Goal: Task Accomplishment & Management: Complete application form

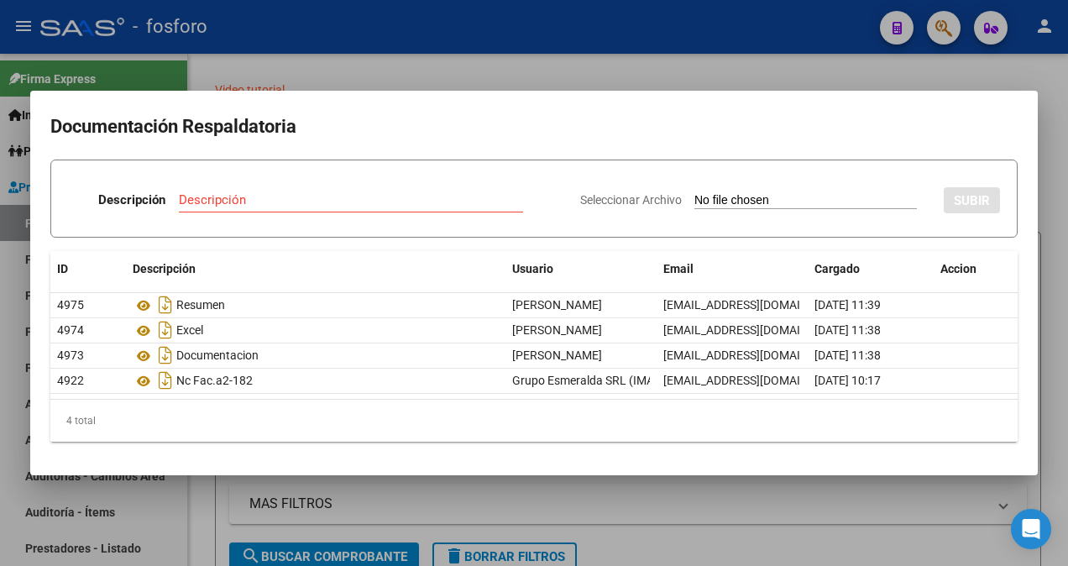
scroll to position [0, 323]
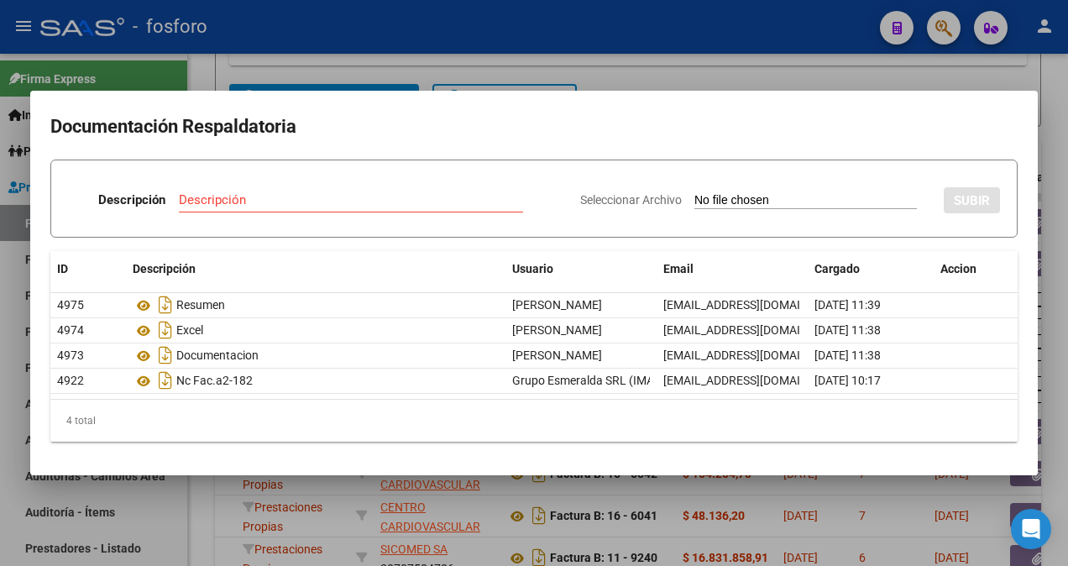
click at [684, 60] on div at bounding box center [534, 283] width 1068 height 566
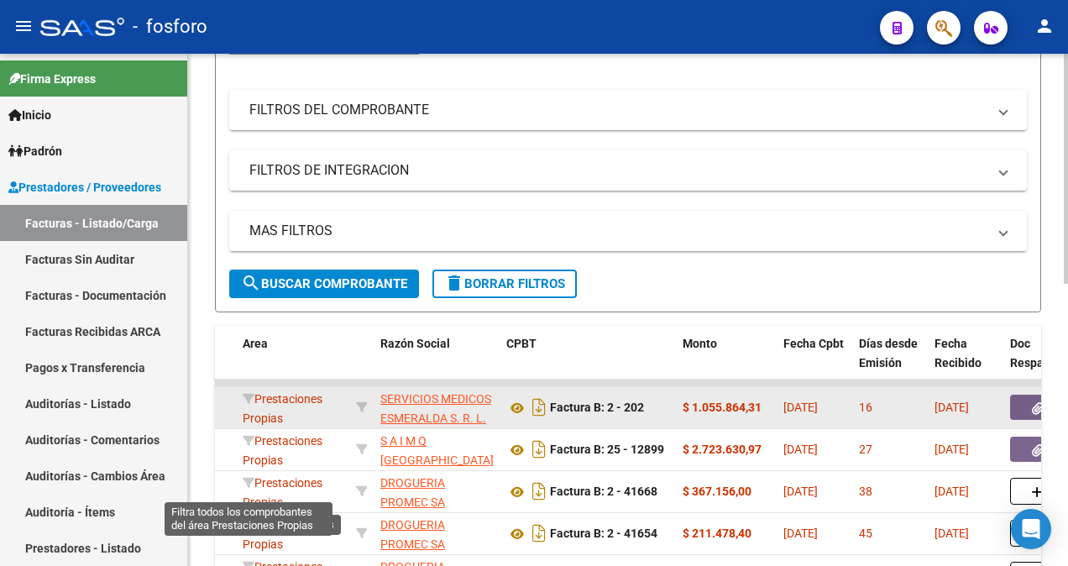
scroll to position [290, 0]
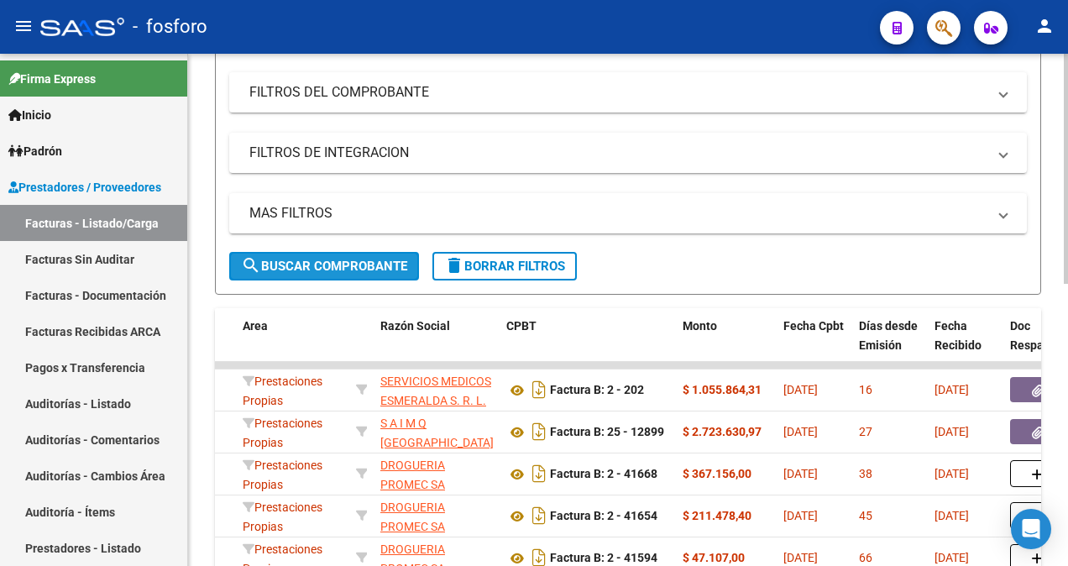
click at [314, 252] on button "search Buscar Comprobante" at bounding box center [324, 266] width 190 height 29
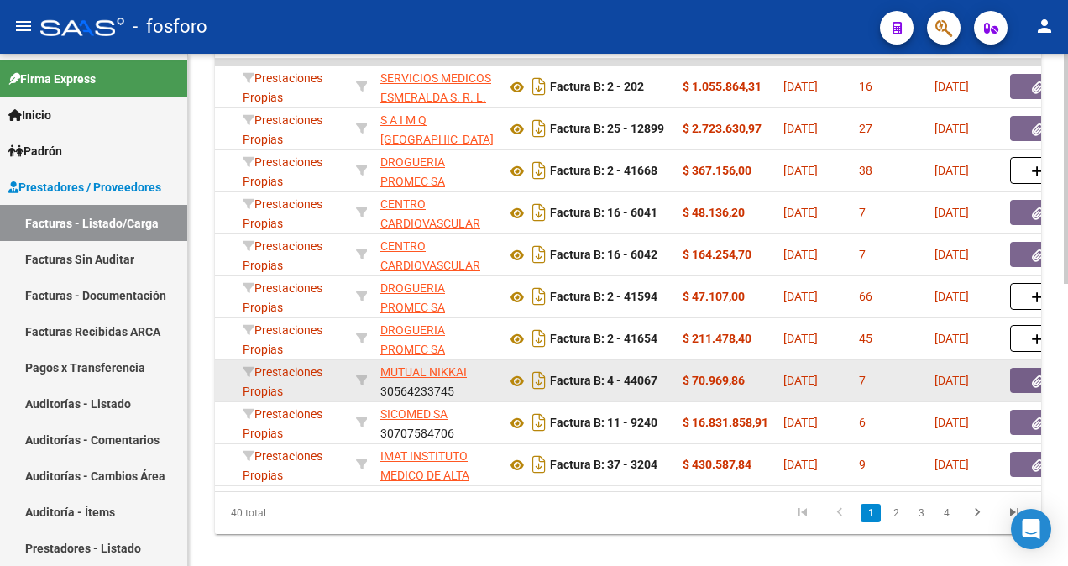
scroll to position [626, 0]
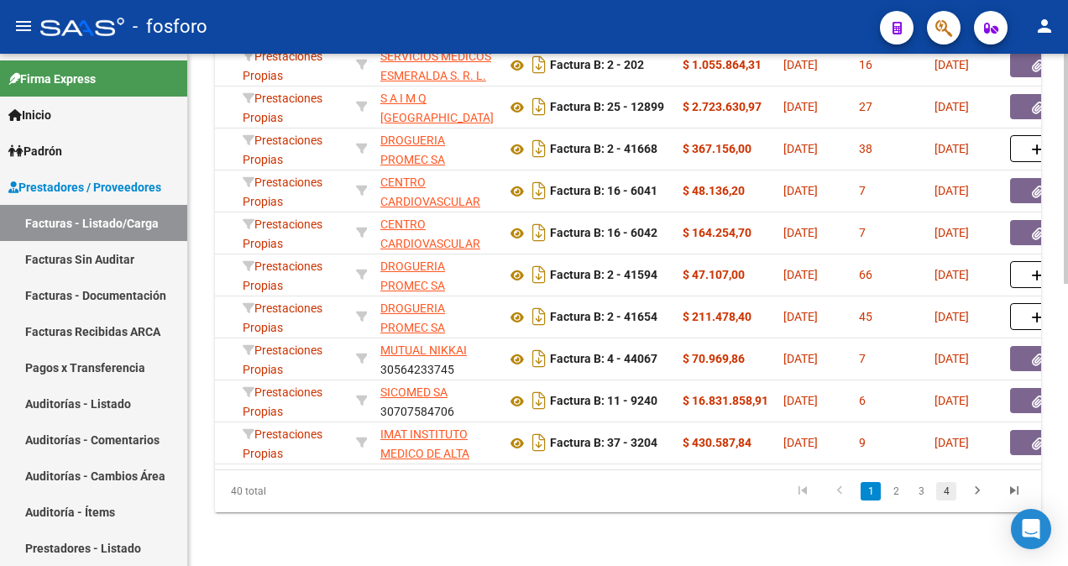
click at [945, 488] on link "4" at bounding box center [946, 491] width 20 height 18
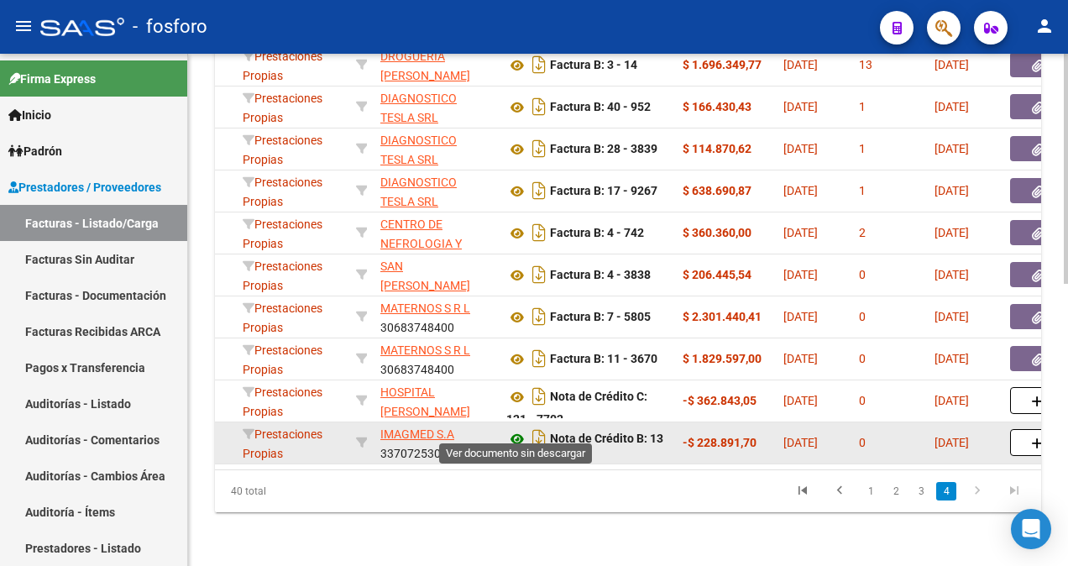
click at [517, 429] on icon at bounding box center [517, 439] width 22 height 20
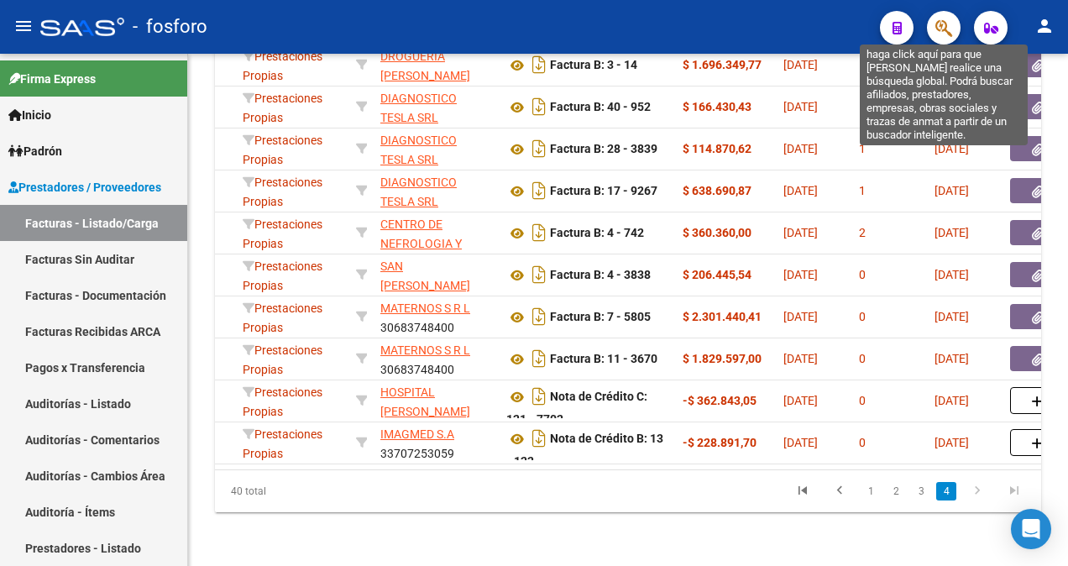
click at [937, 27] on icon "button" at bounding box center [943, 27] width 17 height 19
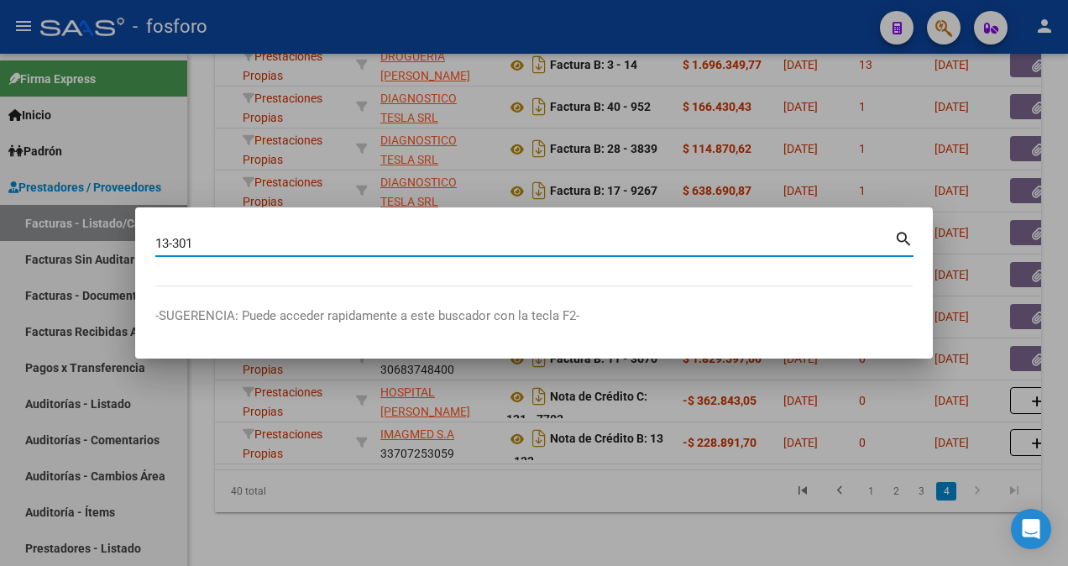
type input "13-301"
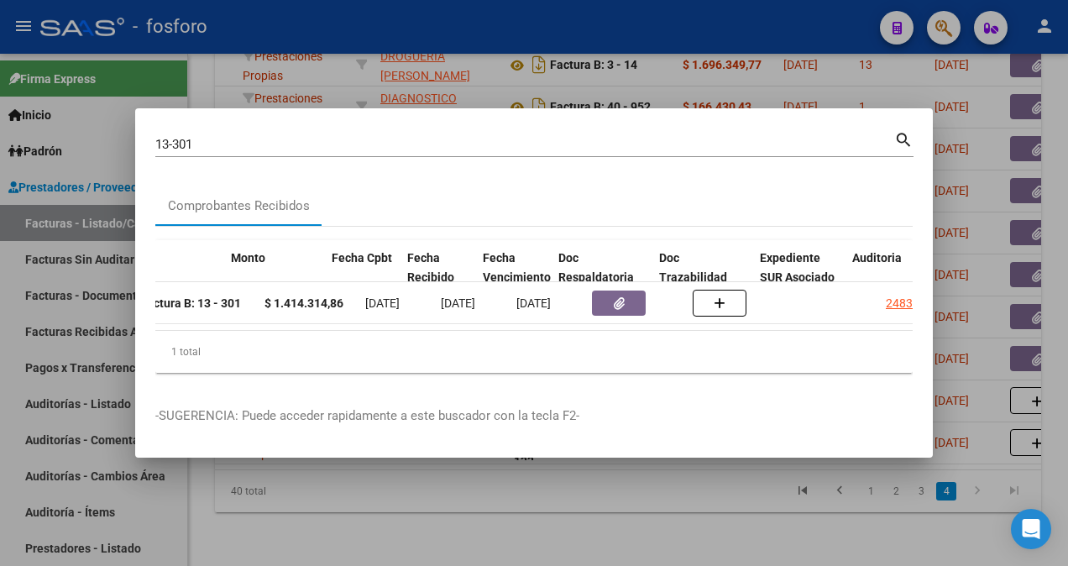
scroll to position [0, 749]
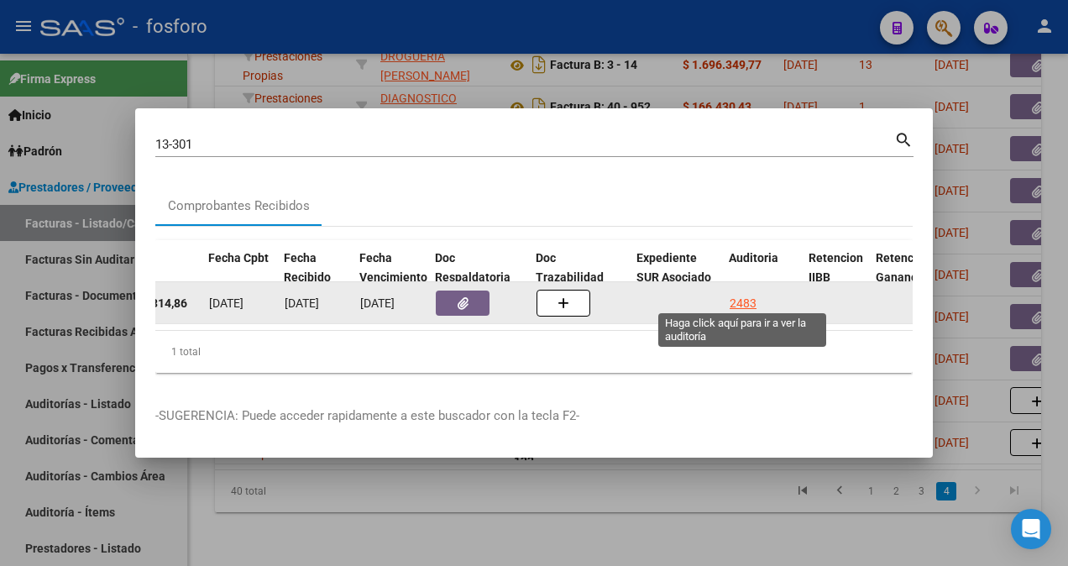
click at [749, 295] on div "2483" at bounding box center [743, 303] width 27 height 19
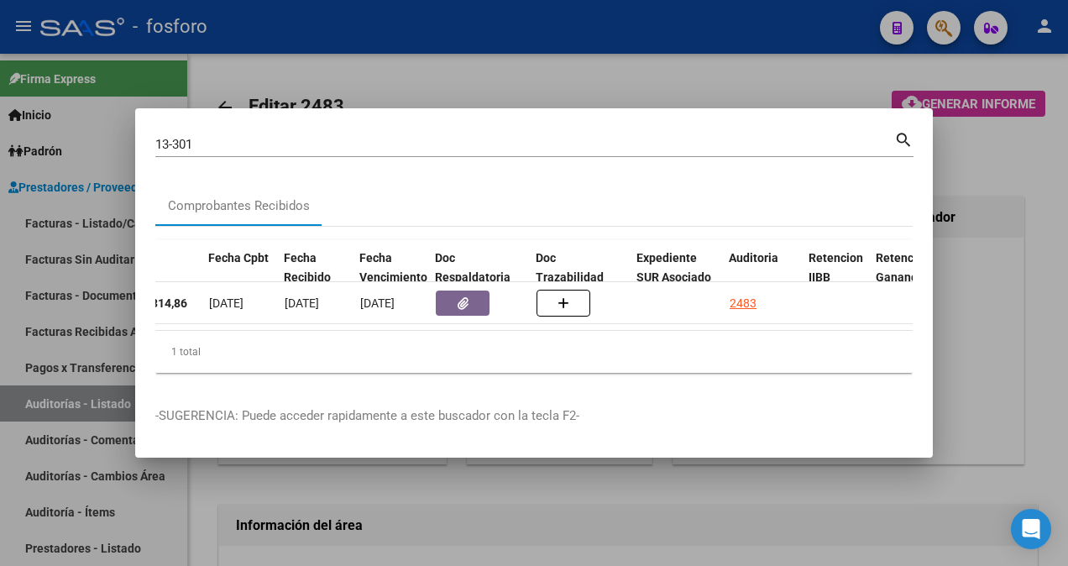
click at [752, 81] on div at bounding box center [534, 283] width 1068 height 566
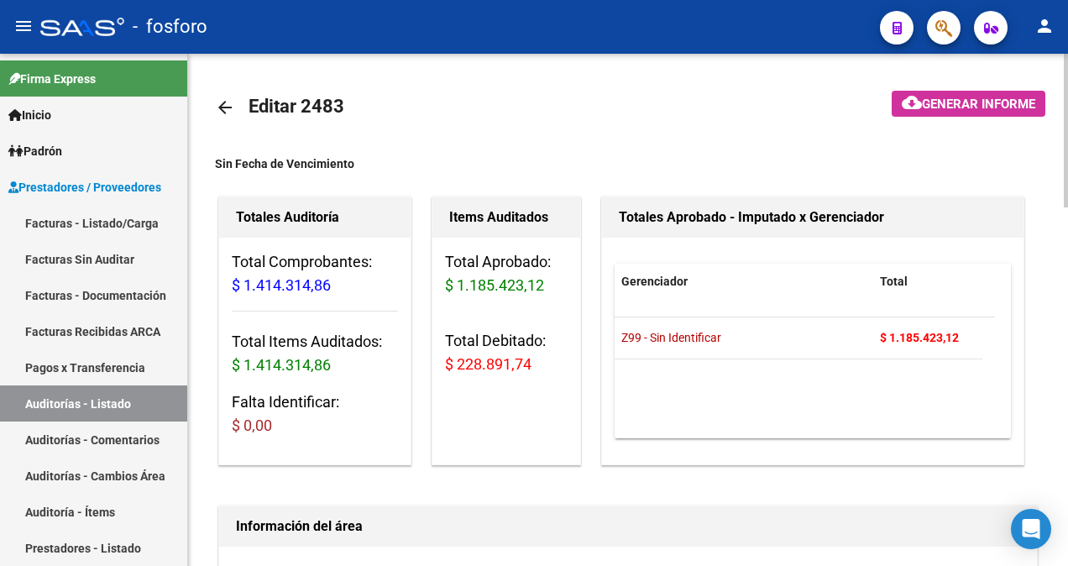
click at [222, 112] on mat-icon "arrow_back" at bounding box center [225, 107] width 20 height 20
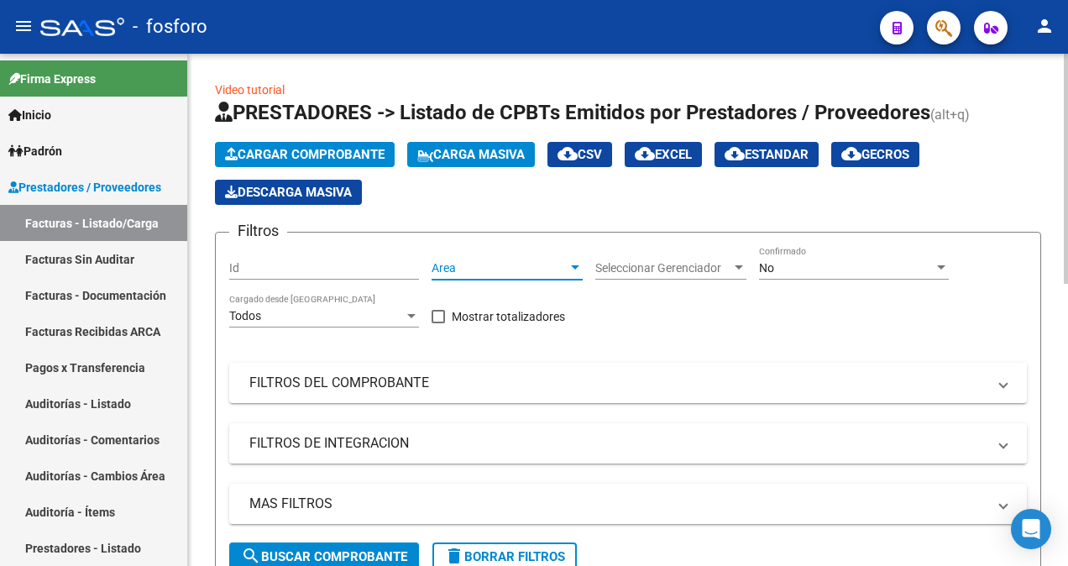
click at [581, 265] on div at bounding box center [575, 267] width 15 height 13
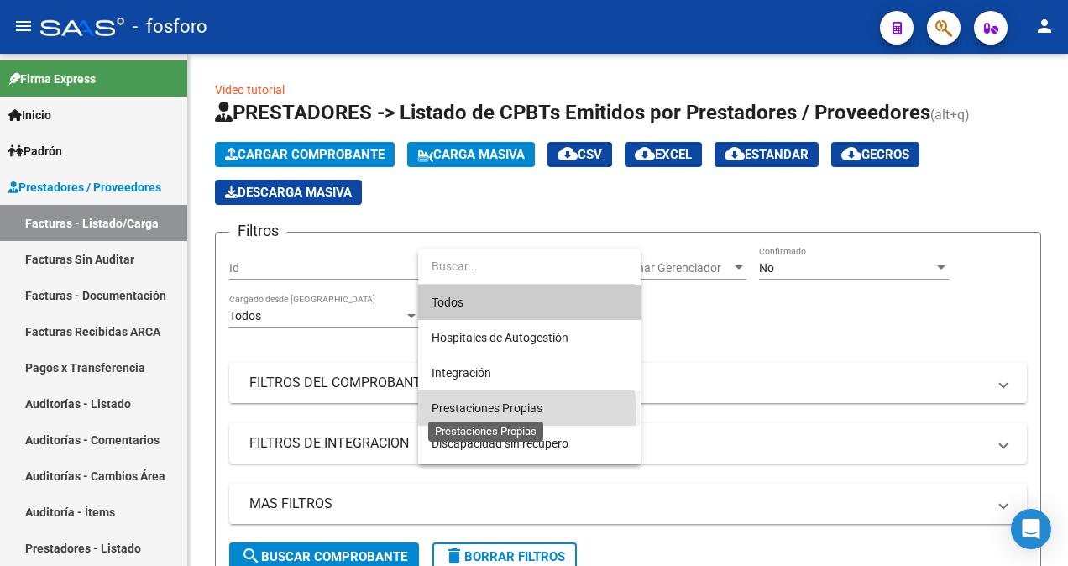
click at [494, 412] on span "Prestaciones Propias" at bounding box center [487, 407] width 111 height 13
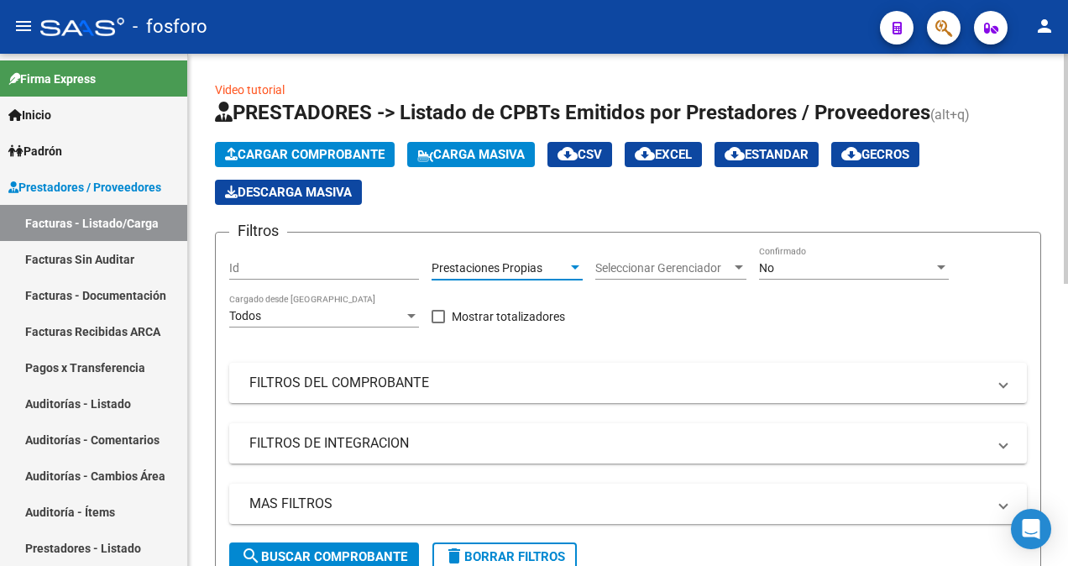
click at [351, 547] on button "search Buscar Comprobante" at bounding box center [324, 556] width 190 height 29
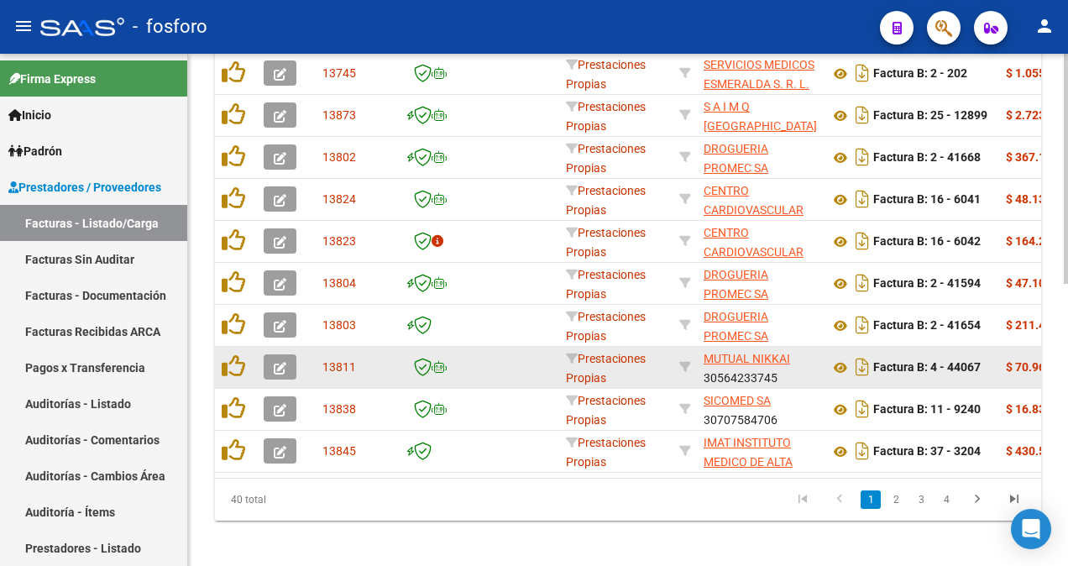
scroll to position [626, 0]
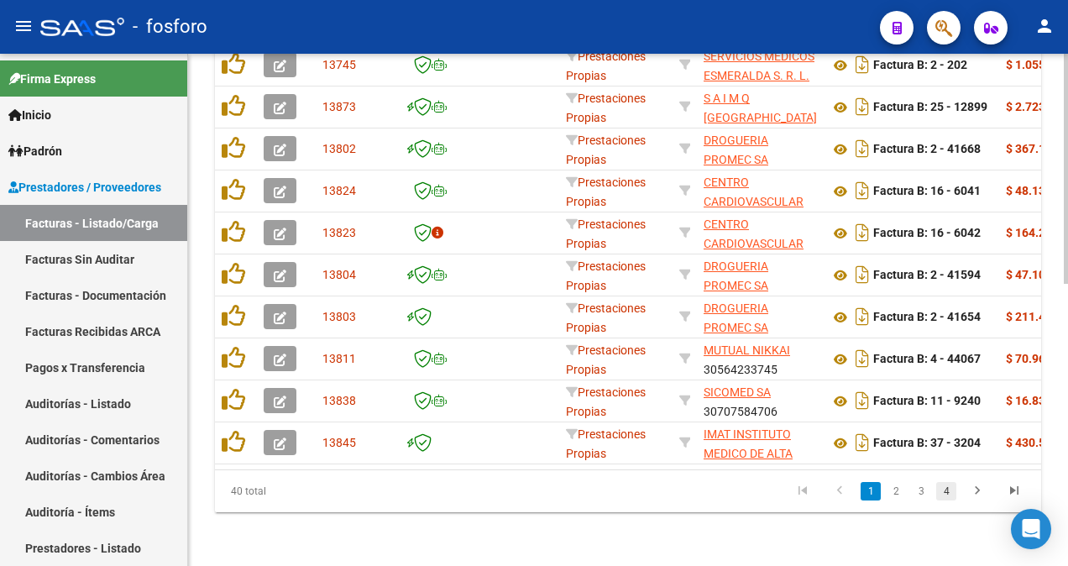
click at [954, 494] on link "4" at bounding box center [946, 491] width 20 height 18
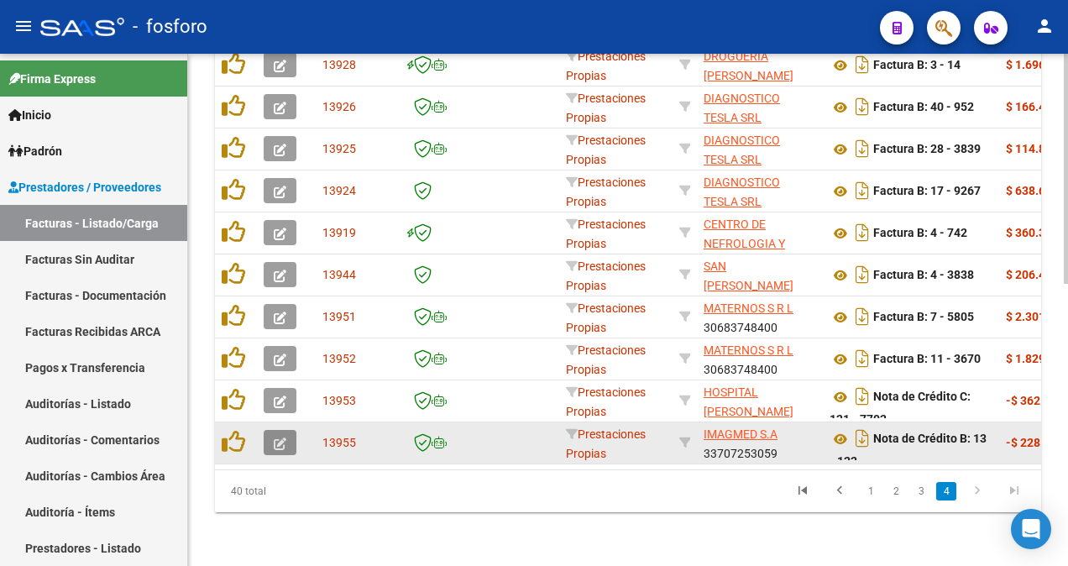
click at [267, 432] on button "button" at bounding box center [280, 442] width 33 height 25
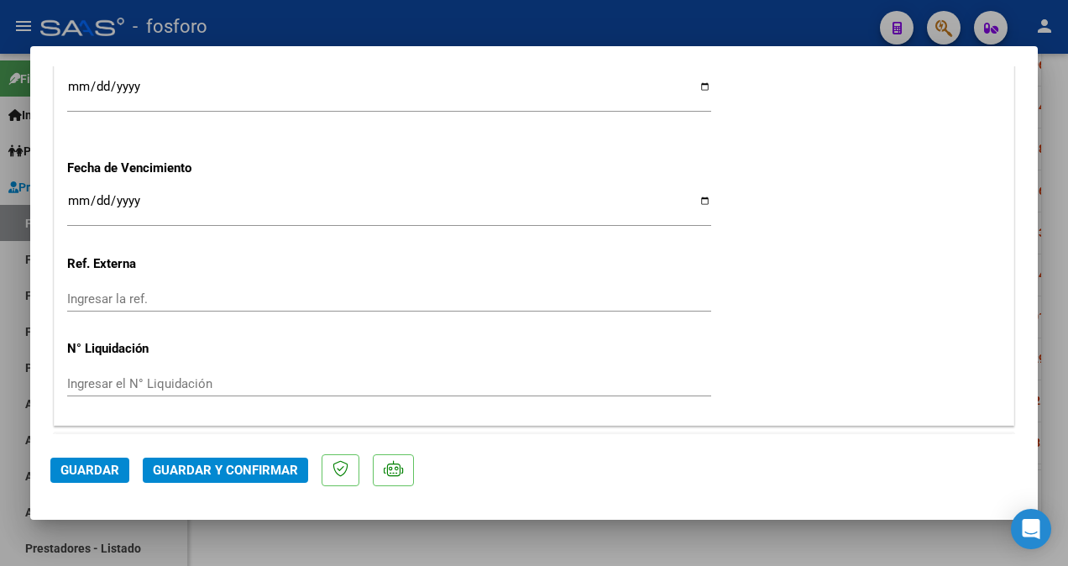
scroll to position [1007, 0]
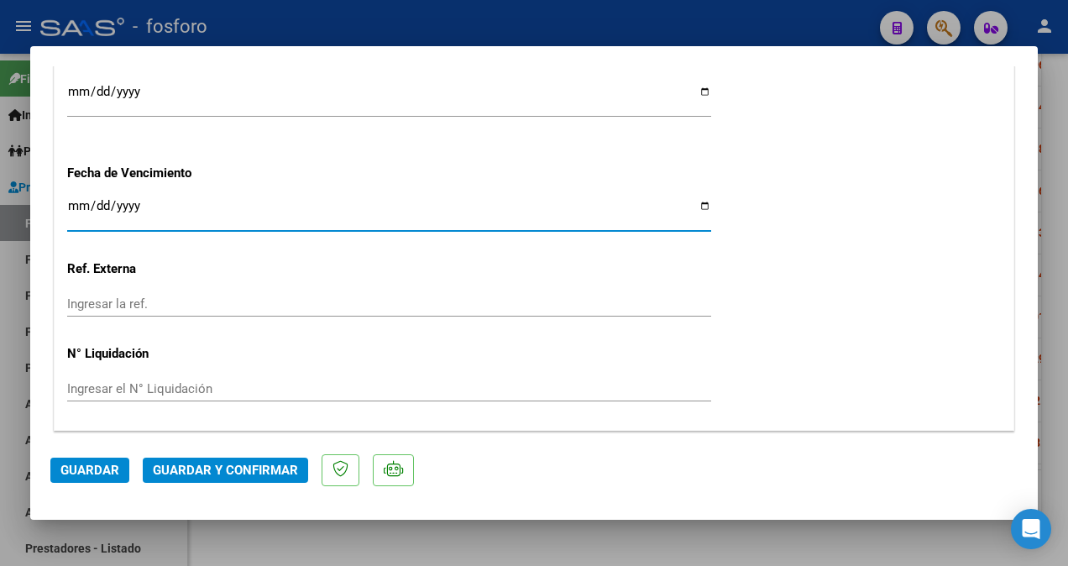
click at [71, 208] on input "Ingresar la fecha" at bounding box center [389, 212] width 644 height 27
type input "[DATE]"
click at [161, 468] on span "Guardar y Confirmar" at bounding box center [225, 470] width 145 height 15
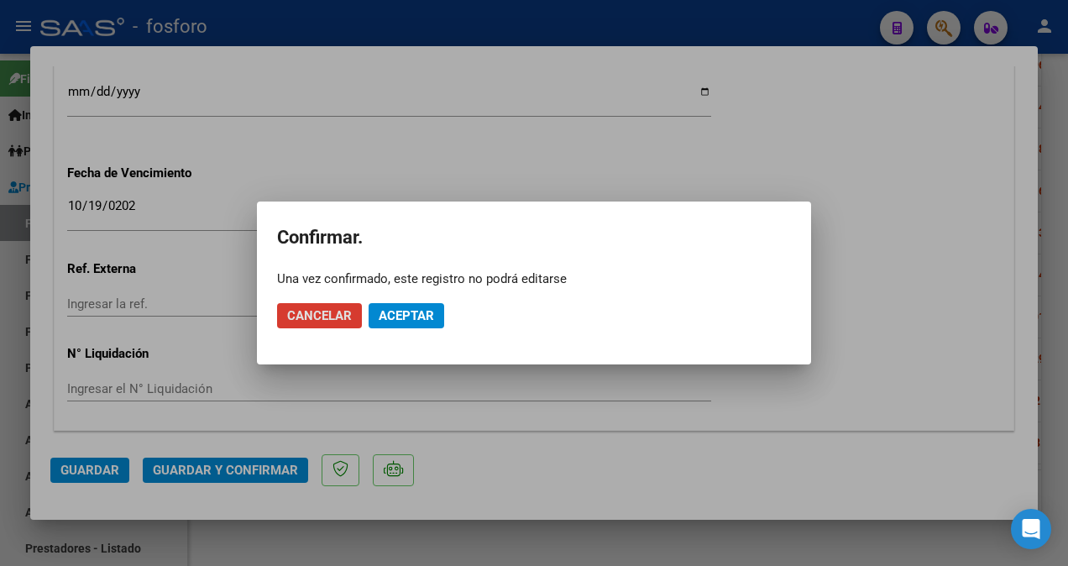
drag, startPoint x: 389, startPoint y: 316, endPoint x: 277, endPoint y: 287, distance: 115.2
click at [389, 316] on span "Aceptar" at bounding box center [406, 315] width 55 height 15
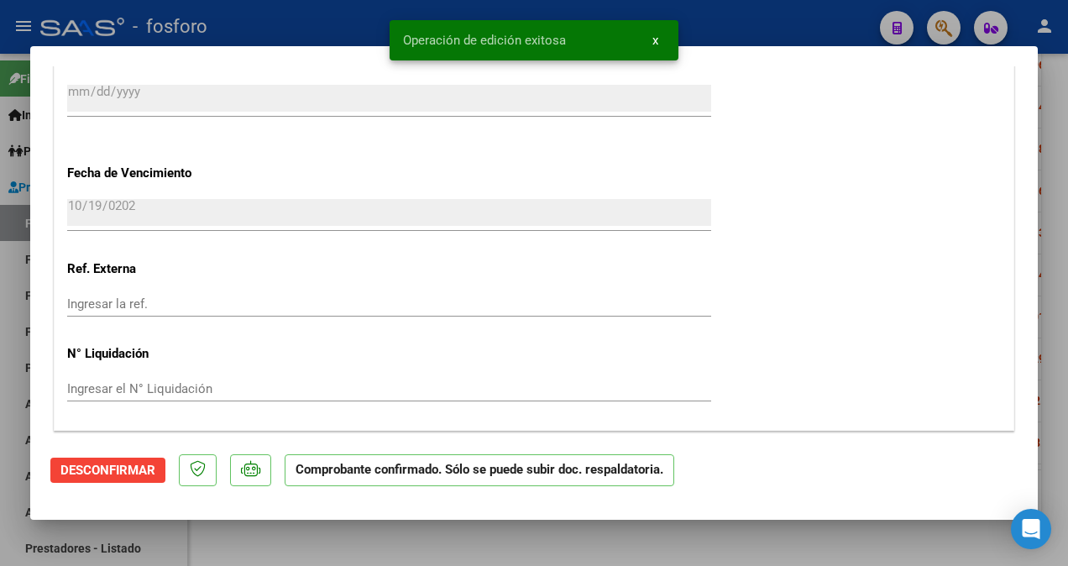
click at [15, 279] on div at bounding box center [534, 283] width 1068 height 566
type input "$ 0,00"
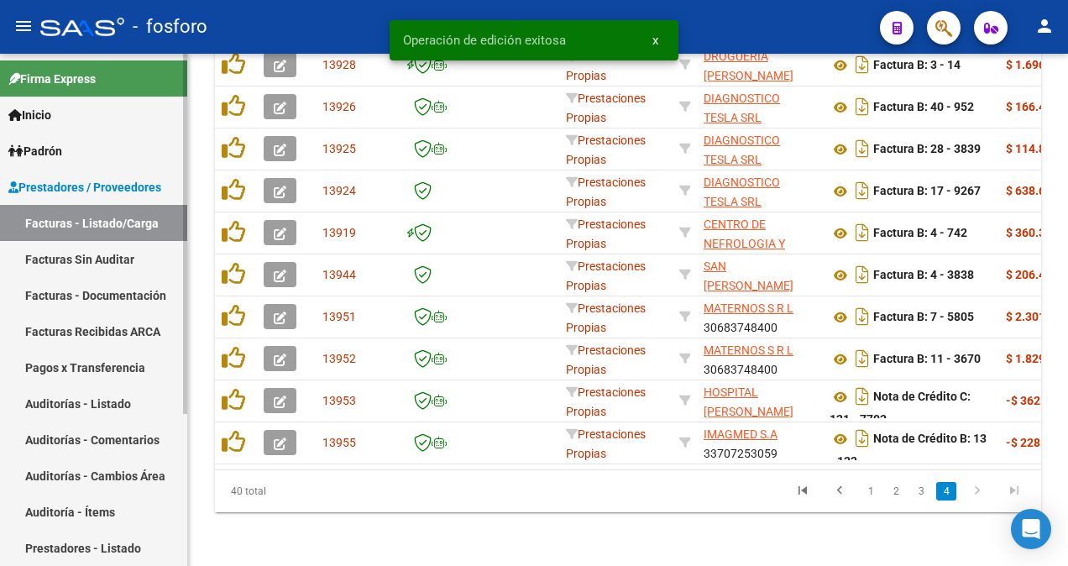
scroll to position [584, 0]
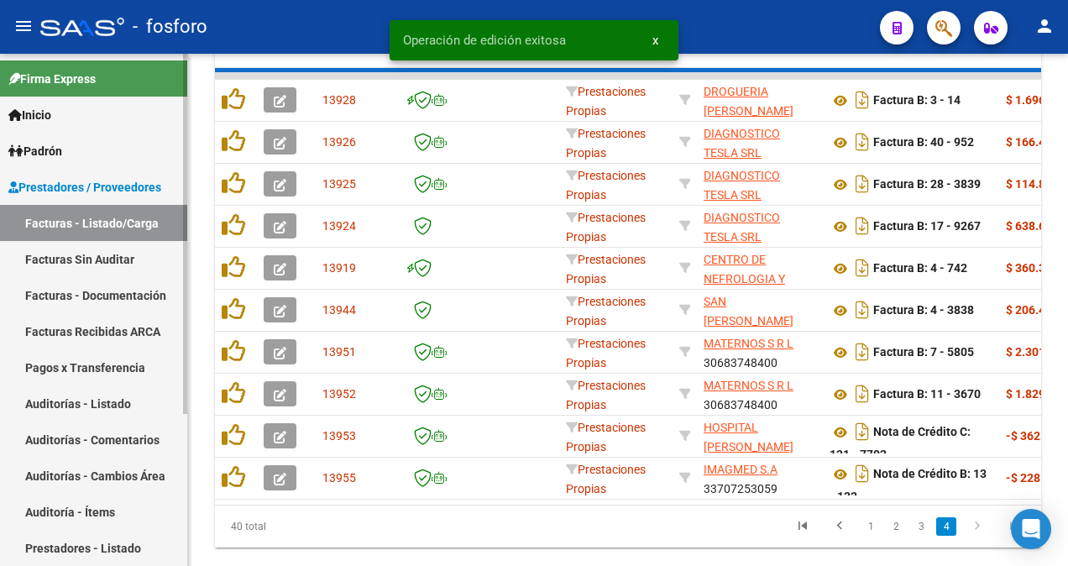
click at [39, 251] on link "Facturas Sin Auditar" at bounding box center [93, 259] width 187 height 36
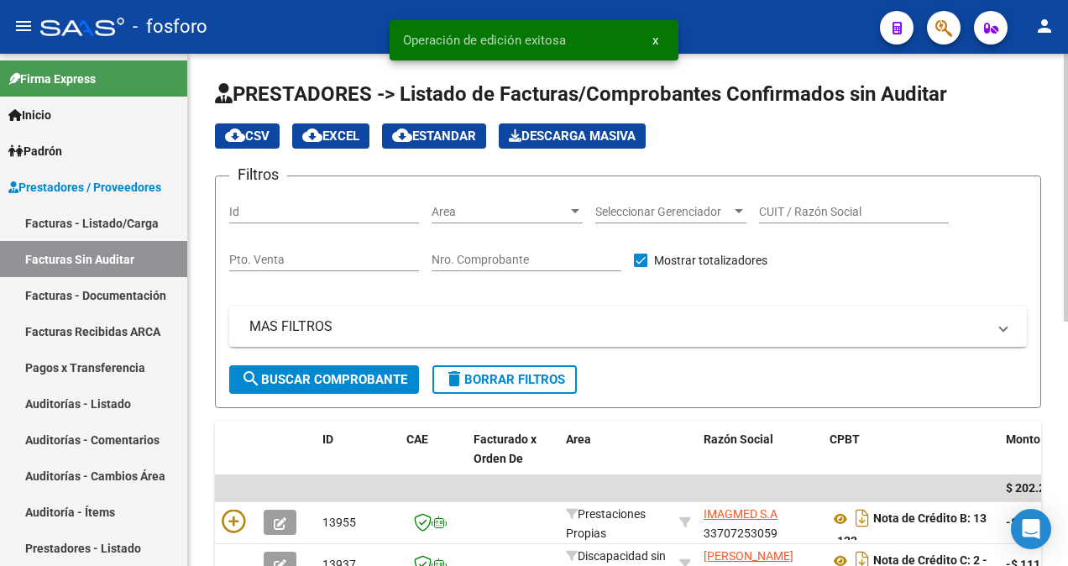
click at [574, 205] on div at bounding box center [575, 211] width 15 height 13
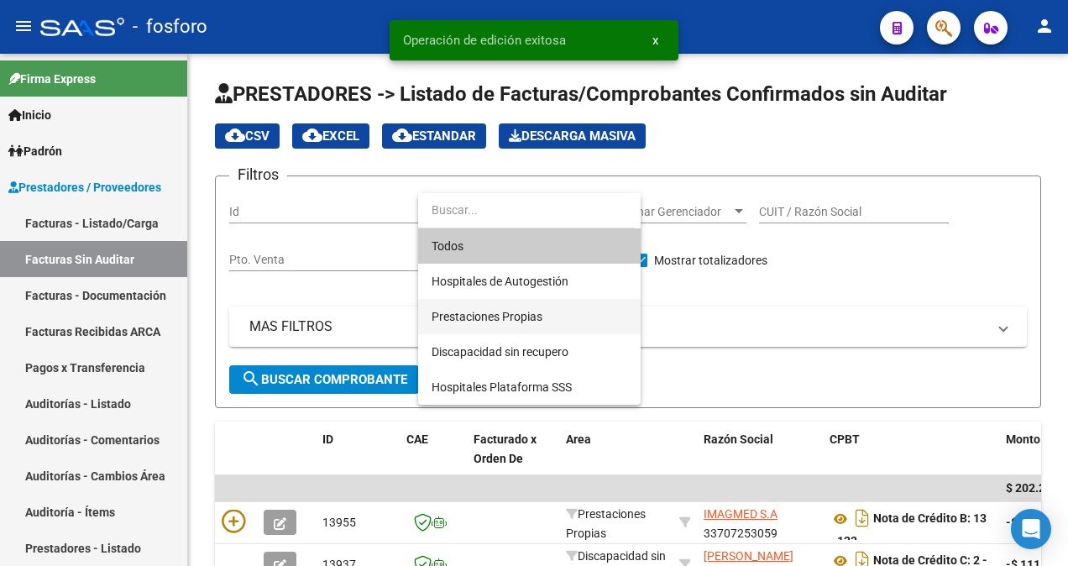
click at [486, 307] on span "Prestaciones Propias" at bounding box center [530, 316] width 196 height 35
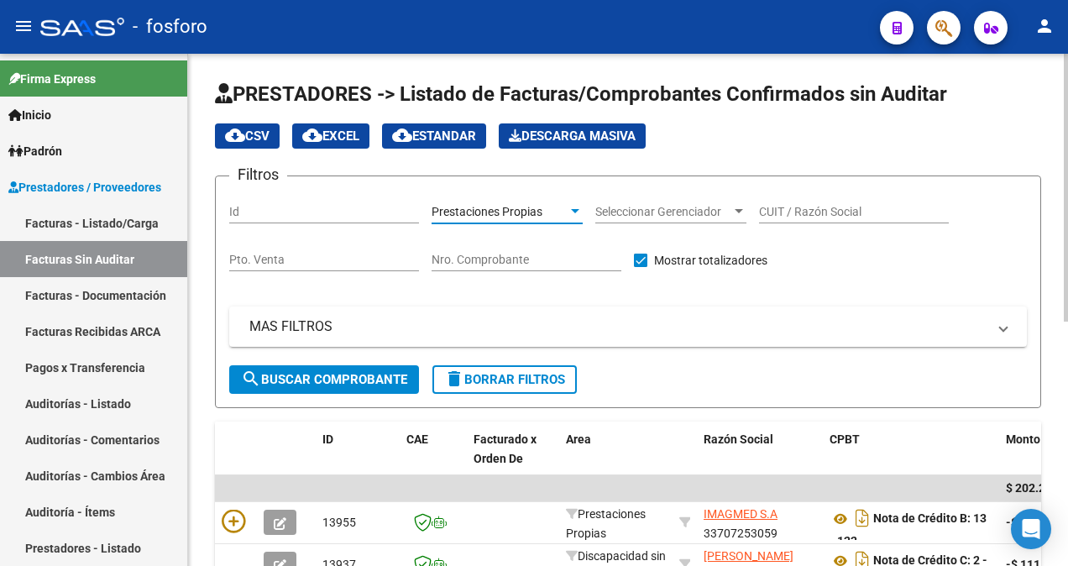
click at [302, 382] on span "search Buscar Comprobante" at bounding box center [324, 379] width 166 height 15
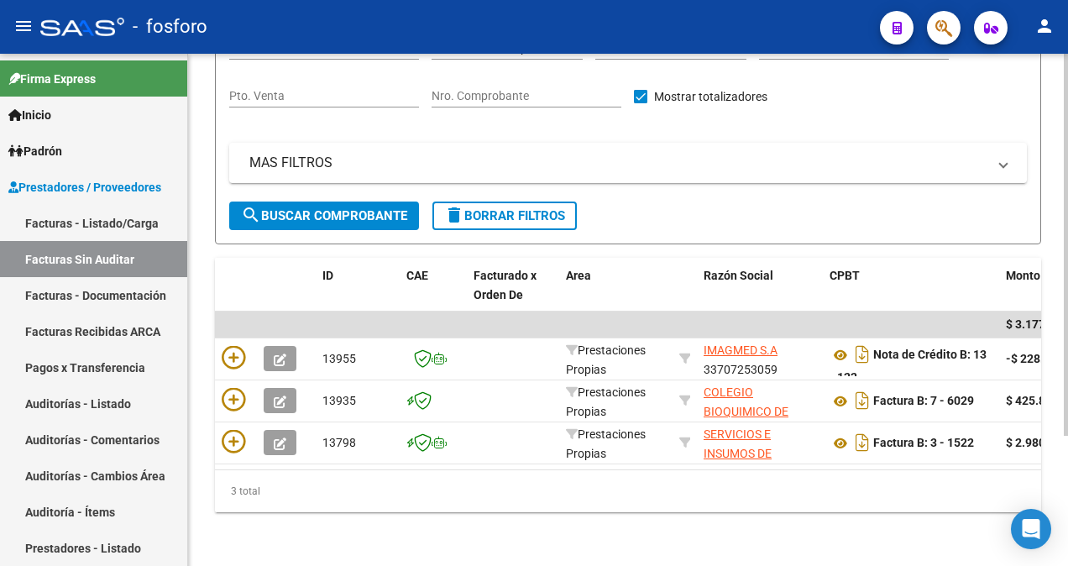
scroll to position [168, 0]
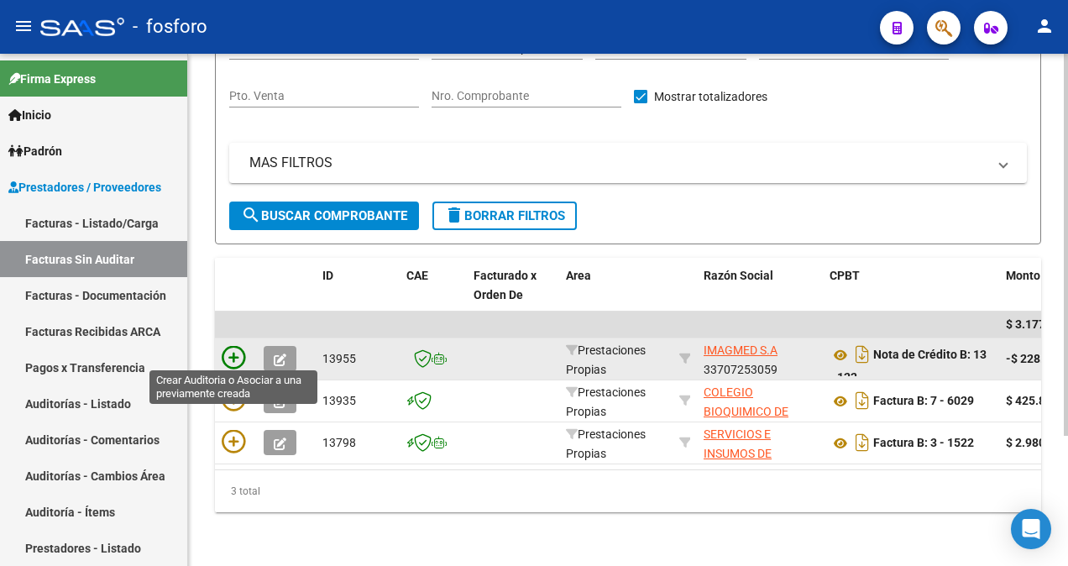
click at [236, 346] on icon at bounding box center [234, 358] width 24 height 24
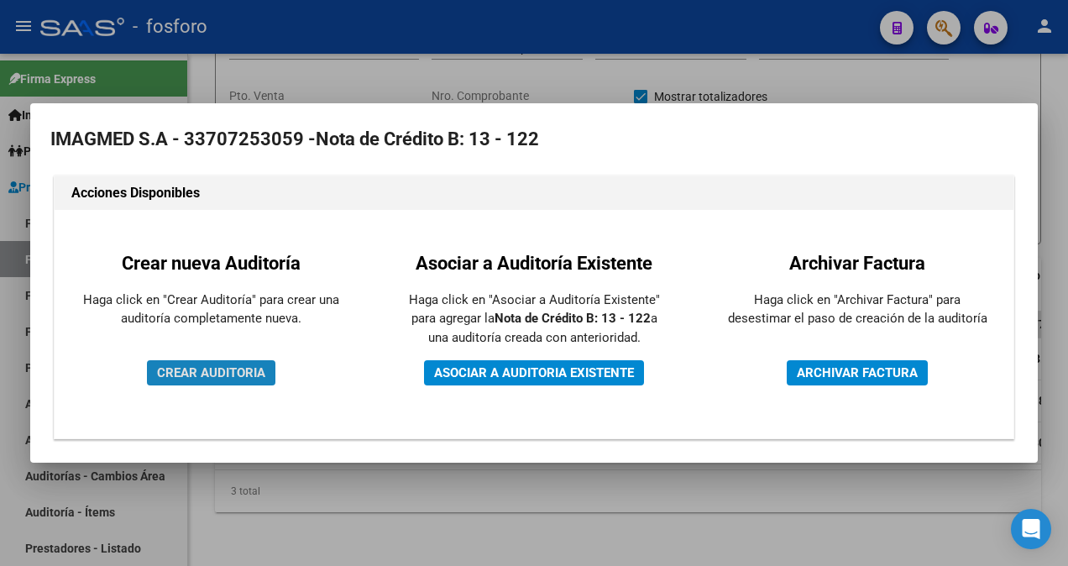
click at [213, 379] on span "CREAR AUDITORIA" at bounding box center [211, 372] width 108 height 15
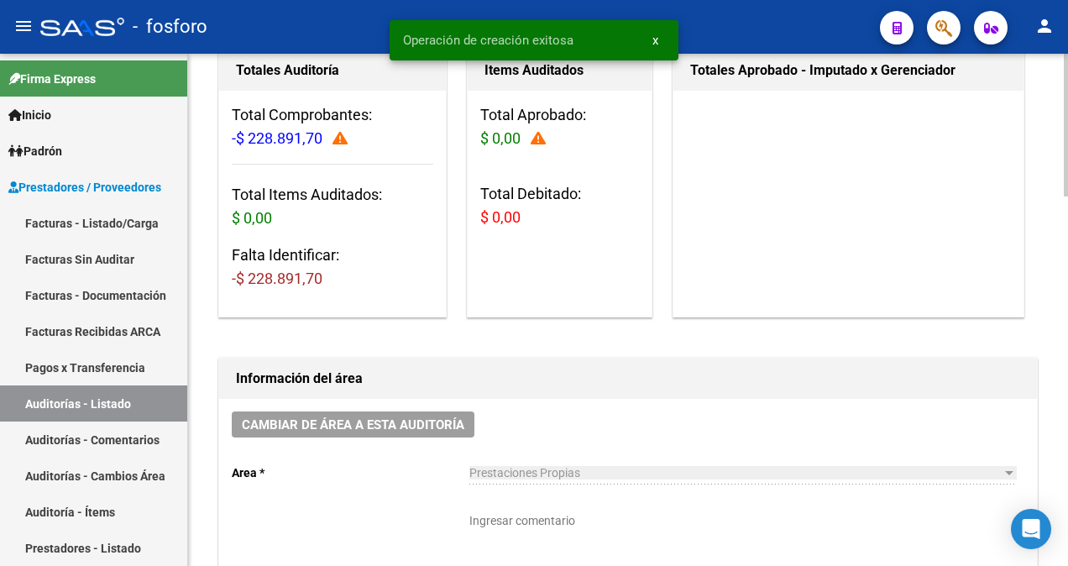
scroll to position [252, 0]
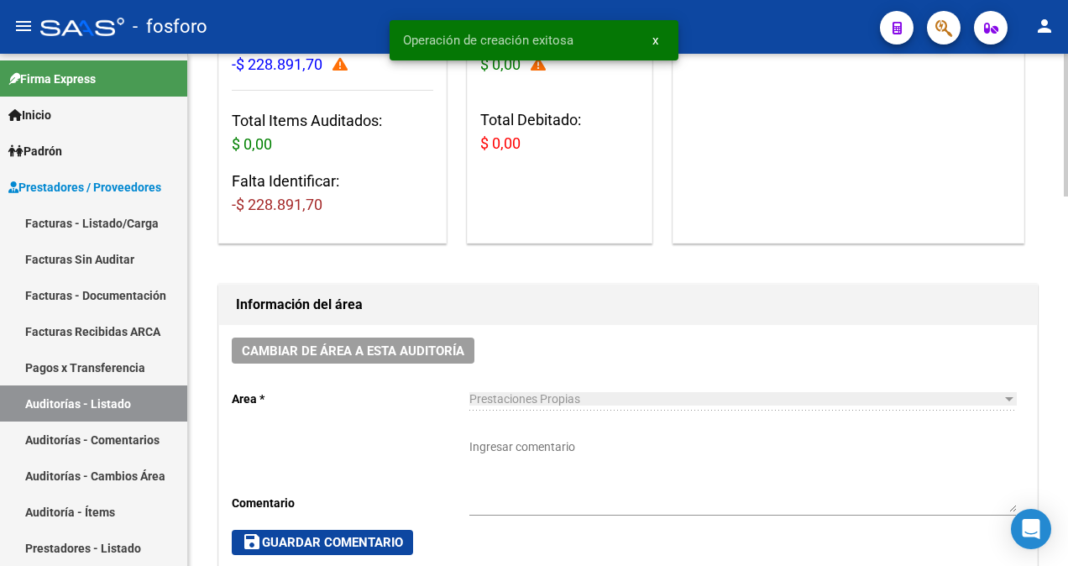
click at [510, 442] on textarea "Ingresar comentario" at bounding box center [742, 475] width 547 height 74
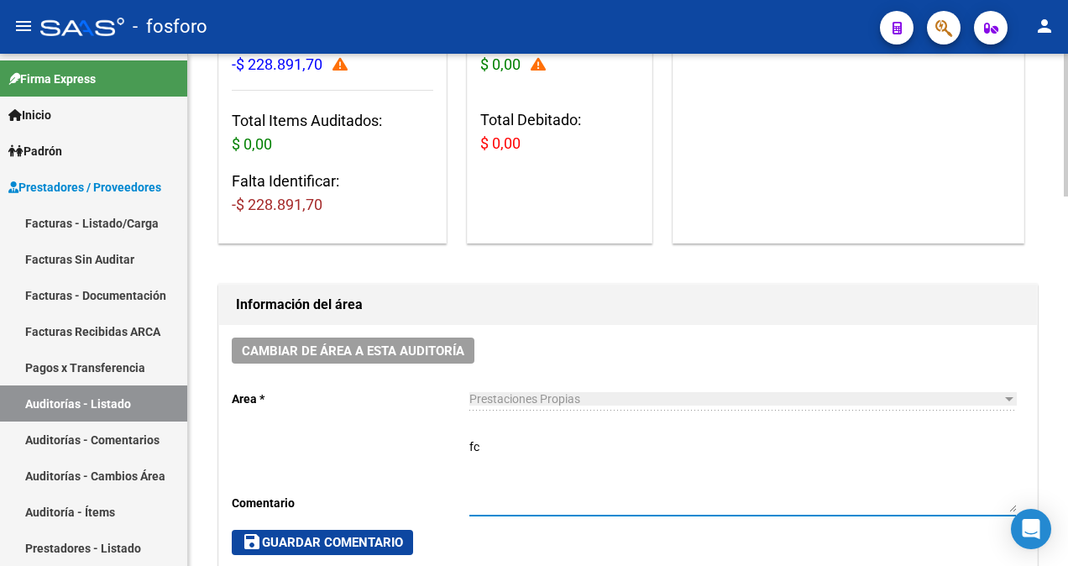
type textarea "f"
type textarea "c"
type textarea "CORRESPONDE A FC.13-301"
click at [353, 551] on button "save Guardar Comentario" at bounding box center [322, 542] width 181 height 25
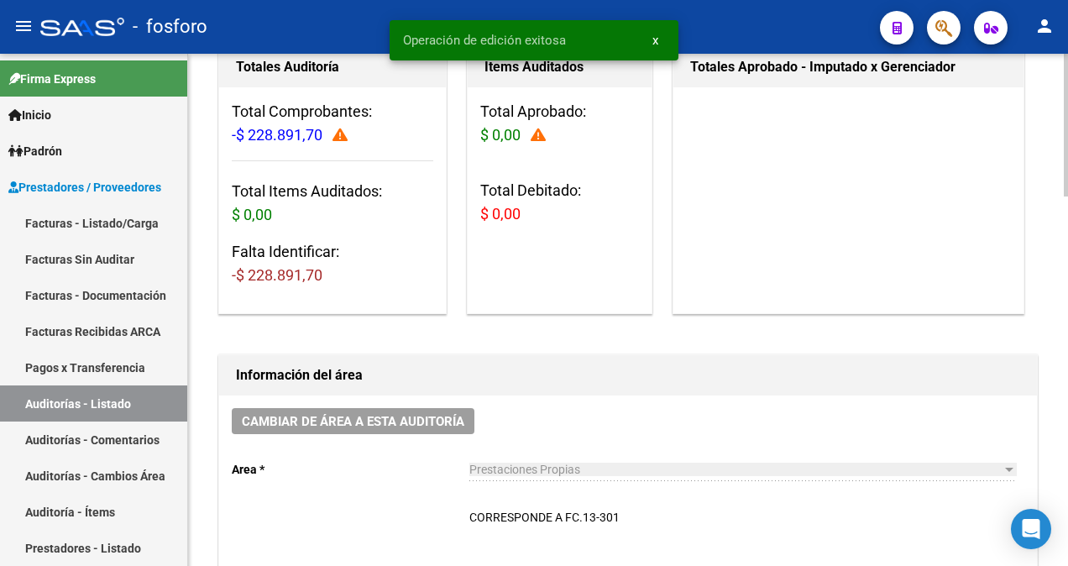
scroll to position [0, 0]
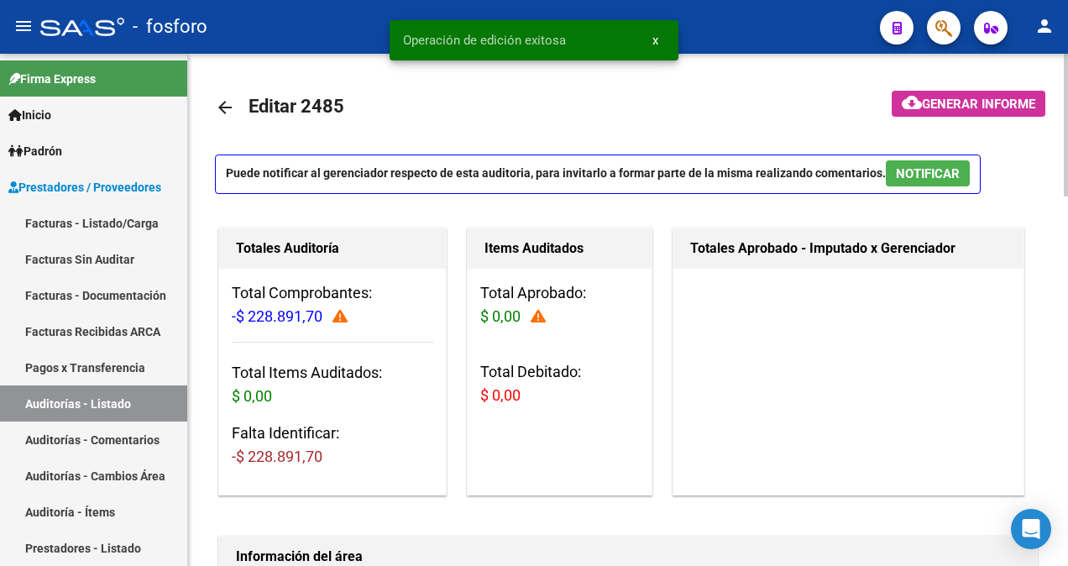
click at [929, 107] on span "Generar informe" at bounding box center [978, 104] width 113 height 15
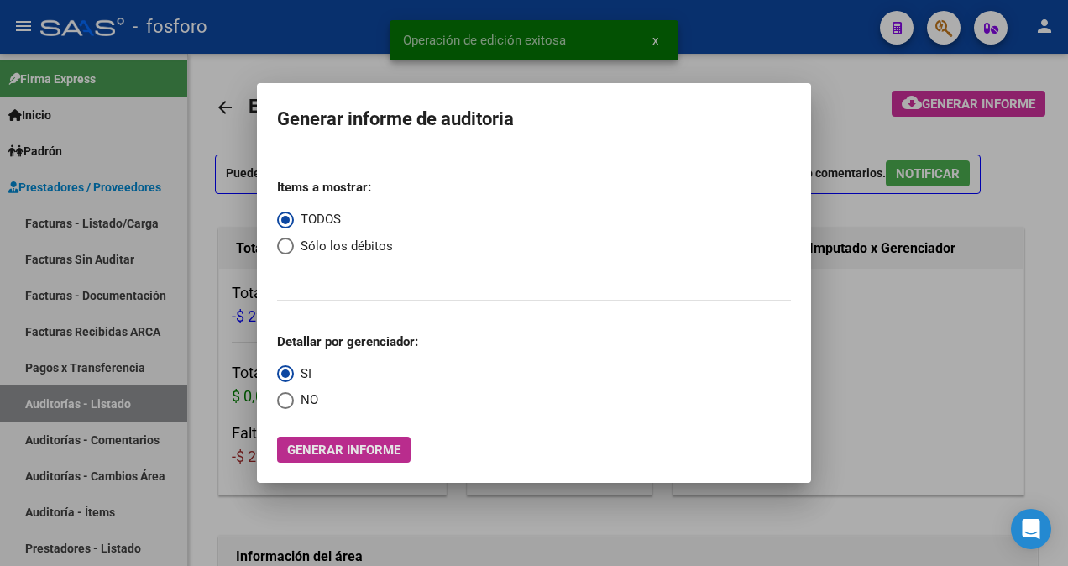
click at [370, 445] on span "Generar informe" at bounding box center [343, 449] width 113 height 15
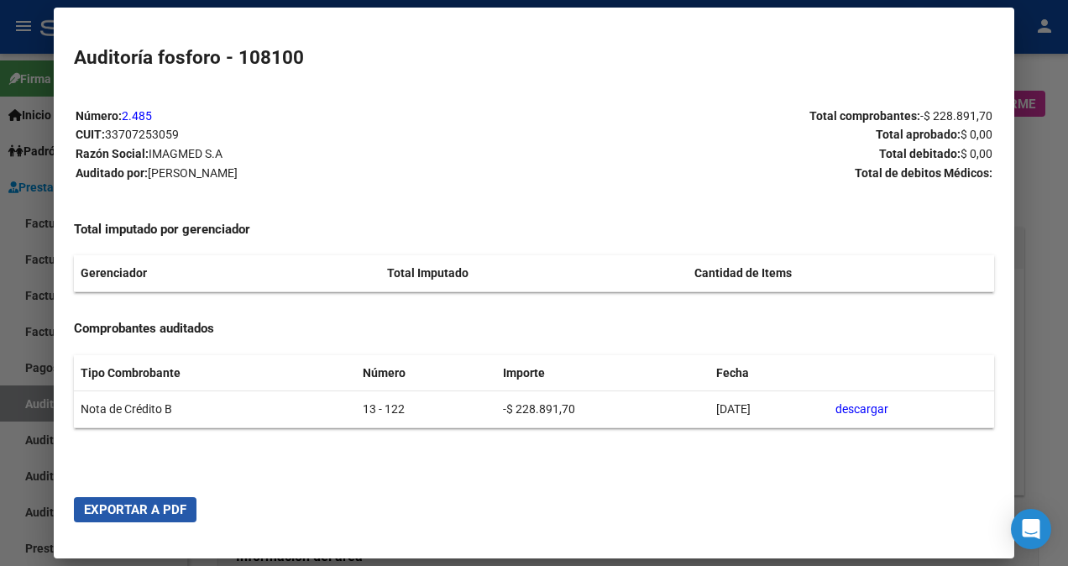
click at [147, 515] on span "Exportar a PDF" at bounding box center [135, 509] width 102 height 15
click at [11, 459] on div at bounding box center [534, 283] width 1068 height 566
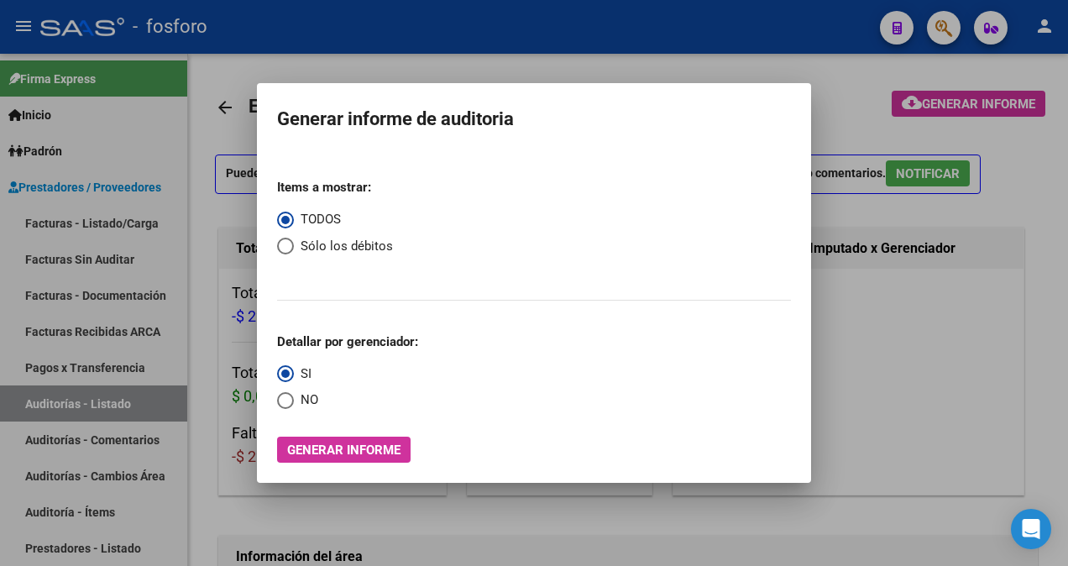
click at [150, 496] on div at bounding box center [534, 283] width 1068 height 566
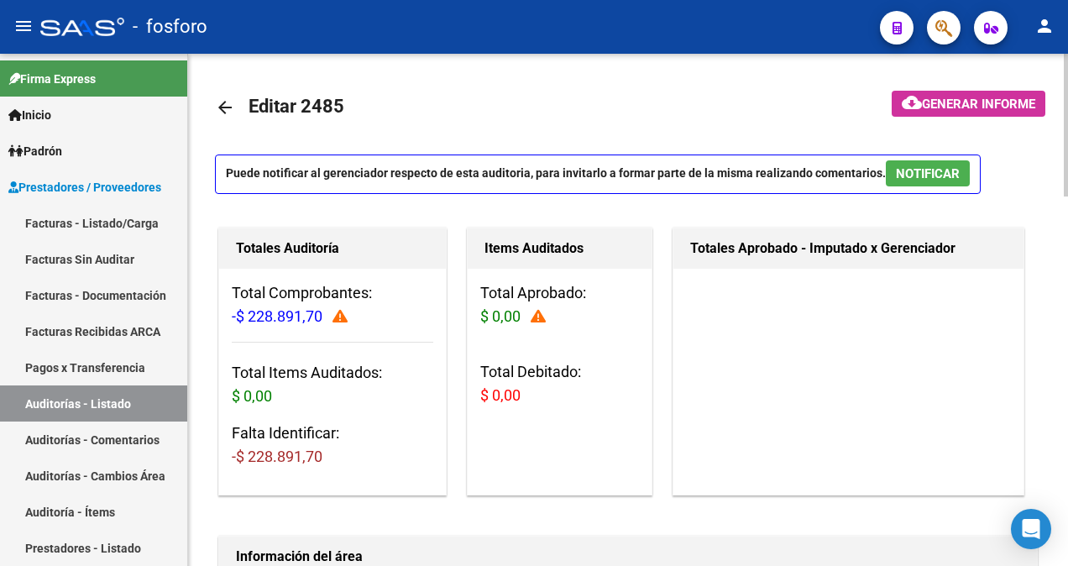
scroll to position [168, 0]
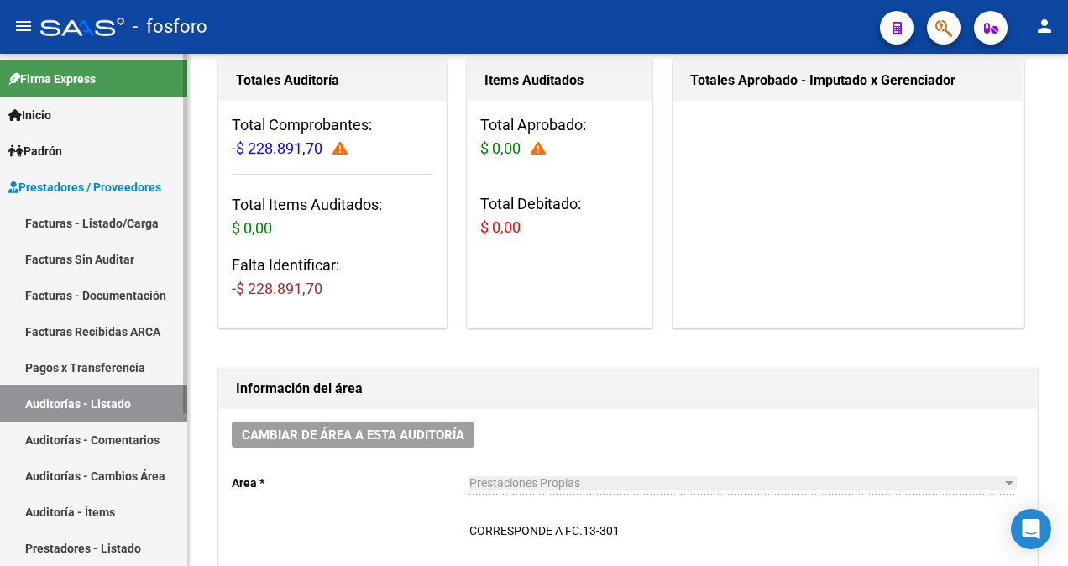
click at [109, 228] on link "Facturas - Listado/Carga" at bounding box center [93, 223] width 187 height 36
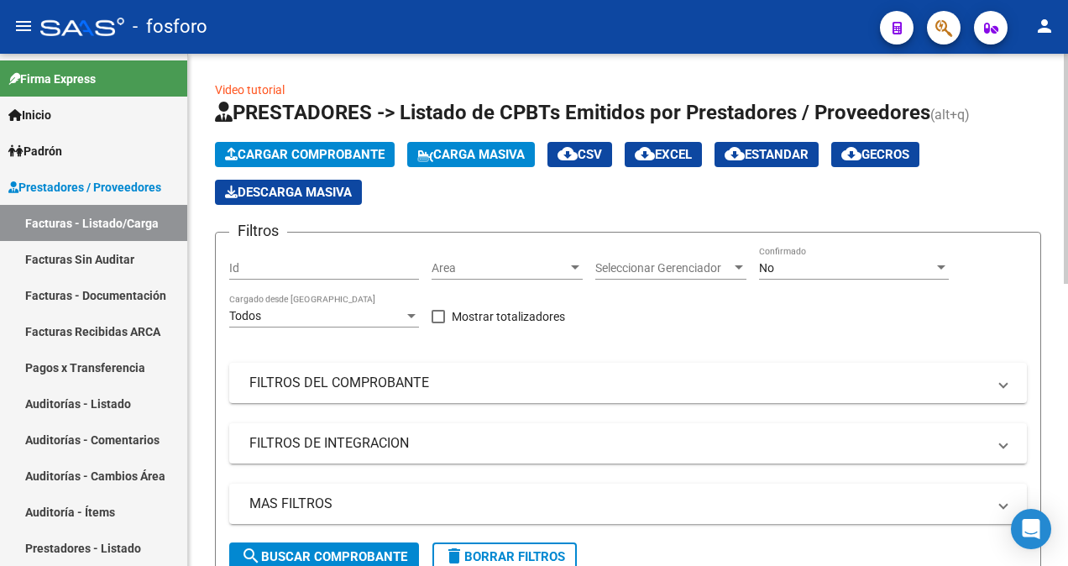
click at [575, 264] on div at bounding box center [575, 267] width 15 height 13
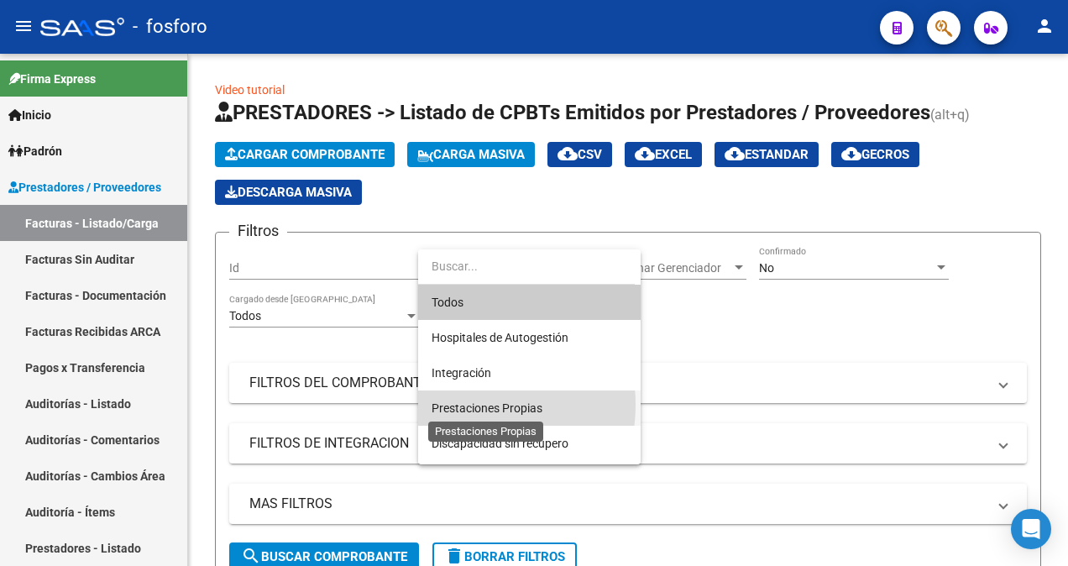
click at [457, 405] on span "Prestaciones Propias" at bounding box center [487, 407] width 111 height 13
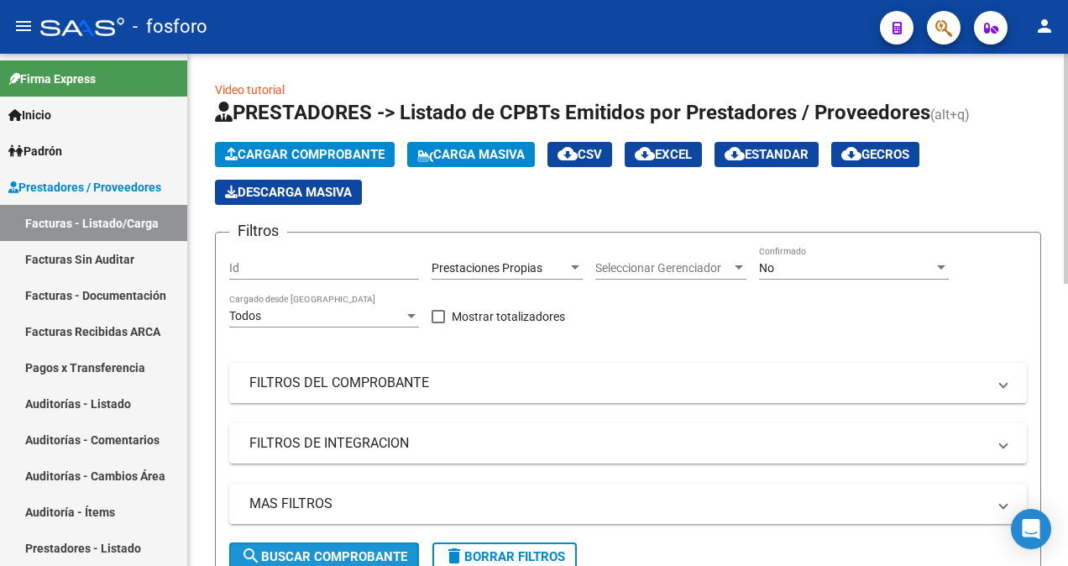
click at [314, 544] on button "search Buscar Comprobante" at bounding box center [324, 556] width 190 height 29
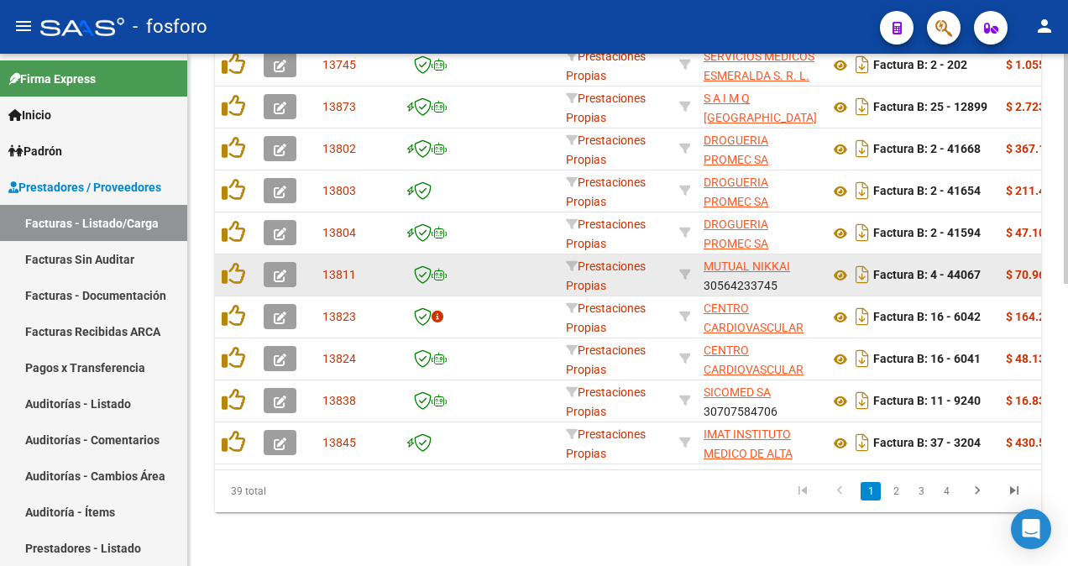
scroll to position [626, 0]
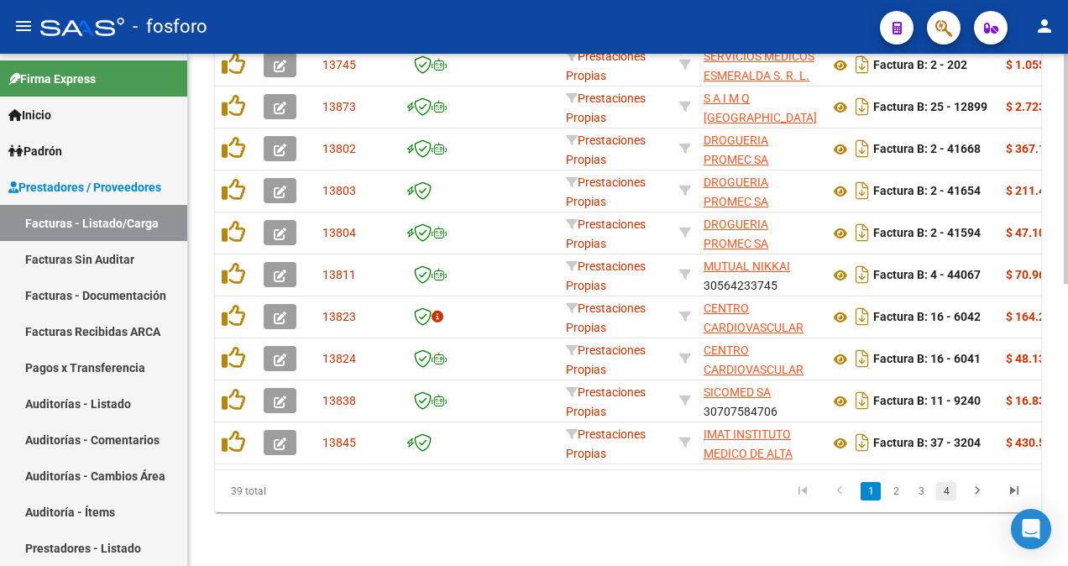
click at [949, 494] on link "4" at bounding box center [946, 491] width 20 height 18
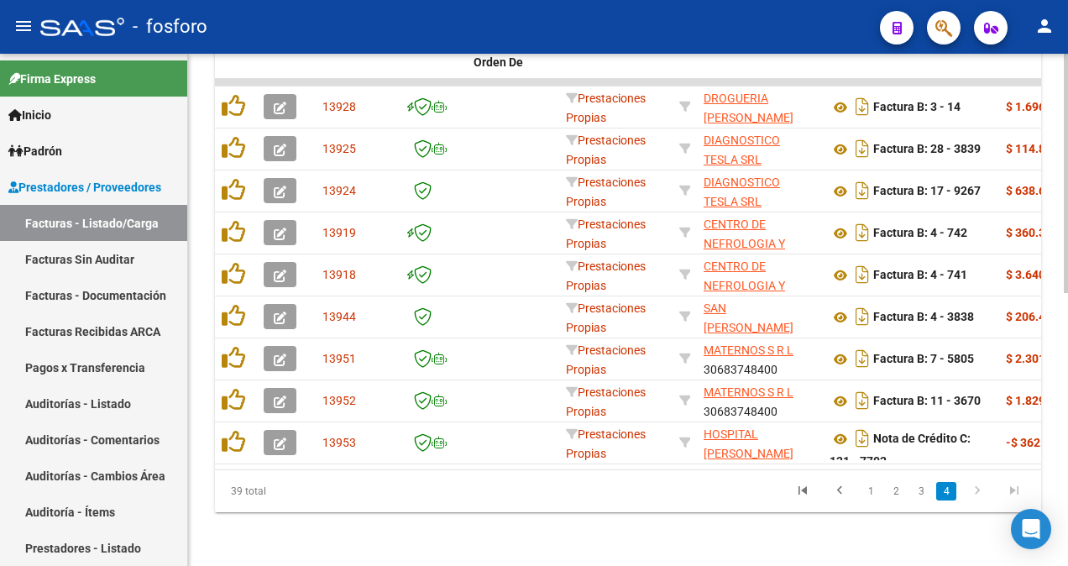
scroll to position [584, 0]
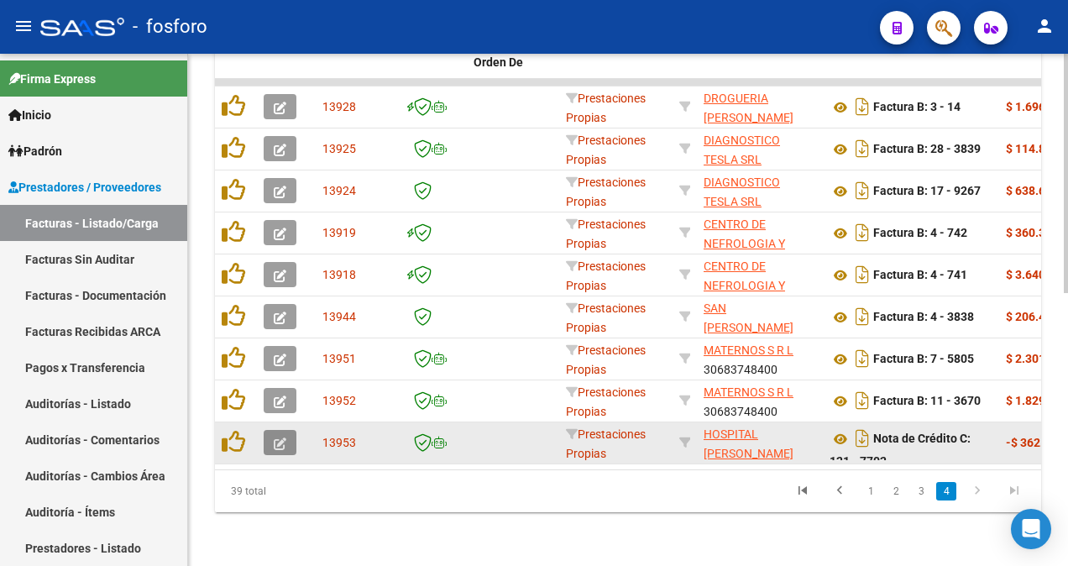
click at [285, 437] on icon "button" at bounding box center [280, 443] width 13 height 13
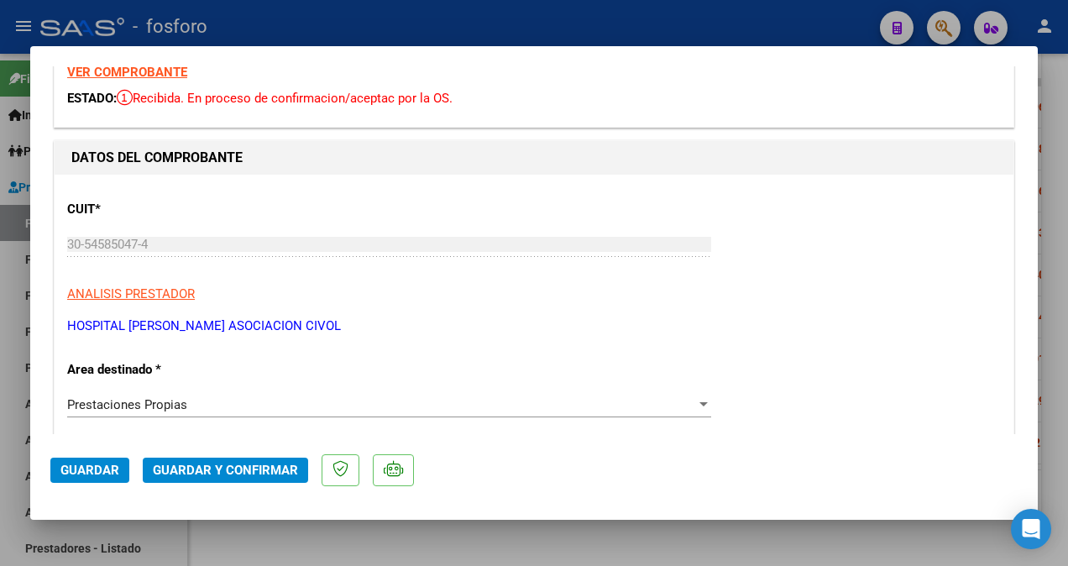
scroll to position [0, 0]
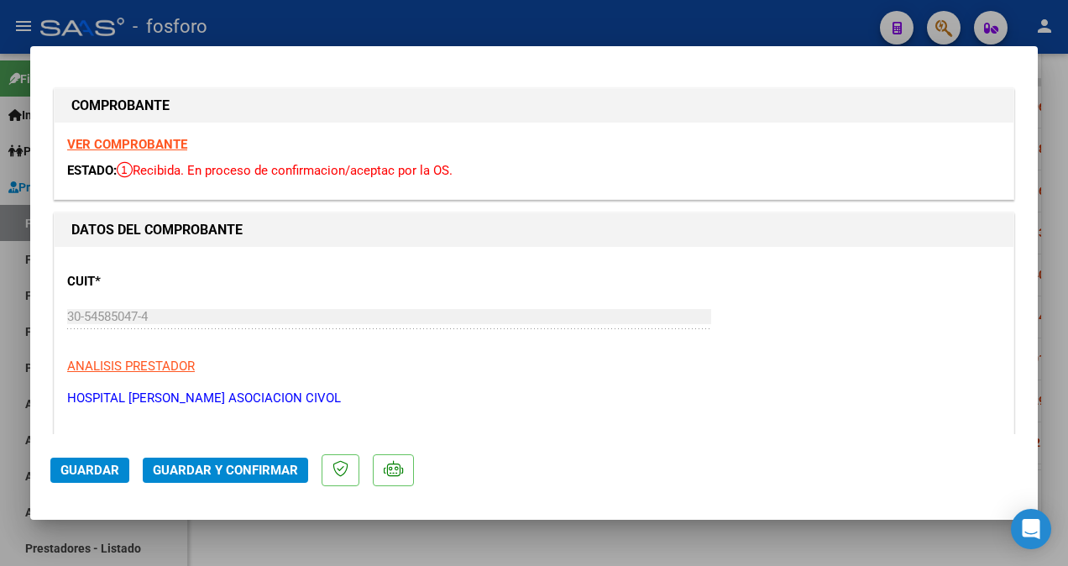
click at [134, 144] on strong "VER COMPROBANTE" at bounding box center [127, 144] width 120 height 15
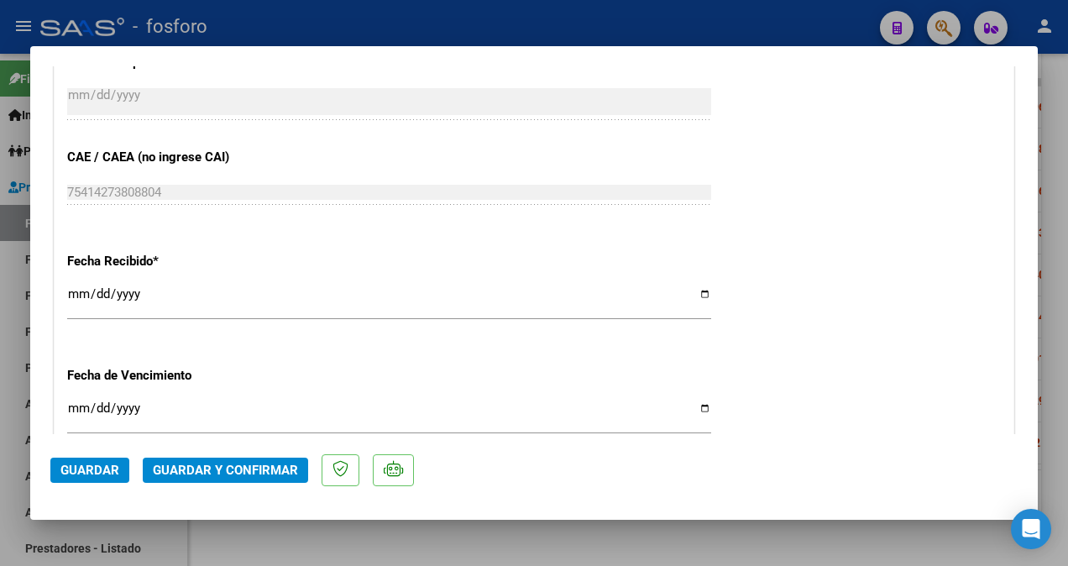
scroll to position [923, 0]
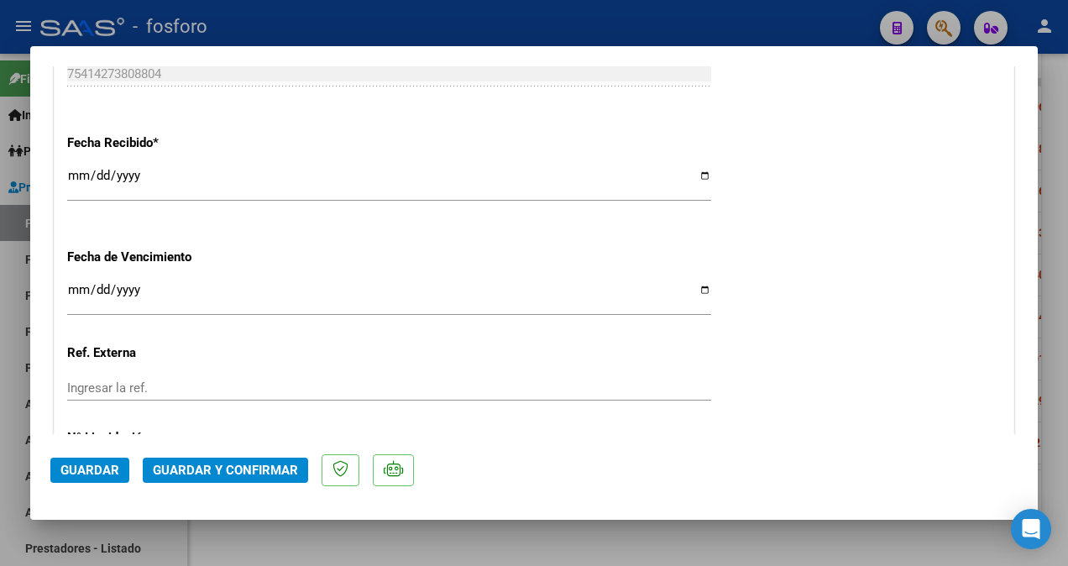
click at [74, 291] on input "Ingresar la fecha" at bounding box center [389, 296] width 644 height 27
type input "[DATE]"
click at [199, 460] on button "Guardar y Confirmar" at bounding box center [225, 470] width 165 height 25
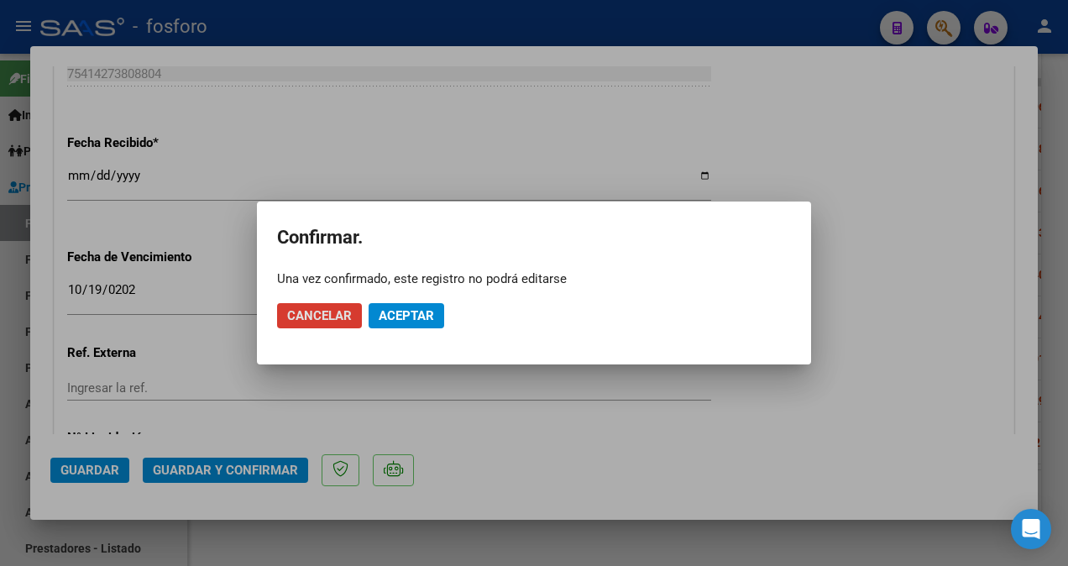
click at [400, 316] on span "Aceptar" at bounding box center [406, 315] width 55 height 15
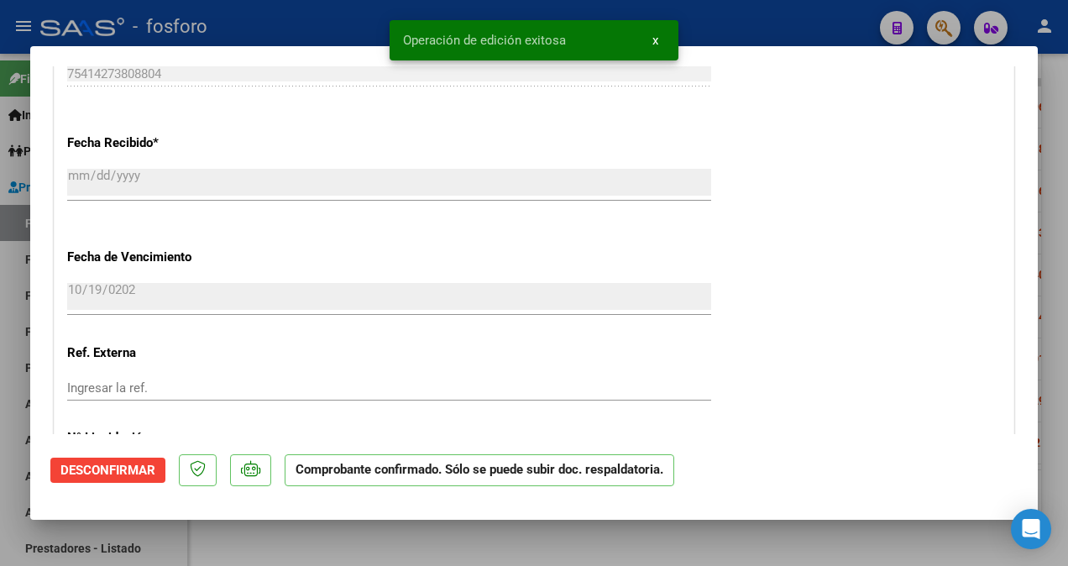
click at [24, 248] on div at bounding box center [534, 283] width 1068 height 566
type input "$ 0,00"
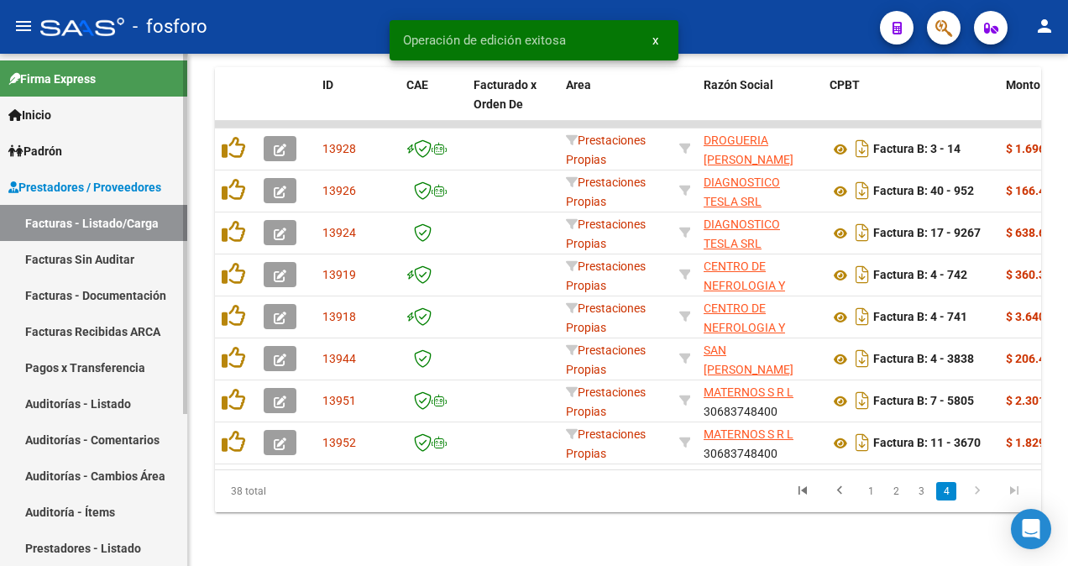
scroll to position [542, 0]
click at [39, 248] on link "Facturas Sin Auditar" at bounding box center [93, 259] width 187 height 36
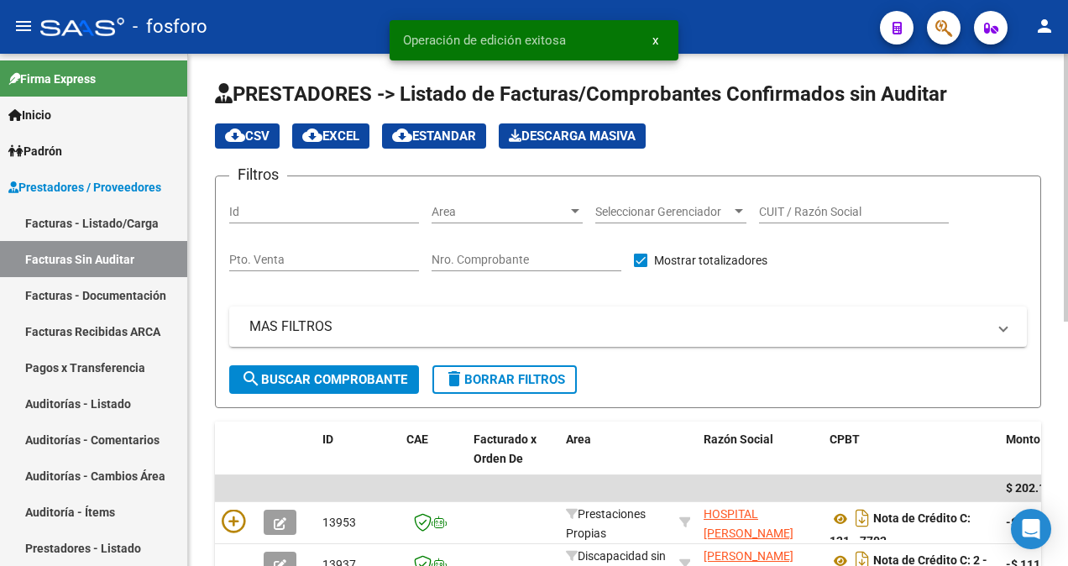
click at [576, 202] on div "Area Area" at bounding box center [507, 207] width 151 height 34
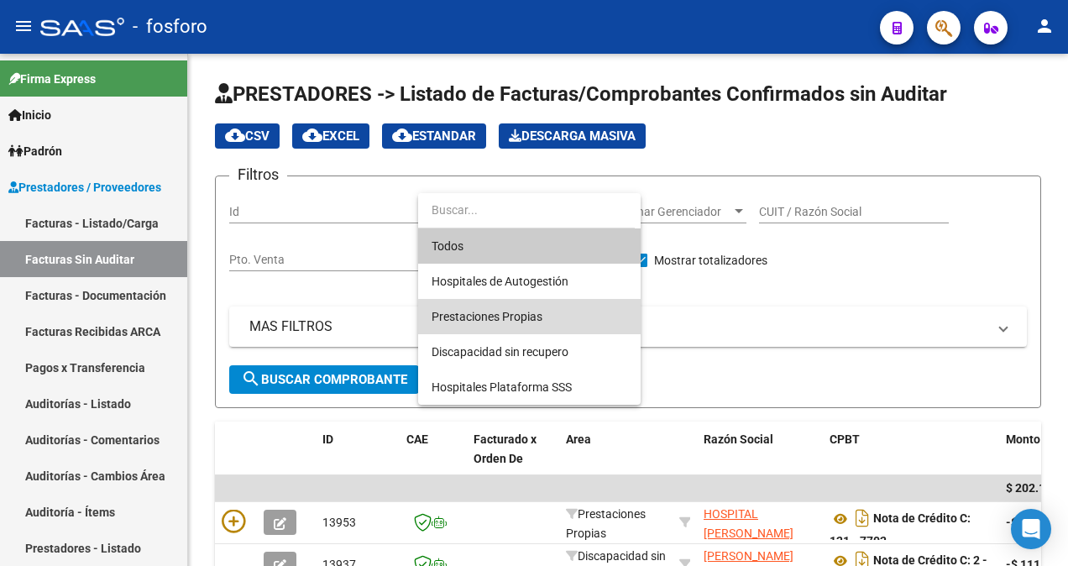
click at [543, 320] on span "Prestaciones Propias" at bounding box center [530, 316] width 196 height 35
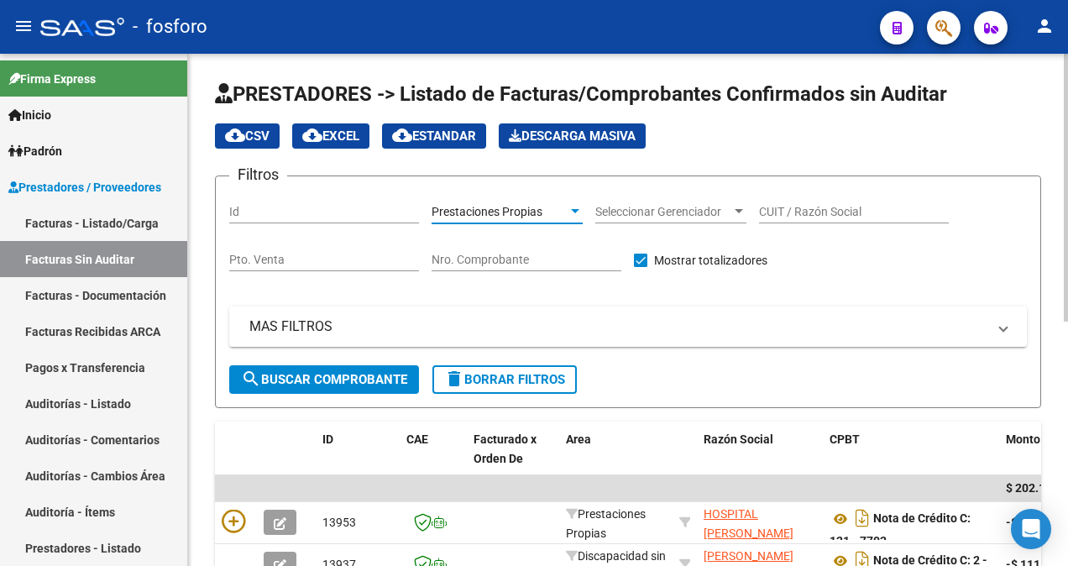
click at [339, 385] on span "search Buscar Comprobante" at bounding box center [324, 379] width 166 height 15
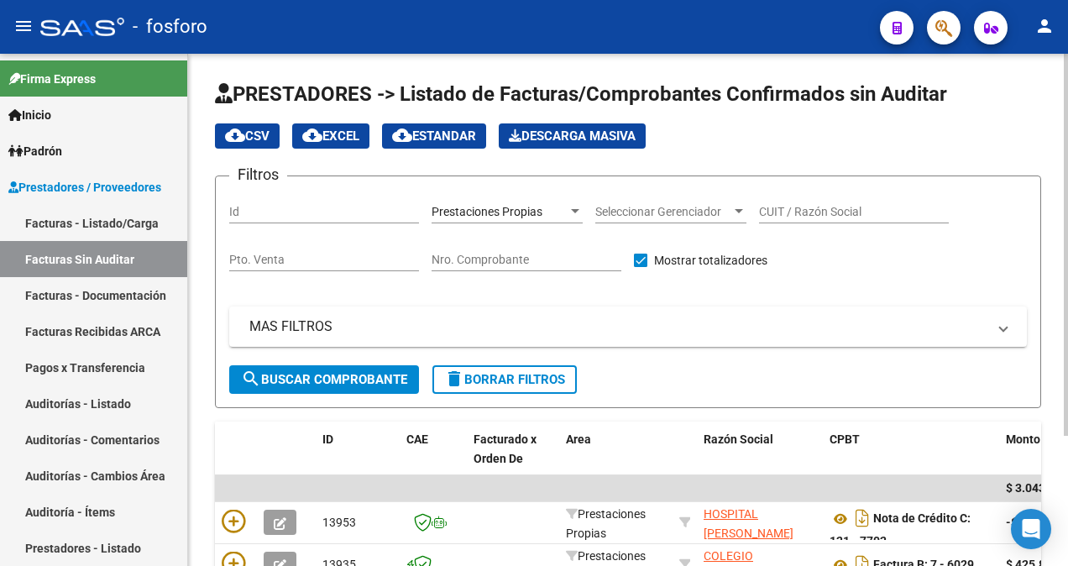
scroll to position [175, 0]
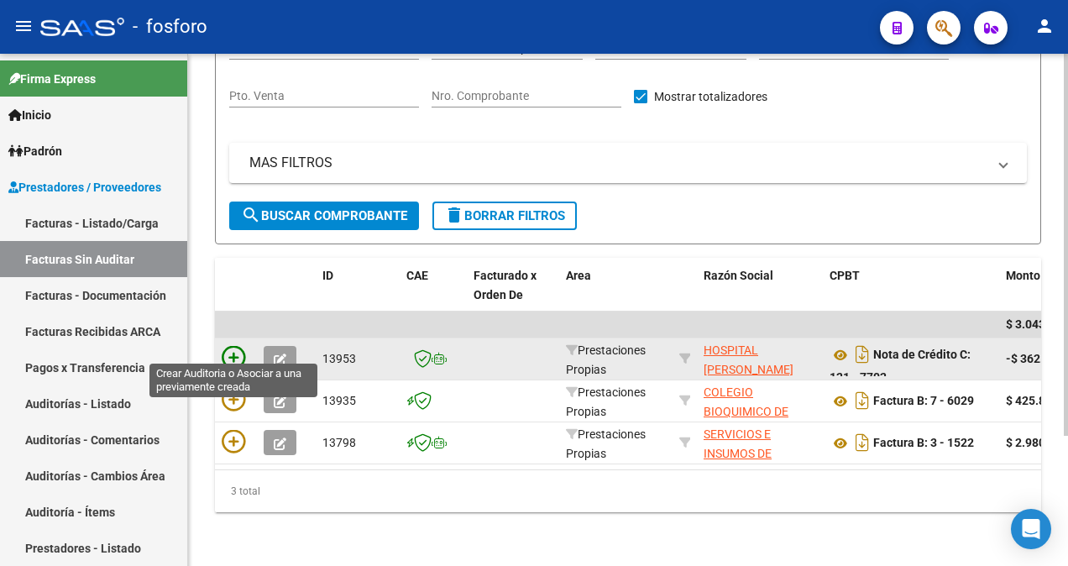
click at [238, 346] on icon at bounding box center [234, 358] width 24 height 24
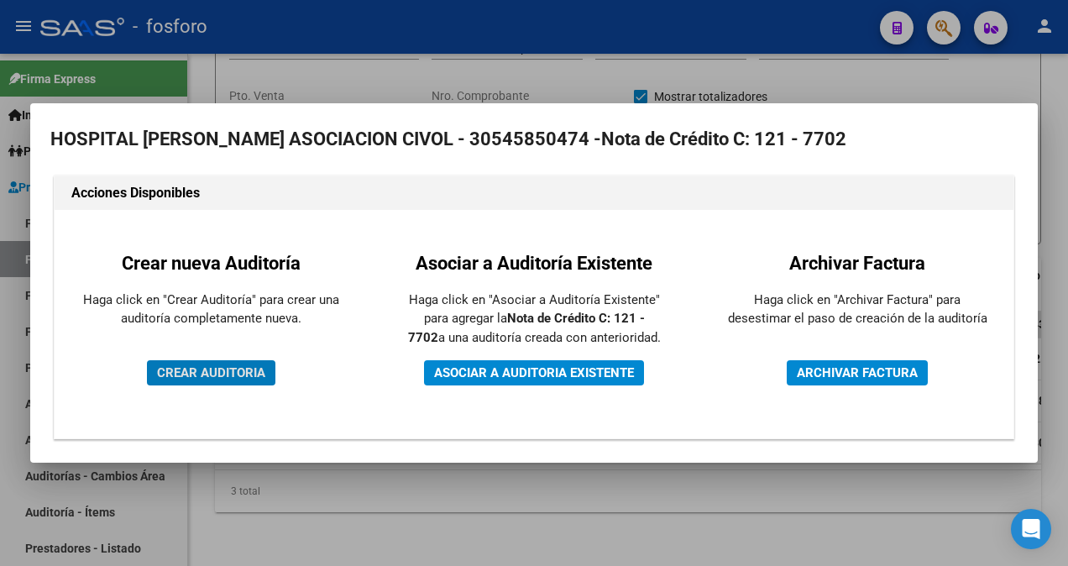
click at [227, 373] on span "CREAR AUDITORIA" at bounding box center [211, 372] width 108 height 15
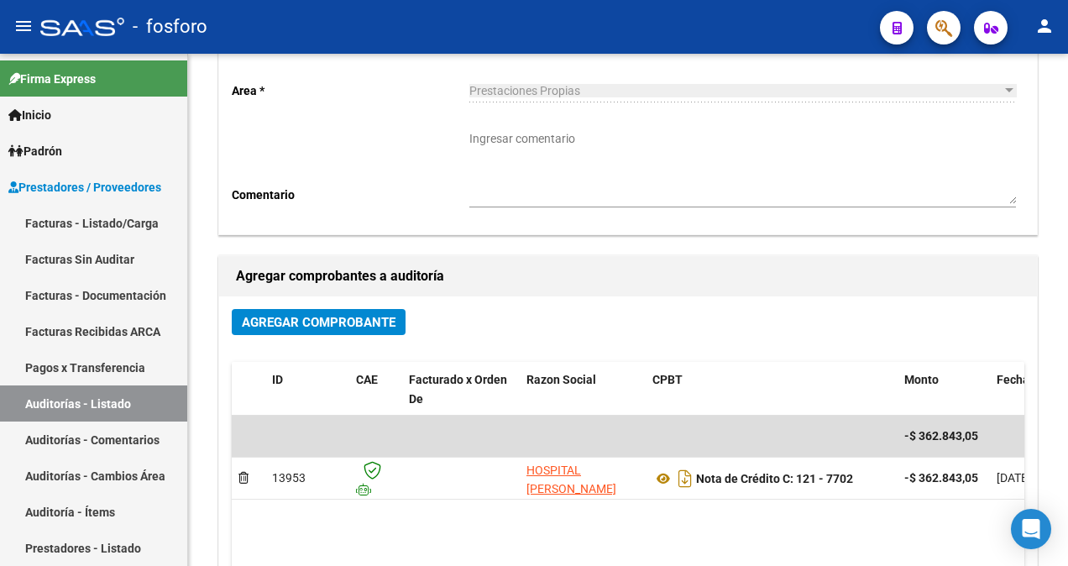
scroll to position [97, 0]
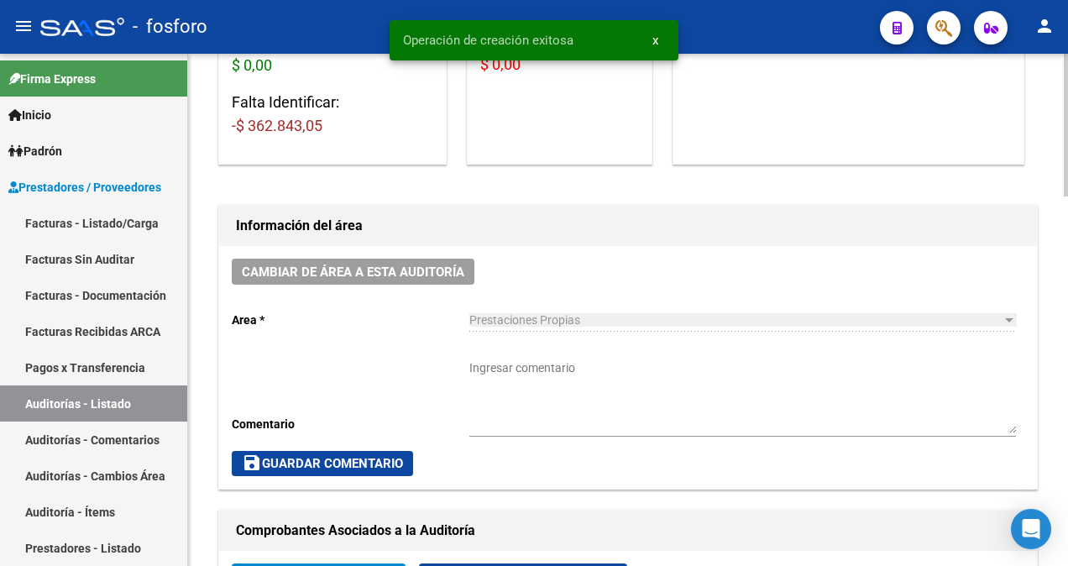
scroll to position [336, 0]
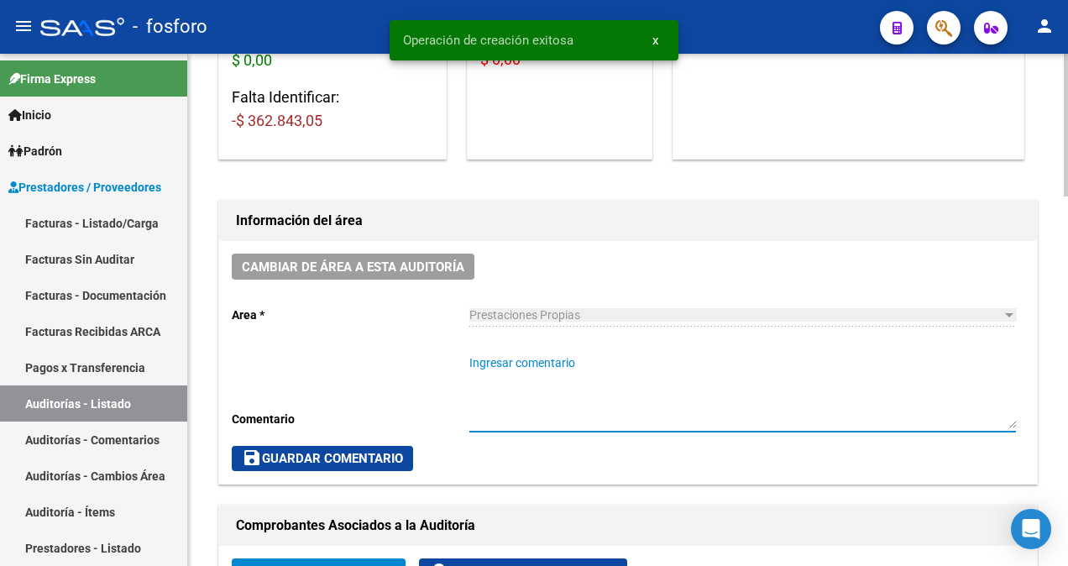
click at [552, 354] on textarea "Ingresar comentario" at bounding box center [742, 391] width 547 height 74
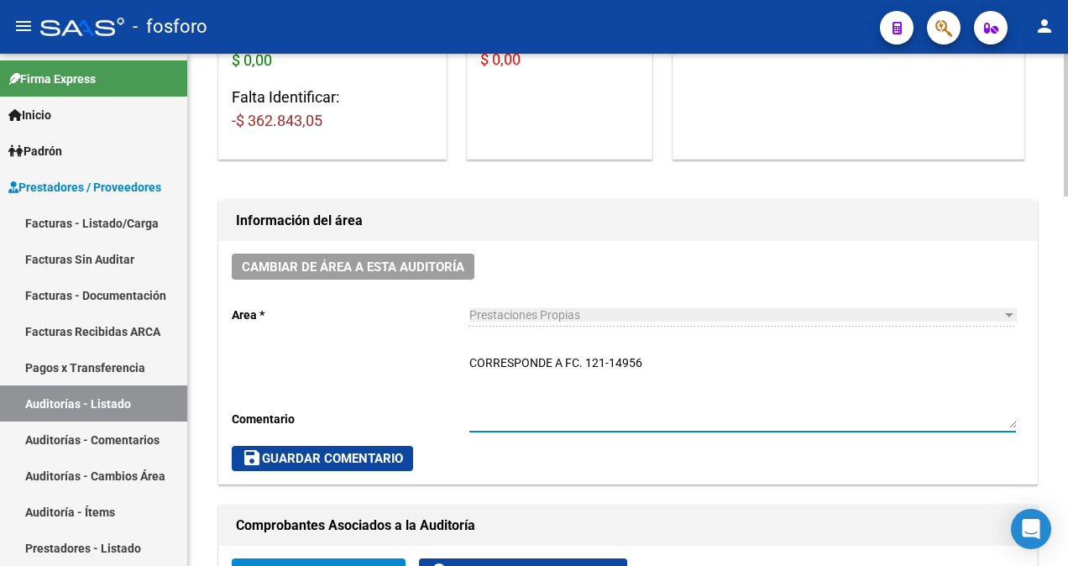
type textarea "CORRESPONDE A FC. 121-14956"
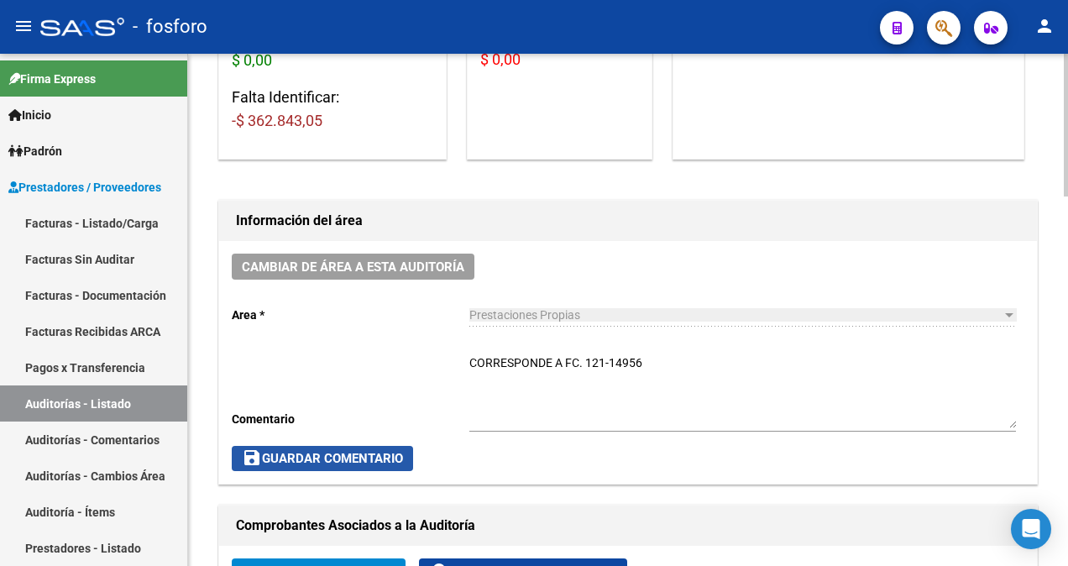
click at [384, 448] on button "save Guardar Comentario" at bounding box center [322, 458] width 181 height 25
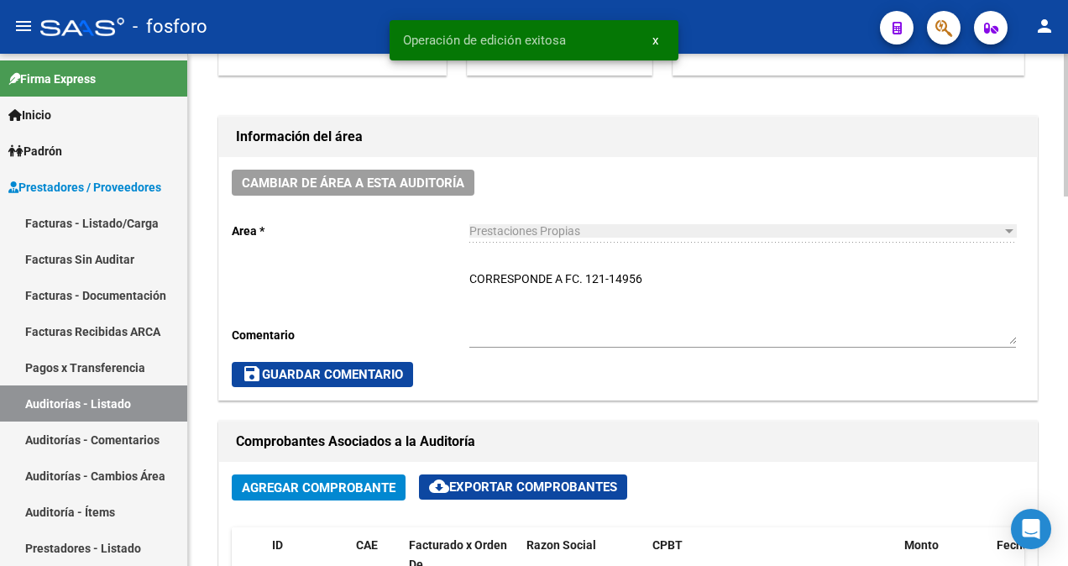
scroll to position [0, 0]
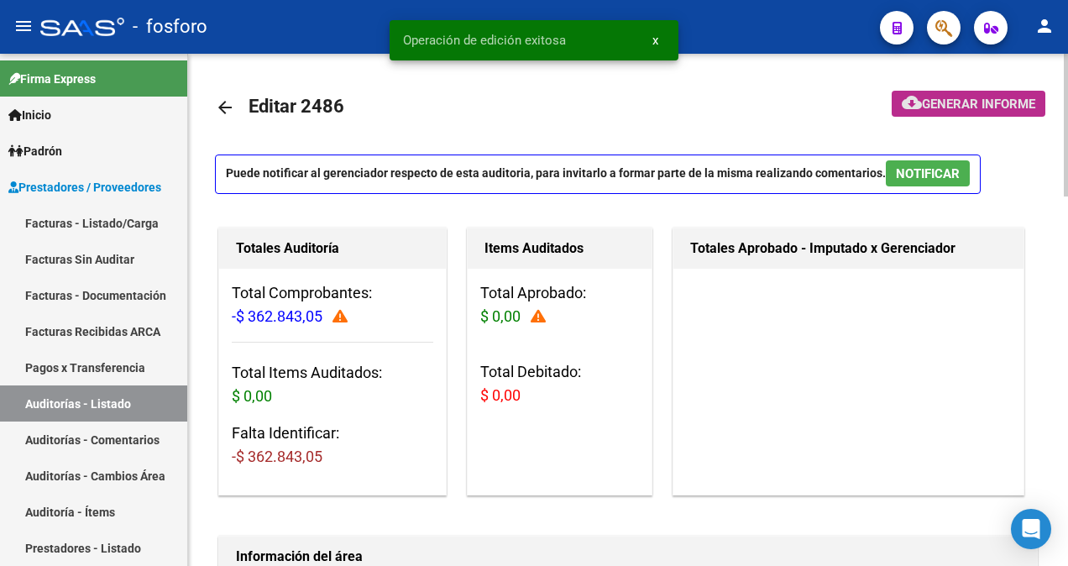
click at [987, 104] on span "Generar informe" at bounding box center [978, 104] width 113 height 15
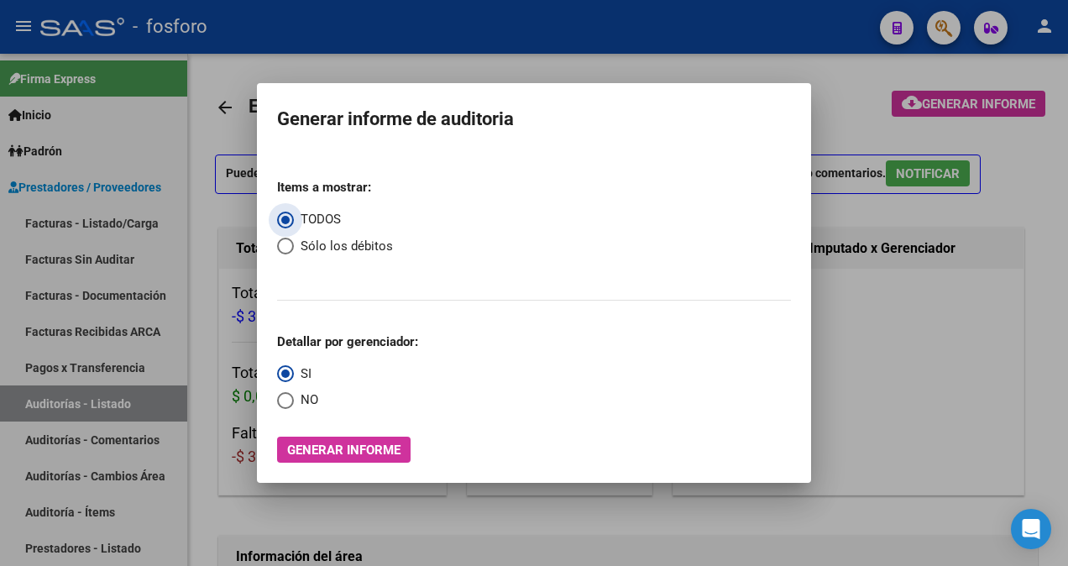
click at [340, 452] on span "Generar informe" at bounding box center [343, 449] width 113 height 15
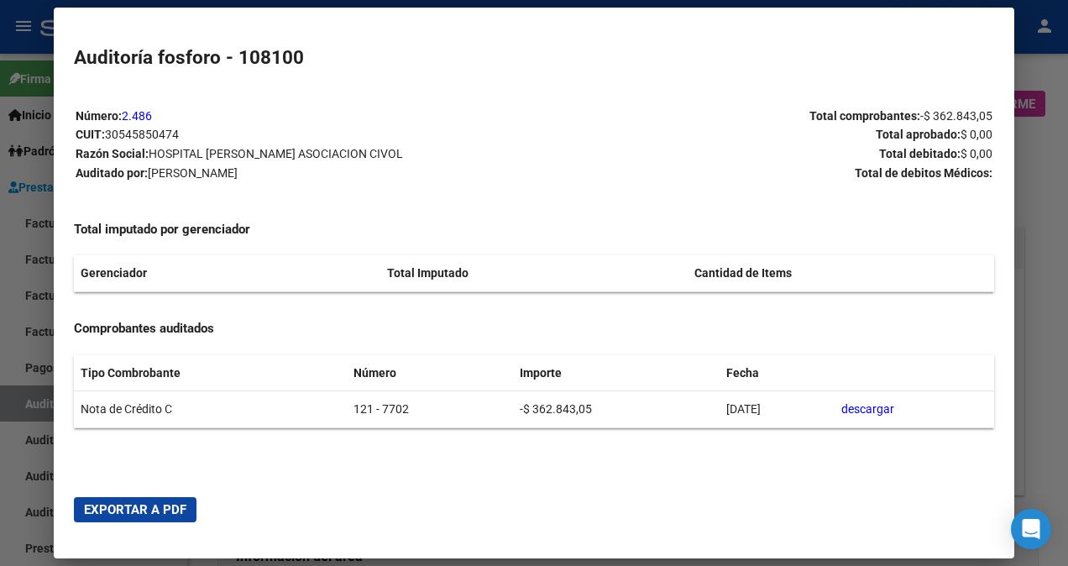
click at [168, 510] on span "Exportar a PDF" at bounding box center [135, 509] width 102 height 15
click at [25, 170] on div at bounding box center [534, 283] width 1068 height 566
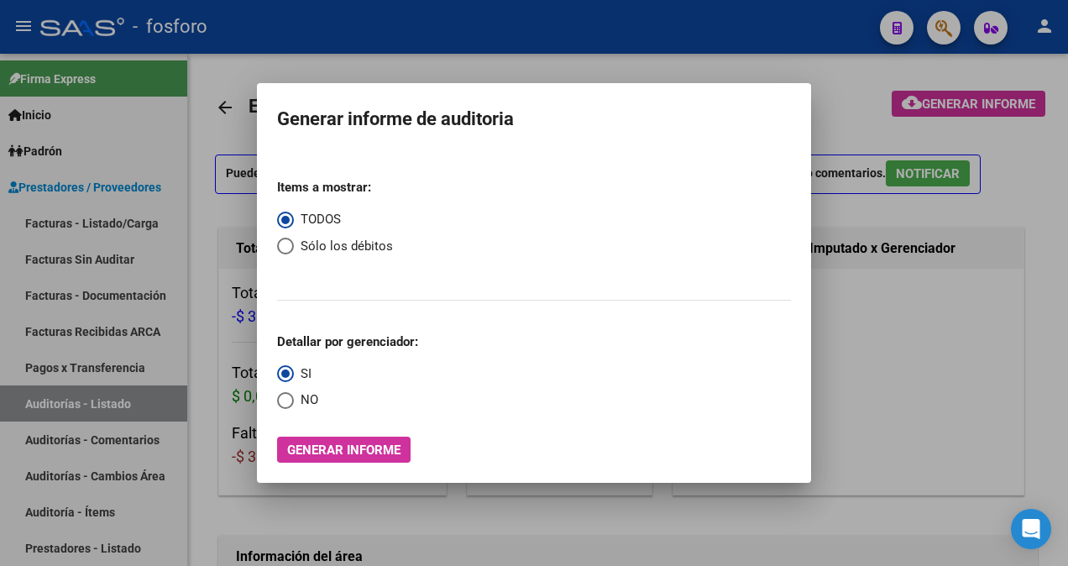
click at [245, 170] on div at bounding box center [534, 283] width 1068 height 566
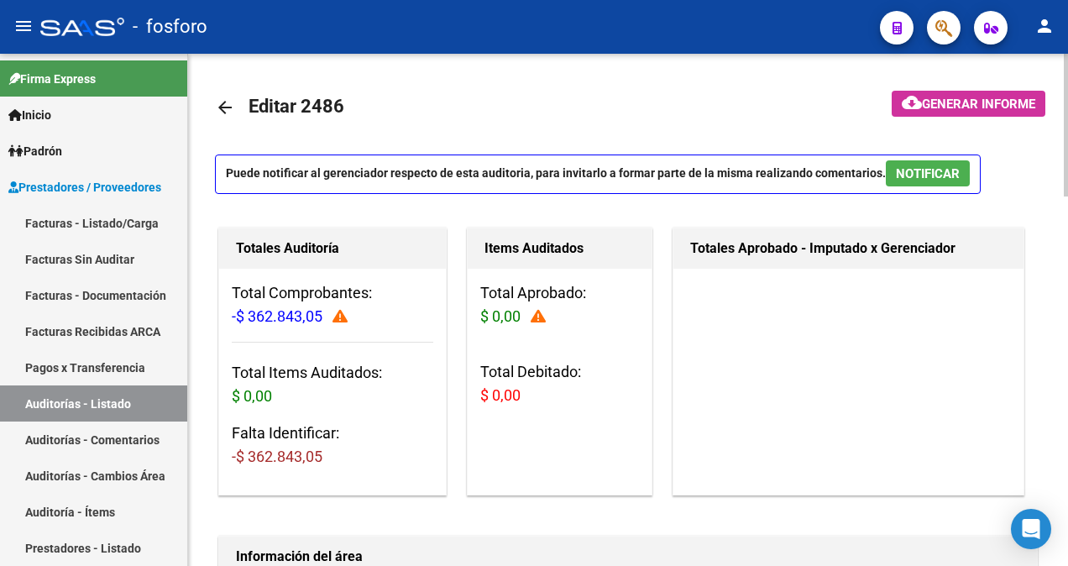
click at [234, 104] on mat-icon "arrow_back" at bounding box center [225, 107] width 20 height 20
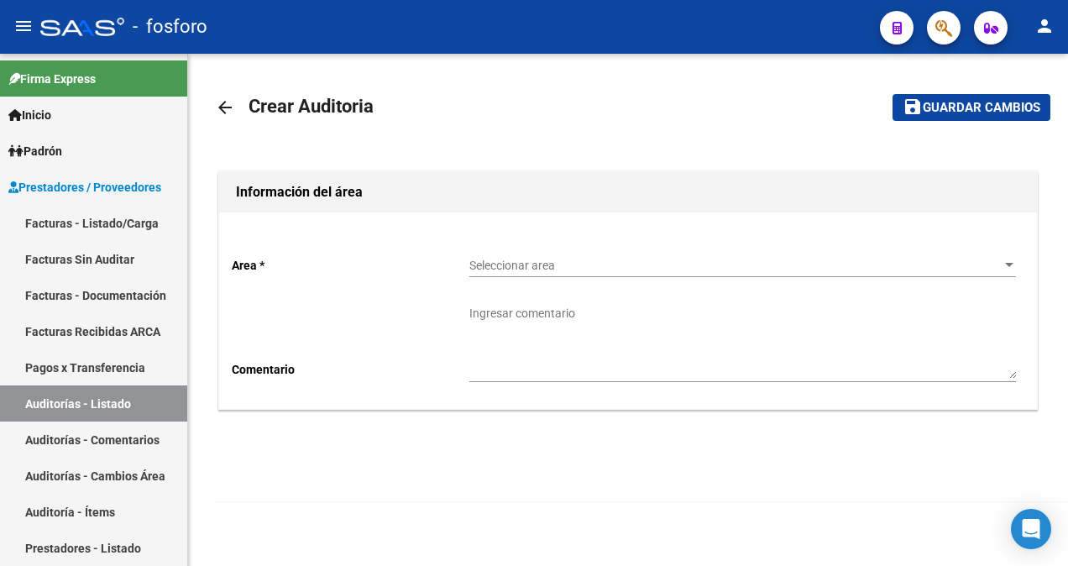
click at [230, 106] on mat-icon "arrow_back" at bounding box center [225, 107] width 20 height 20
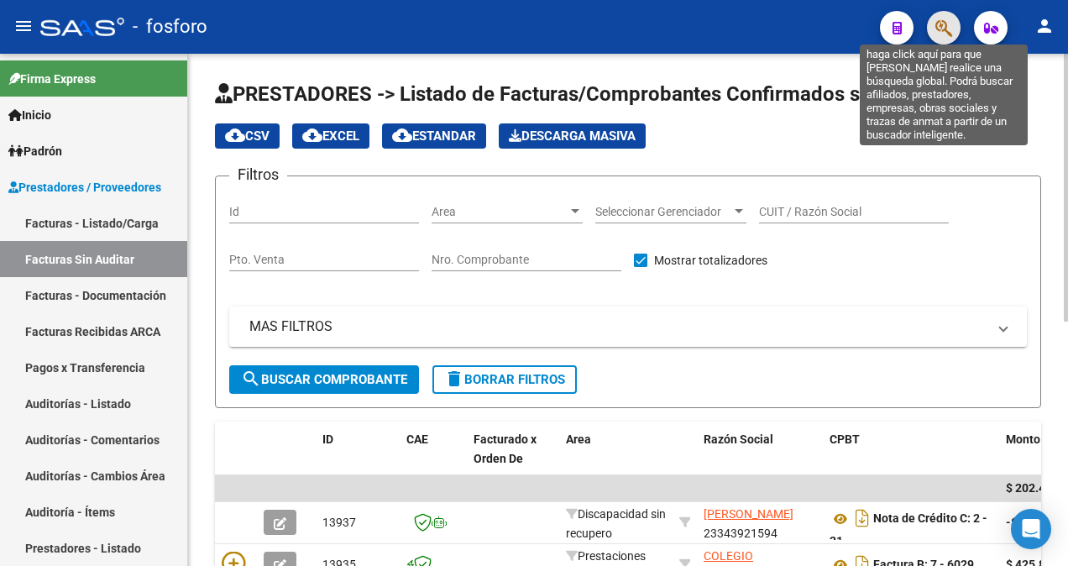
click at [943, 32] on icon "button" at bounding box center [943, 27] width 17 height 19
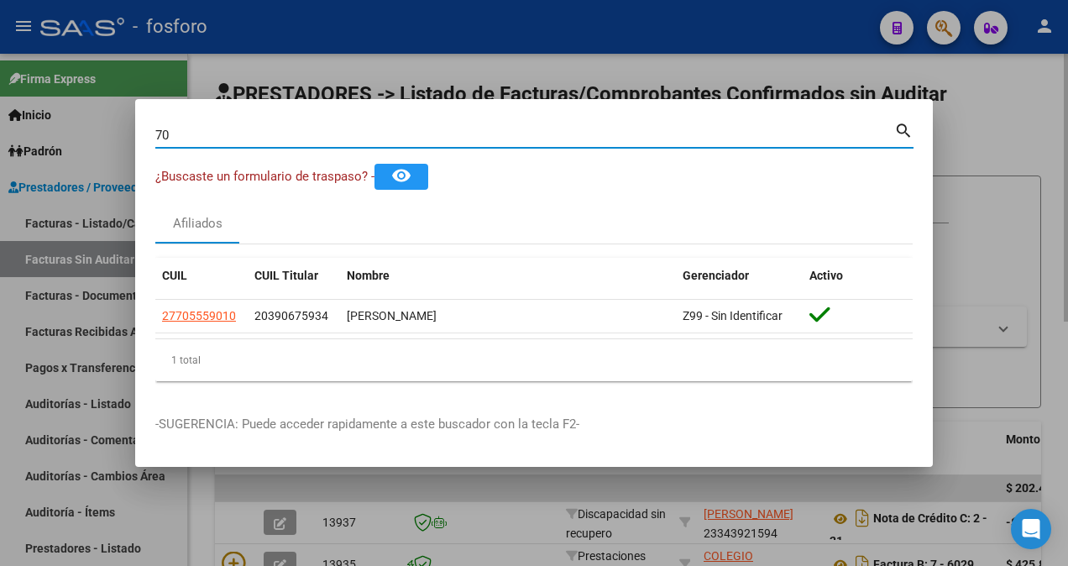
type input "7"
type input "4"
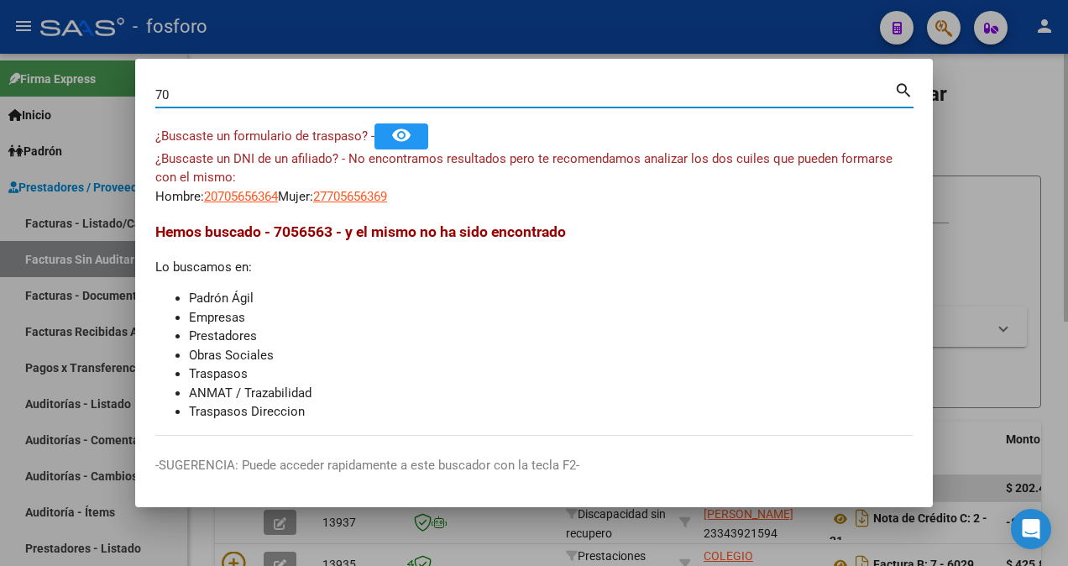
type input "7"
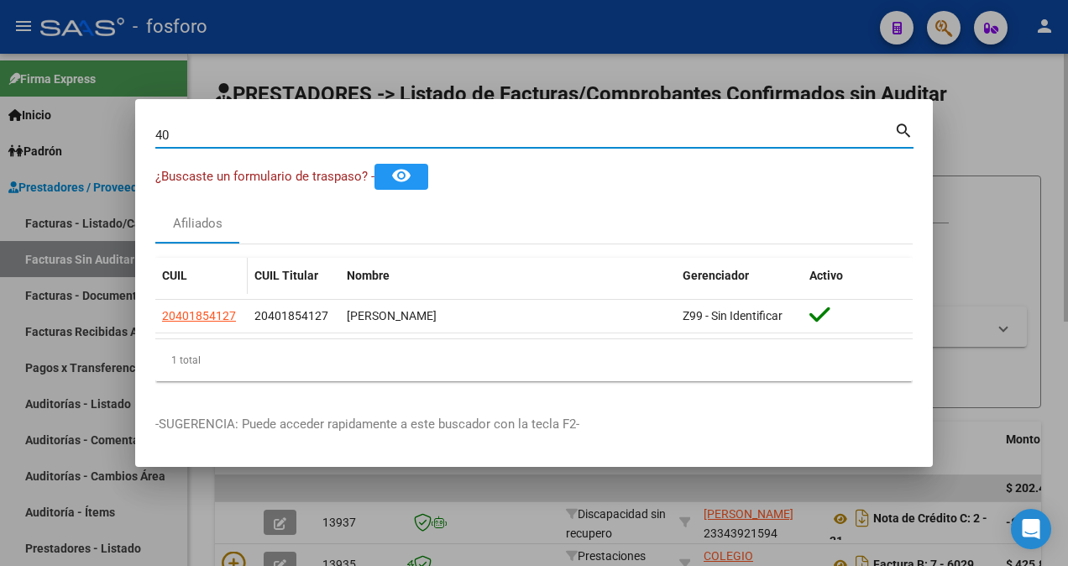
type input "4"
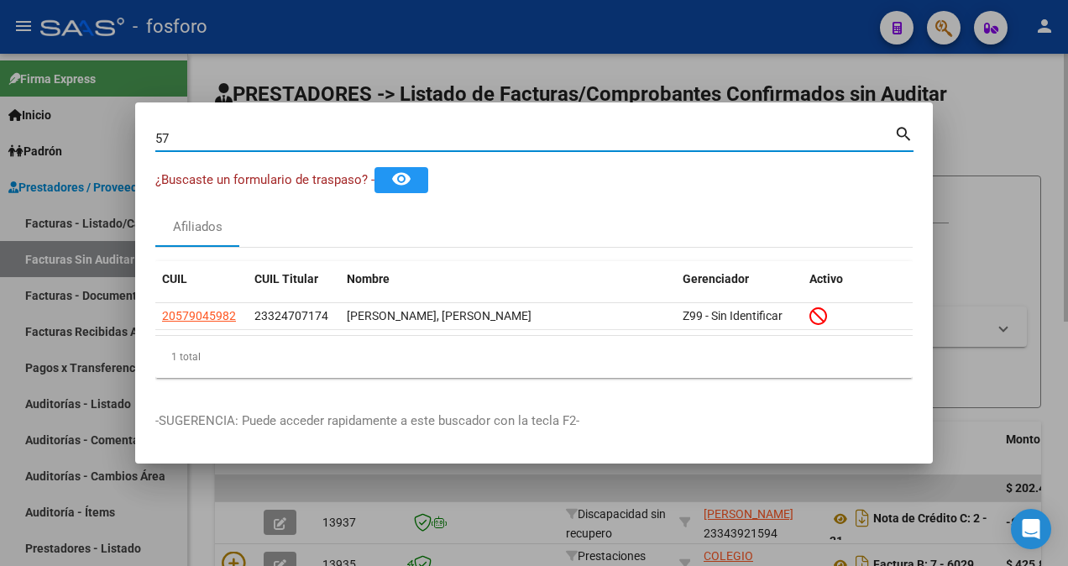
type input "5"
type input "3"
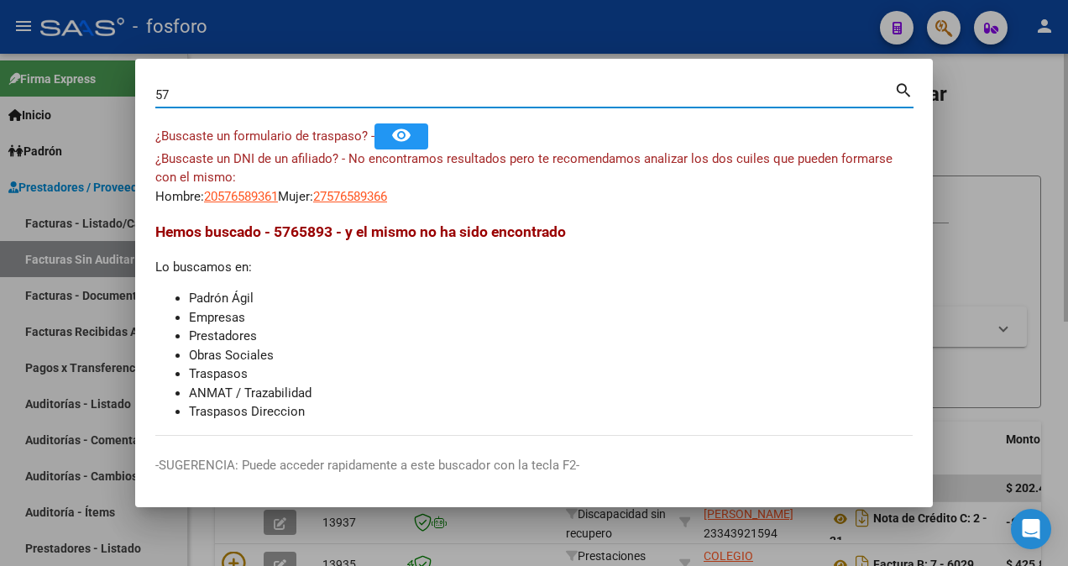
type input "5"
type input "4"
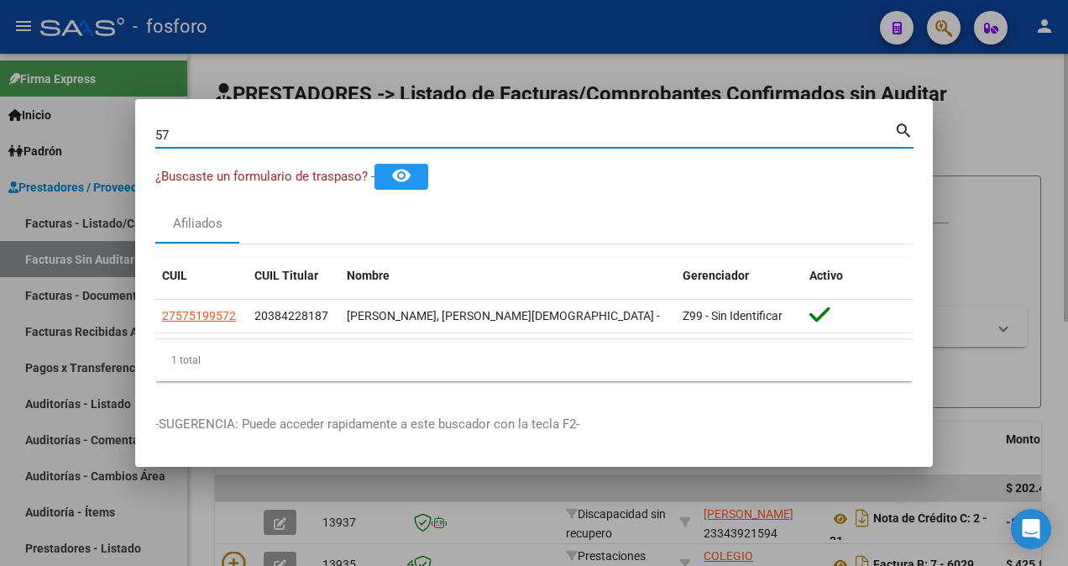
type input "5"
type input "59692348"
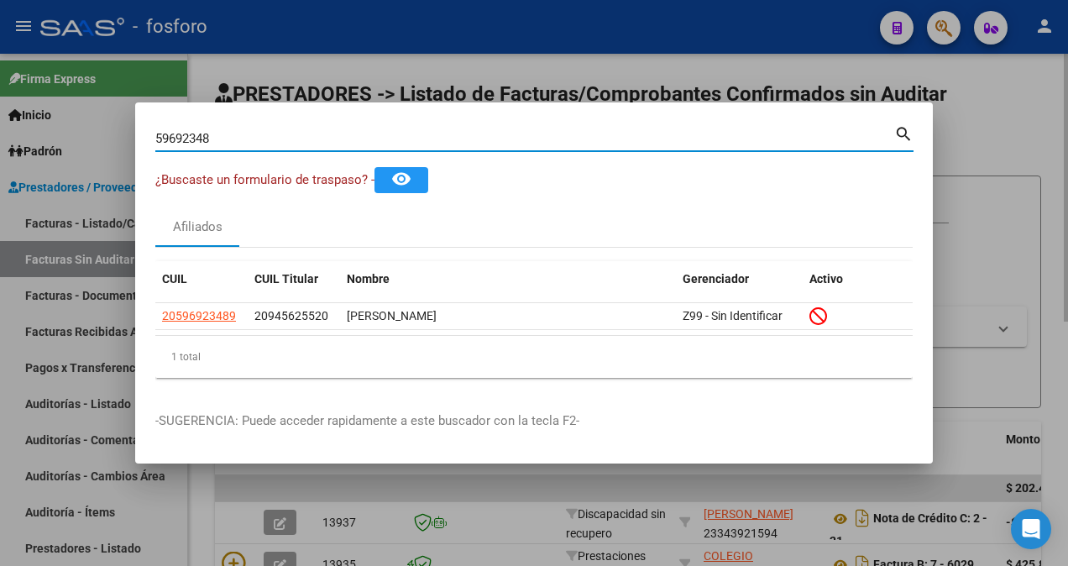
click at [18, 337] on div at bounding box center [534, 283] width 1068 height 566
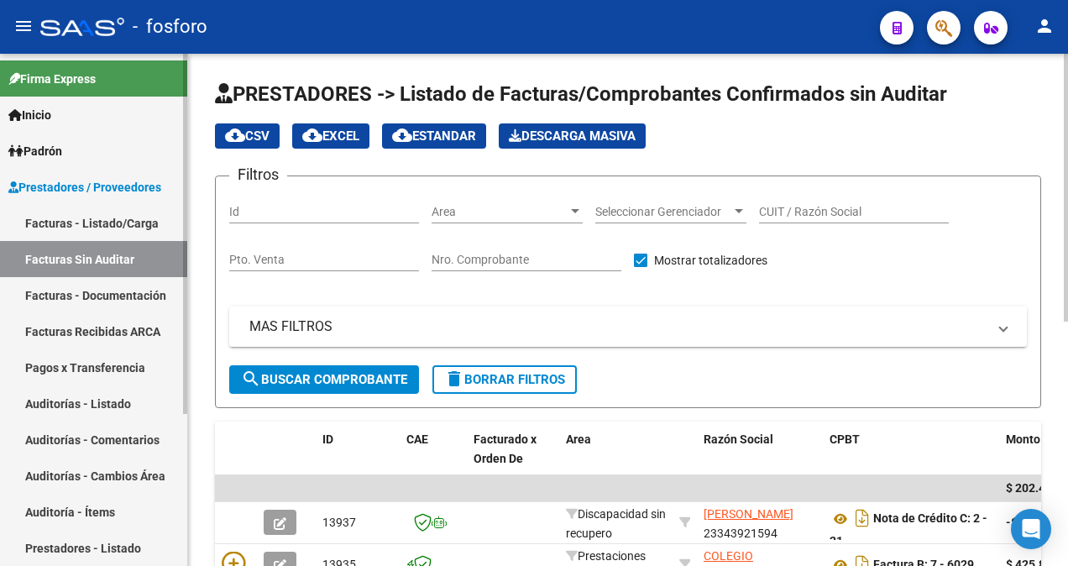
click at [109, 220] on link "Facturas - Listado/Carga" at bounding box center [93, 223] width 187 height 36
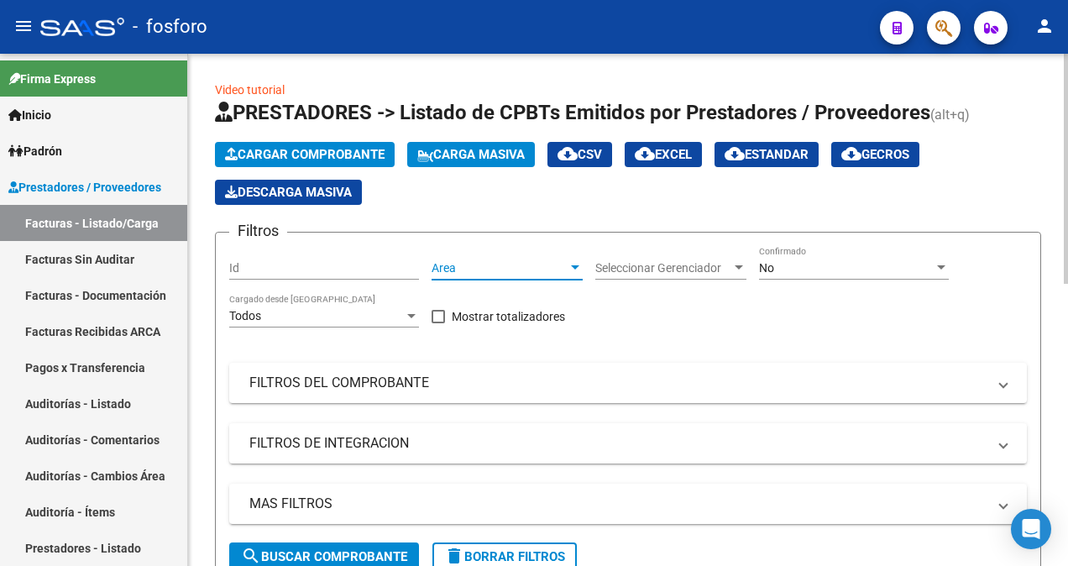
click at [576, 270] on div at bounding box center [575, 267] width 15 height 13
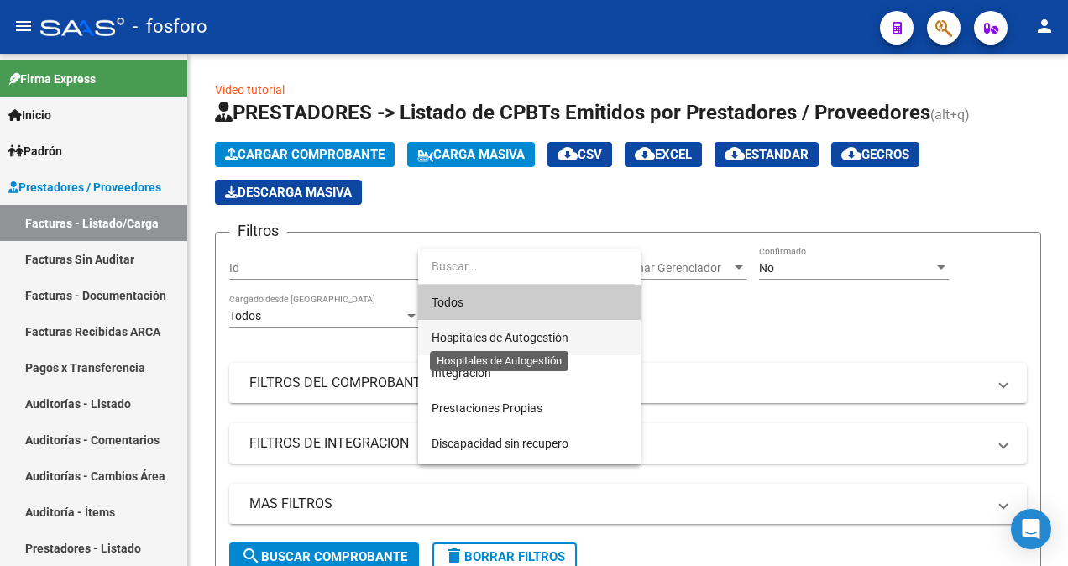
click at [564, 332] on span "Hospitales de Autogestión" at bounding box center [500, 337] width 137 height 13
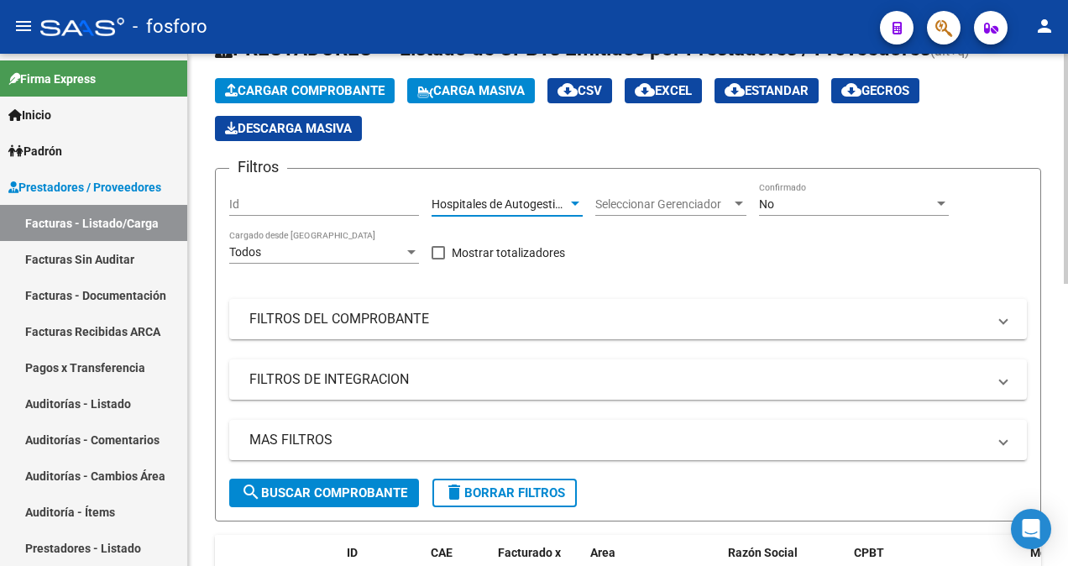
scroll to position [84, 0]
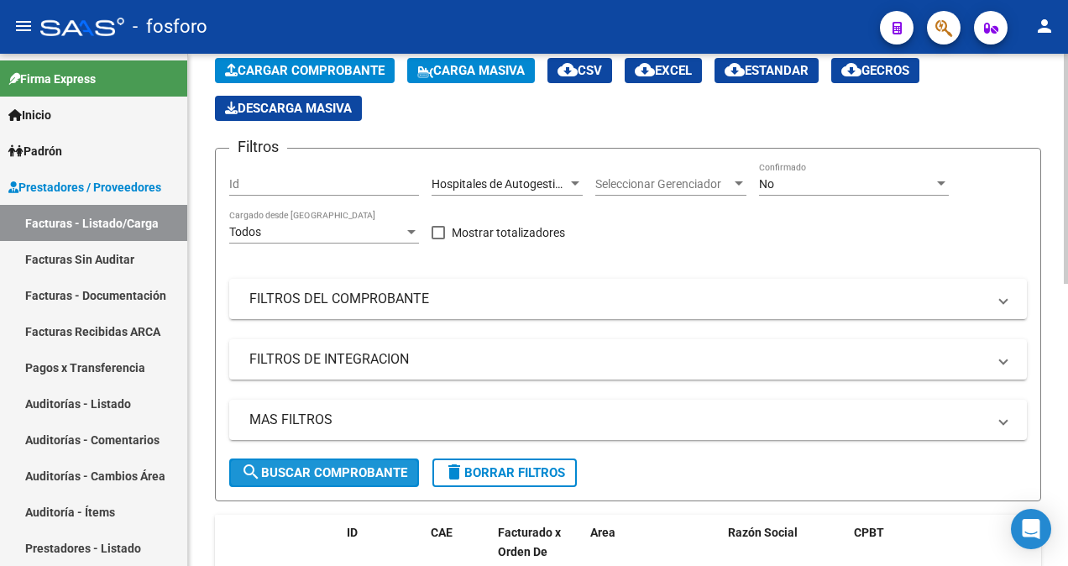
click at [353, 468] on span "search Buscar Comprobante" at bounding box center [324, 472] width 166 height 15
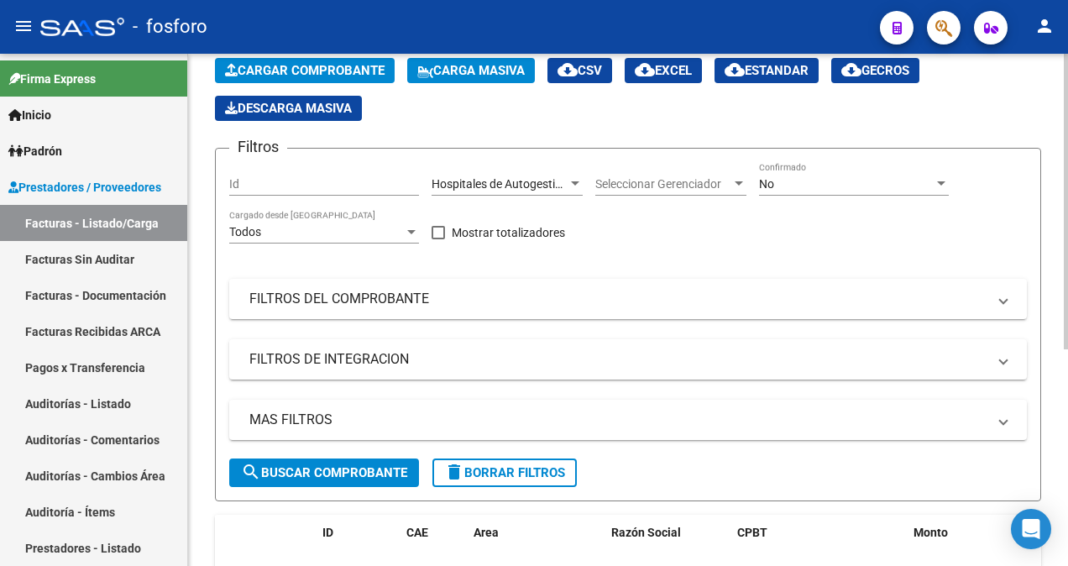
scroll to position [374, 0]
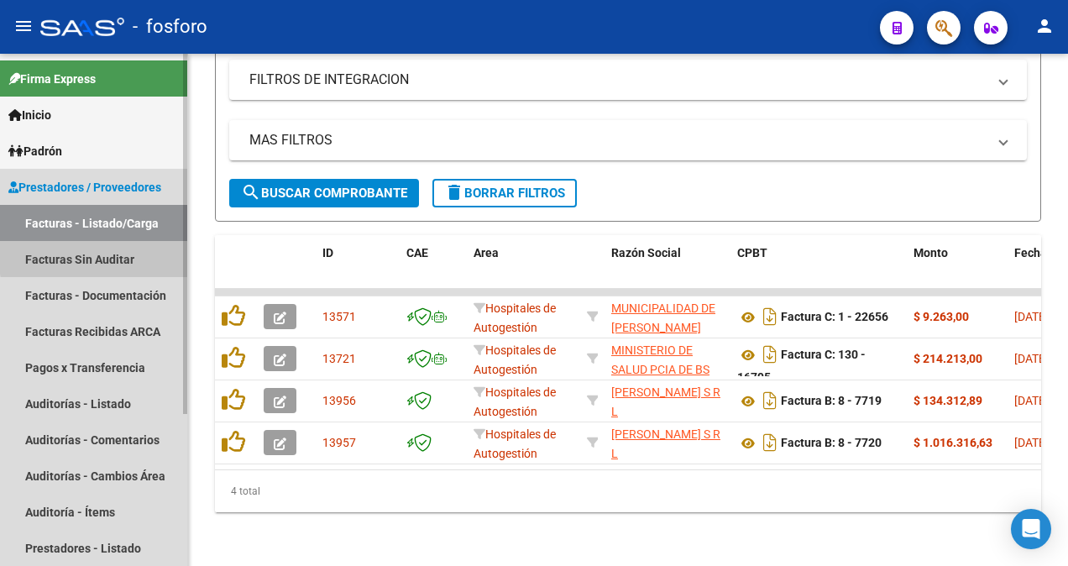
click at [124, 254] on link "Facturas Sin Auditar" at bounding box center [93, 259] width 187 height 36
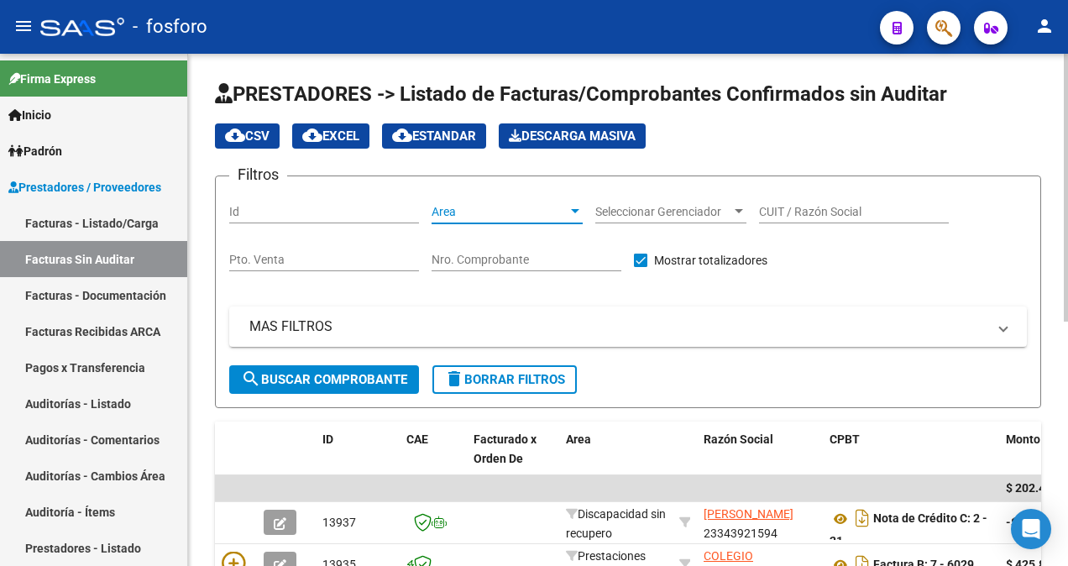
click at [573, 214] on div at bounding box center [575, 211] width 15 height 13
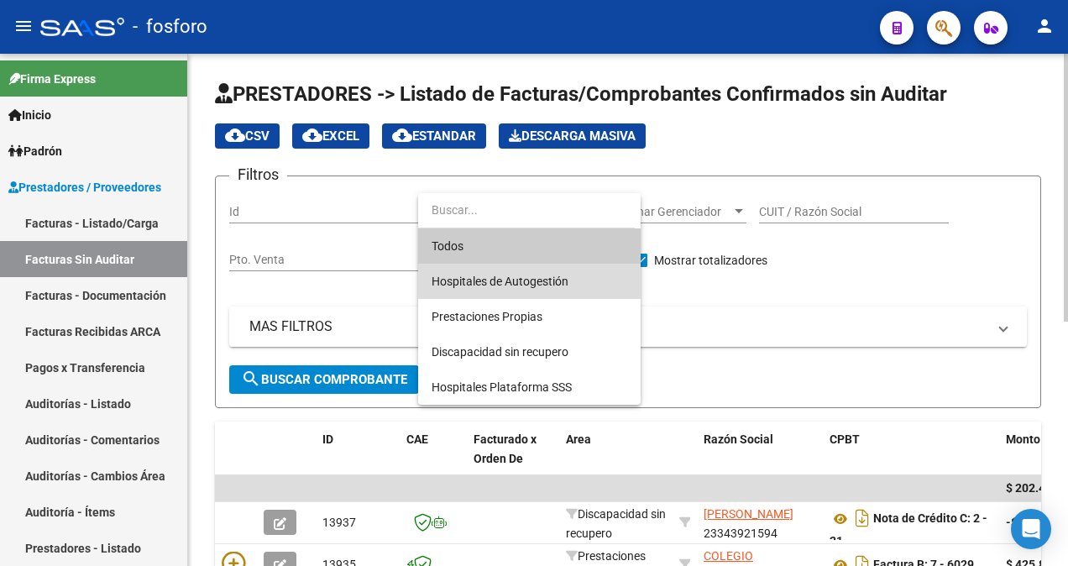
click at [557, 269] on span "Hospitales de Autogestión" at bounding box center [530, 281] width 196 height 35
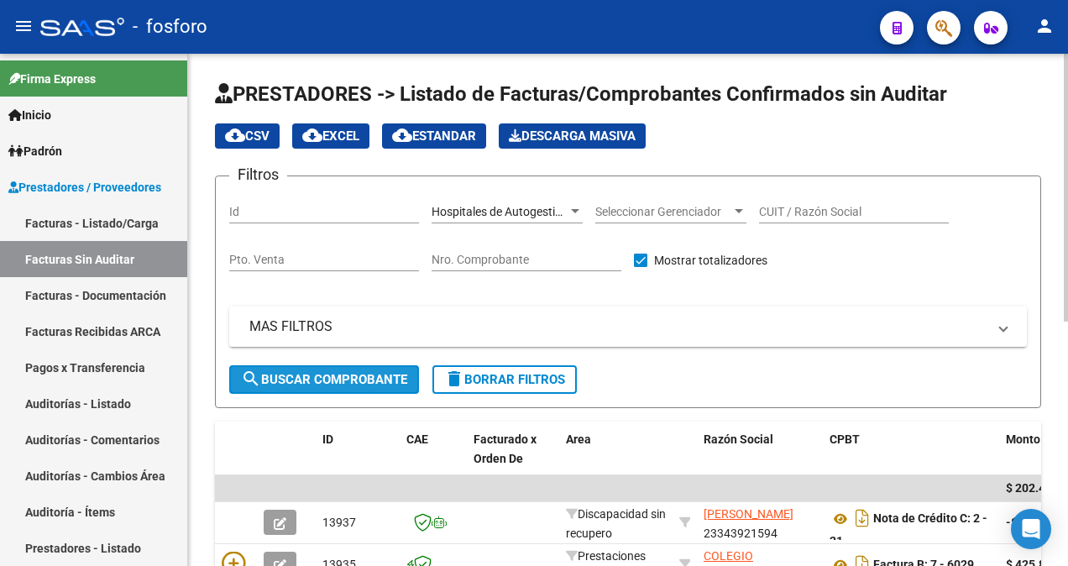
click at [361, 370] on button "search Buscar Comprobante" at bounding box center [324, 379] width 190 height 29
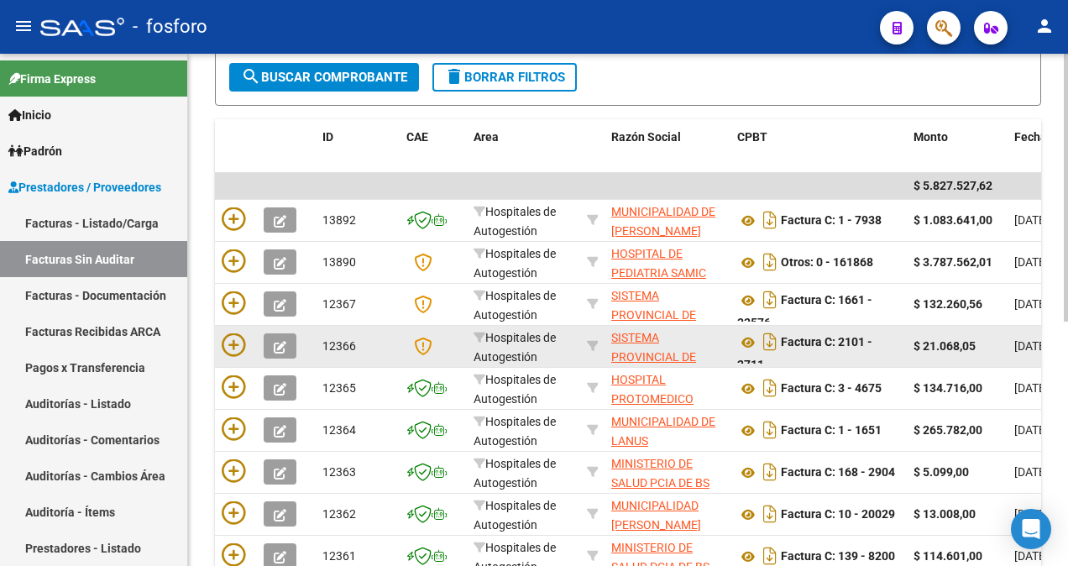
scroll to position [301, 0]
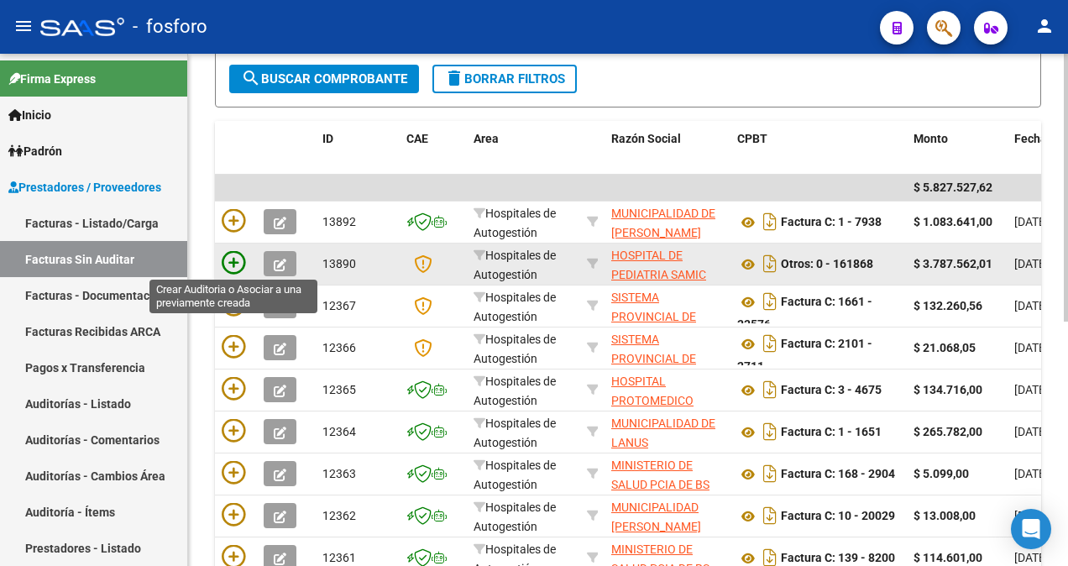
click at [228, 268] on icon at bounding box center [234, 263] width 24 height 24
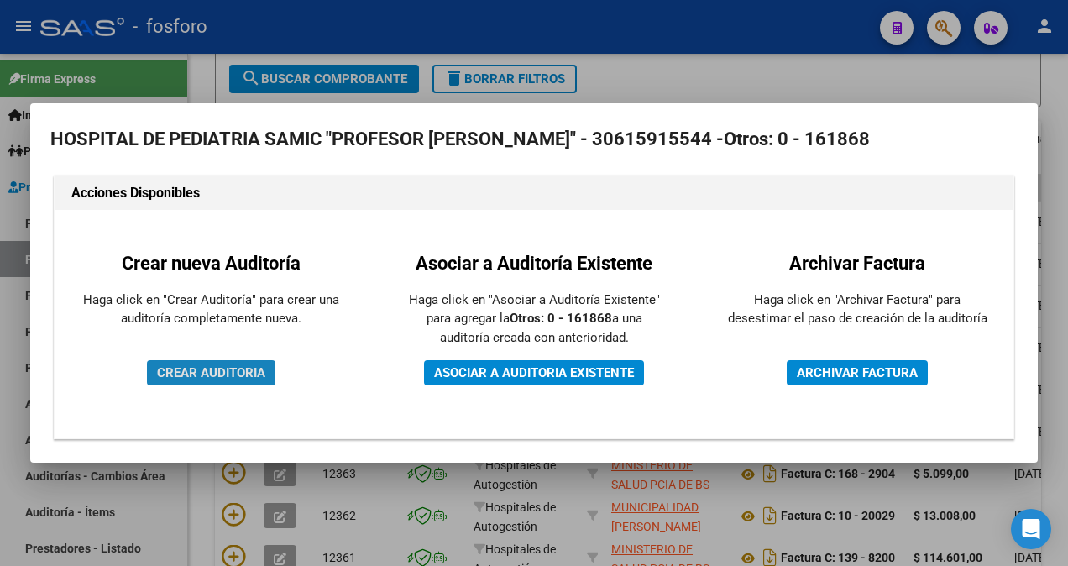
click at [206, 369] on span "CREAR AUDITORIA" at bounding box center [211, 372] width 108 height 15
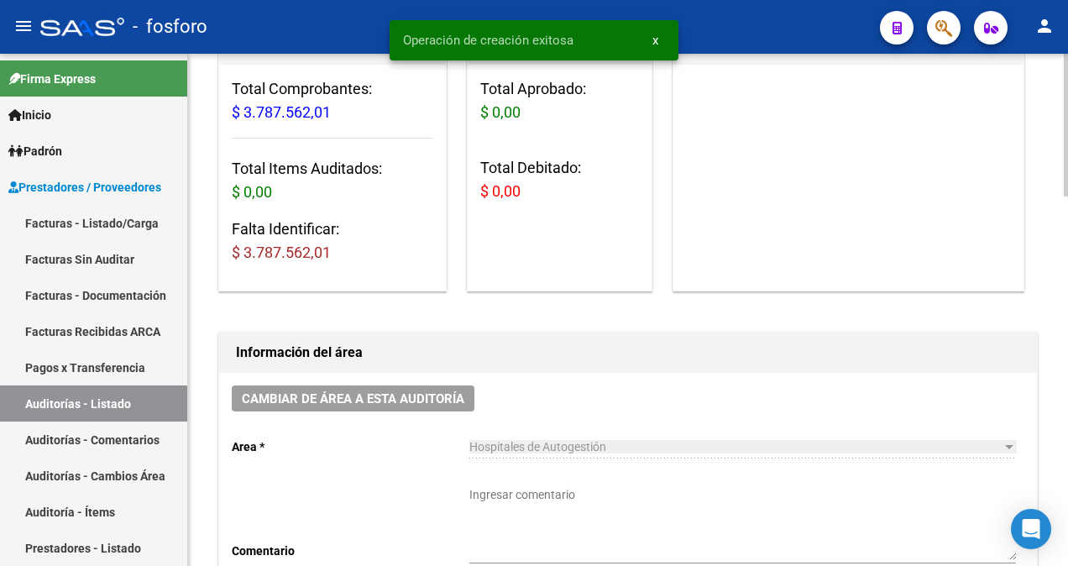
scroll to position [252, 0]
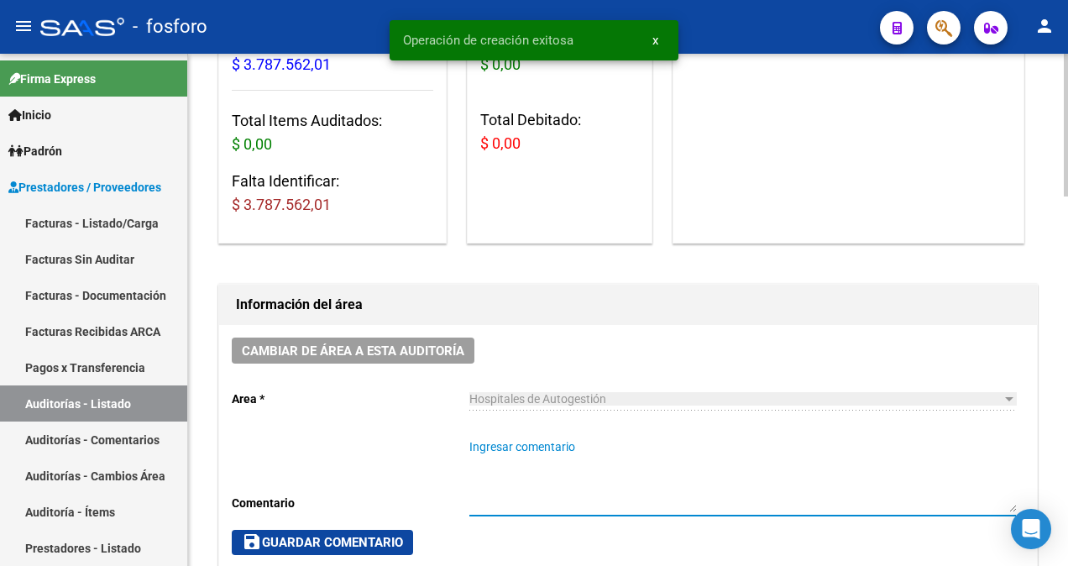
click at [540, 448] on textarea "Ingresar comentario" at bounding box center [742, 475] width 547 height 74
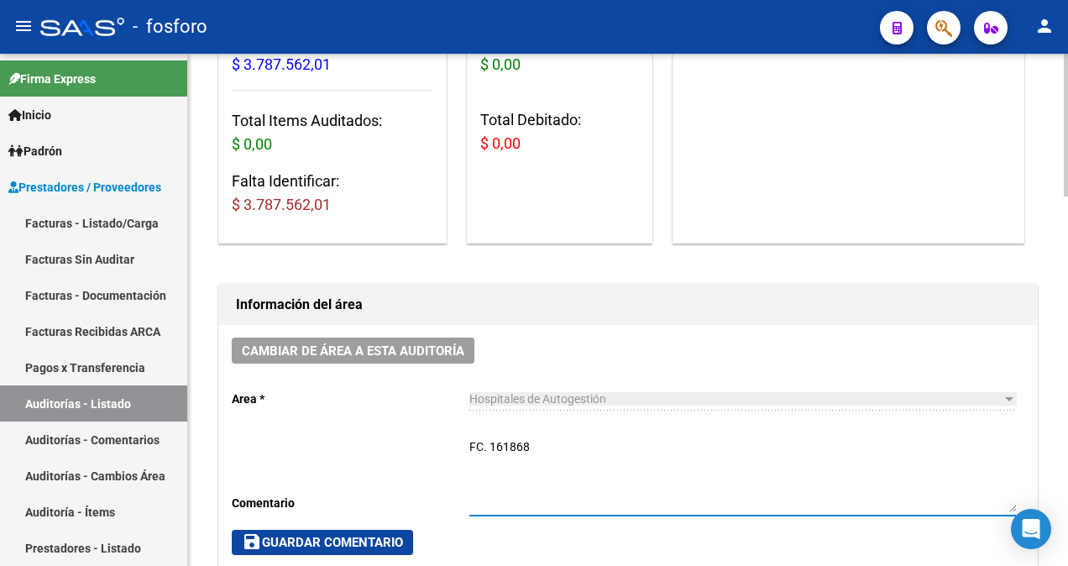
type textarea "FC. 161868"
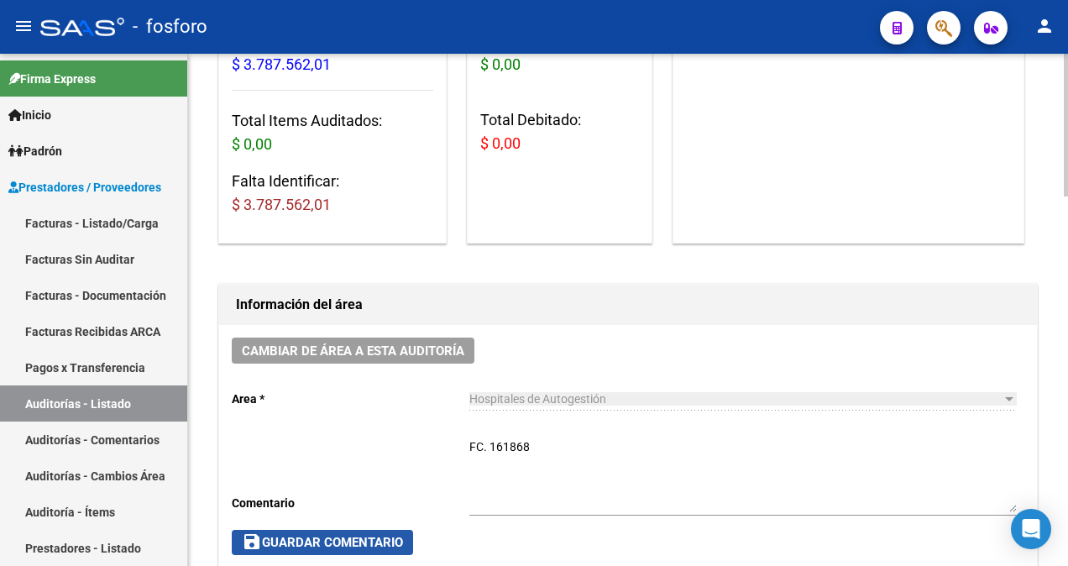
click at [331, 541] on span "save Guardar Comentario" at bounding box center [322, 542] width 161 height 15
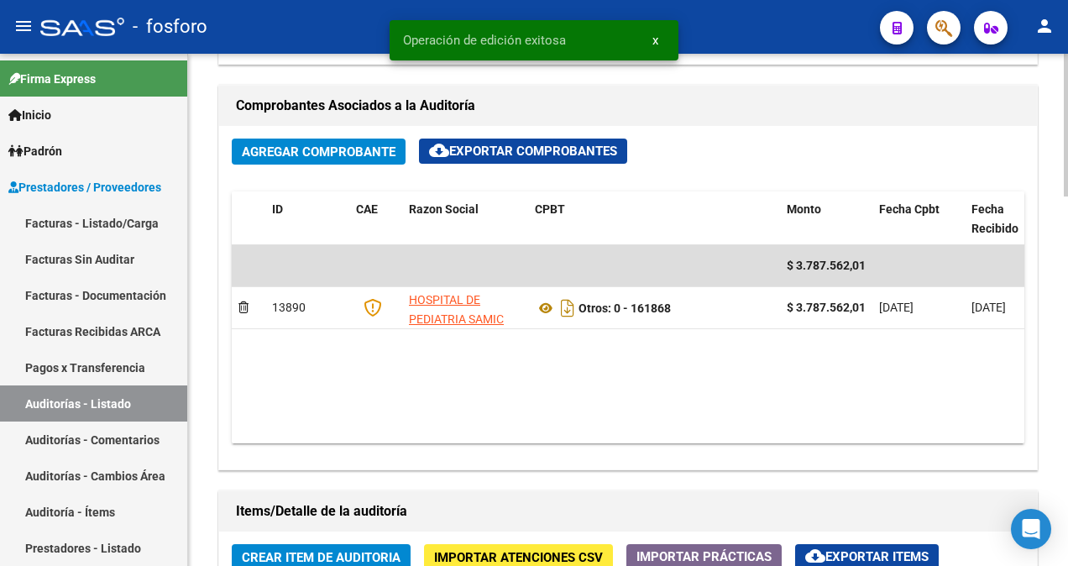
scroll to position [1007, 0]
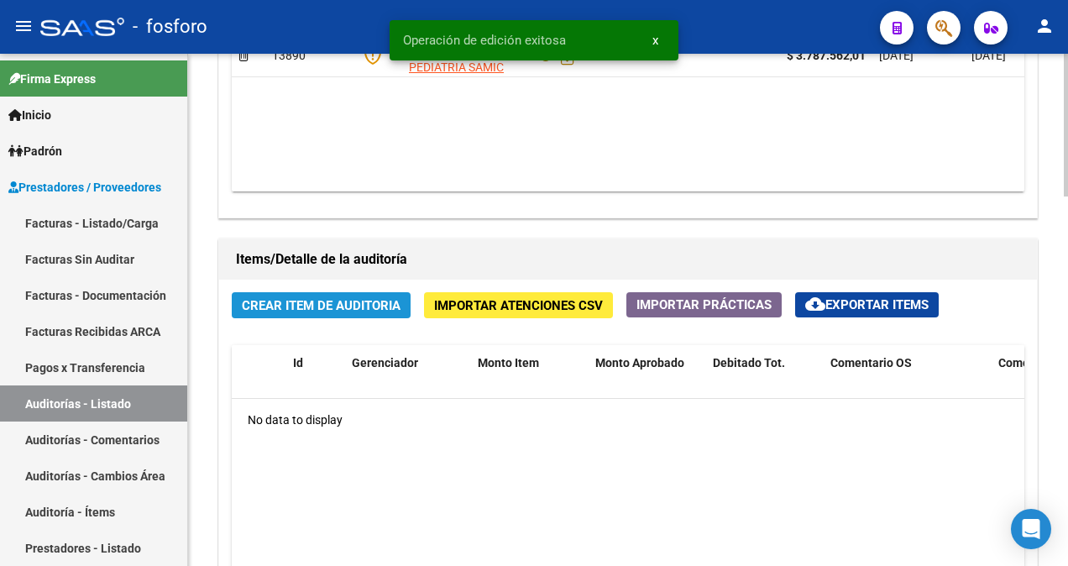
click at [322, 299] on span "Crear Item de Auditoria" at bounding box center [321, 305] width 159 height 15
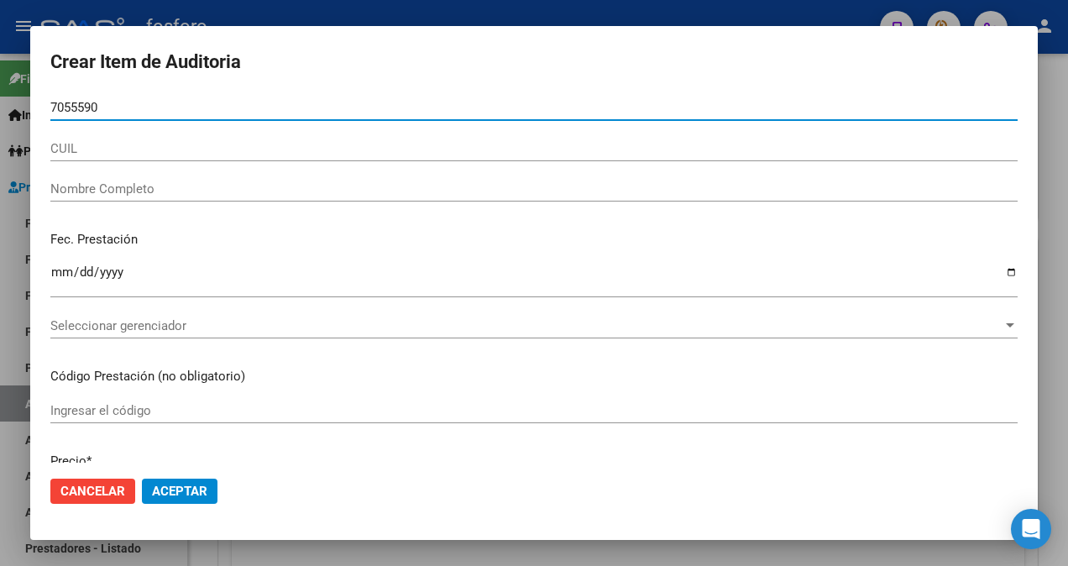
type input "70555901"
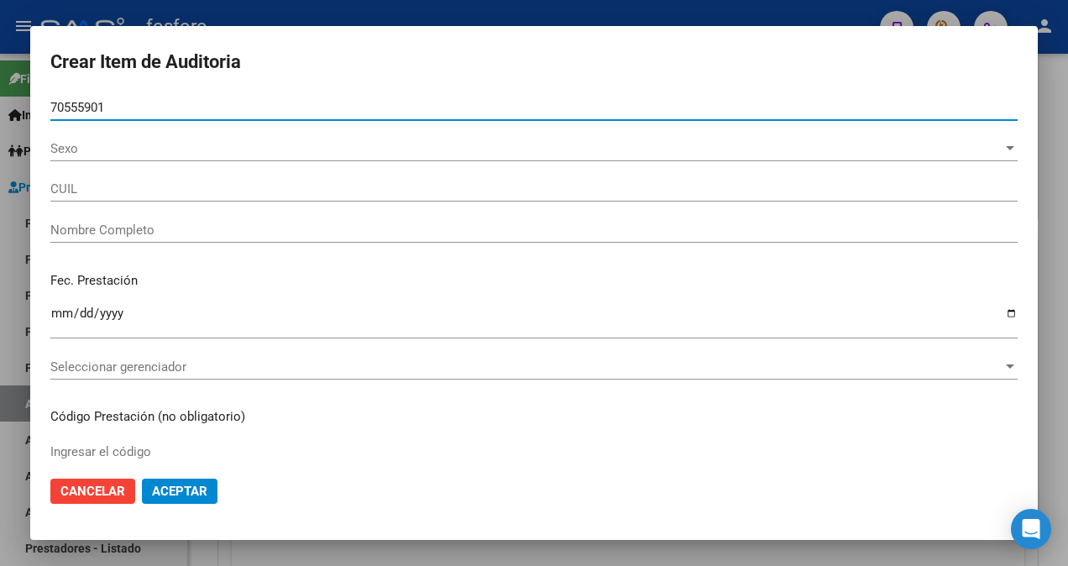
type input "27705559010"
type input "[PERSON_NAME]"
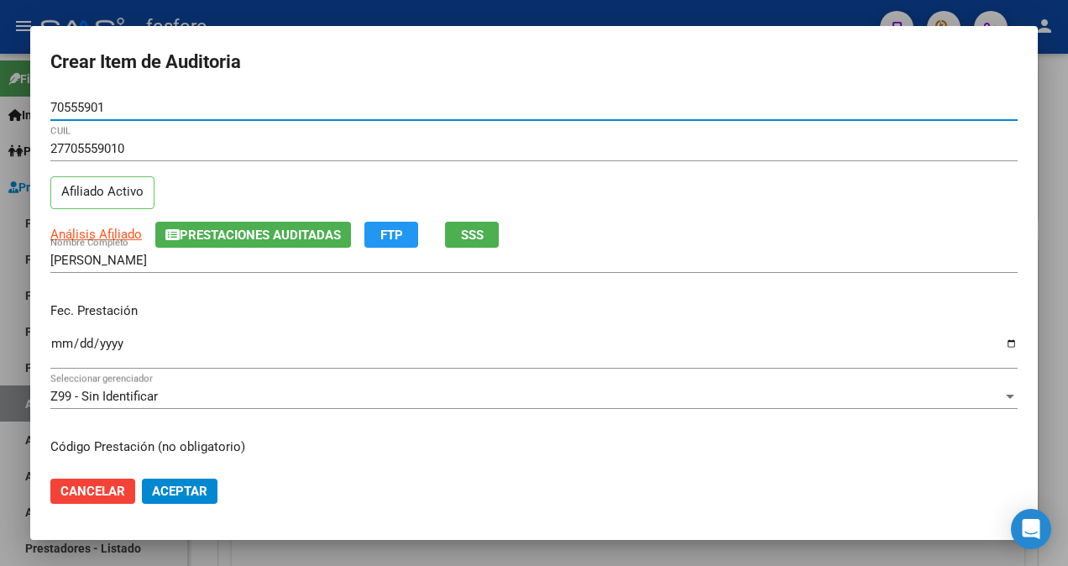
type input "70555901"
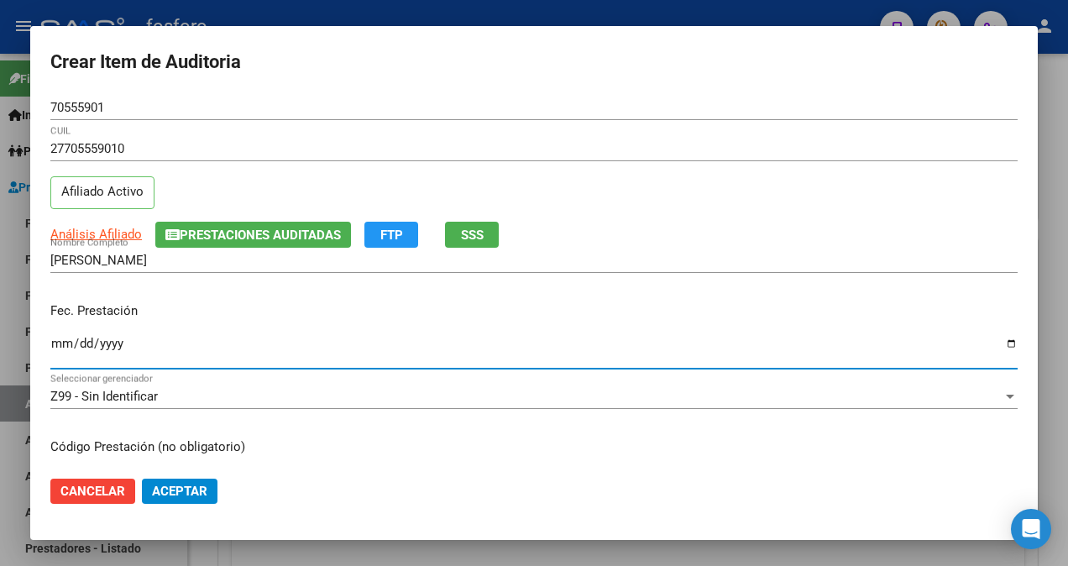
click at [56, 344] on input "Ingresar la fecha" at bounding box center [533, 350] width 967 height 27
type input "[DATE]"
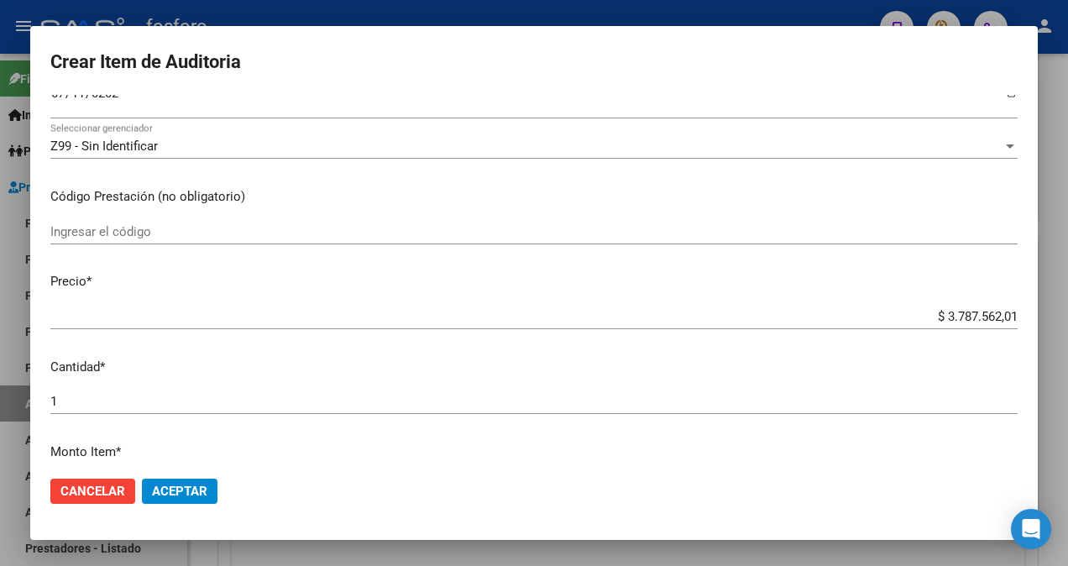
scroll to position [252, 0]
click at [118, 232] on input "Ingresar el código" at bounding box center [533, 229] width 967 height 15
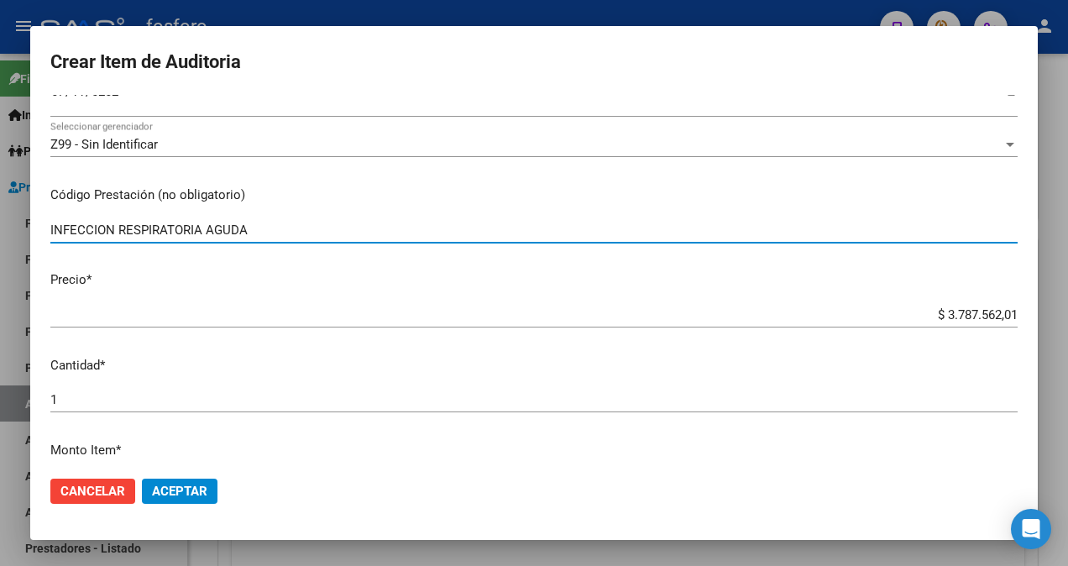
type input "INFECCION RESPIRATORIA AGUDA"
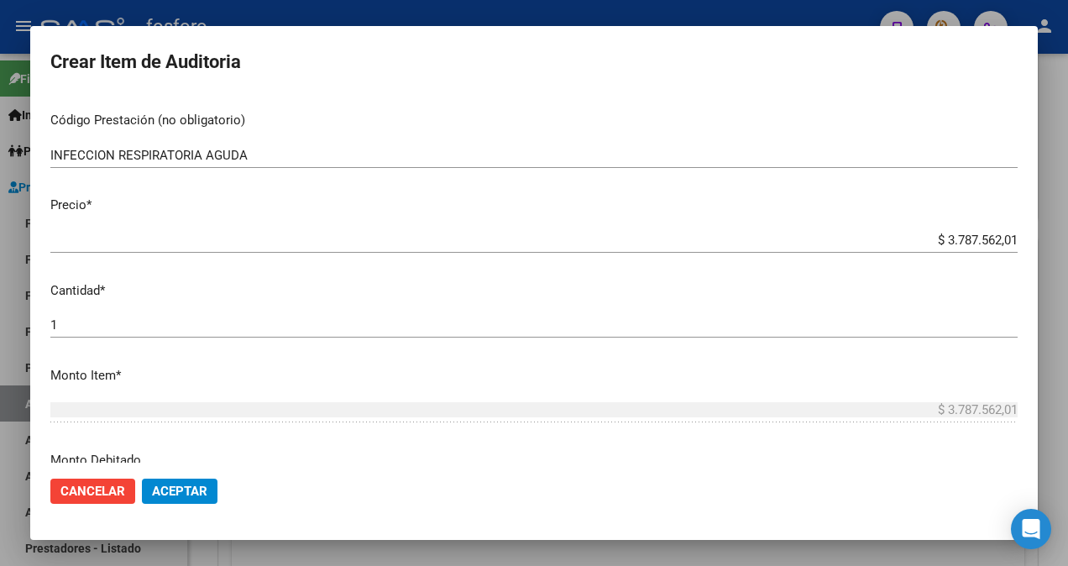
scroll to position [420, 0]
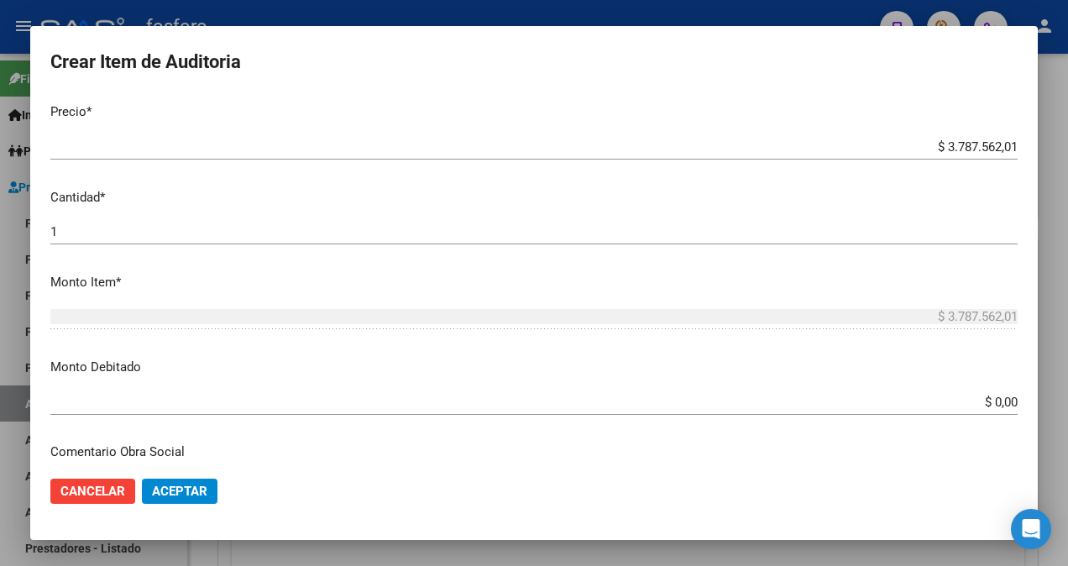
click at [1005, 150] on app-form-text-field "Precio * $ 3.787.562,01 Ingresar el precio" at bounding box center [540, 128] width 981 height 52
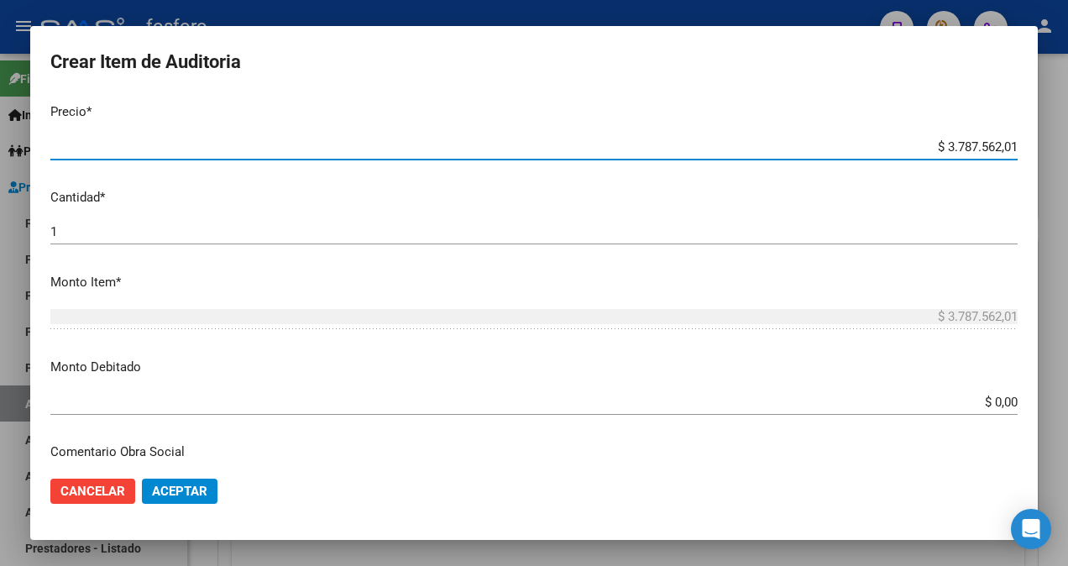
click at [1003, 149] on input "$ 3.787.562,01" at bounding box center [533, 146] width 967 height 15
type input "$ 378.756,20"
type input "$ 37.875,62"
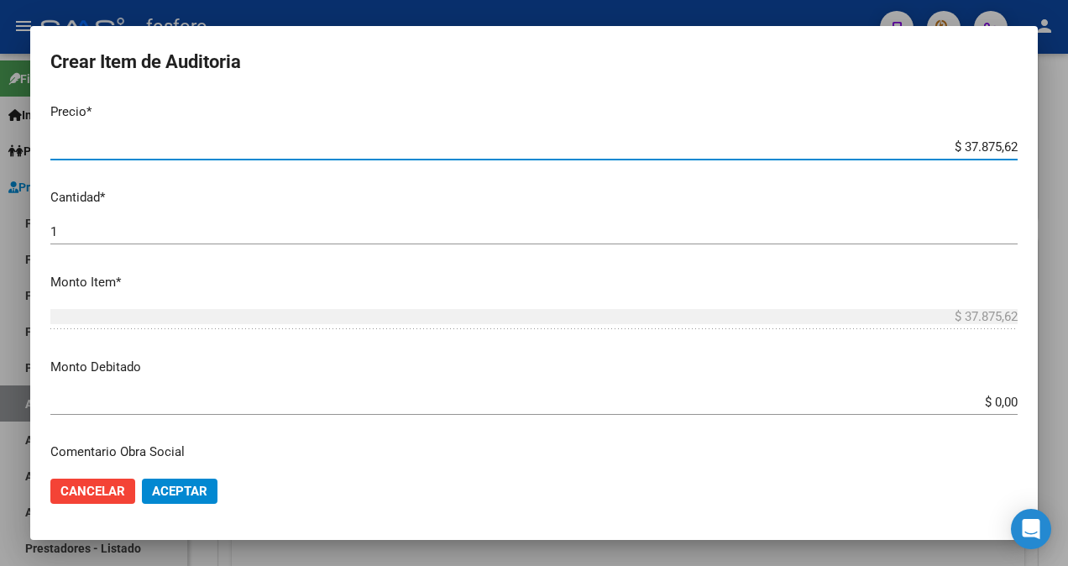
type input "$ 3.787,56"
type input "$ 378,75"
type input "$ 37,87"
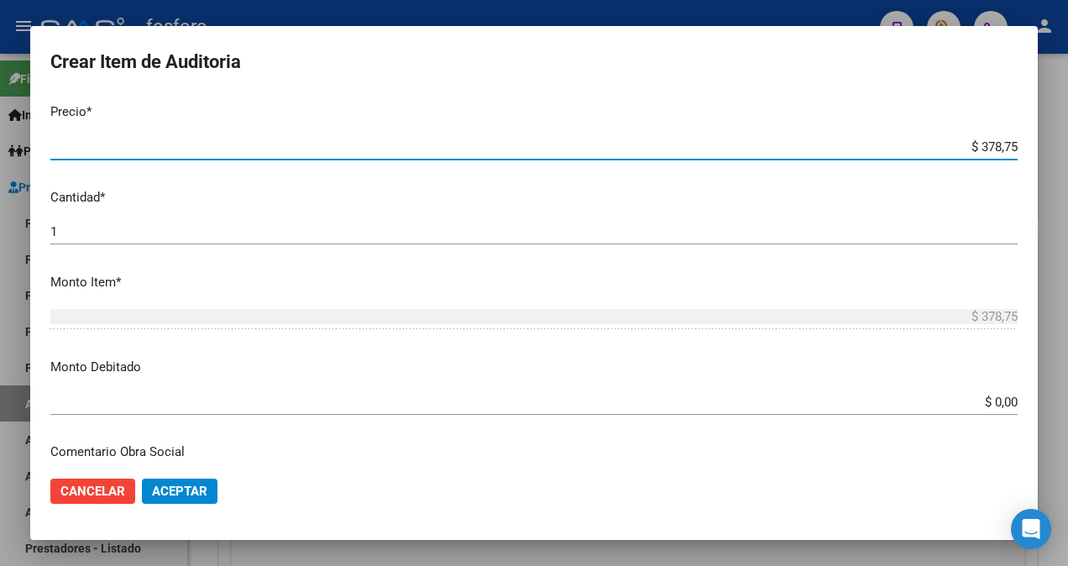
type input "$ 37,87"
type input "$ 3,78"
type input "$ 0,37"
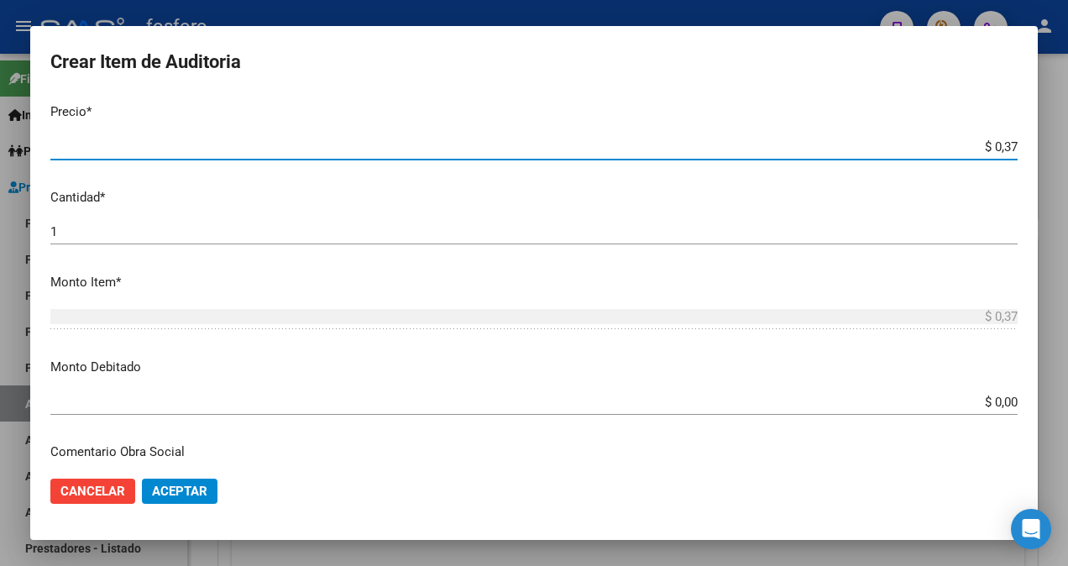
type input "$ 0,03"
type input "$ 0,34"
type input "$ 3,48"
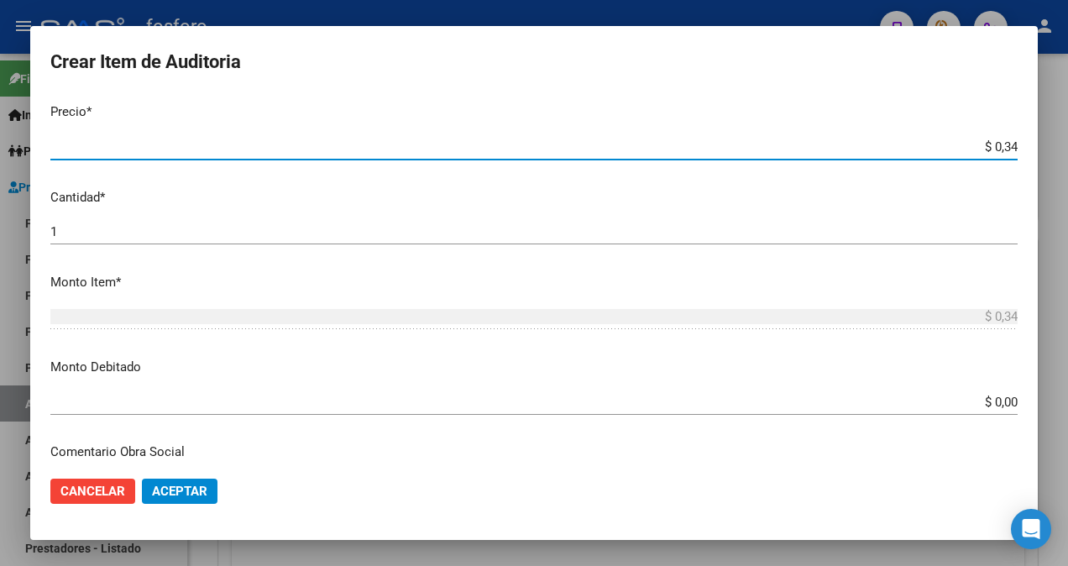
type input "$ 3,48"
type input "$ 34,88"
type input "$ 348,83"
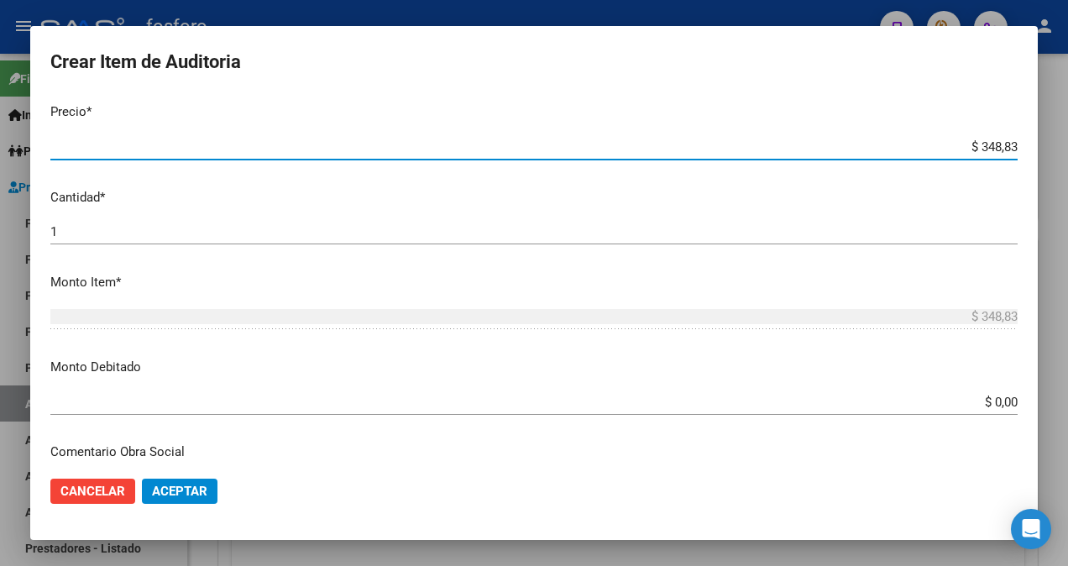
type input "$ 3.488,32"
type input "$ 34.883,26"
type input "$ 348.832,65"
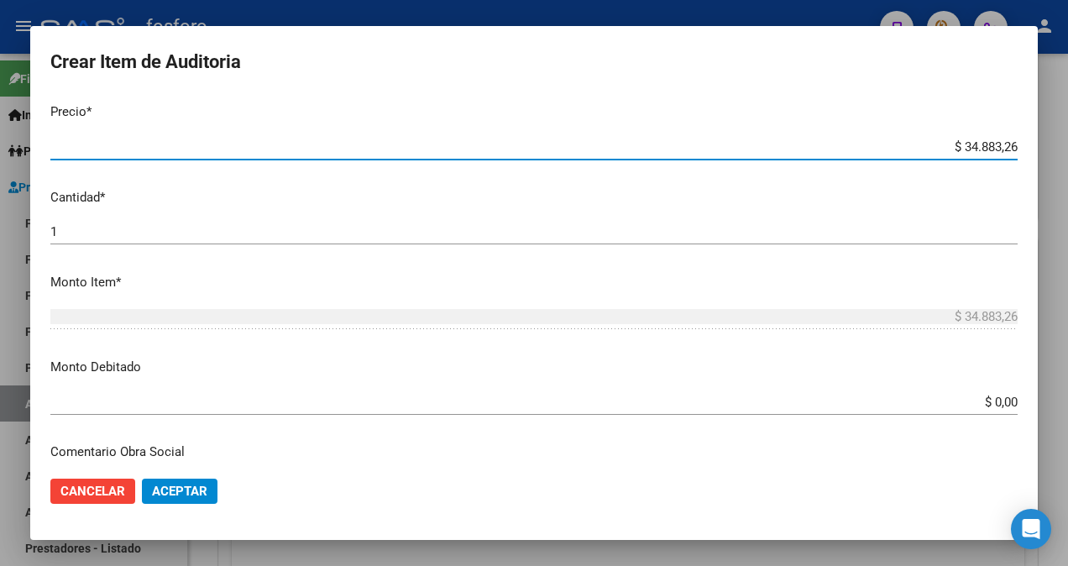
type input "$ 348.832,65"
type input "$ 3.488.326,57"
type input "$ 34.883.265,74"
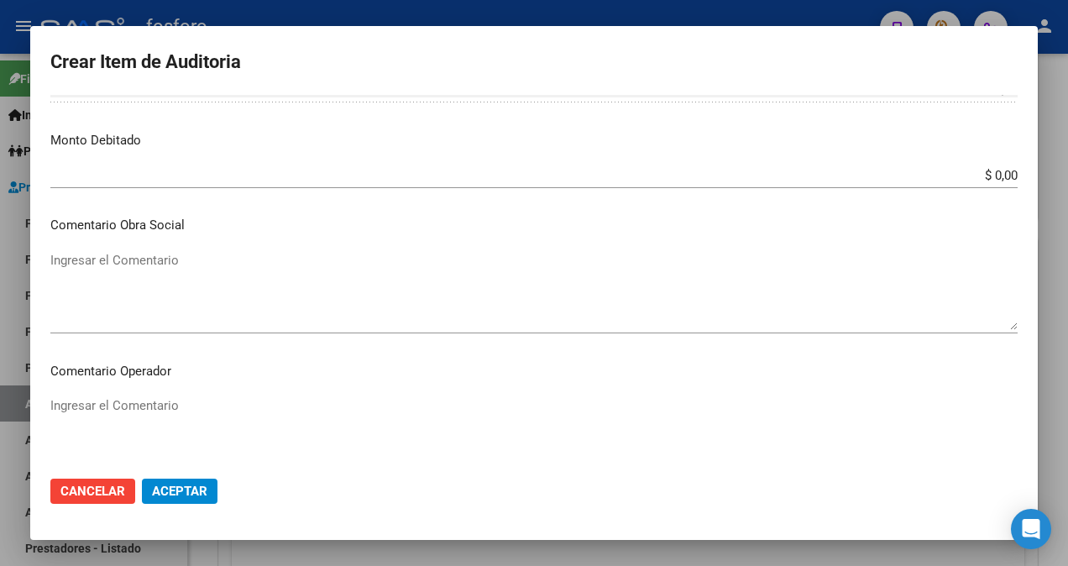
scroll to position [672, 0]
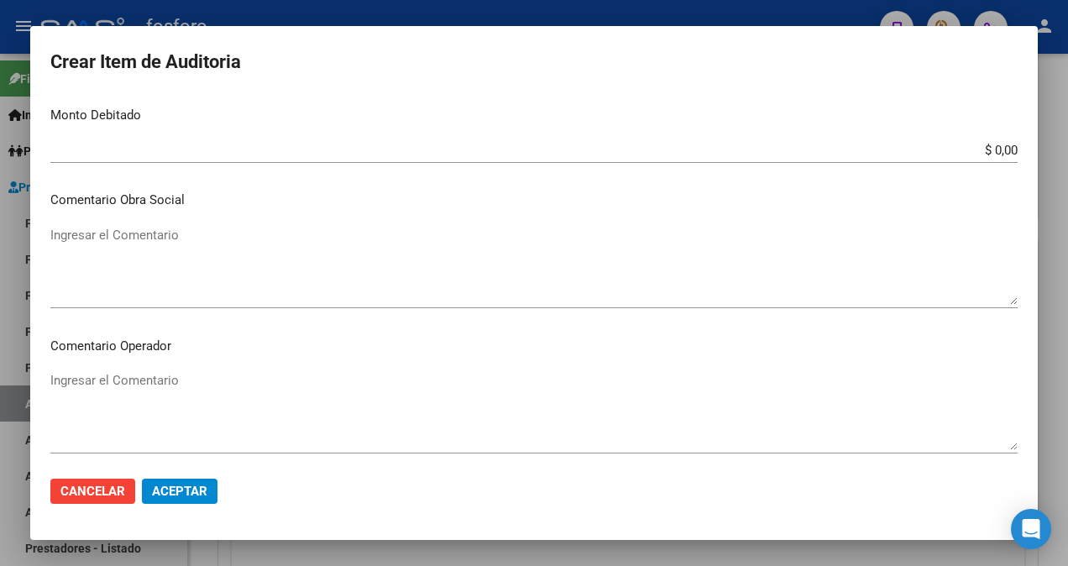
click at [146, 378] on textarea "Ingresar el Comentario" at bounding box center [533, 410] width 967 height 79
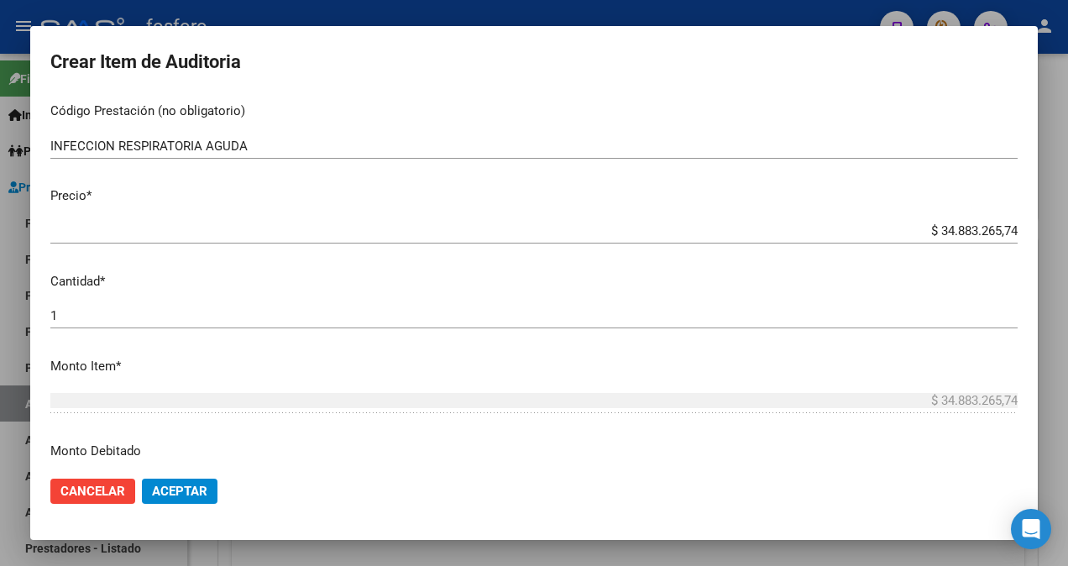
scroll to position [252, 0]
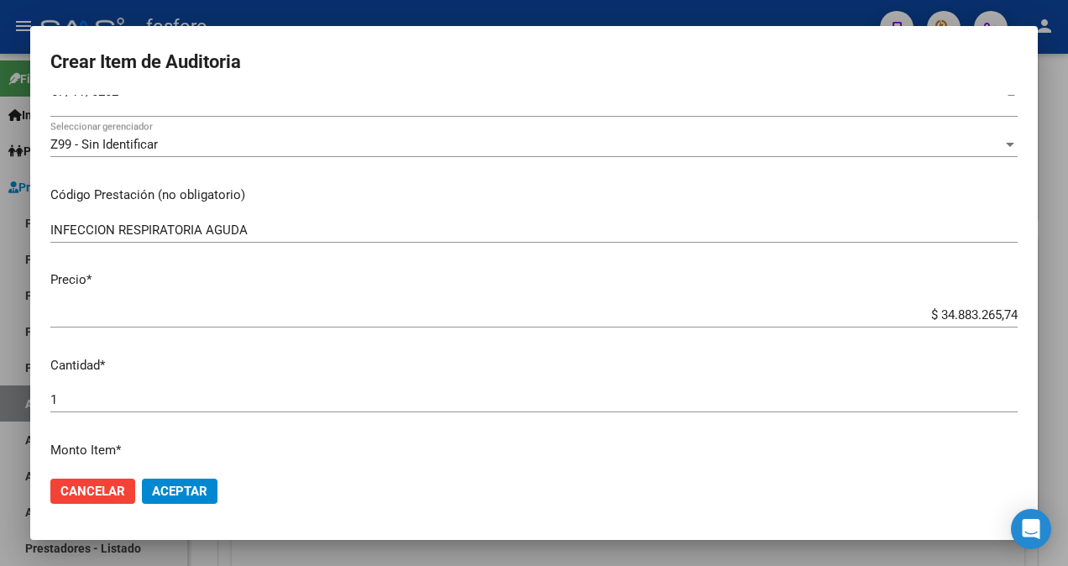
type textarea "SIN DEBITO"
click at [264, 228] on input "INFECCION RESPIRATORIA AGUDA" at bounding box center [533, 229] width 967 height 15
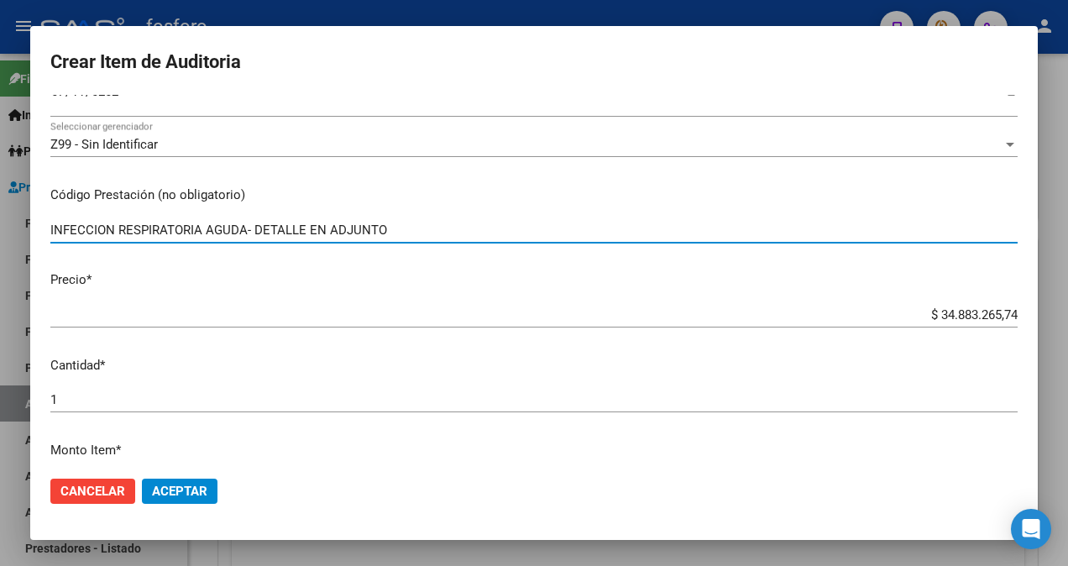
type input "INFECCION RESPIRATORIA AGUDA- DETALLE EN ADJUNTO"
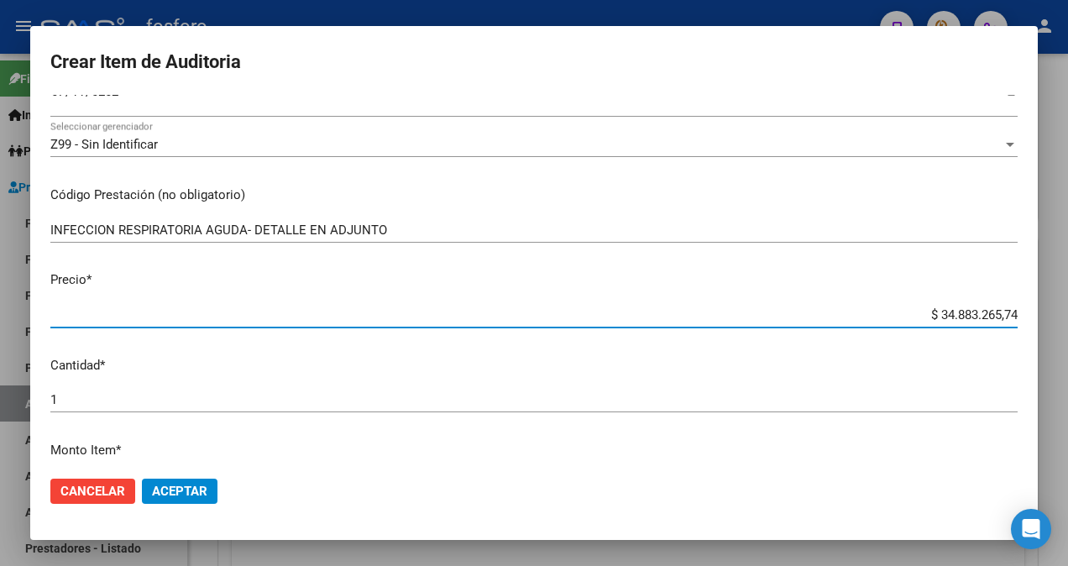
click at [958, 320] on input "$ 34.883.265,74" at bounding box center [533, 314] width 967 height 15
type input "$ 3.483.265,74"
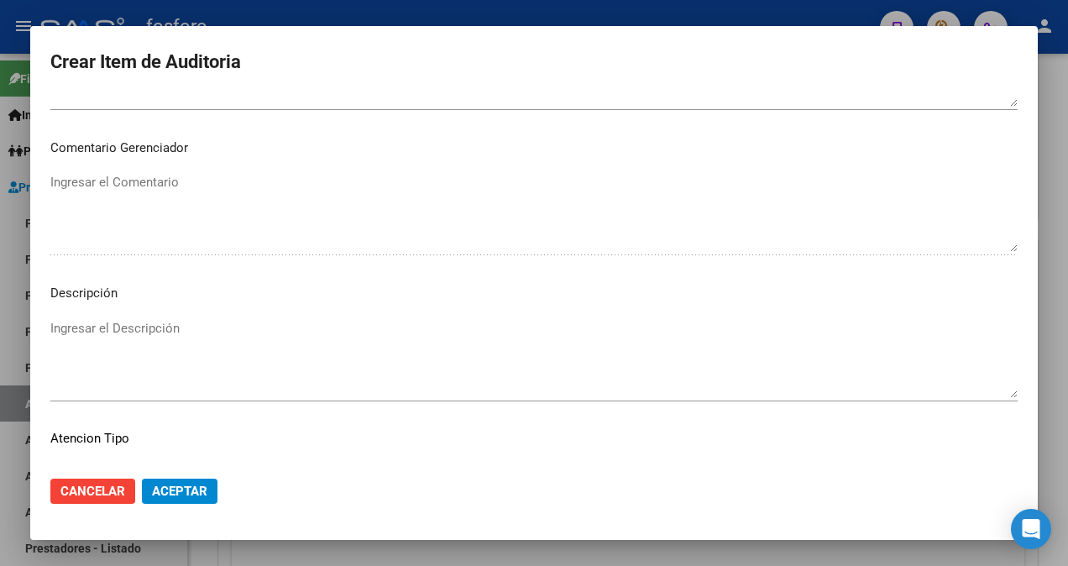
scroll to position [1091, 0]
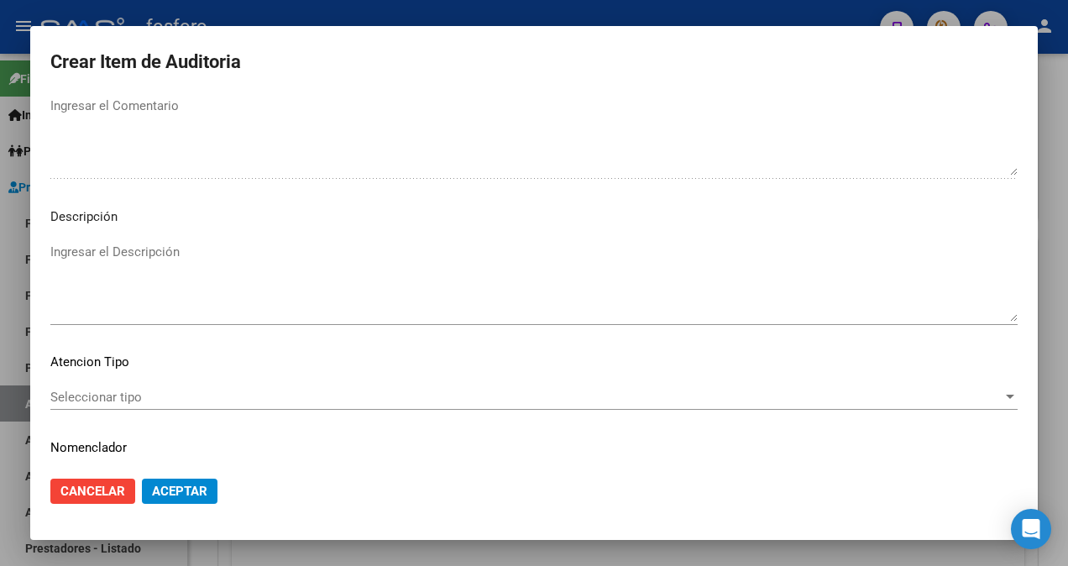
click at [104, 402] on span "Seleccionar tipo" at bounding box center [526, 397] width 952 height 15
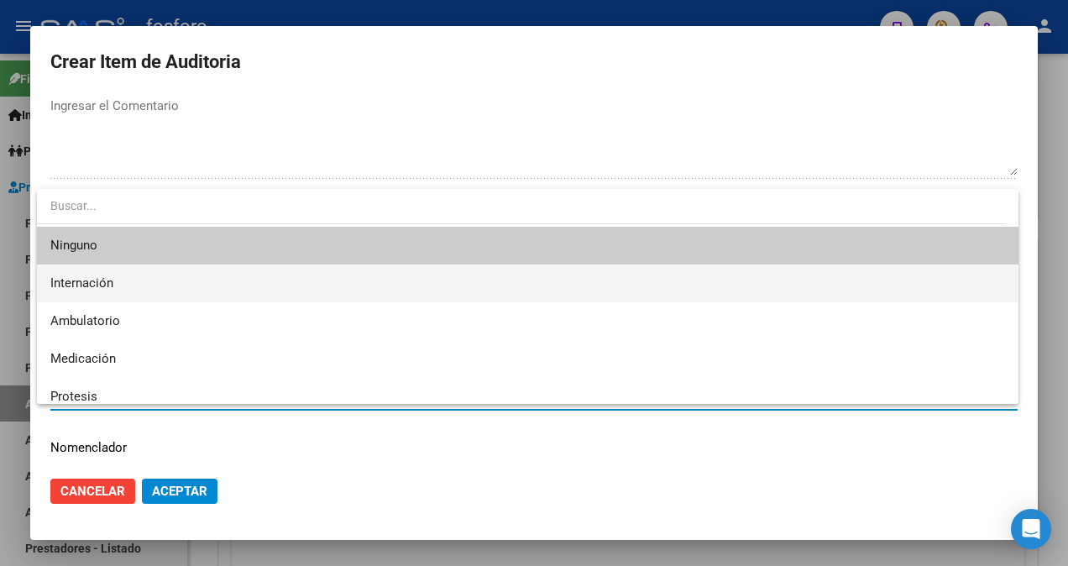
click at [136, 287] on span "Internación" at bounding box center [527, 283] width 955 height 38
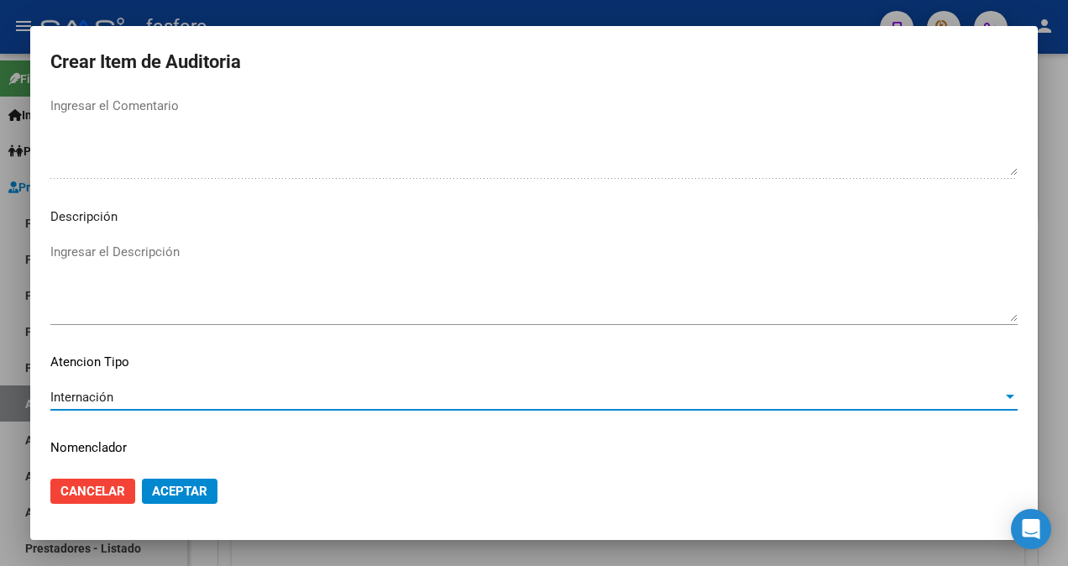
scroll to position [1054, 0]
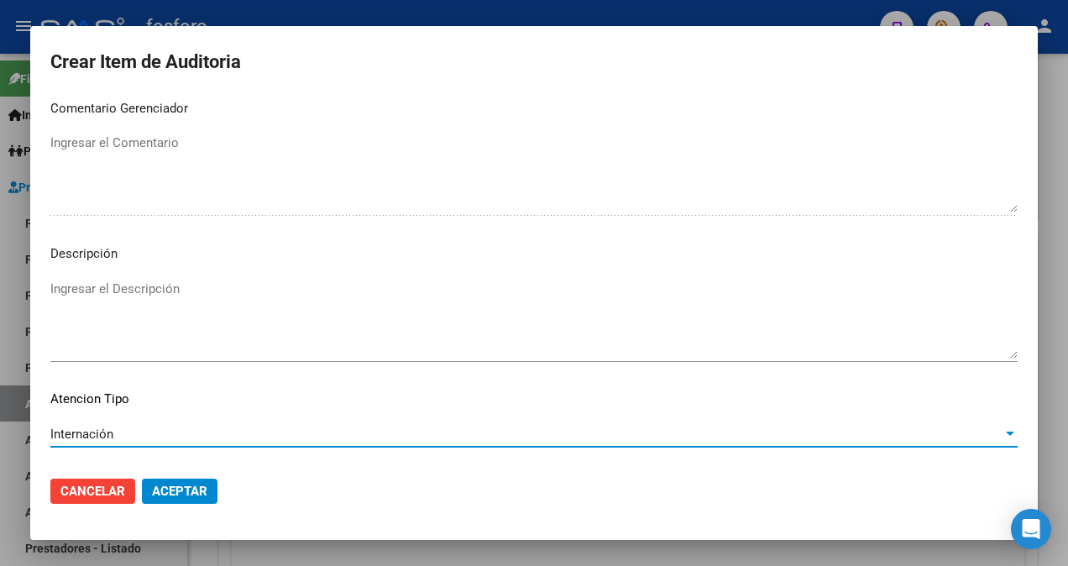
click at [178, 484] on span "Aceptar" at bounding box center [179, 491] width 55 height 15
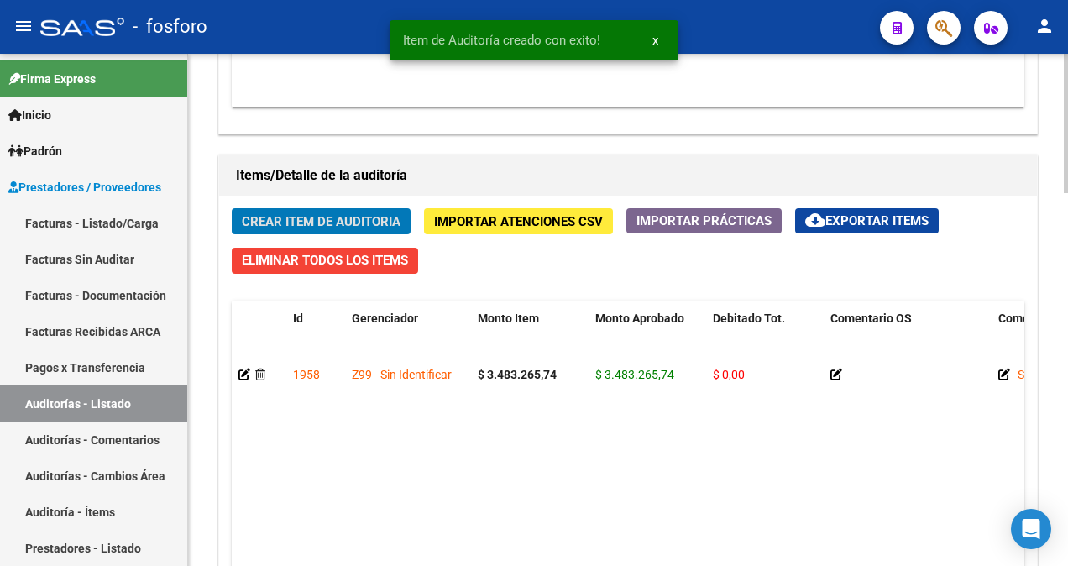
scroll to position [1031, 0]
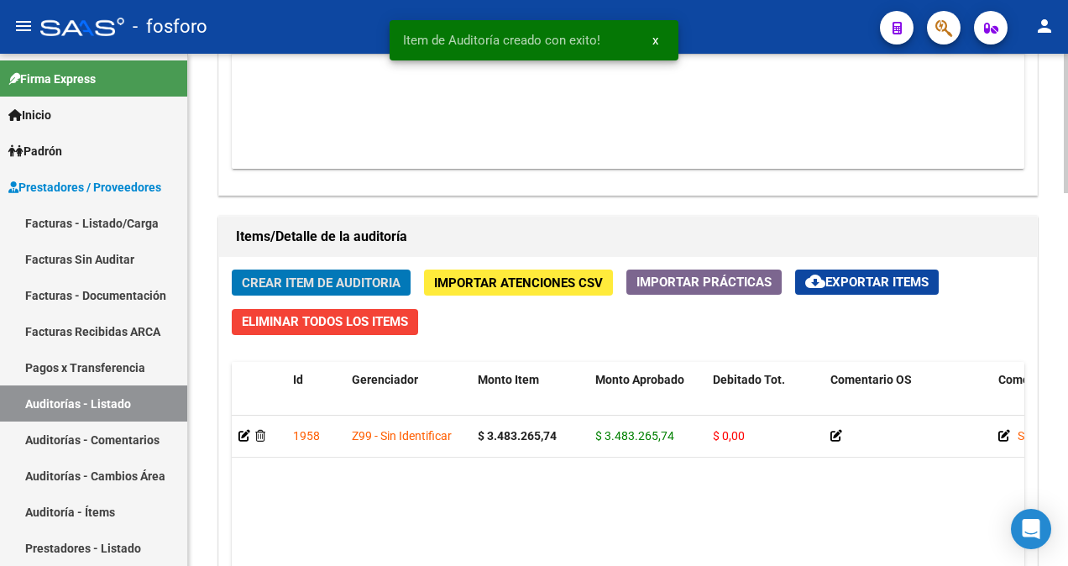
click at [350, 284] on span "Crear Item de Auditoria" at bounding box center [321, 282] width 159 height 15
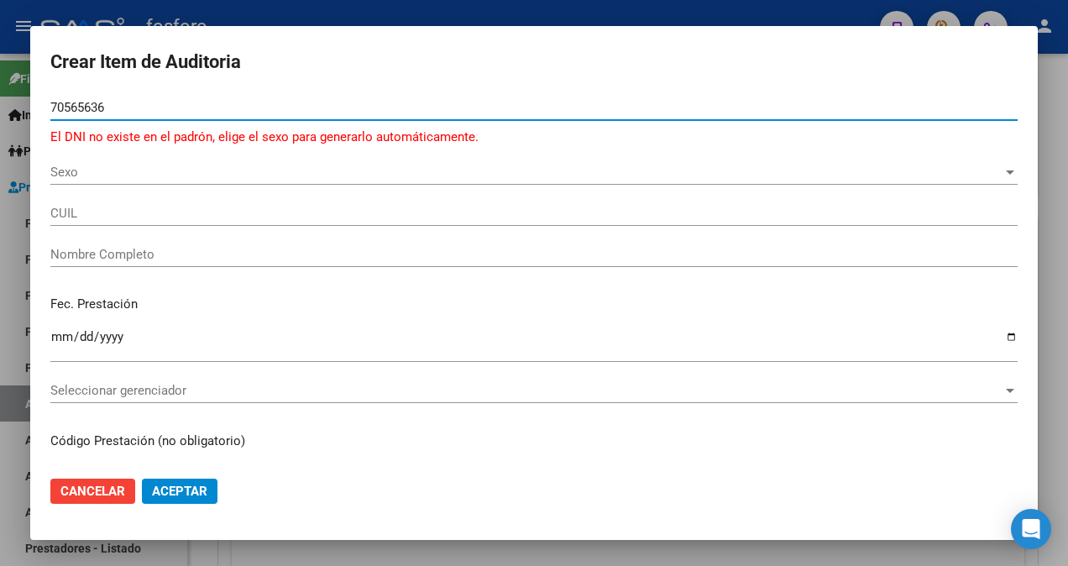
type input "70565636"
click at [71, 165] on span "Sexo" at bounding box center [526, 172] width 952 height 15
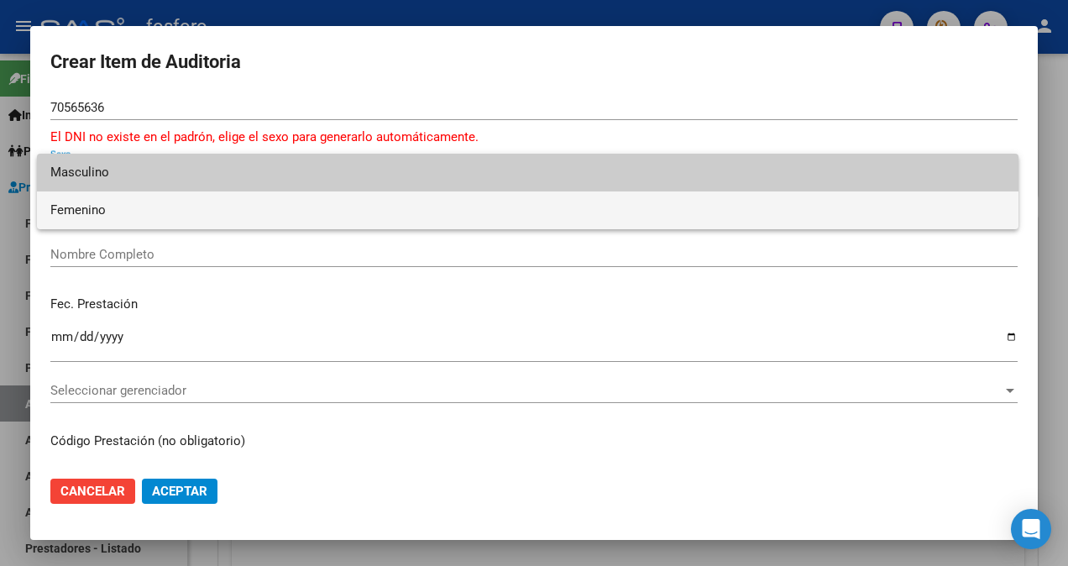
click at [65, 210] on span "Femenino" at bounding box center [527, 210] width 955 height 38
type input "27705656369"
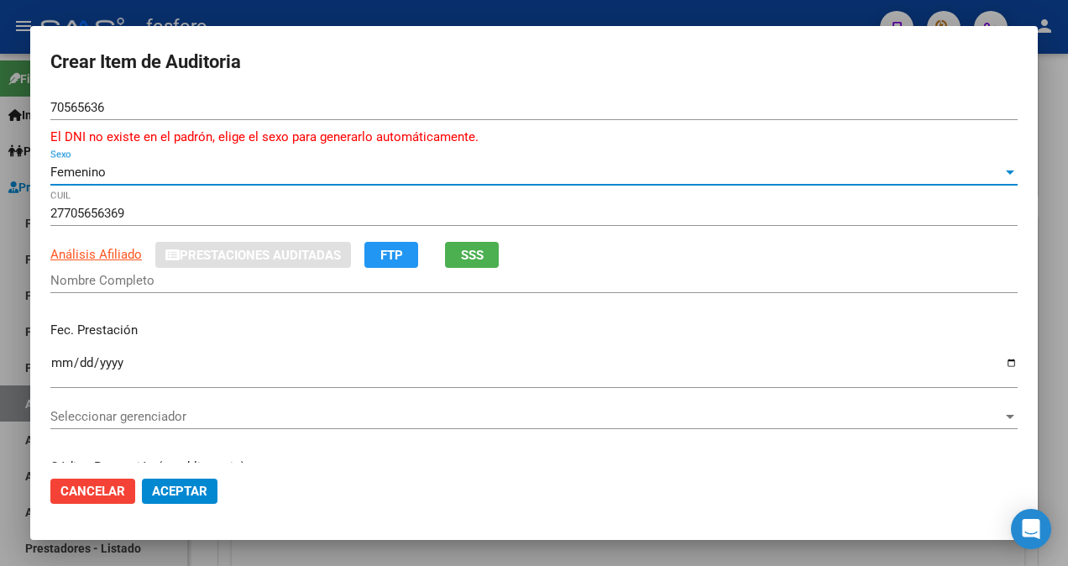
type input "[PERSON_NAME]"
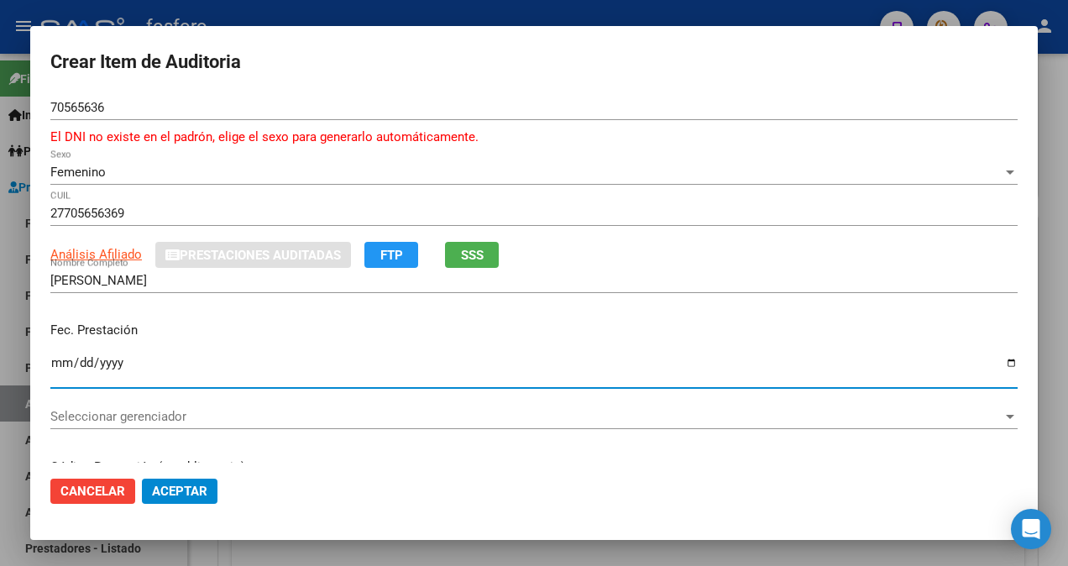
click at [55, 358] on input "Ingresar la fecha" at bounding box center [533, 369] width 967 height 27
type input "[DATE]"
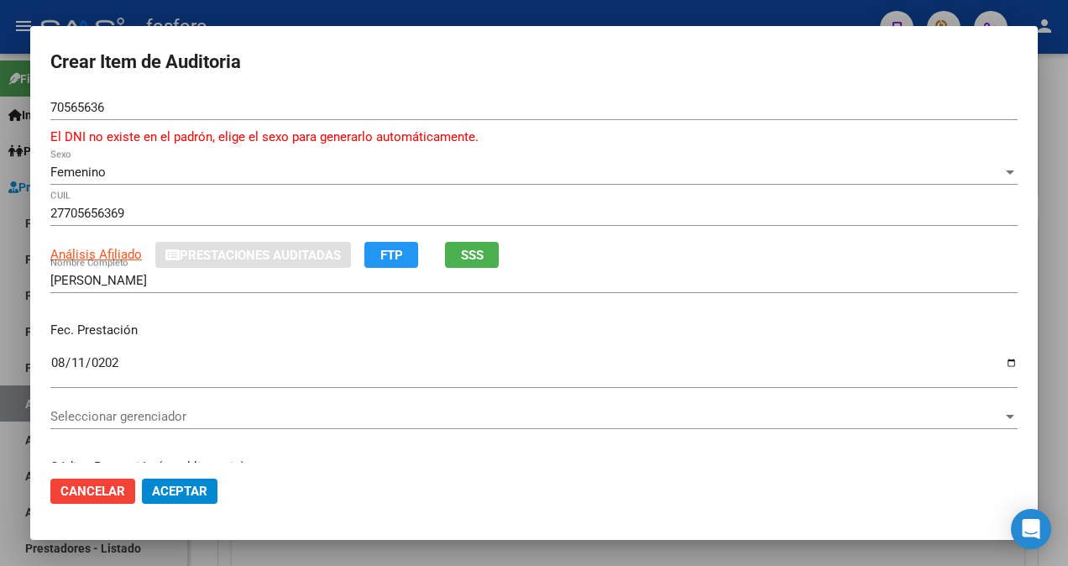
scroll to position [252, 0]
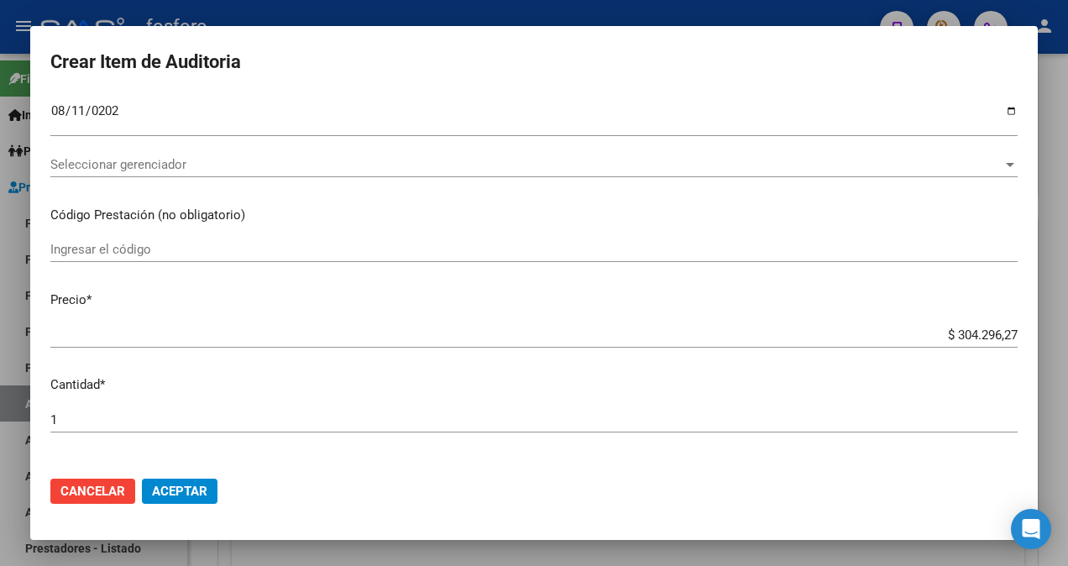
click at [210, 254] on input "Ingresar el código" at bounding box center [533, 249] width 967 height 15
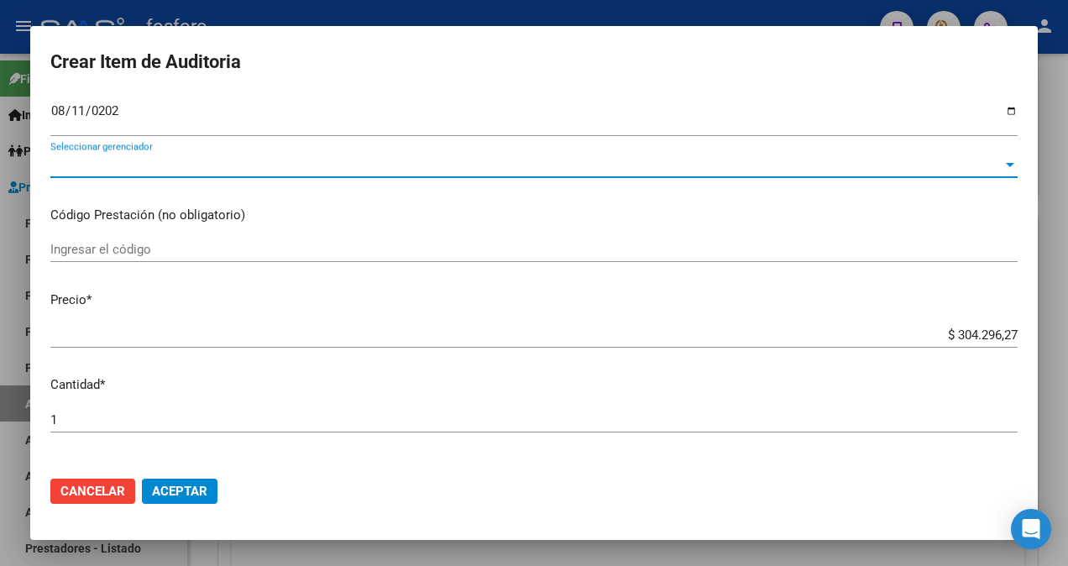
click at [161, 170] on span "Seleccionar gerenciador" at bounding box center [526, 164] width 952 height 15
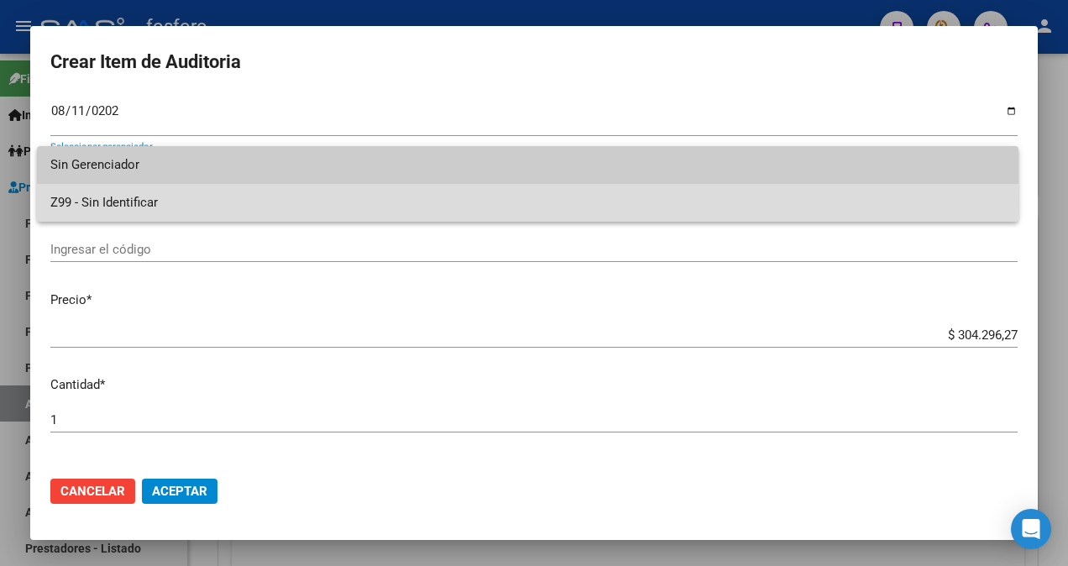
click at [143, 203] on span "Z99 - Sin Identificar" at bounding box center [527, 203] width 955 height 38
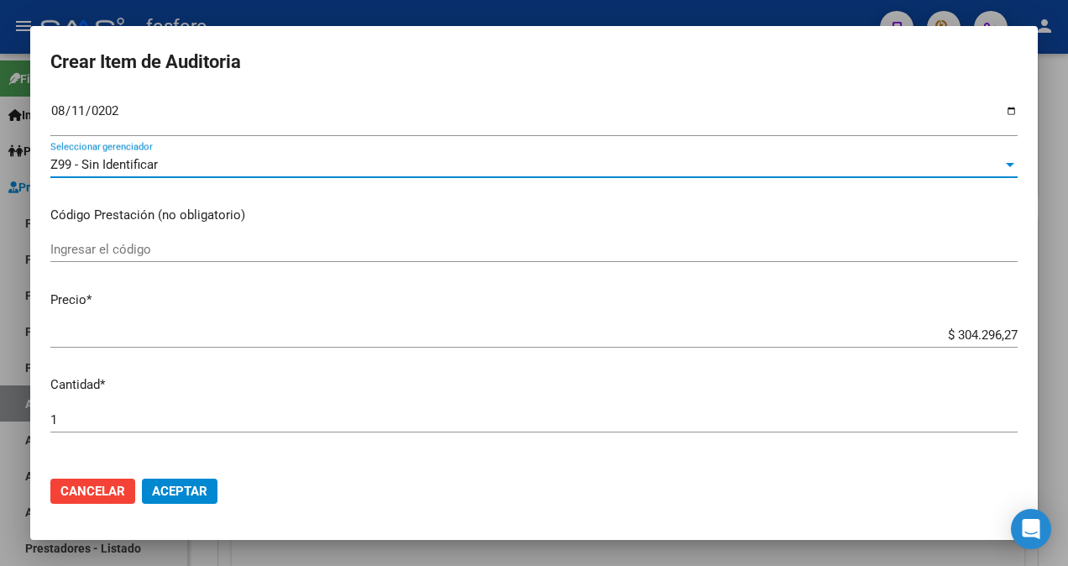
click at [133, 254] on input "Ingresar el código" at bounding box center [533, 249] width 967 height 15
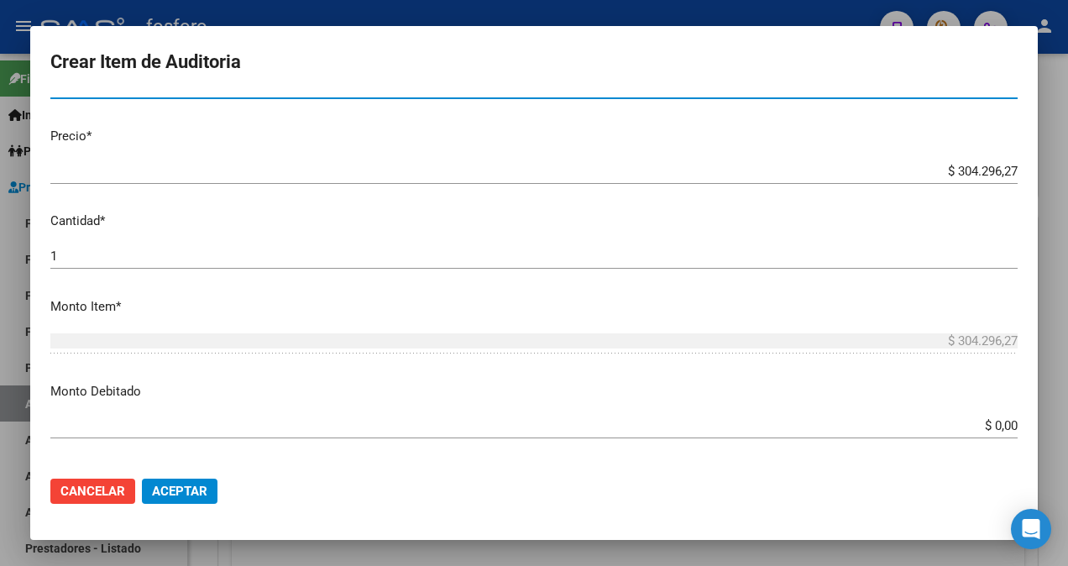
scroll to position [420, 0]
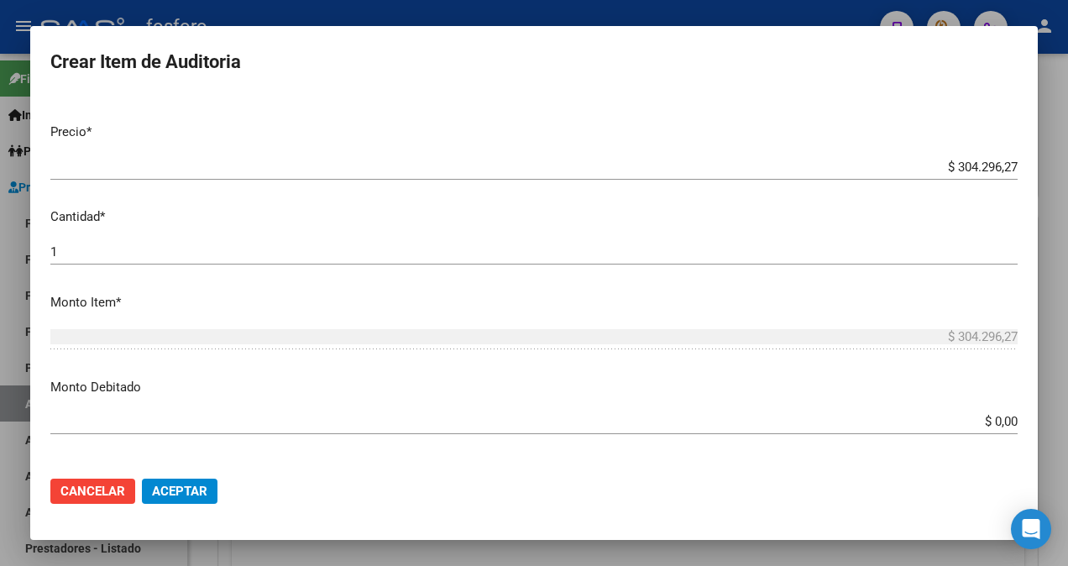
type input "1.01- DEMAS AFILIADOS Y CODIGOS EN DETALLE ADJUNTO."
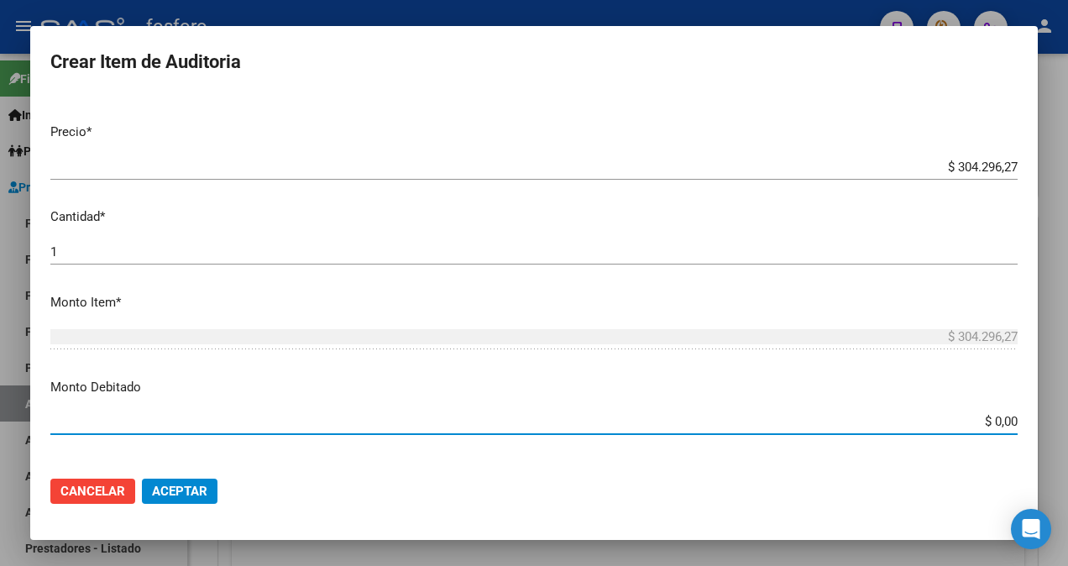
click at [986, 416] on input "$ 0,00" at bounding box center [533, 421] width 967 height 15
click at [1002, 421] on input "$ 13.682.555,00" at bounding box center [533, 421] width 967 height 15
type input "$ 136.825,55"
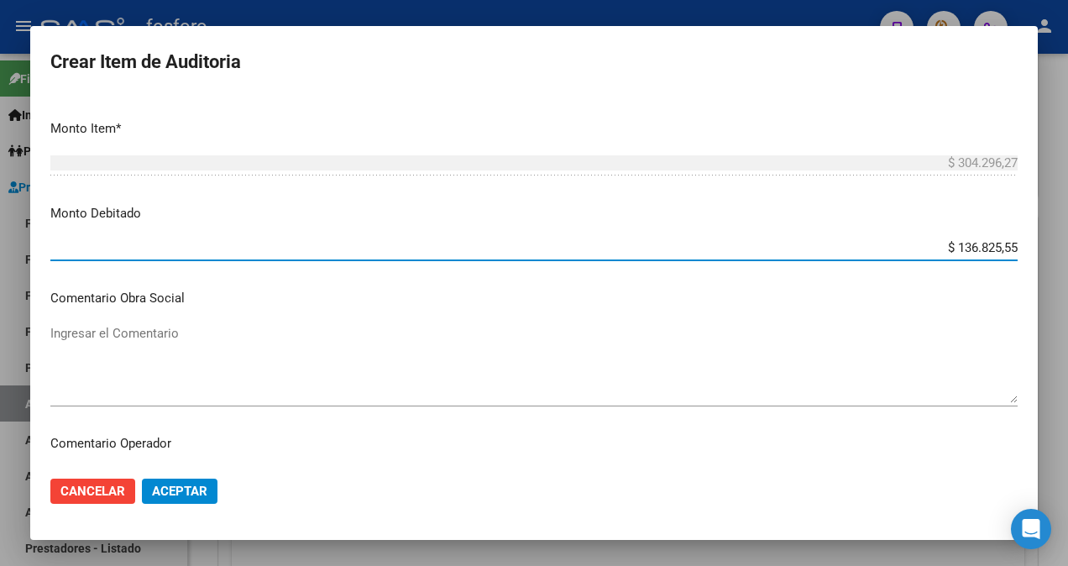
scroll to position [672, 0]
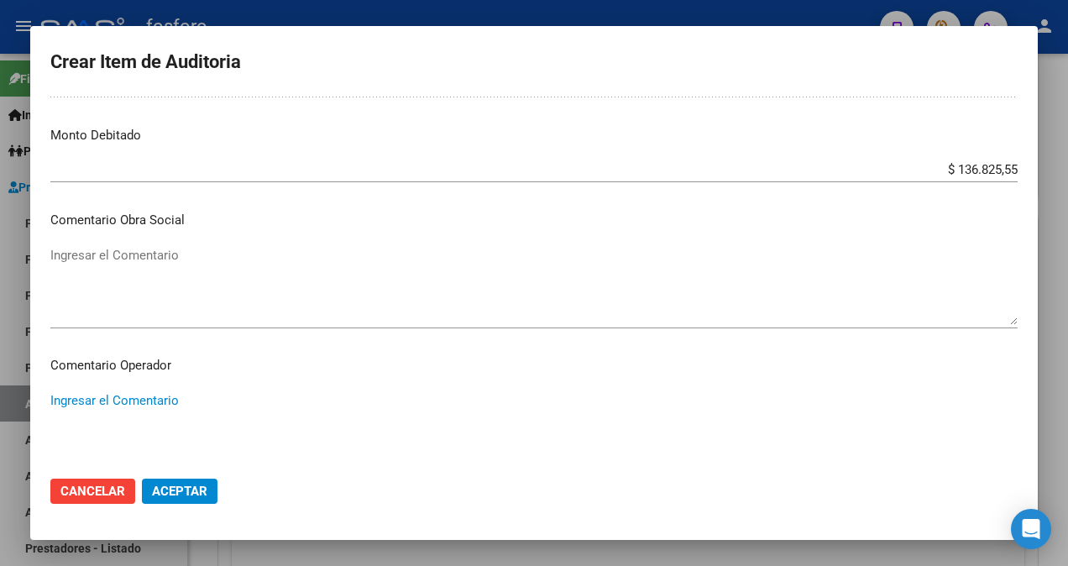
click at [94, 400] on textarea "Ingresar el Comentario" at bounding box center [533, 430] width 967 height 79
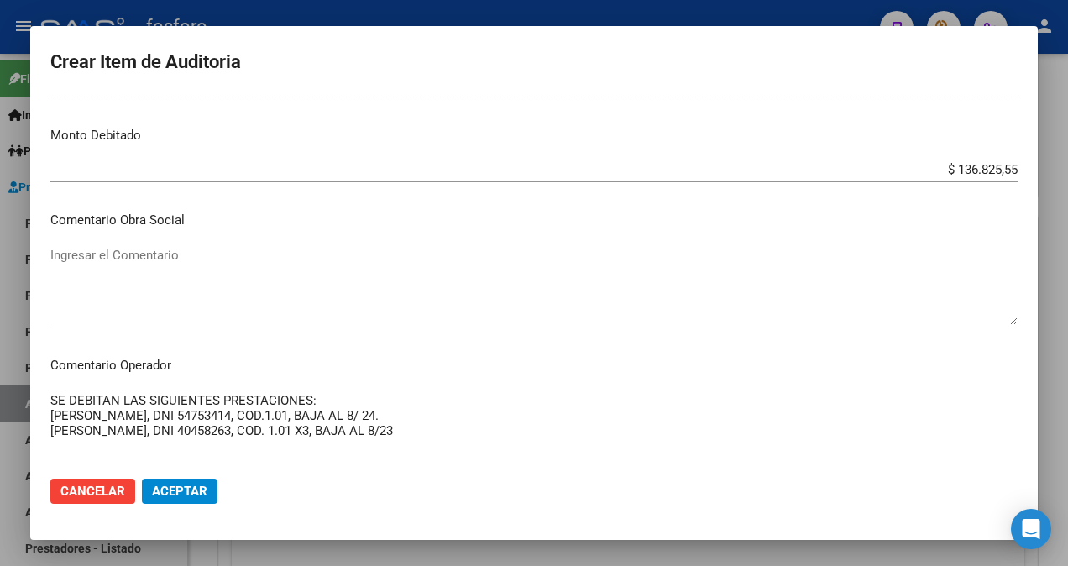
click at [462, 437] on textarea "SE DEBITAN LAS SIGUIENTES PRESTACIONES: [PERSON_NAME], DNI 54753414, COD.1.01, …" at bounding box center [533, 430] width 967 height 79
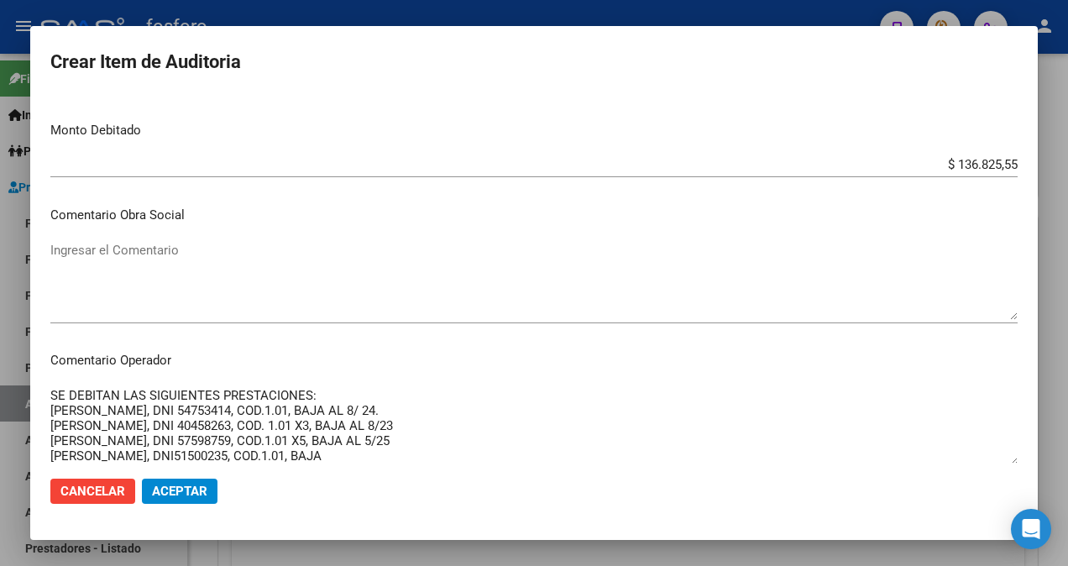
click at [154, 453] on textarea "SE DEBITAN LAS SIGUIENTES PRESTACIONES: [PERSON_NAME], DNI 54753414, COD.1.01, …" at bounding box center [533, 425] width 967 height 79
click at [324, 462] on textarea "SE DEBITAN LAS SIGUIENTES PRESTACIONES: [PERSON_NAME], DNI 54753414, COD.1.01, …" at bounding box center [533, 425] width 967 height 79
click at [324, 462] on textarea "SE DEBITAN LAS SIGUIENTES PRESTACIONES: [PERSON_NAME], DNI 54753414, COD.1.01, …" at bounding box center [533, 424] width 967 height 79
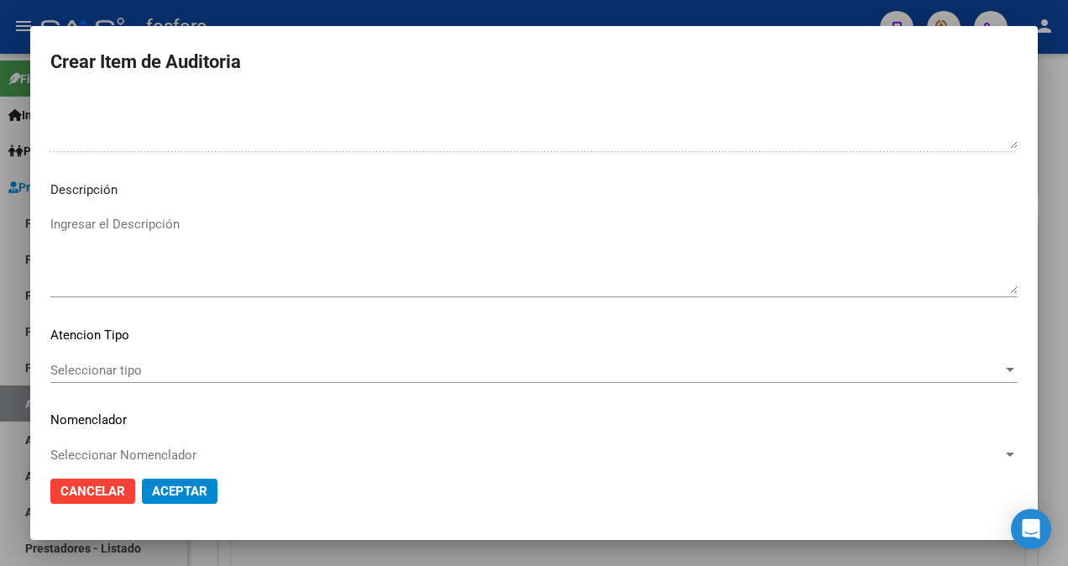
scroll to position [1159, 0]
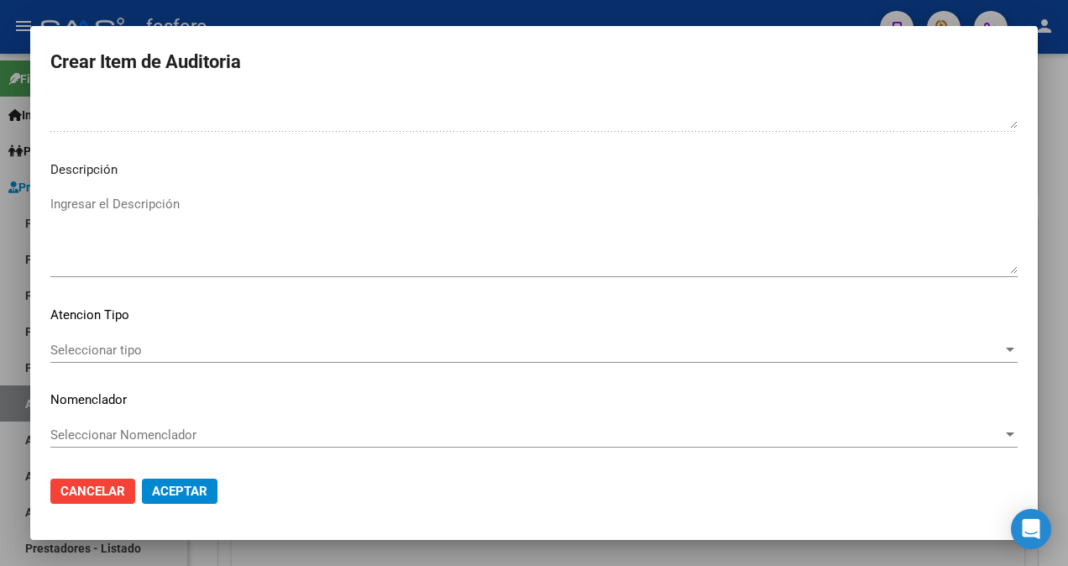
type textarea "SE DEBITAN LAS SIGUIENTES PRESTACIONES: [PERSON_NAME], DNI 54753414, COD.1.01, …"
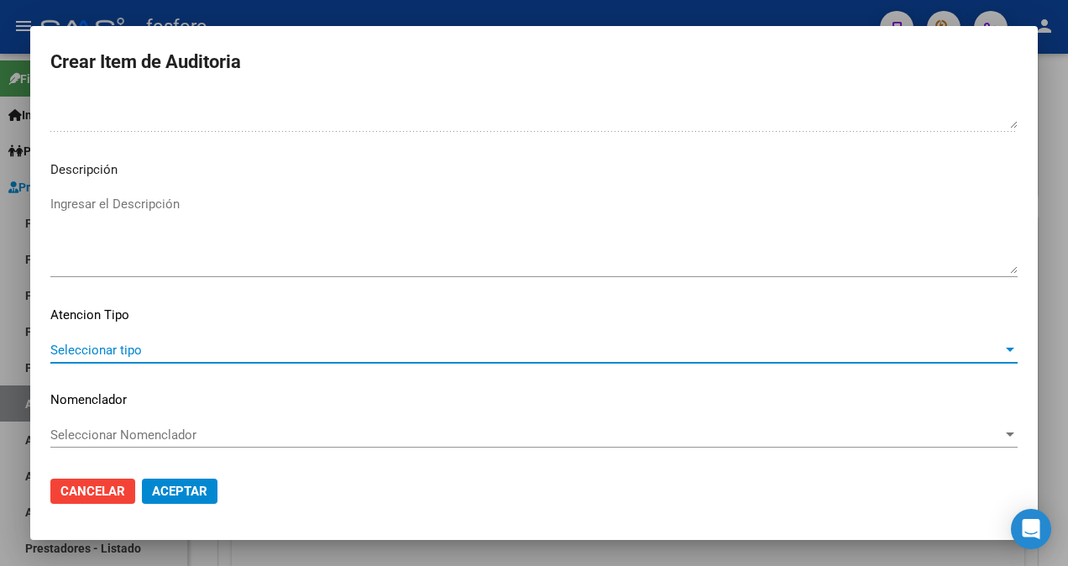
click at [114, 347] on span "Seleccionar tipo" at bounding box center [526, 350] width 952 height 15
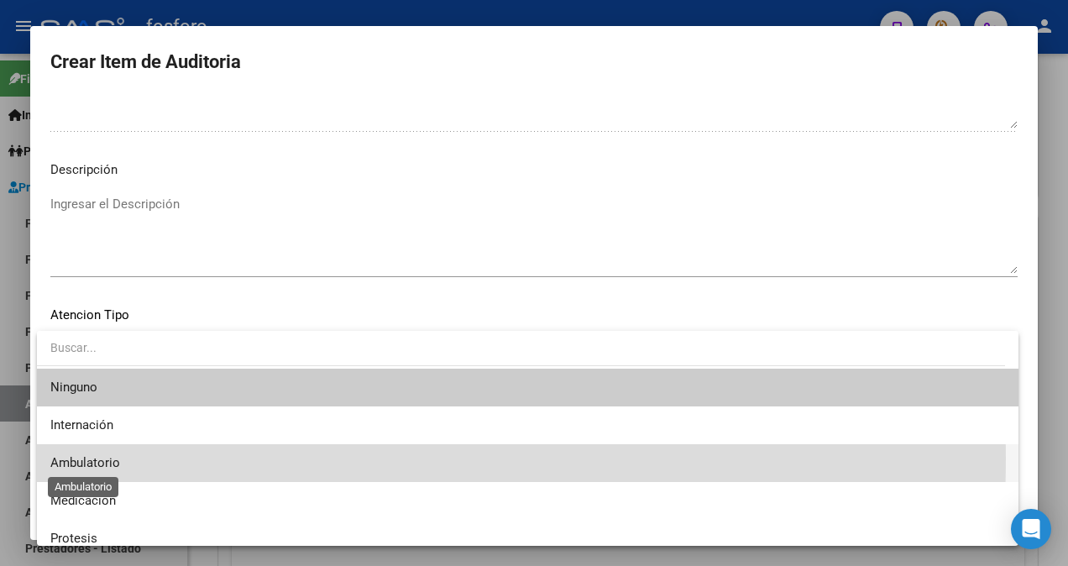
click at [115, 458] on span "Ambulatorio" at bounding box center [85, 462] width 70 height 15
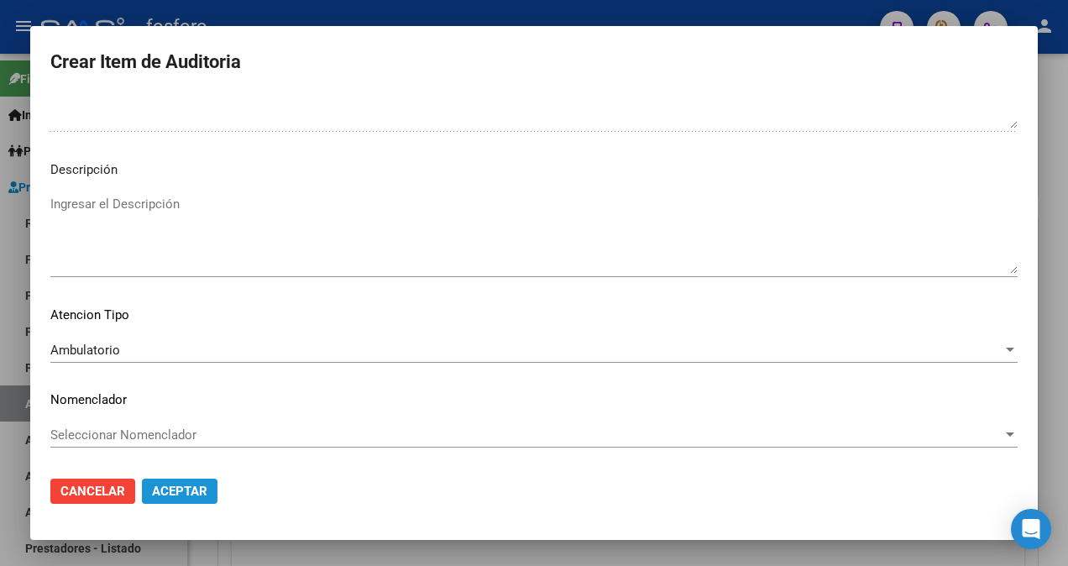
click at [177, 484] on span "Aceptar" at bounding box center [179, 491] width 55 height 15
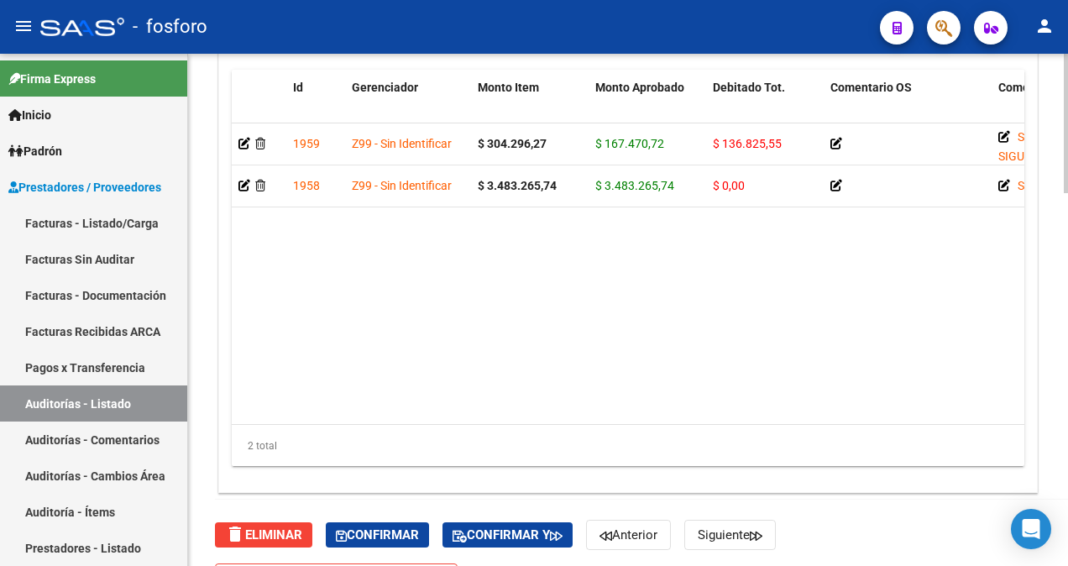
scroll to position [1367, 0]
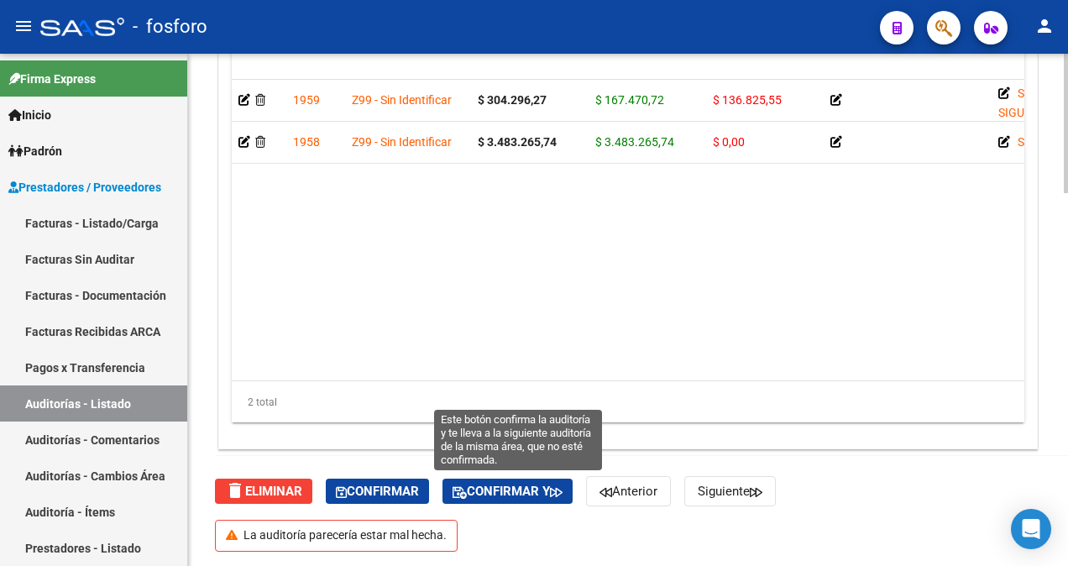
click at [493, 484] on span "Confirmar y" at bounding box center [508, 491] width 110 height 15
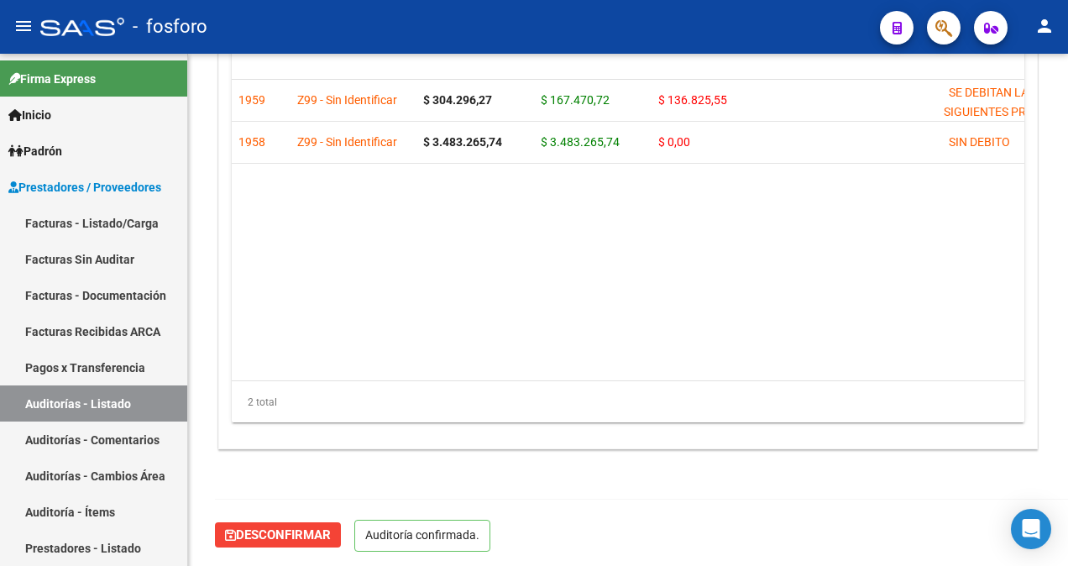
scroll to position [0, 0]
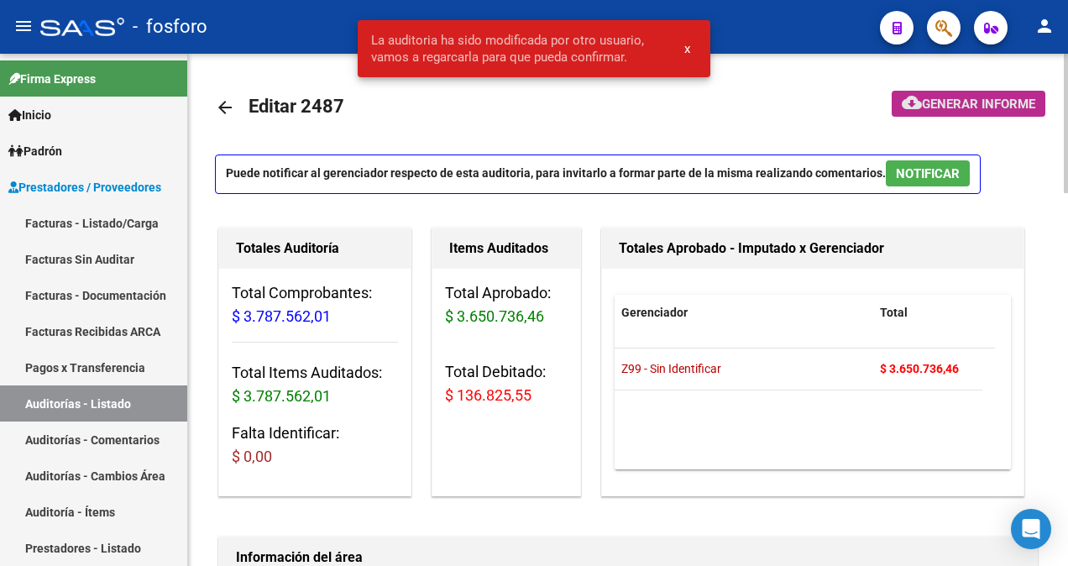
click at [968, 109] on span "Generar informe" at bounding box center [978, 104] width 113 height 15
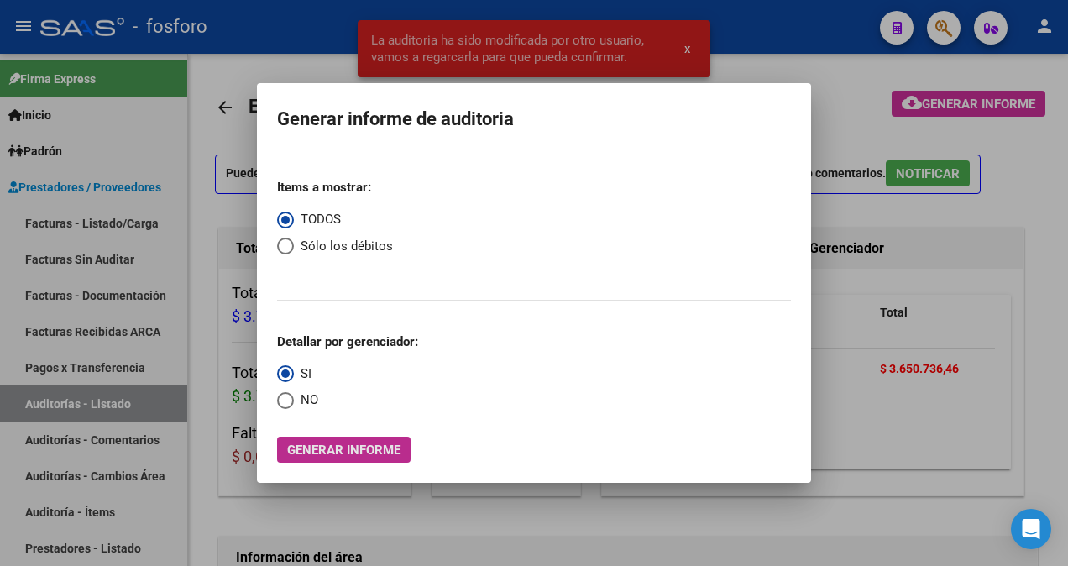
click at [348, 440] on button "Generar informe" at bounding box center [343, 450] width 133 height 26
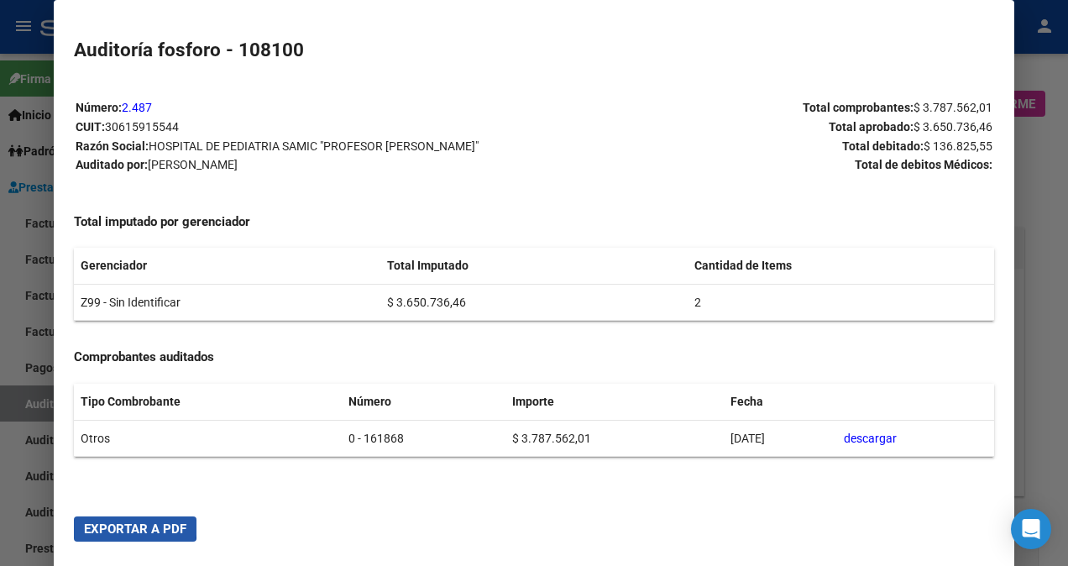
click at [121, 519] on button "Exportar a PDF" at bounding box center [135, 528] width 123 height 25
click at [8, 395] on div at bounding box center [534, 283] width 1068 height 566
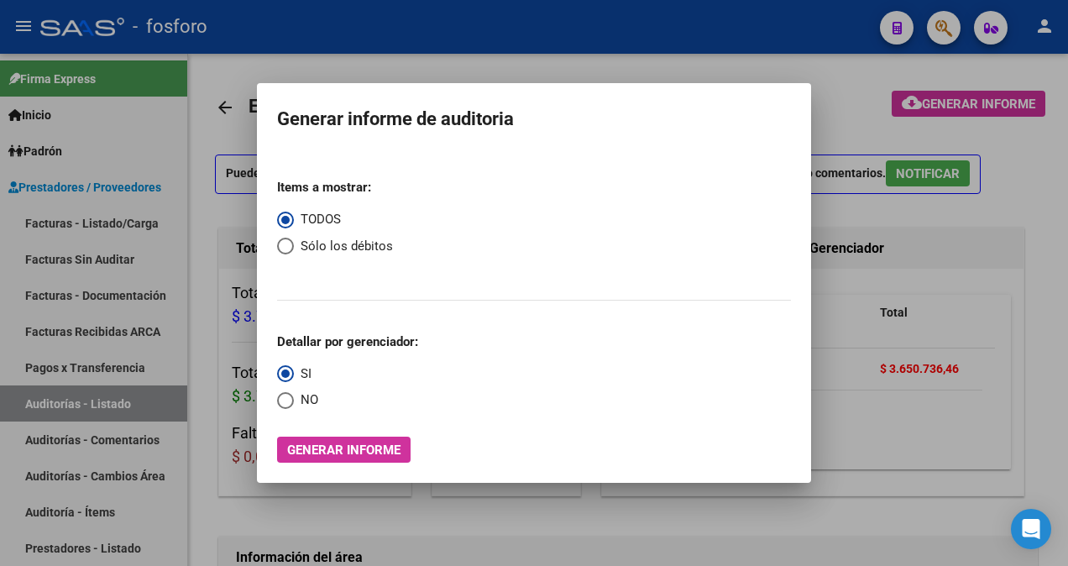
click at [376, 51] on div at bounding box center [534, 283] width 1068 height 566
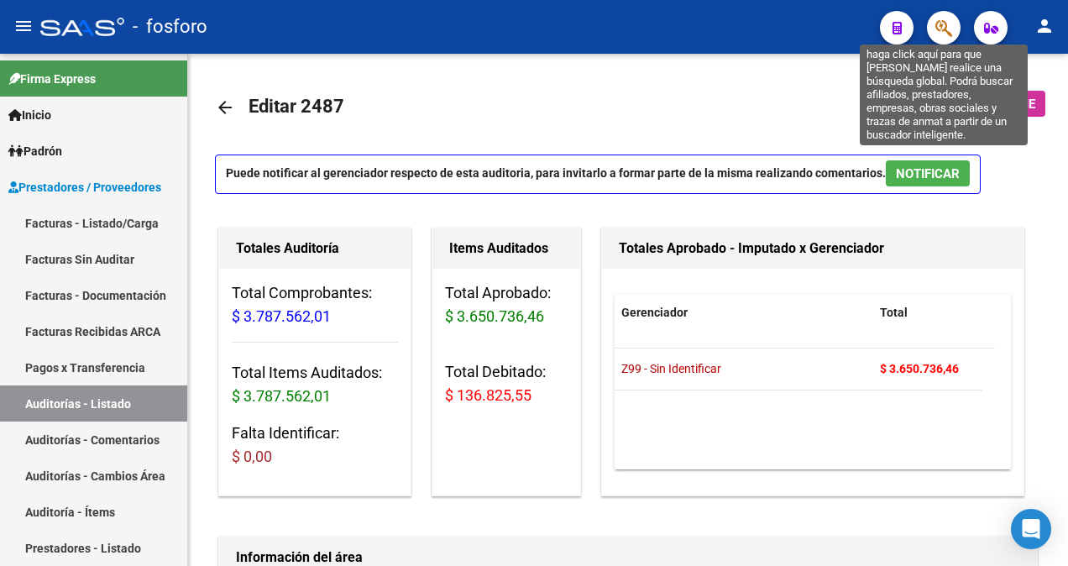
click at [948, 30] on icon "button" at bounding box center [943, 27] width 17 height 19
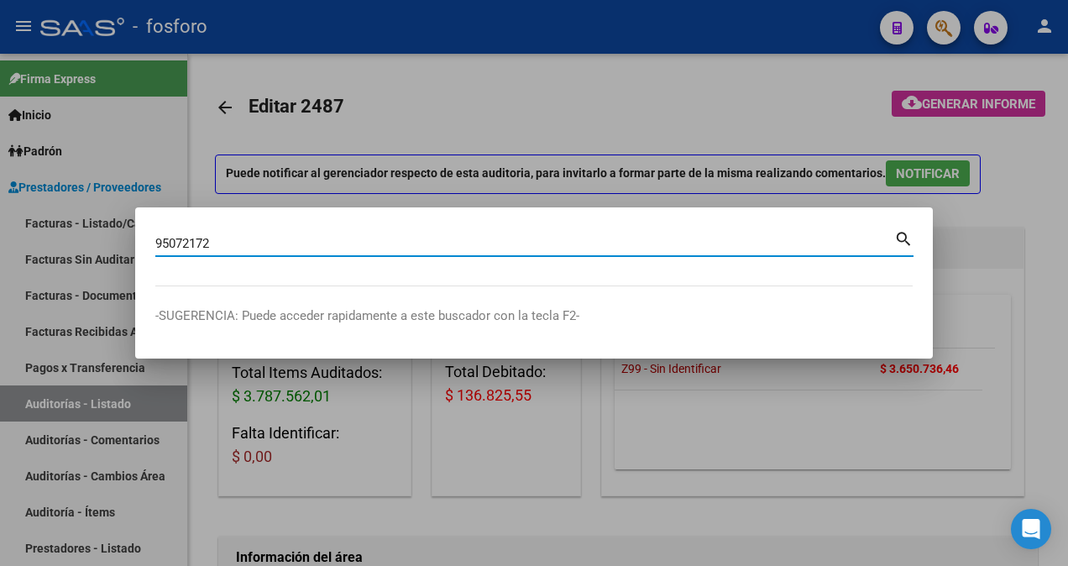
type input "95072172"
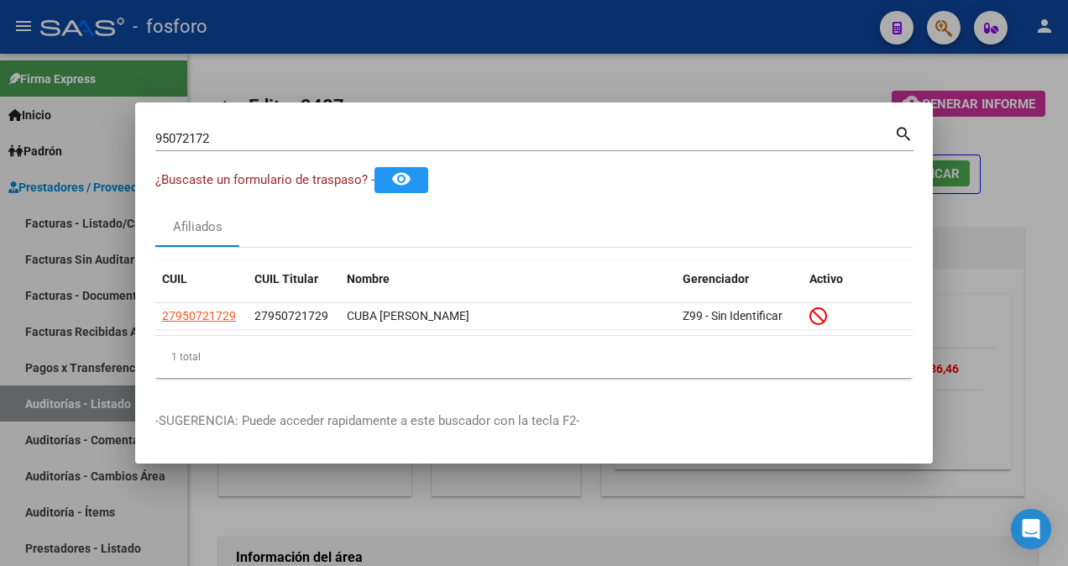
click at [104, 206] on div at bounding box center [534, 283] width 1068 height 566
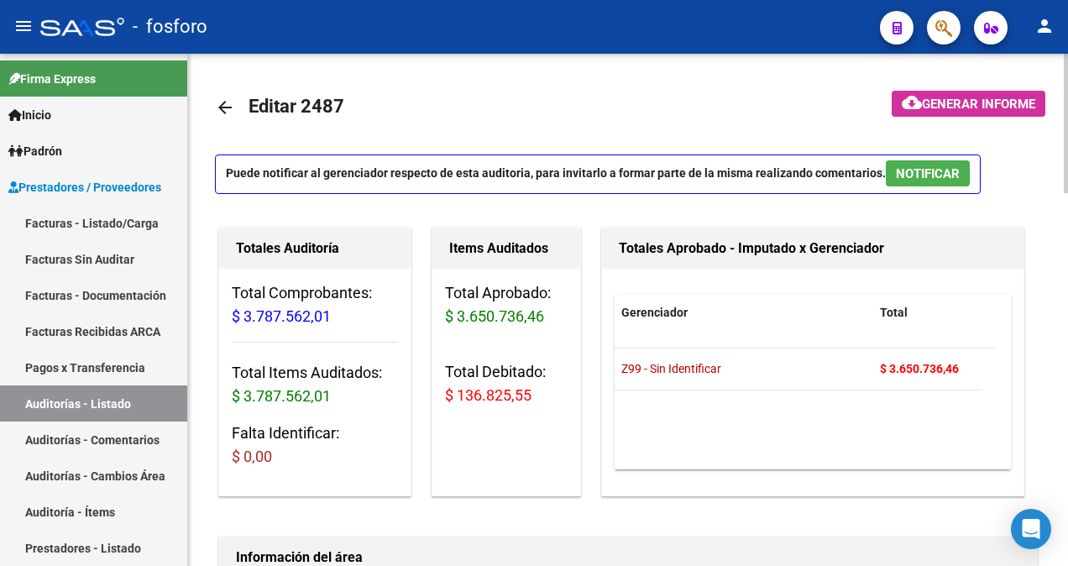
click at [227, 112] on mat-icon "arrow_back" at bounding box center [225, 107] width 20 height 20
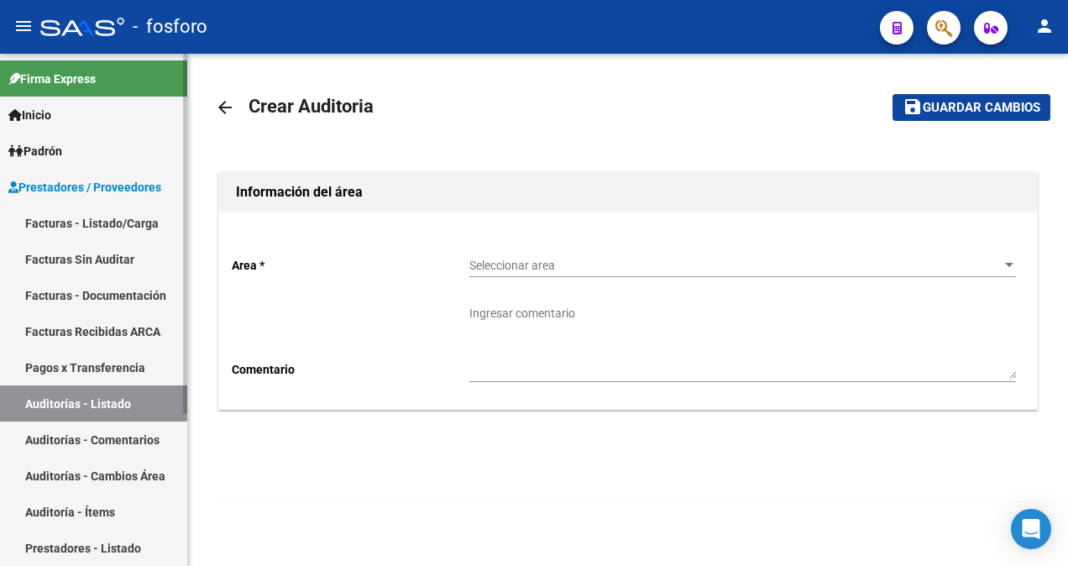
click at [151, 222] on link "Facturas - Listado/Carga" at bounding box center [93, 223] width 187 height 36
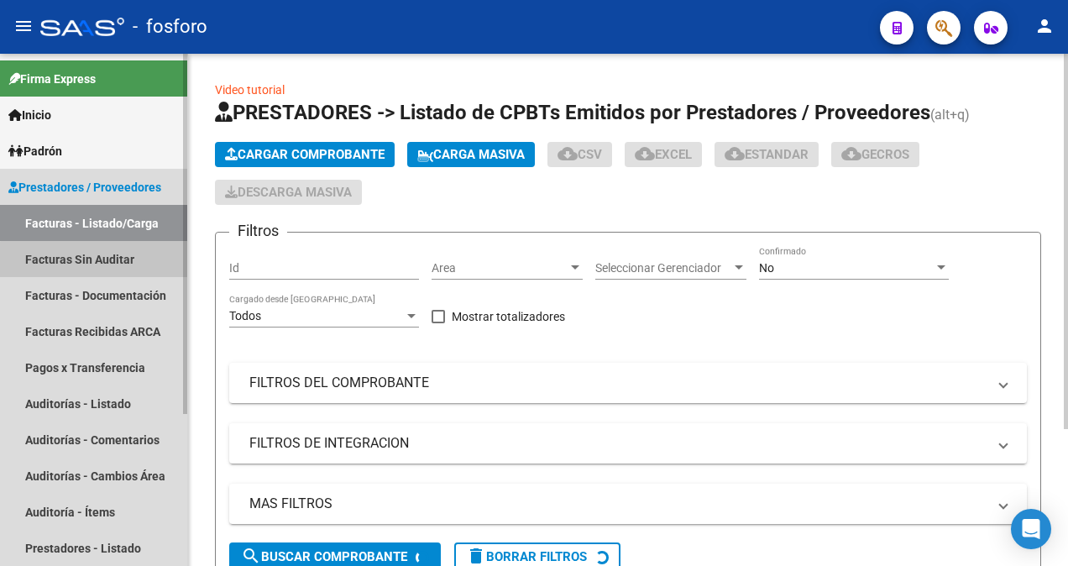
click at [144, 263] on link "Facturas Sin Auditar" at bounding box center [93, 259] width 187 height 36
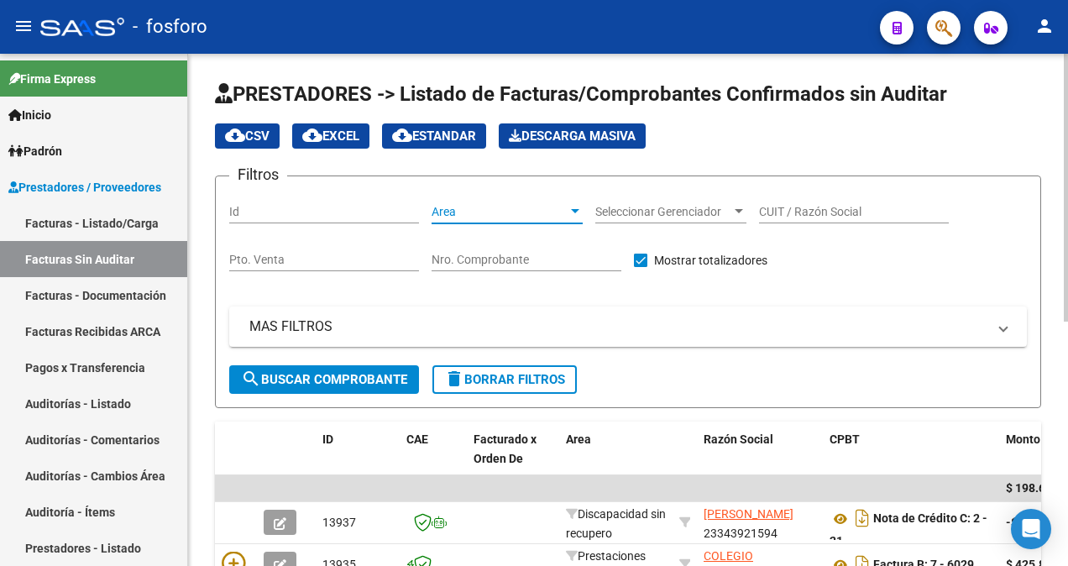
click at [582, 207] on div at bounding box center [575, 211] width 15 height 13
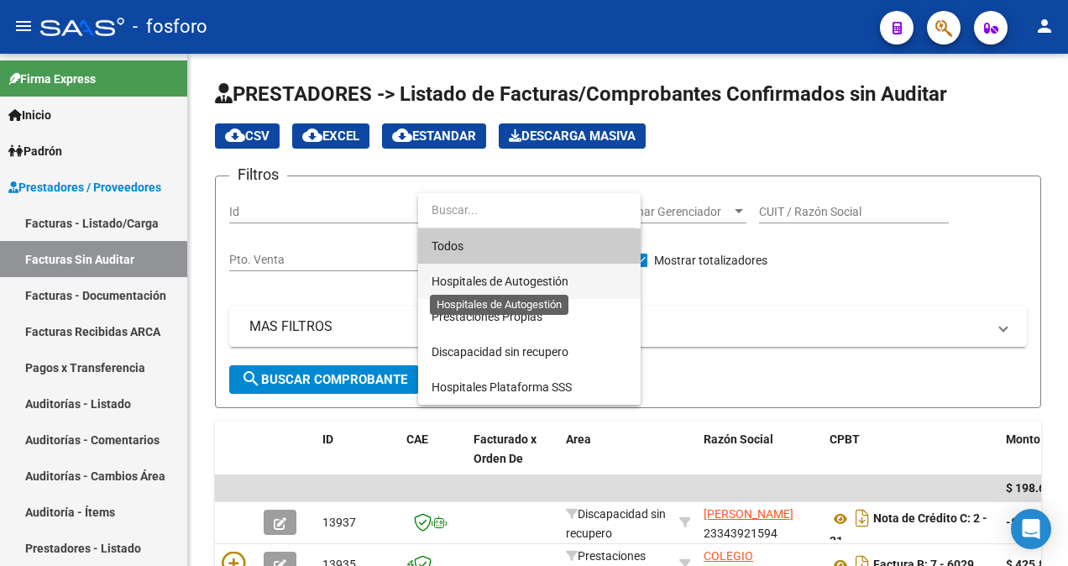
click at [528, 280] on span "Hospitales de Autogestión" at bounding box center [500, 281] width 137 height 13
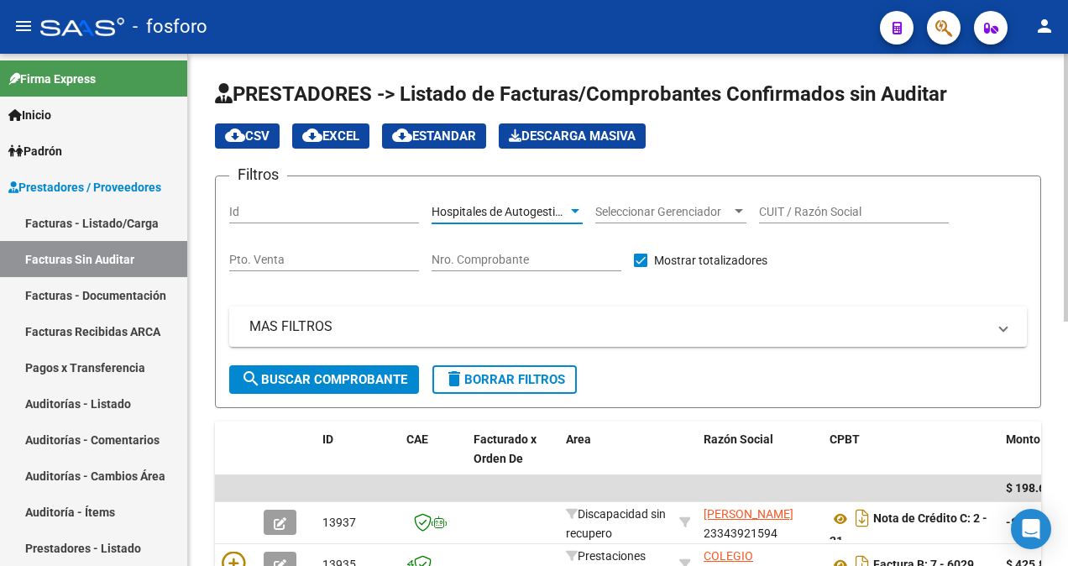
click at [377, 369] on button "search Buscar Comprobante" at bounding box center [324, 379] width 190 height 29
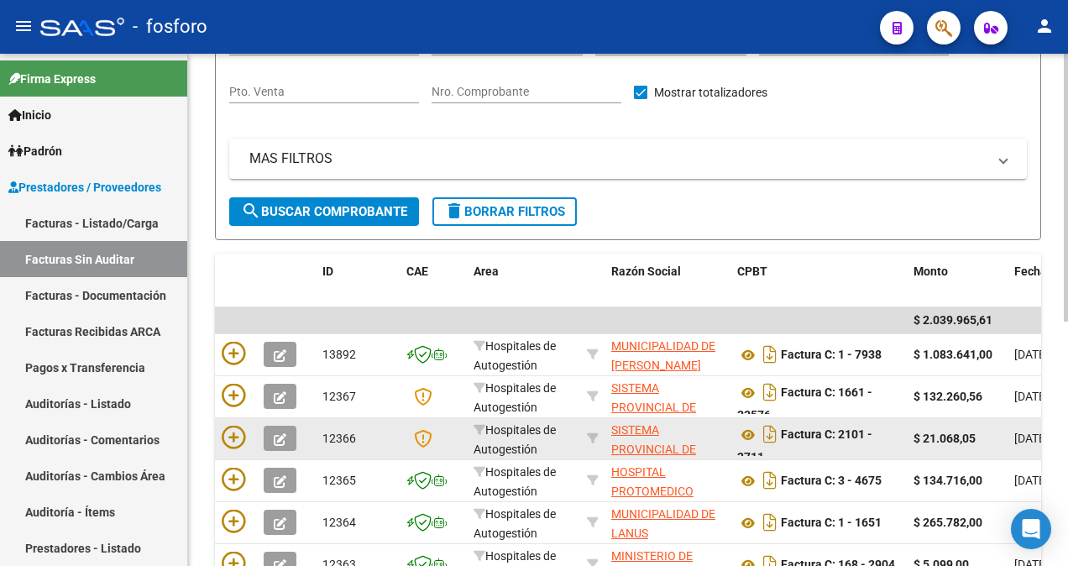
scroll to position [252, 0]
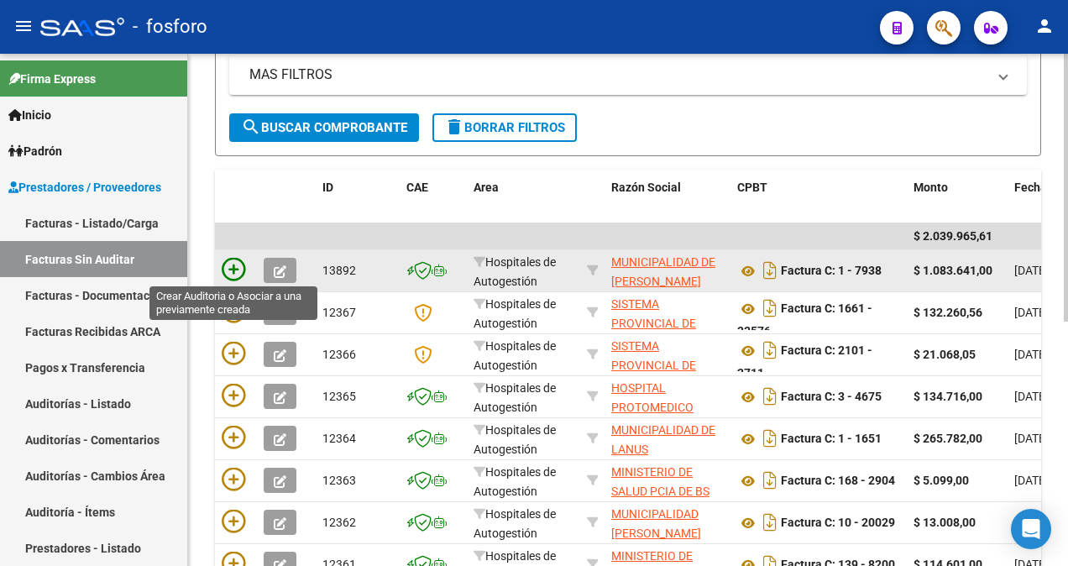
click at [232, 260] on icon at bounding box center [234, 270] width 24 height 24
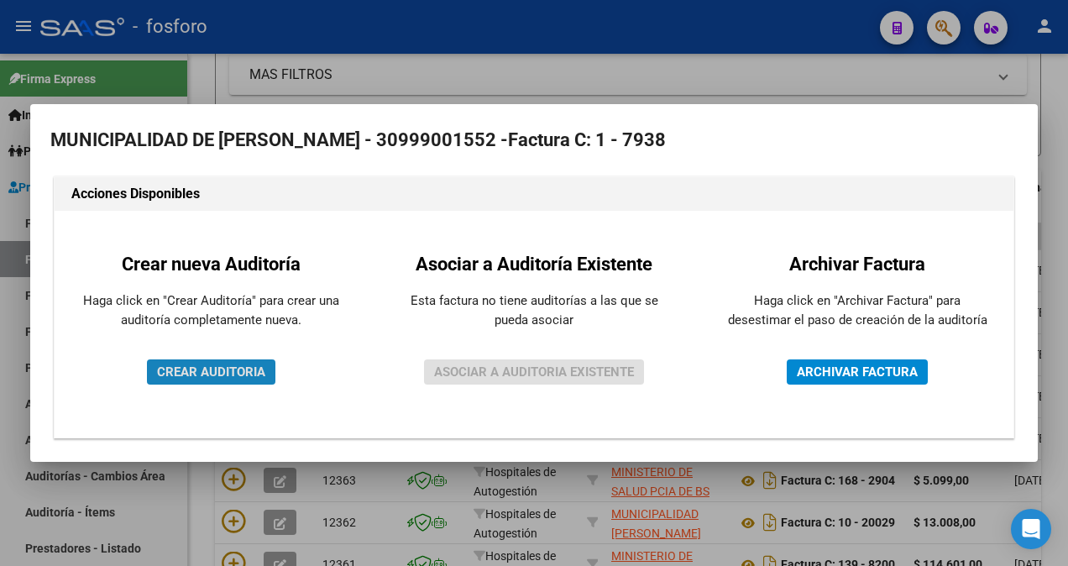
click at [257, 365] on span "CREAR AUDITORIA" at bounding box center [211, 371] width 108 height 15
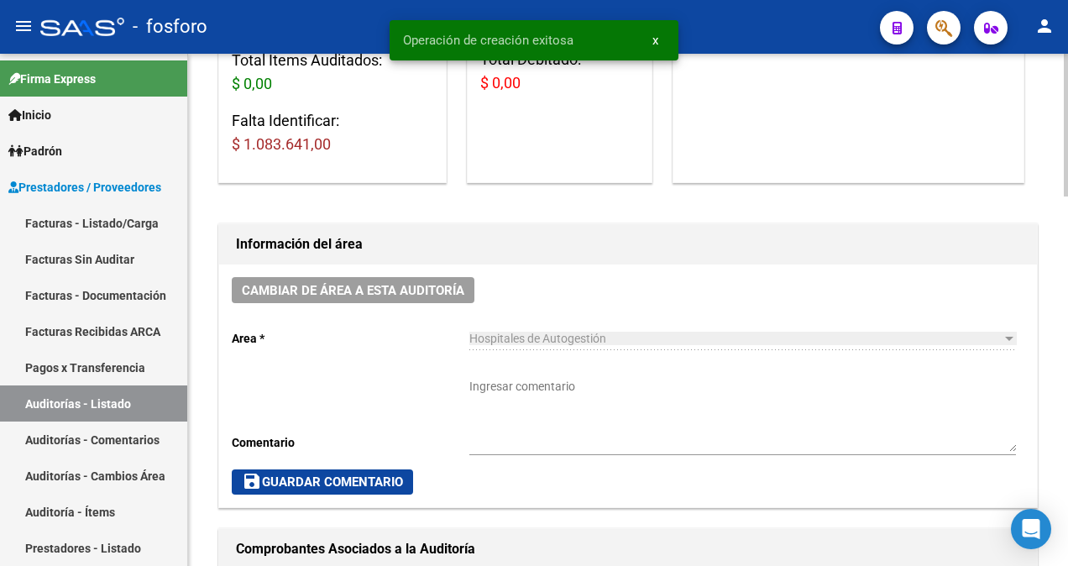
scroll to position [336, 0]
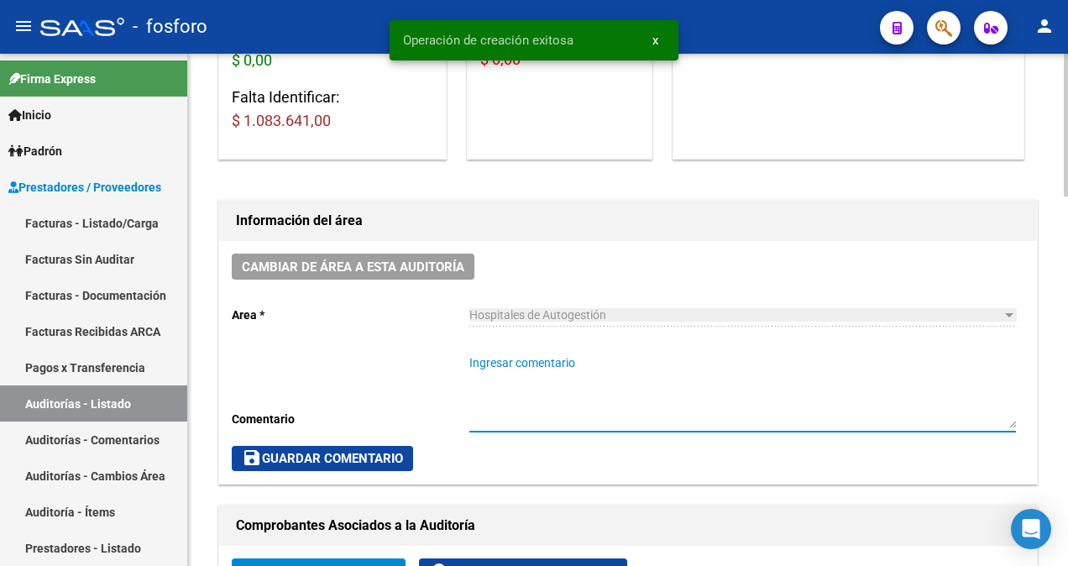
click at [528, 369] on textarea "Ingresar comentario" at bounding box center [742, 391] width 547 height 74
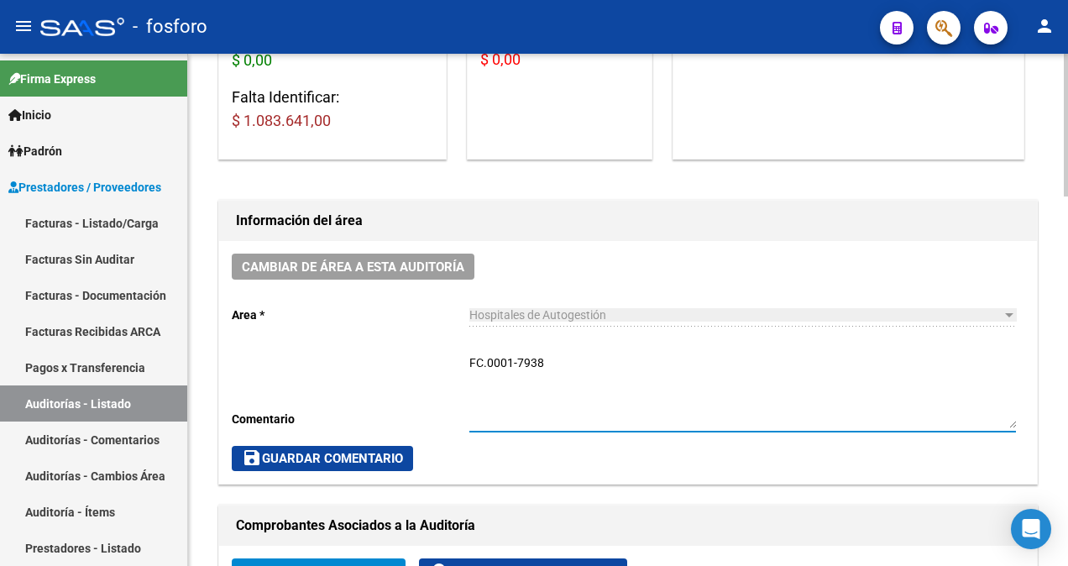
type textarea "FC.0001-7938"
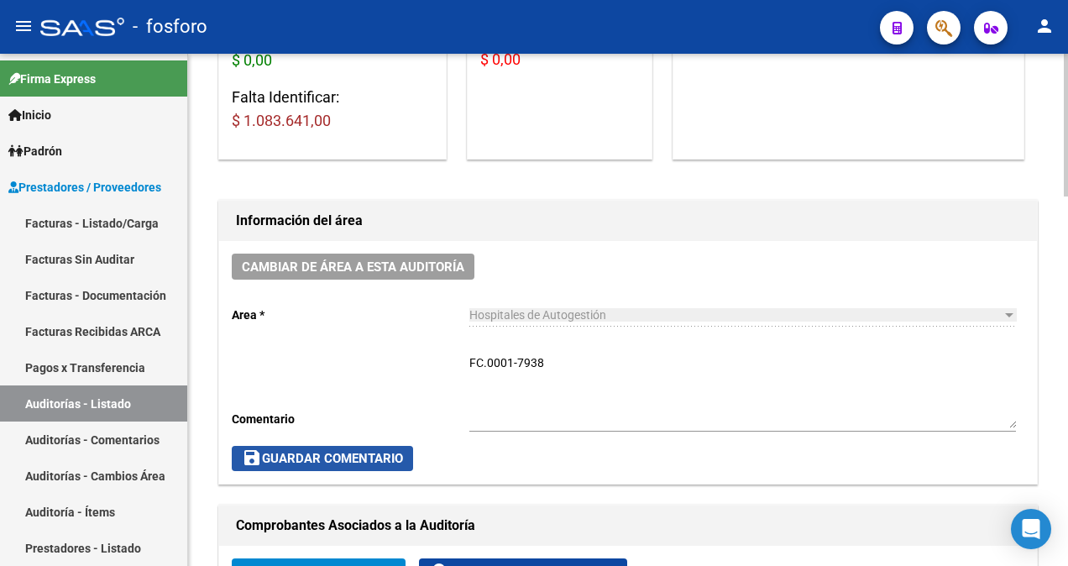
click at [390, 451] on span "save Guardar Comentario" at bounding box center [322, 458] width 161 height 15
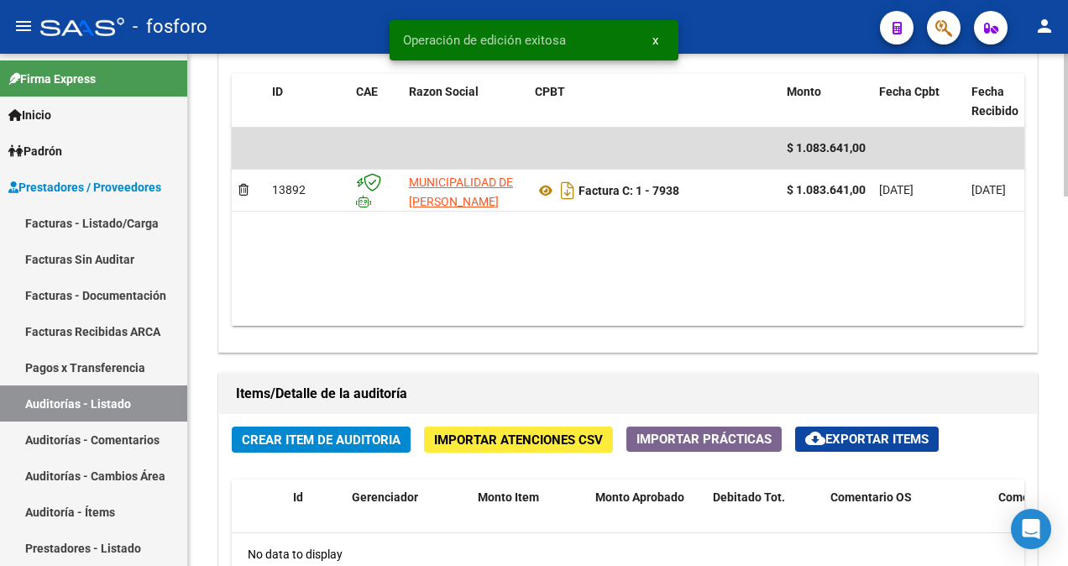
scroll to position [923, 0]
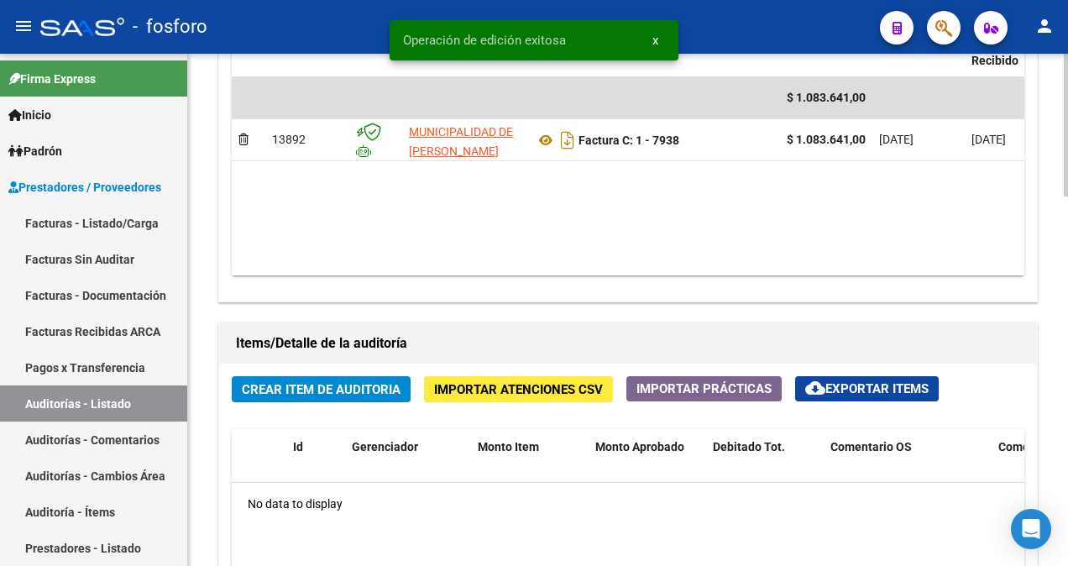
click at [377, 383] on span "Crear Item de Auditoria" at bounding box center [321, 389] width 159 height 15
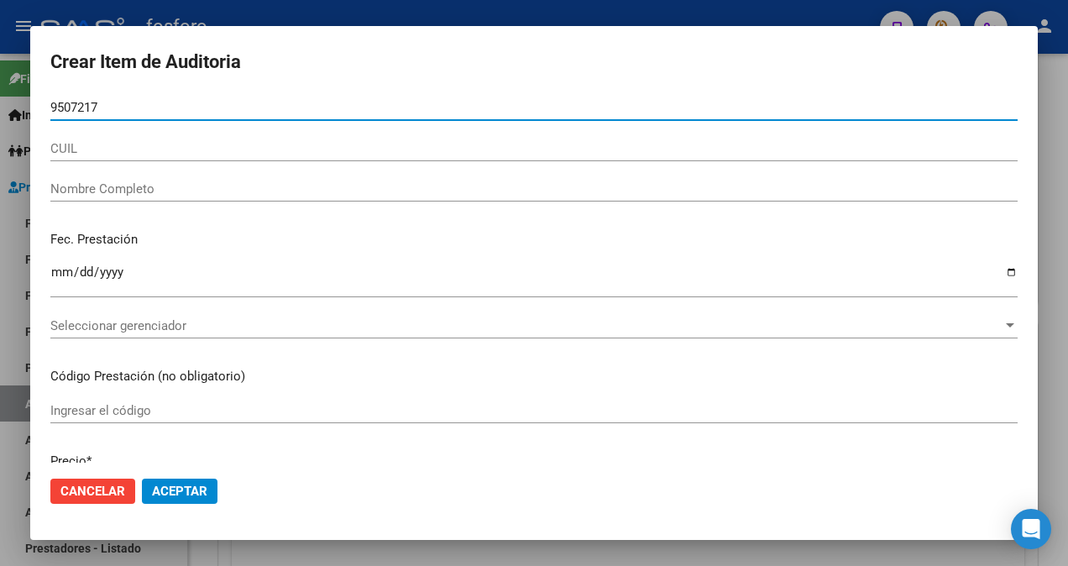
type input "95072172"
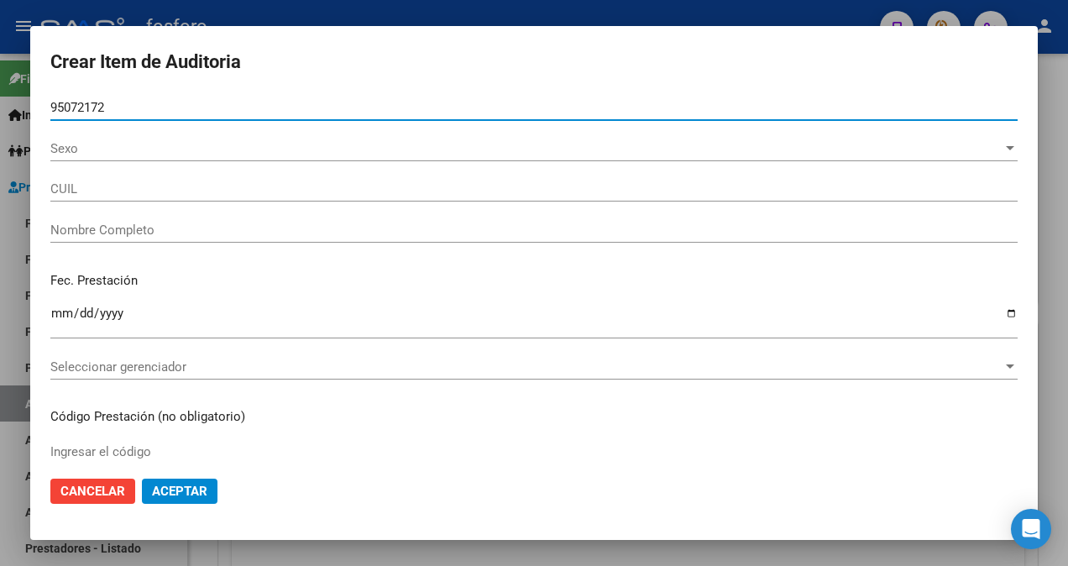
type input "27950721729"
type input "CUBA [PERSON_NAME]"
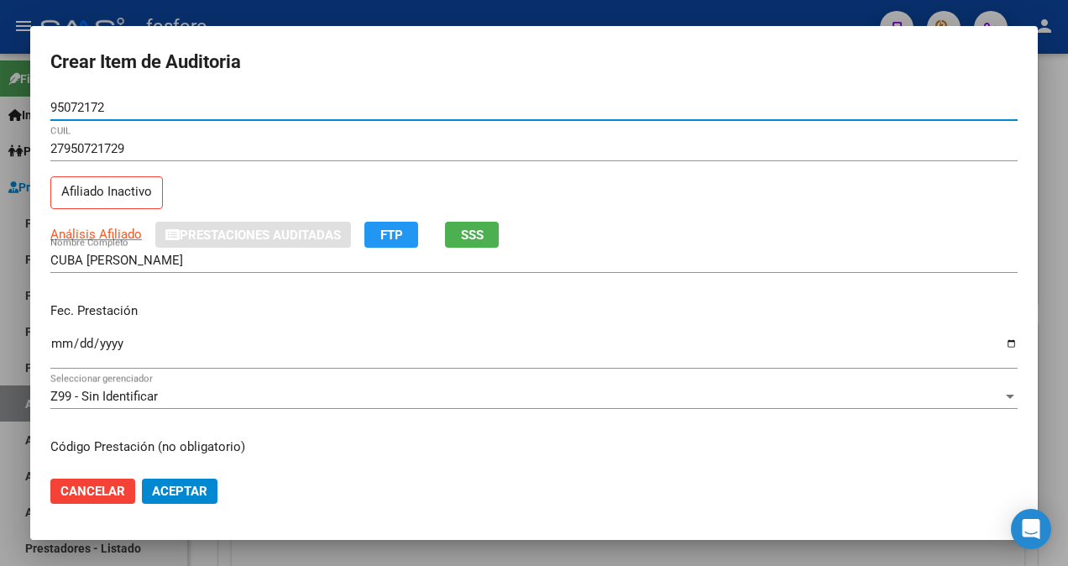
type input "95072172"
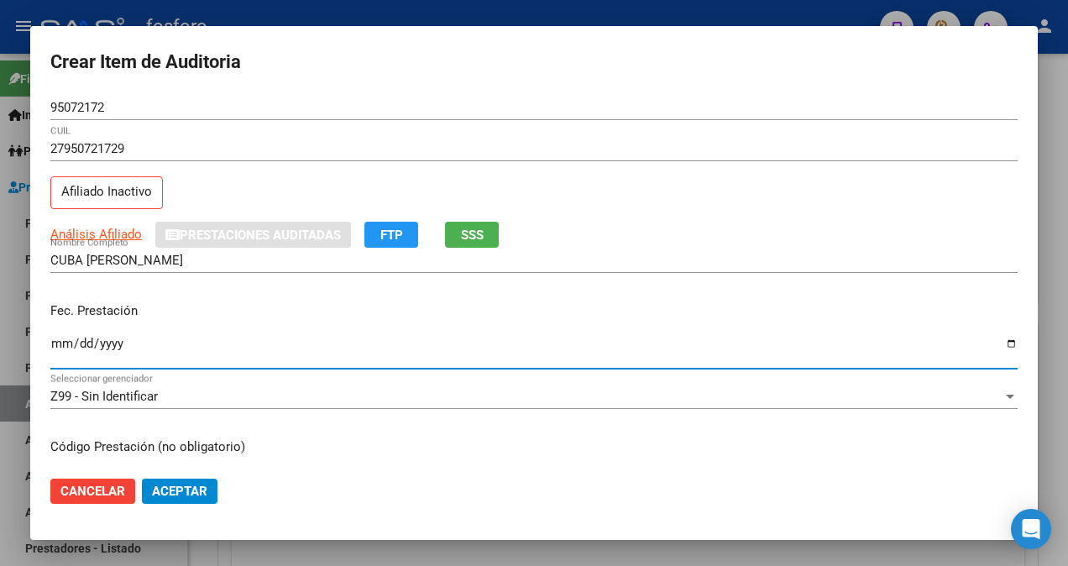
click at [56, 337] on input "Ingresar la fecha" at bounding box center [533, 350] width 967 height 27
type input "[DATE]"
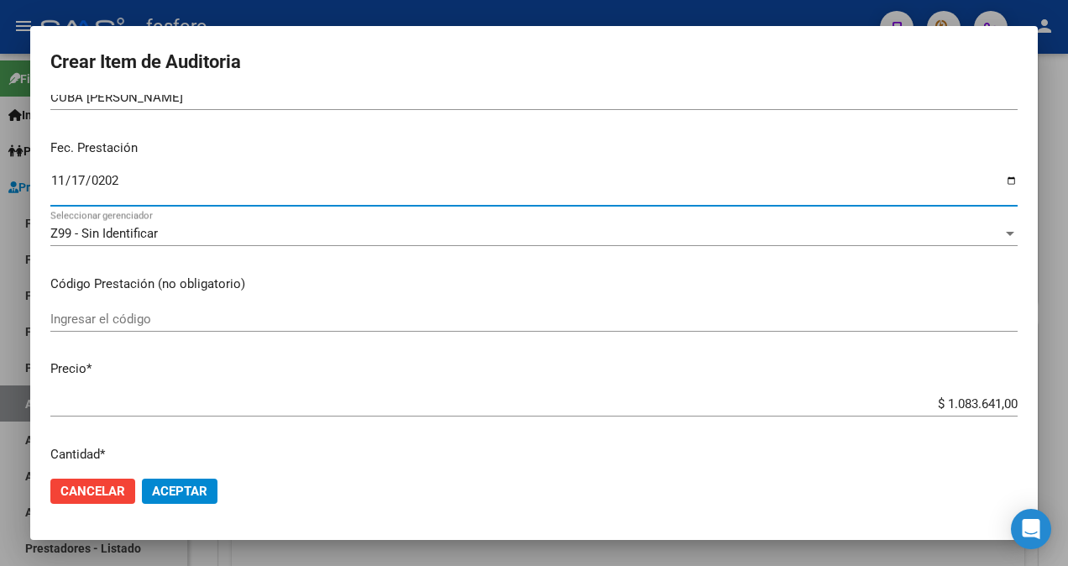
scroll to position [168, 0]
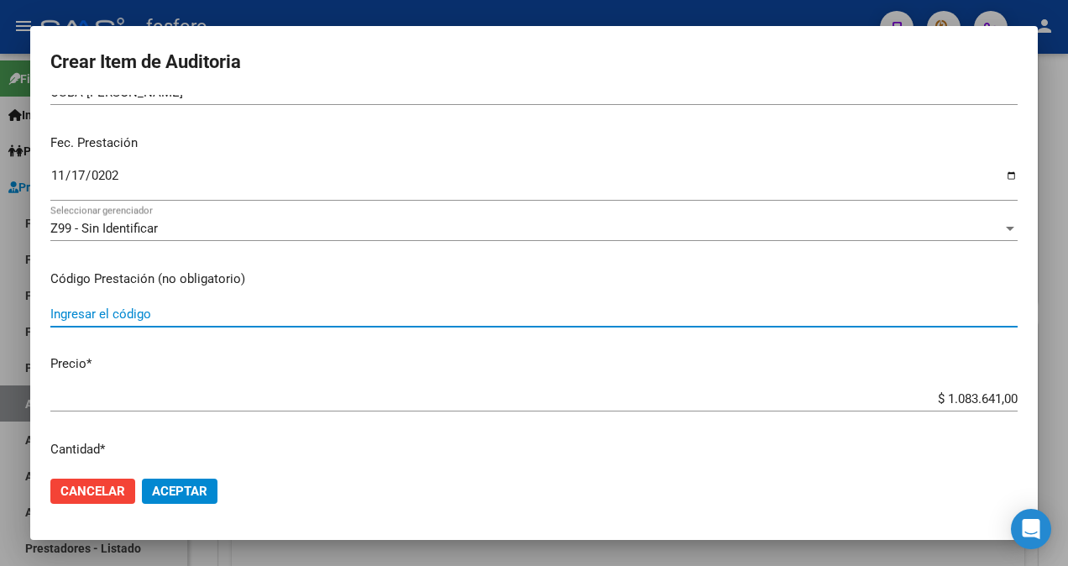
click at [188, 320] on input "Ingresar el código" at bounding box center [533, 313] width 967 height 15
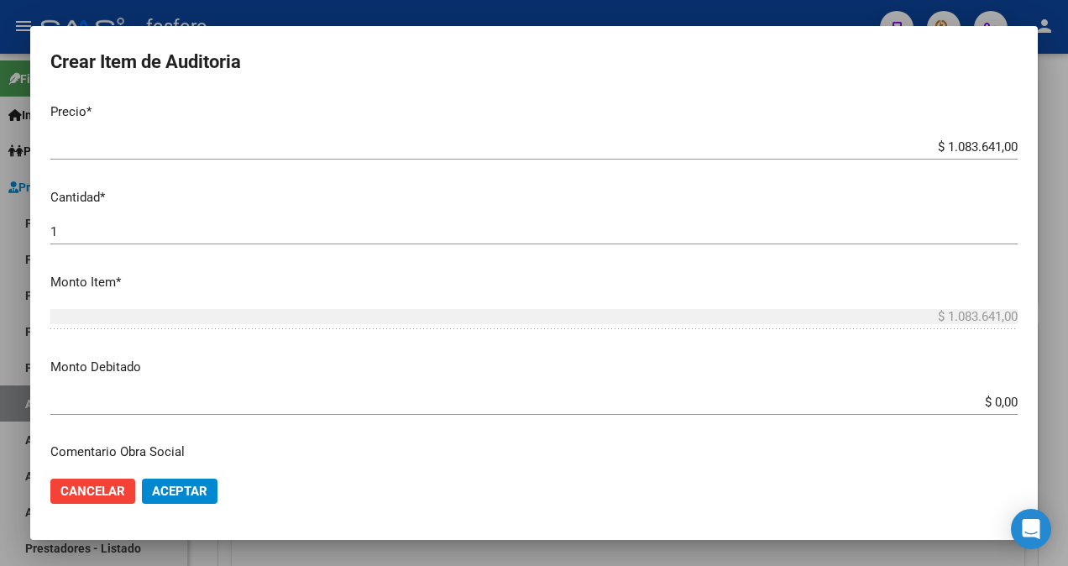
type input "110401/160101/110106"
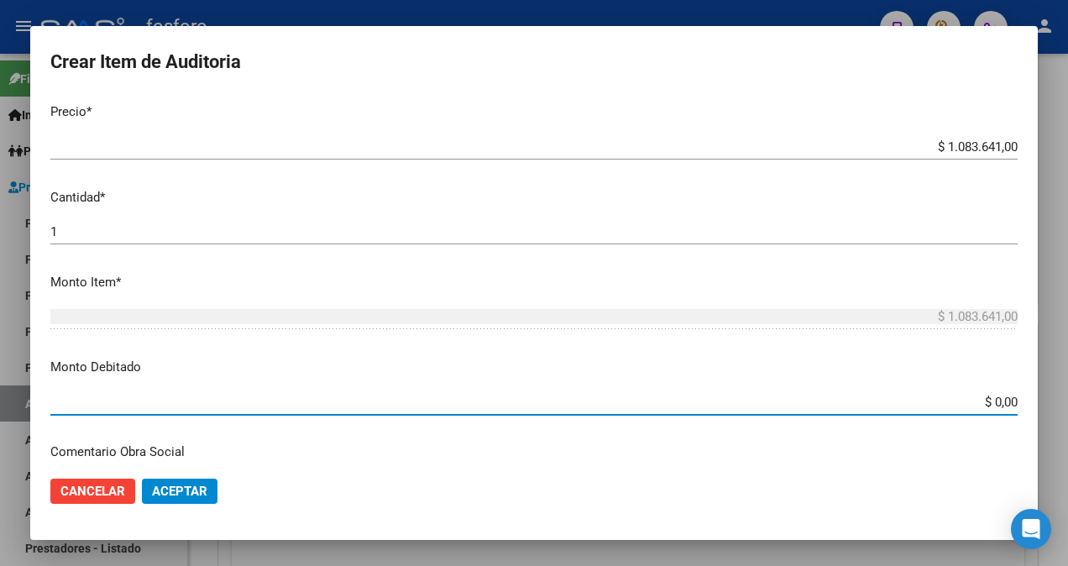
click at [1002, 404] on input "$ 0,00" at bounding box center [533, 402] width 967 height 15
type input "$ 189.722,00"
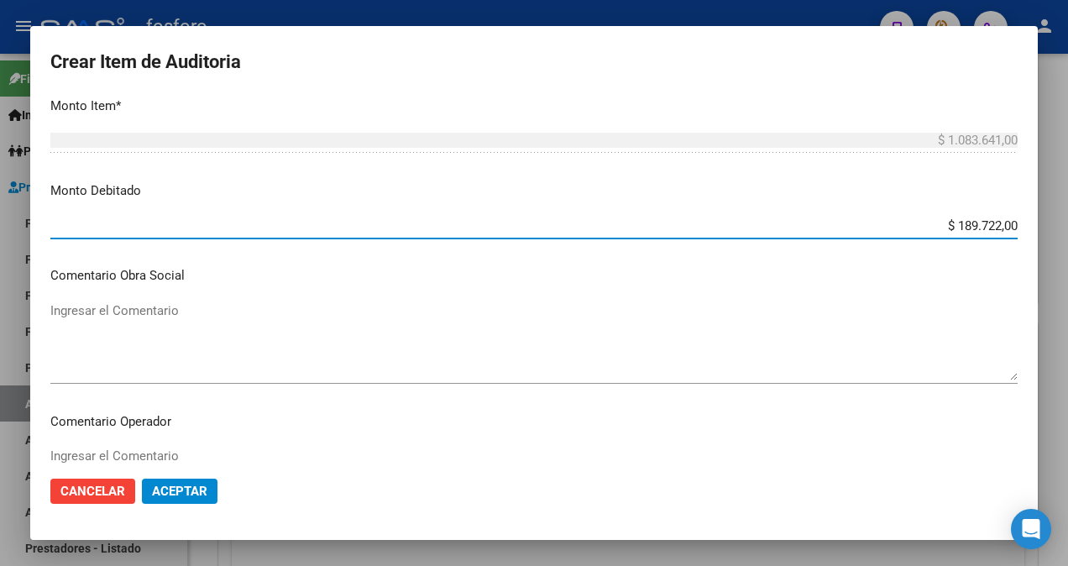
scroll to position [756, 0]
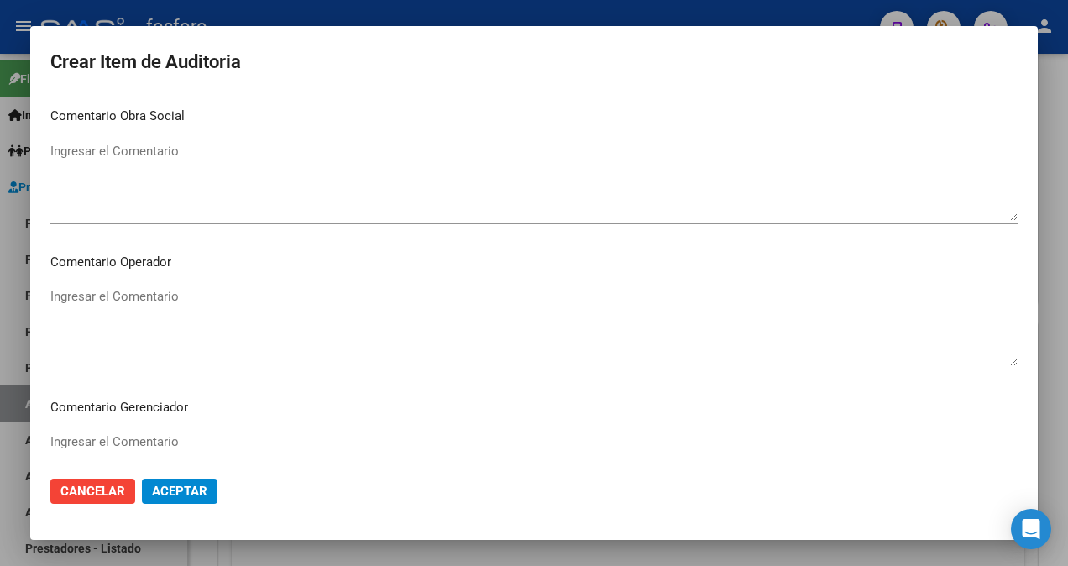
click at [146, 300] on textarea "Ingresar el Comentario" at bounding box center [533, 326] width 967 height 79
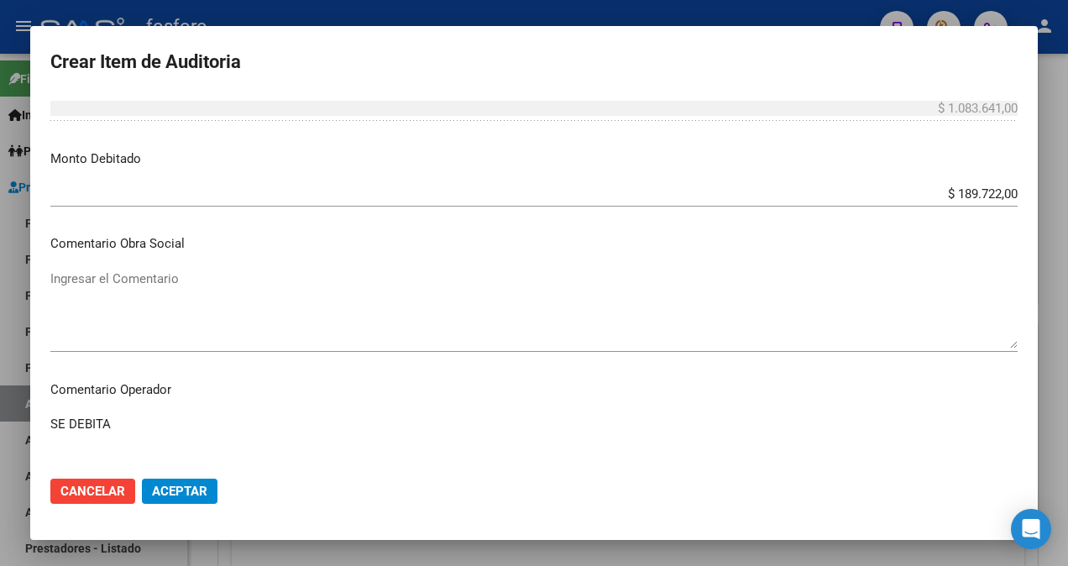
scroll to position [420, 0]
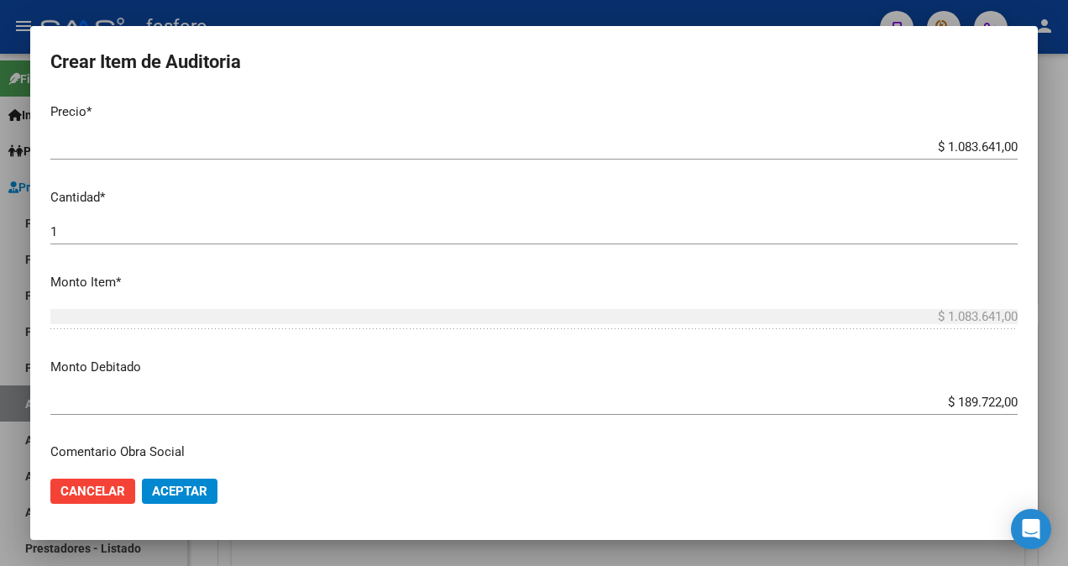
type textarea "SE DEBITA"
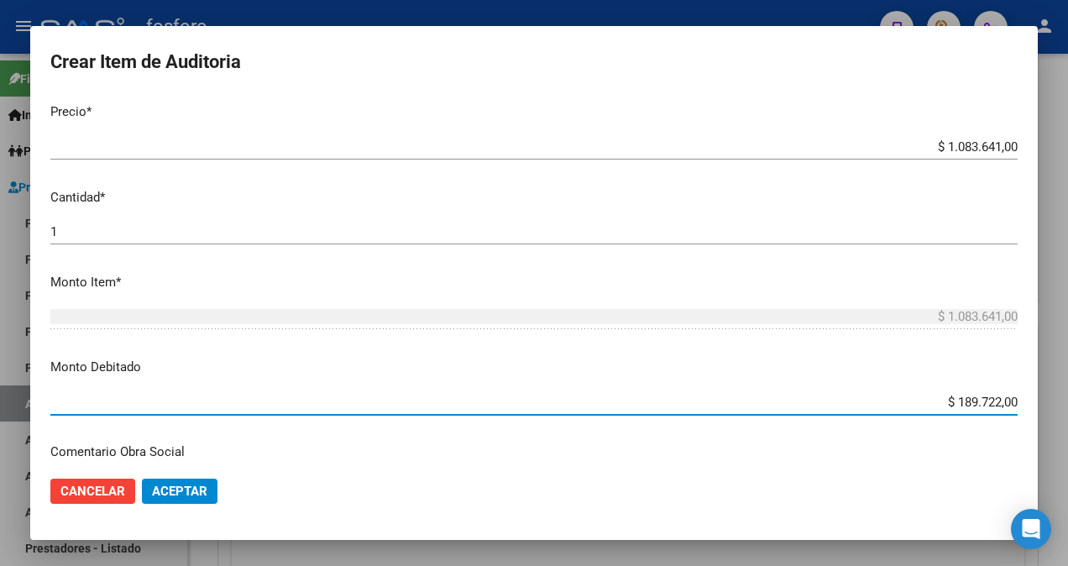
click at [987, 405] on input "$ 189.722,00" at bounding box center [533, 402] width 967 height 15
type input "$ 250.233,00"
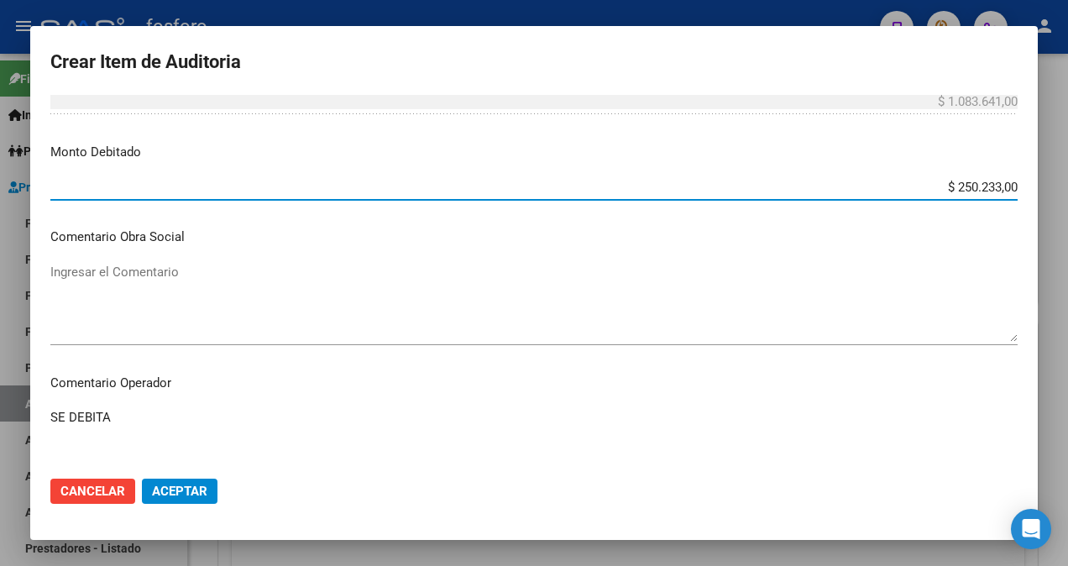
scroll to position [672, 0]
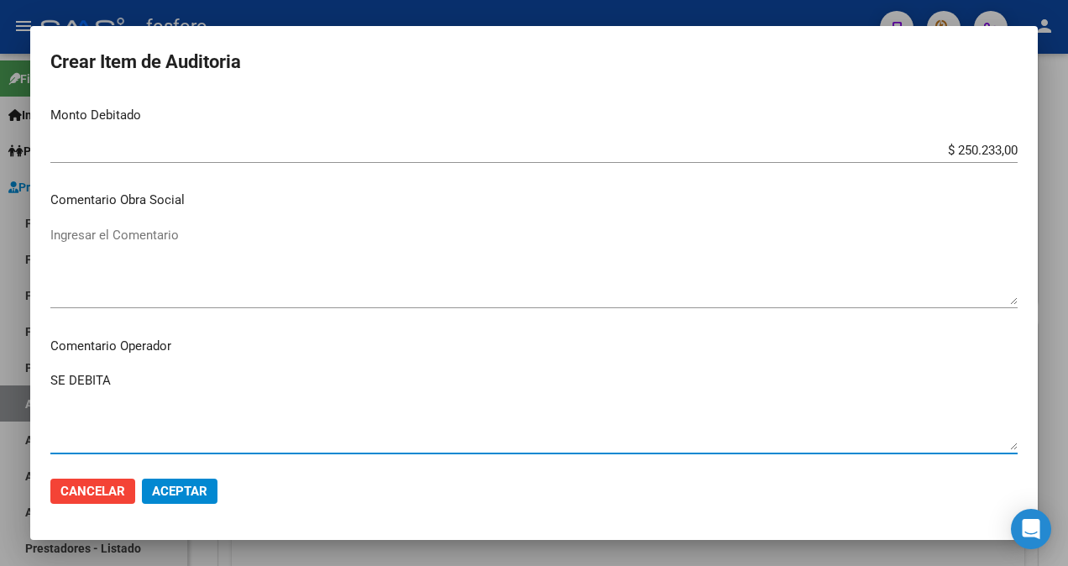
click at [128, 379] on textarea "SE DEBITA" at bounding box center [533, 410] width 967 height 79
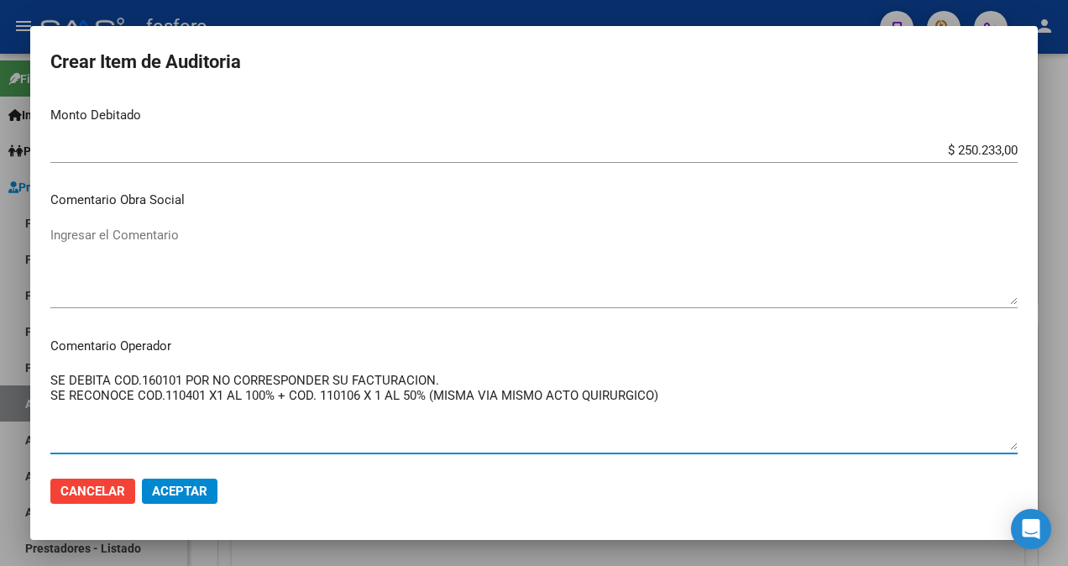
click at [677, 394] on textarea "SE DEBITA COD.160101 POR NO CORRESPONDER SU FACTURACION. SE RECONOCE COD.110401…" at bounding box center [533, 410] width 967 height 79
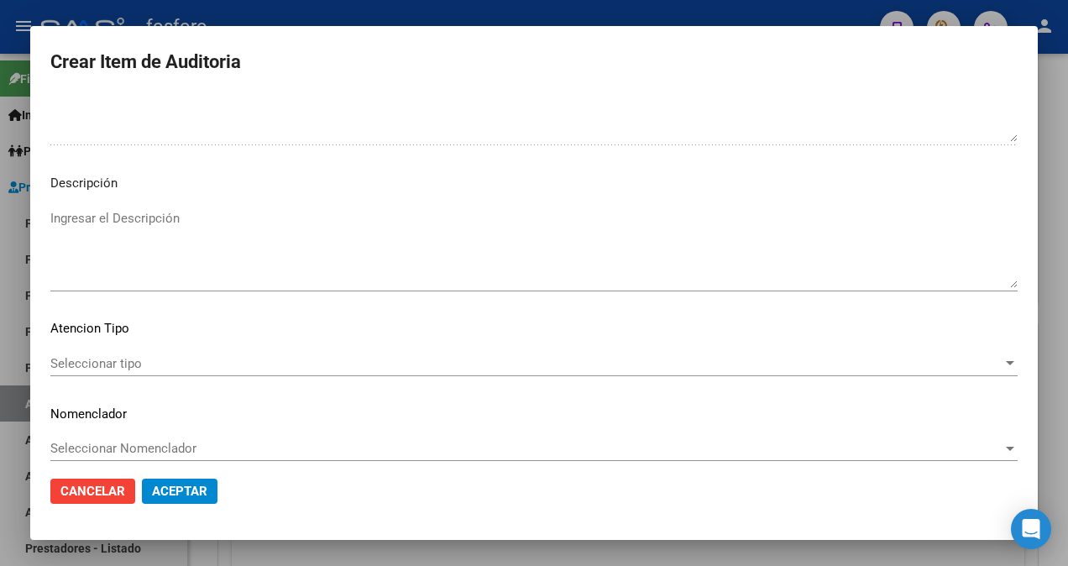
scroll to position [1138, 0]
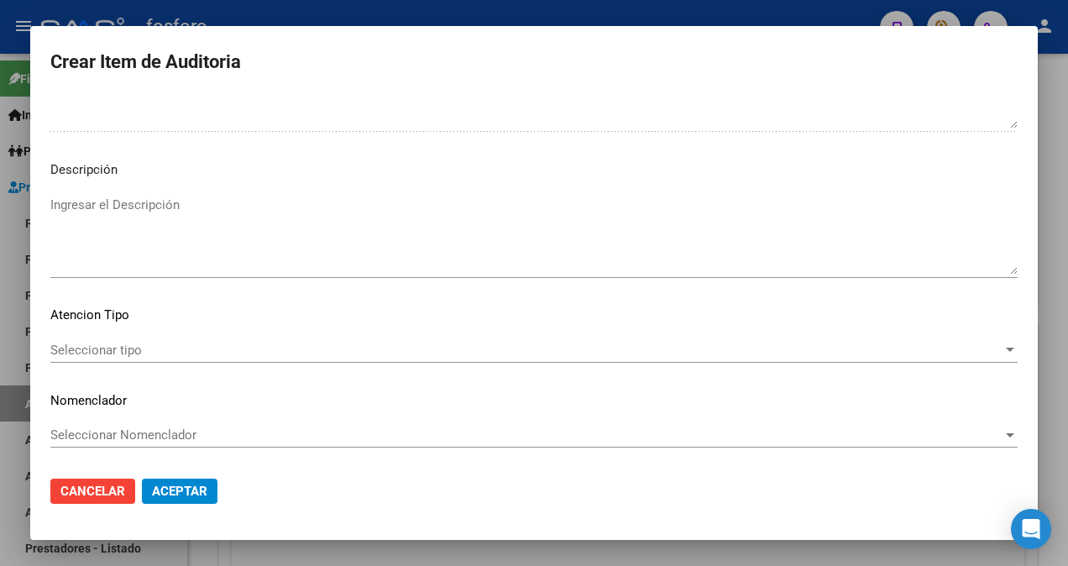
type textarea "SE DEBITA COD.160101 POR NO CORRESPONDER SU FACTURACION. SE RECONOCE COD.110401…"
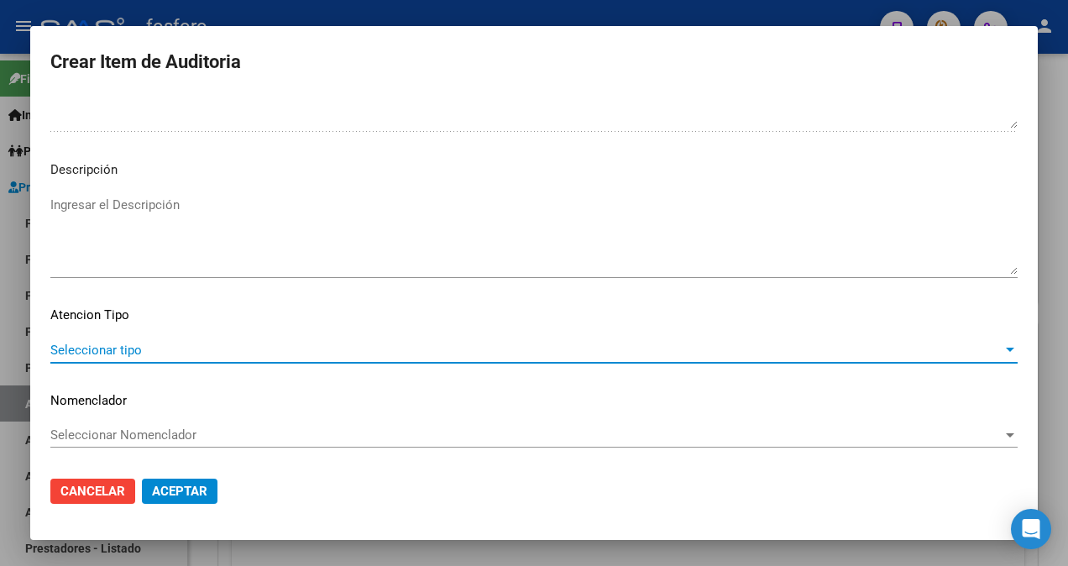
click at [111, 354] on span "Seleccionar tipo" at bounding box center [526, 350] width 952 height 15
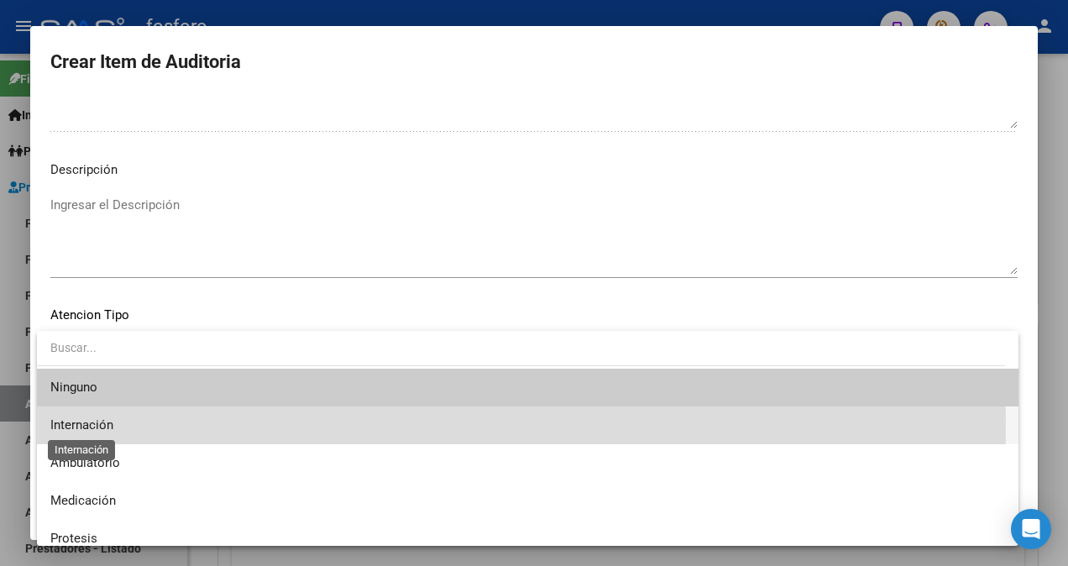
click at [102, 423] on span "Internación" at bounding box center [81, 424] width 63 height 15
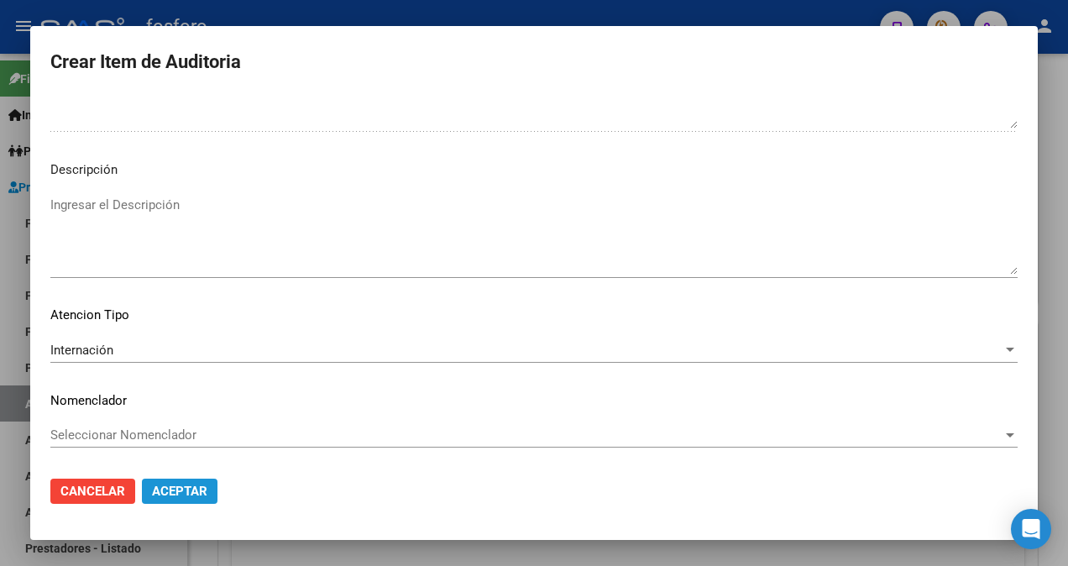
click at [180, 480] on button "Aceptar" at bounding box center [180, 491] width 76 height 25
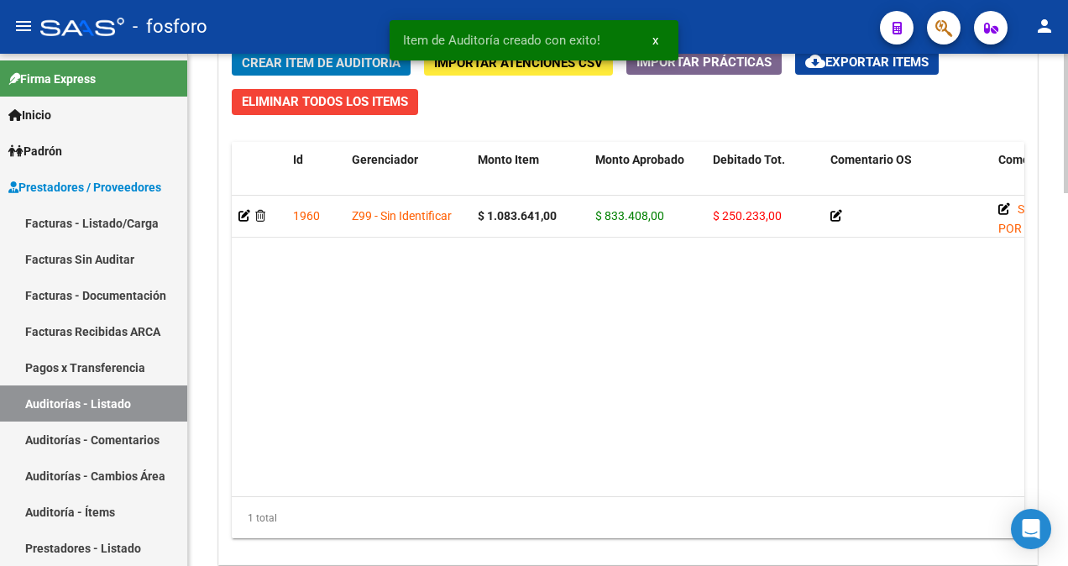
scroll to position [1344, 0]
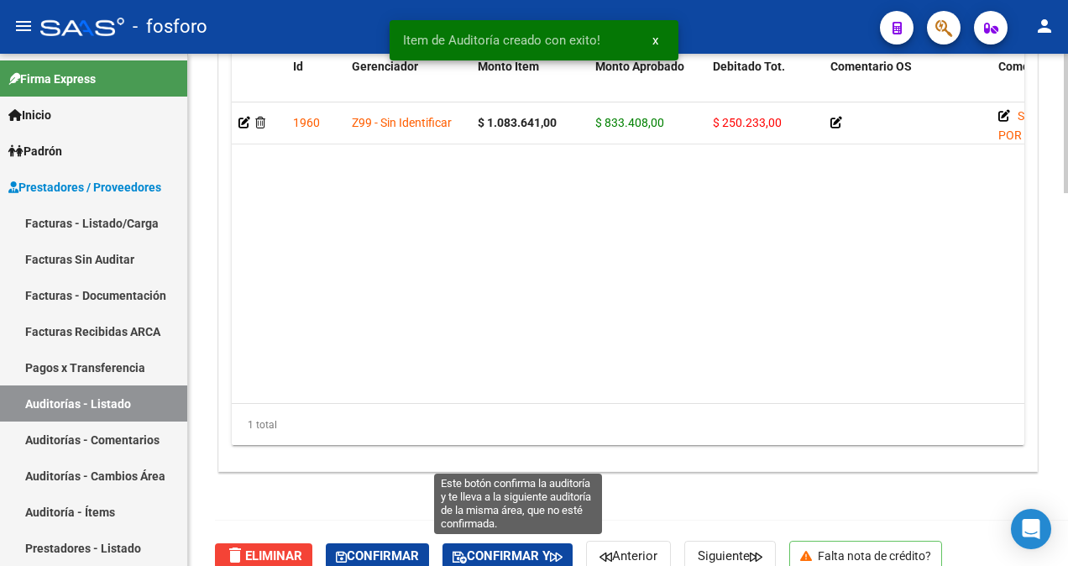
click at [467, 551] on icon "button" at bounding box center [460, 557] width 14 height 13
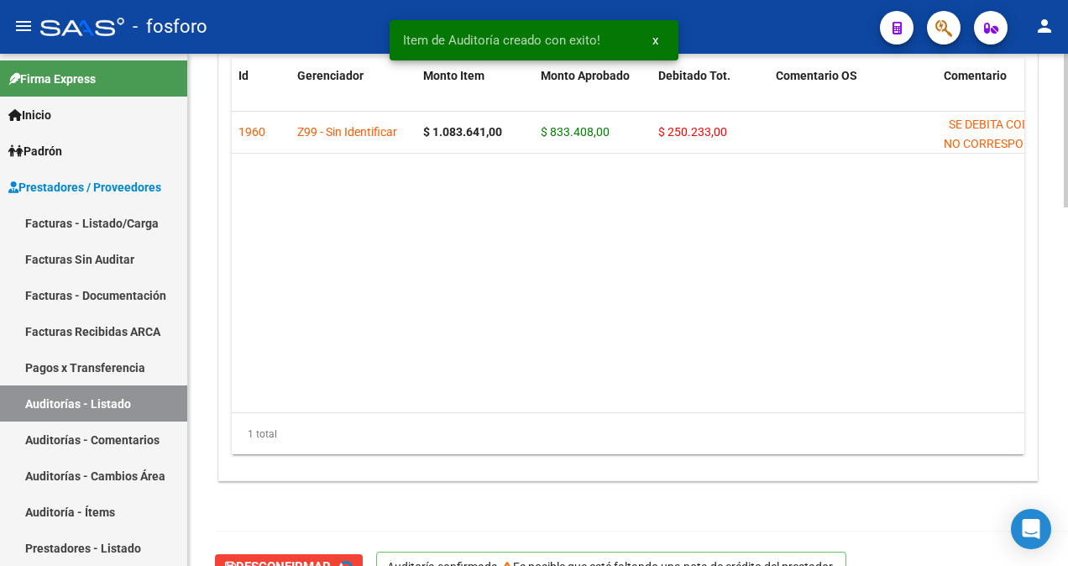
type input "202510"
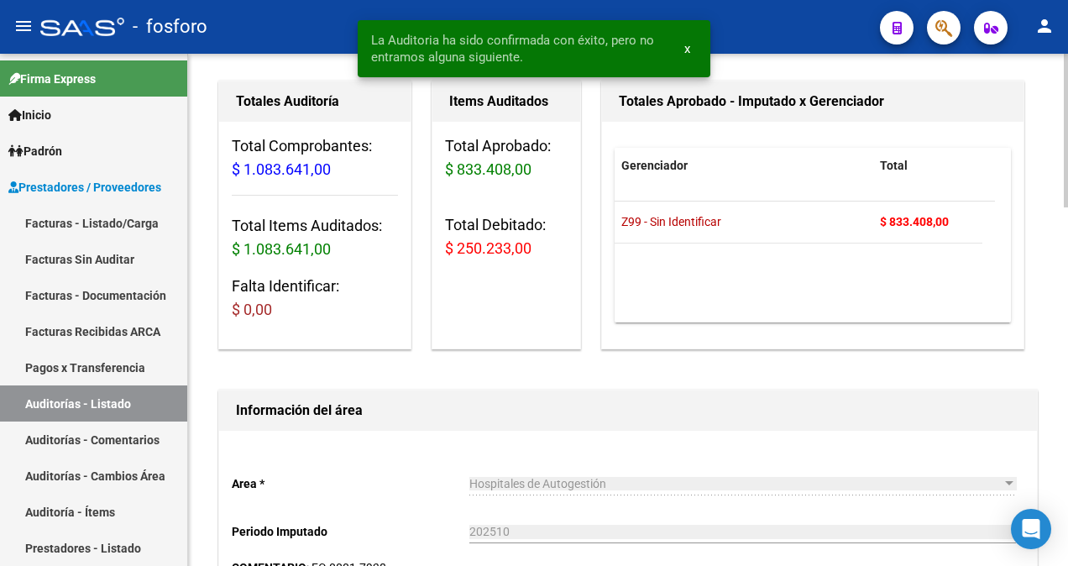
scroll to position [0, 0]
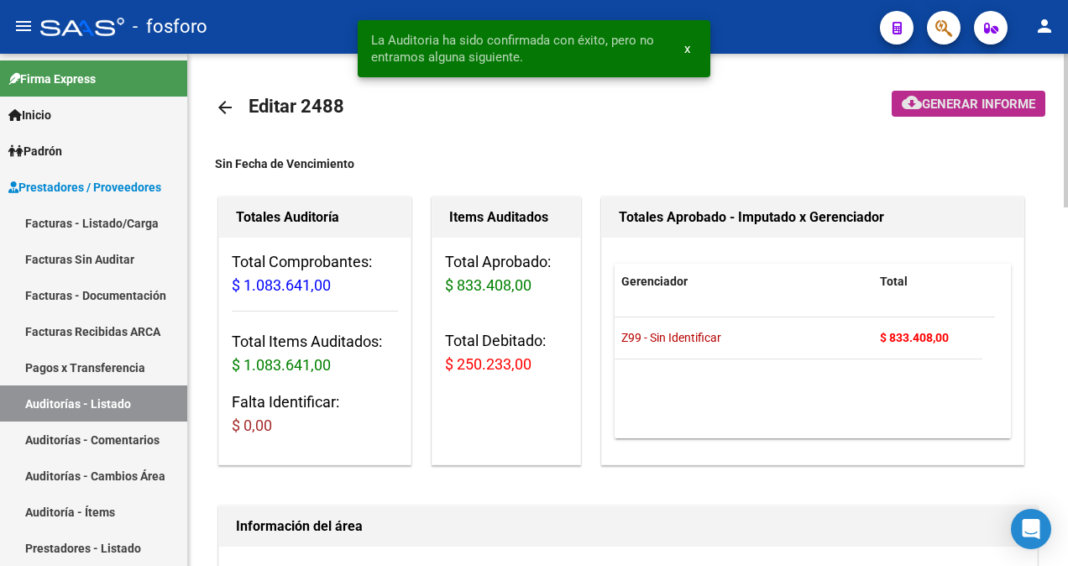
click at [958, 114] on button "cloud_download Generar informe" at bounding box center [969, 104] width 154 height 26
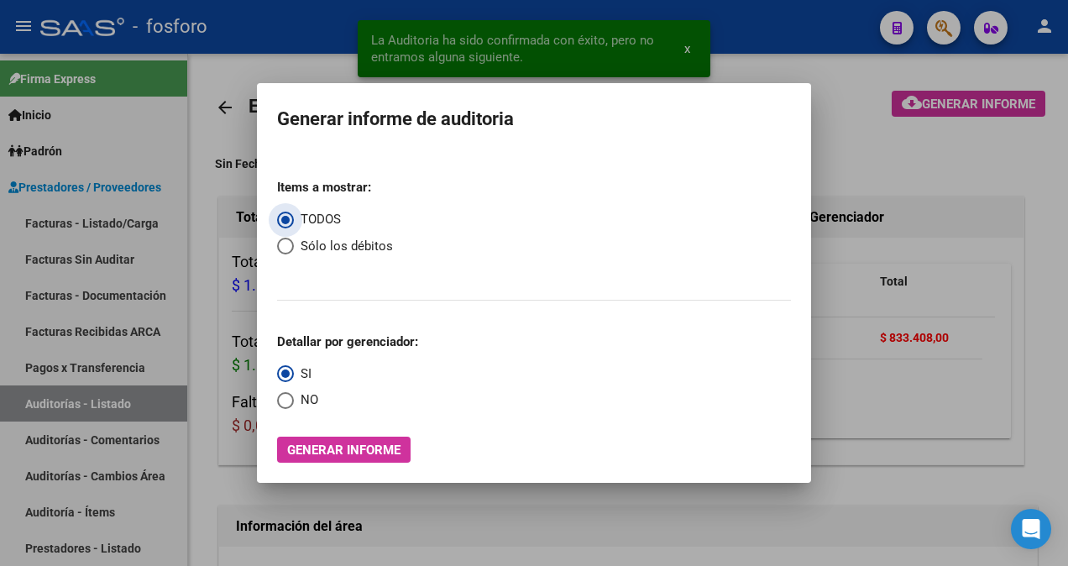
click at [304, 449] on span "Generar informe" at bounding box center [343, 449] width 113 height 15
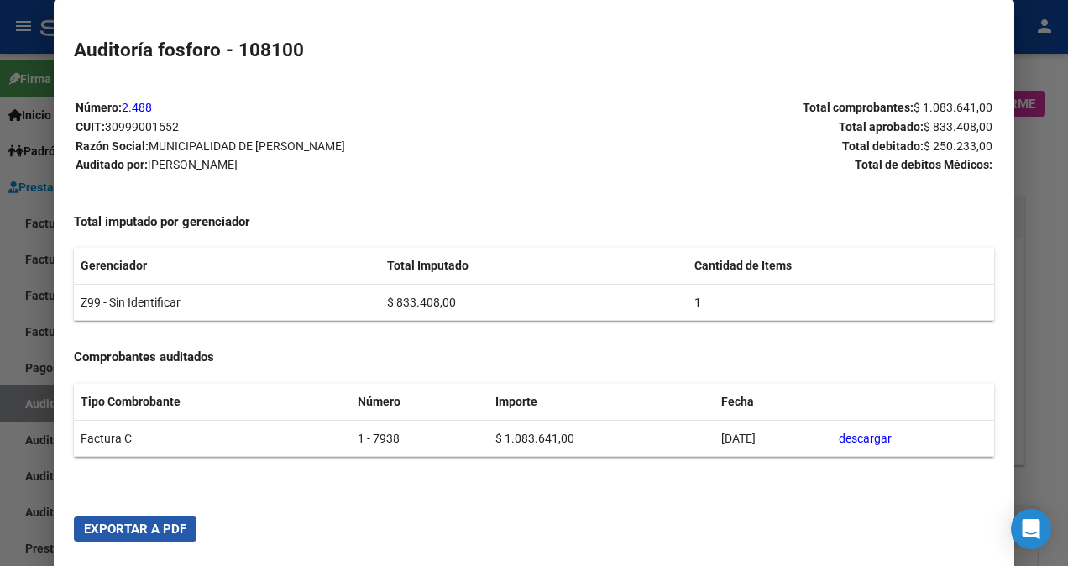
click at [125, 534] on span "Exportar a PDF" at bounding box center [135, 528] width 102 height 15
click at [18, 494] on div at bounding box center [534, 283] width 1068 height 566
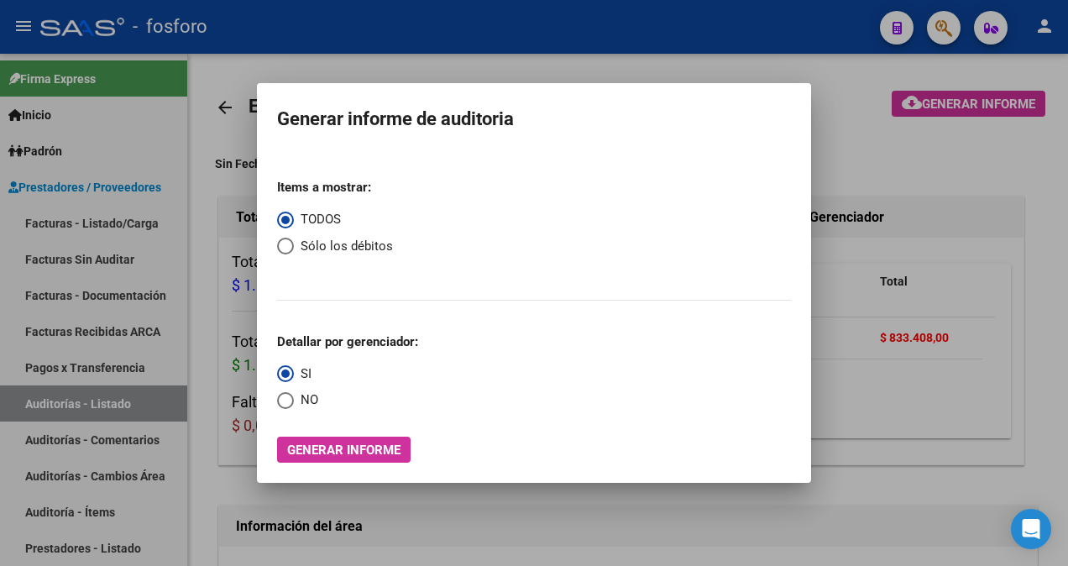
click at [172, 222] on div at bounding box center [534, 283] width 1068 height 566
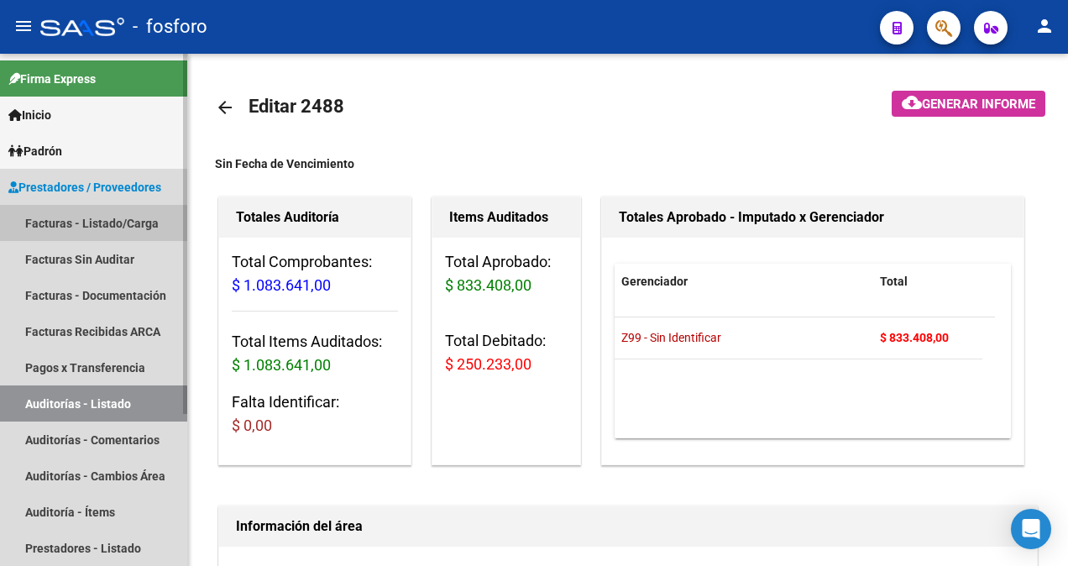
click at [143, 222] on link "Facturas - Listado/Carga" at bounding box center [93, 223] width 187 height 36
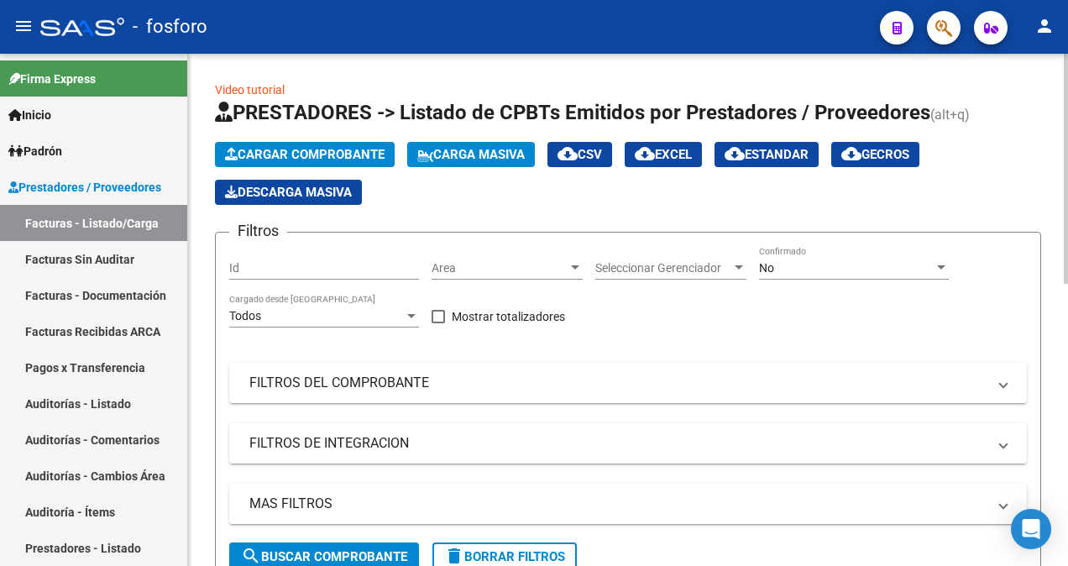
click at [574, 266] on div at bounding box center [575, 267] width 8 height 4
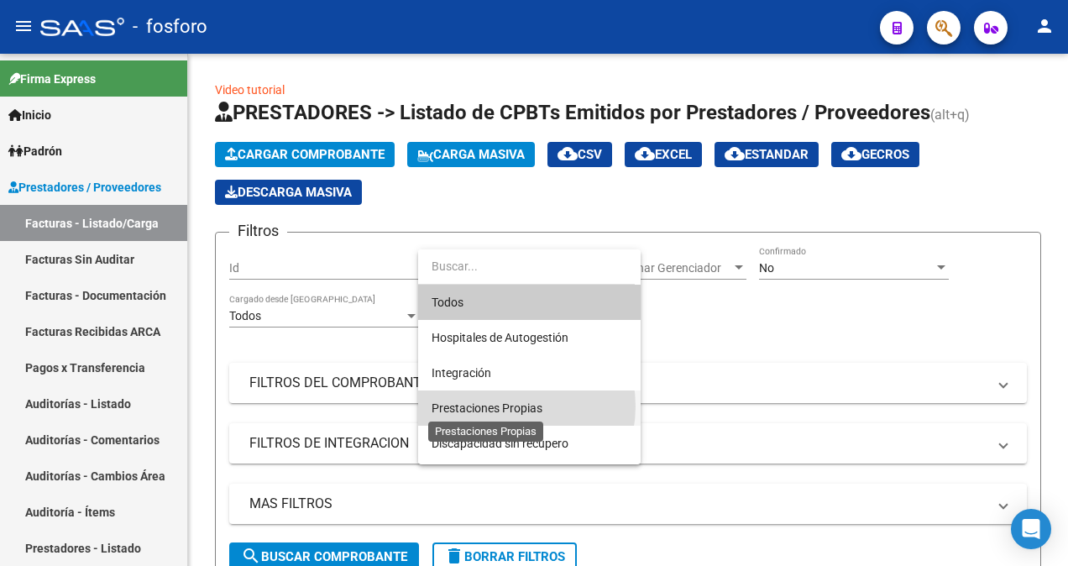
click at [505, 406] on span "Prestaciones Propias" at bounding box center [487, 407] width 111 height 13
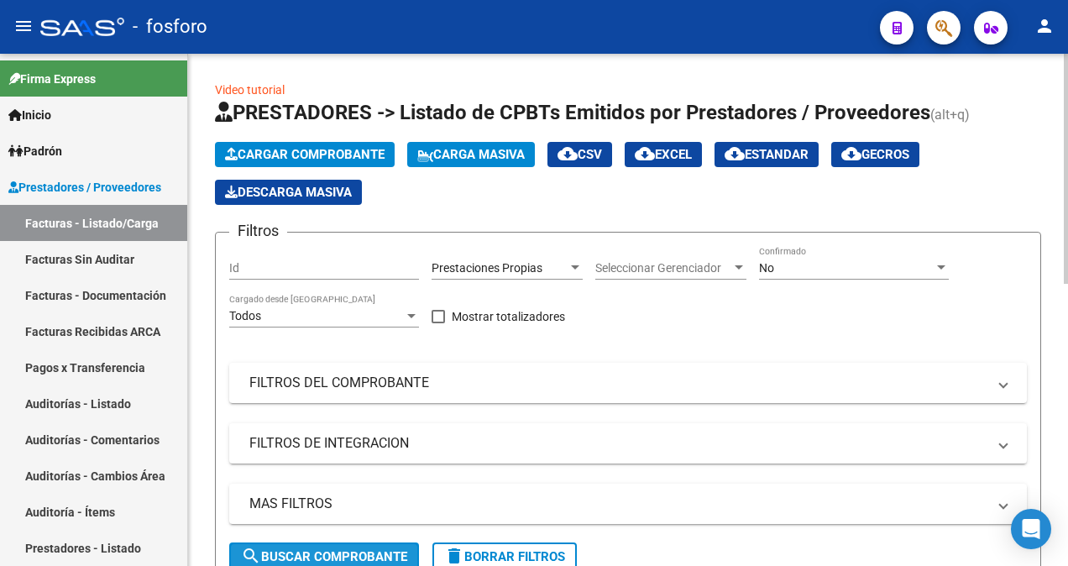
click at [324, 556] on span "search Buscar Comprobante" at bounding box center [324, 556] width 166 height 15
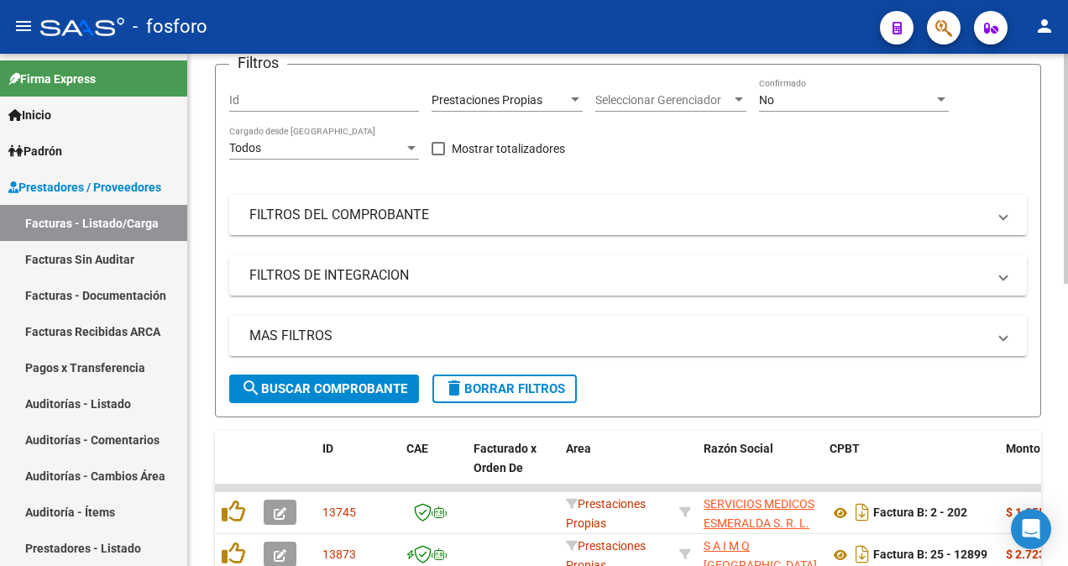
scroll to position [504, 0]
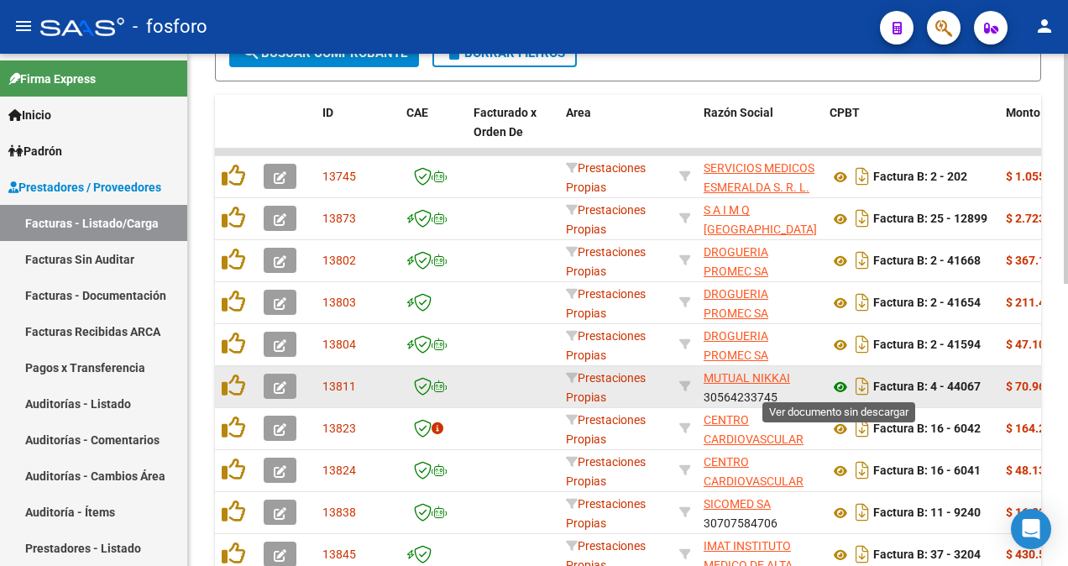
click at [836, 388] on icon at bounding box center [840, 387] width 22 height 20
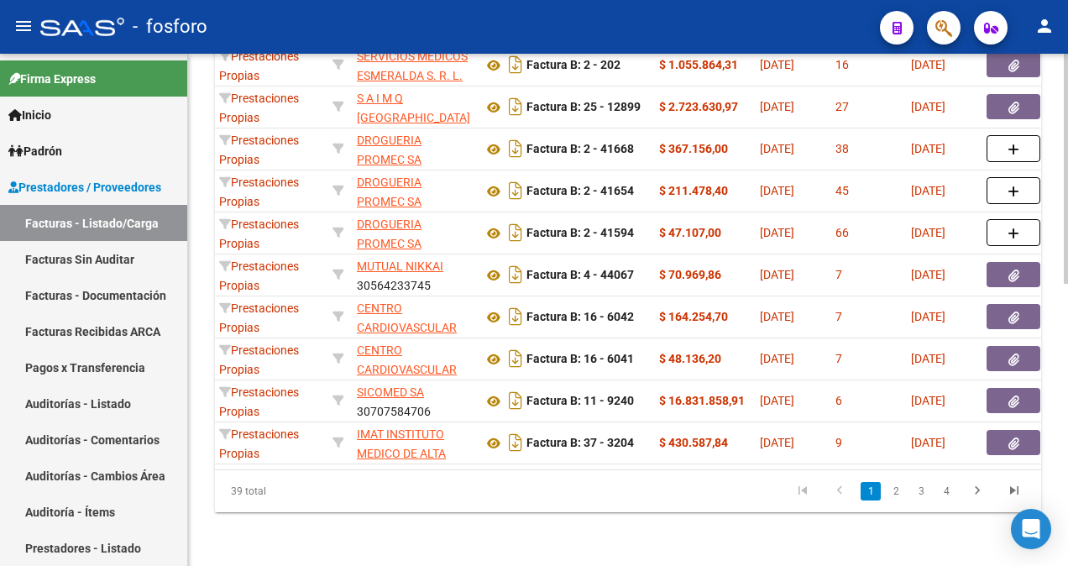
scroll to position [0, 369]
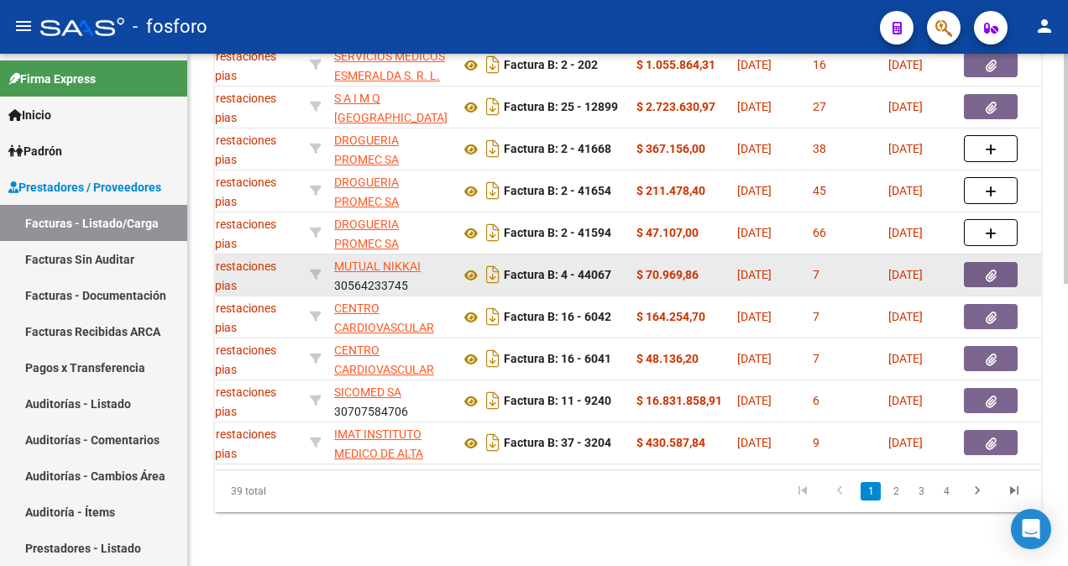
click at [995, 262] on button "button" at bounding box center [991, 274] width 54 height 25
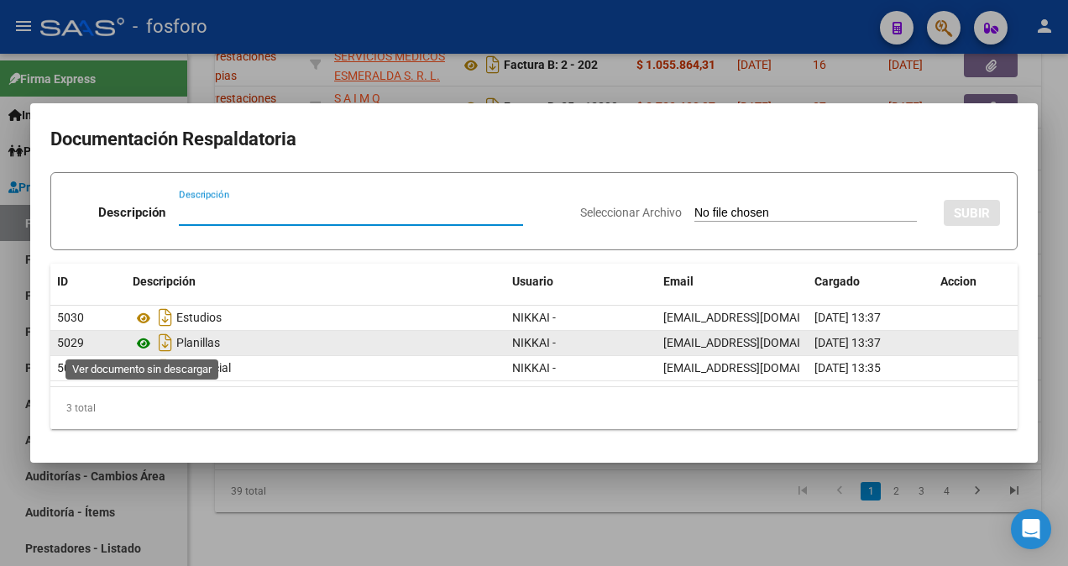
click at [145, 346] on icon at bounding box center [144, 343] width 22 height 20
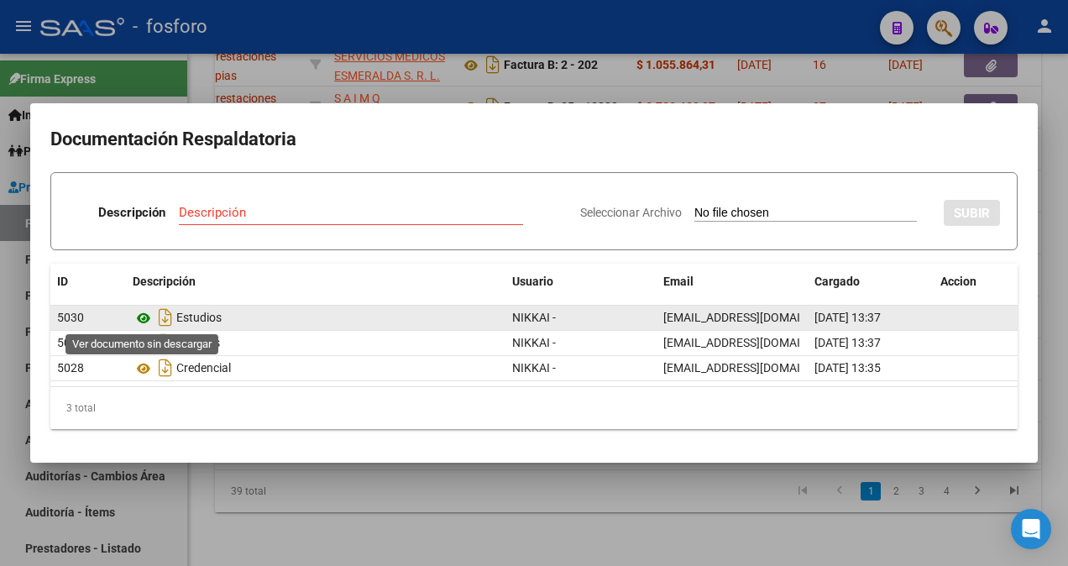
click at [145, 317] on icon at bounding box center [144, 318] width 22 height 20
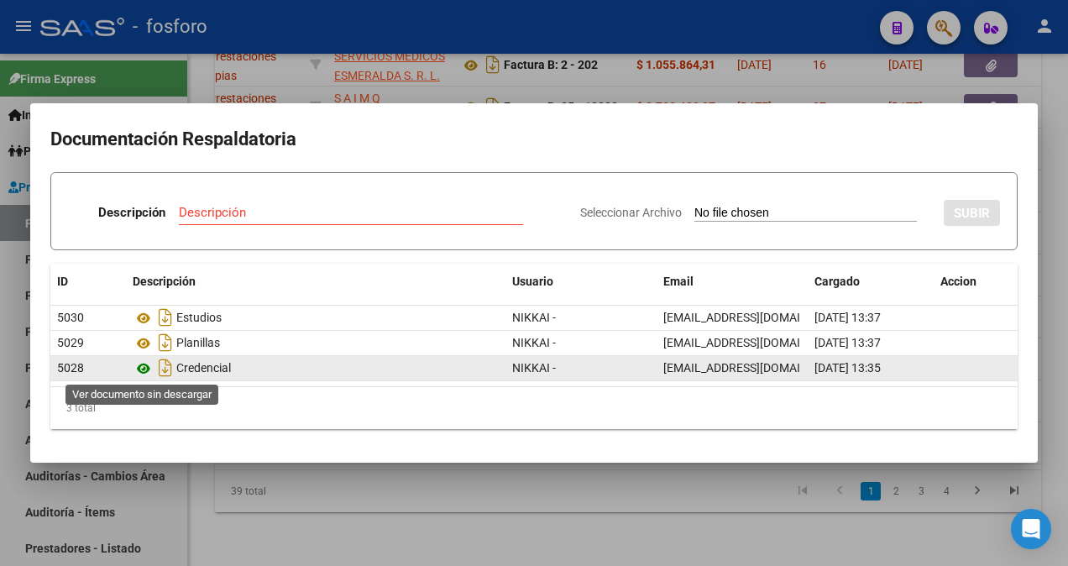
click at [145, 366] on icon at bounding box center [144, 368] width 22 height 20
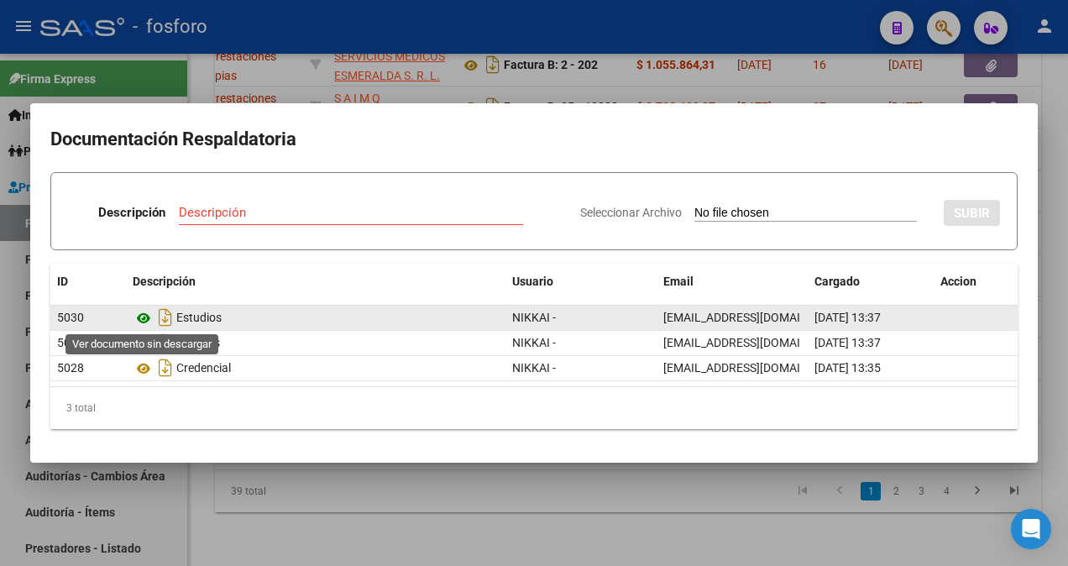
click at [144, 320] on icon at bounding box center [144, 318] width 22 height 20
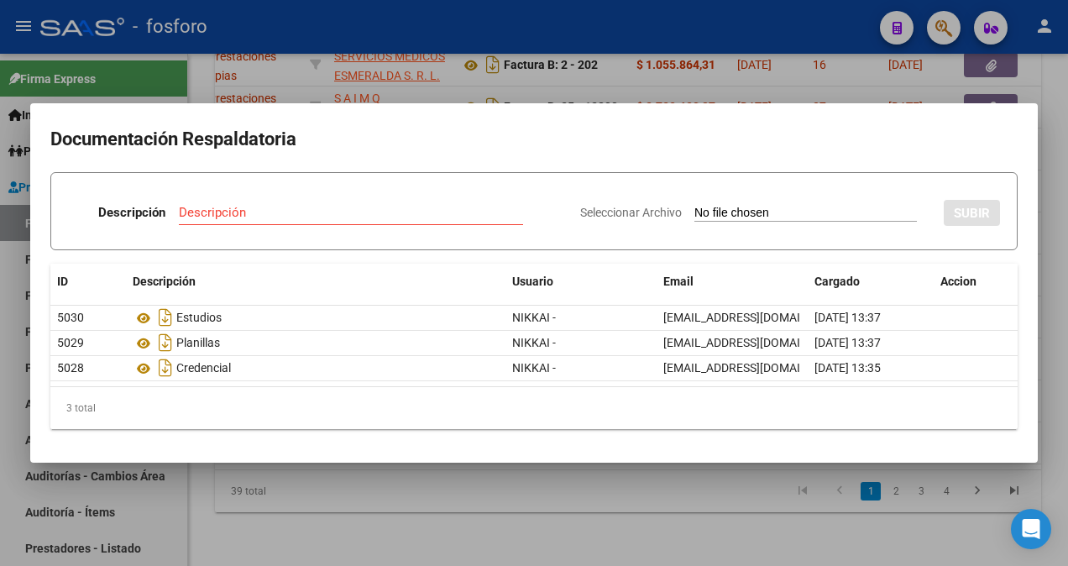
click at [789, 76] on div at bounding box center [534, 283] width 1068 height 566
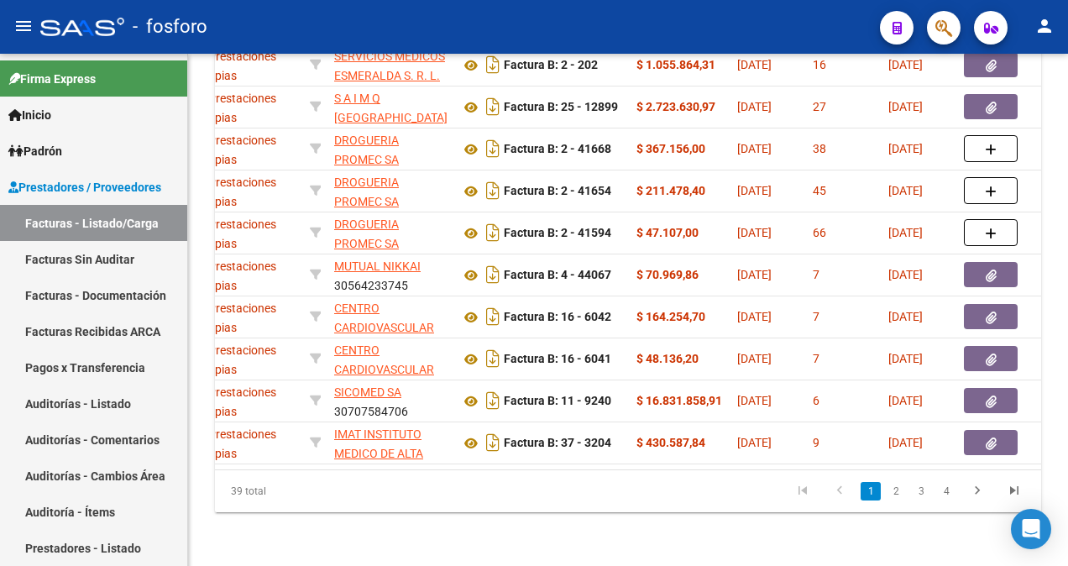
click at [934, 32] on button "button" at bounding box center [944, 28] width 34 height 34
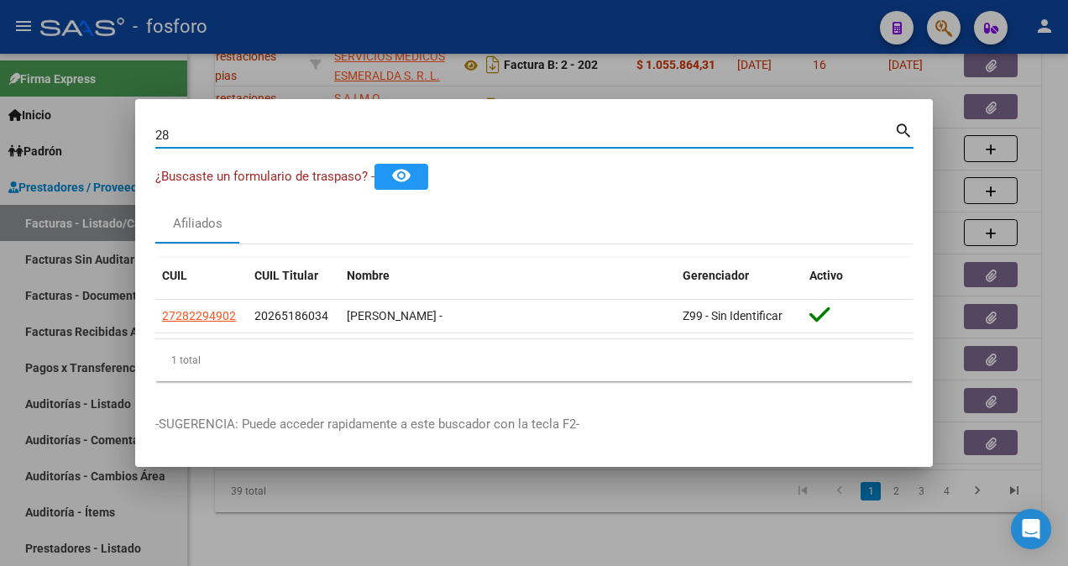
type input "2"
type input "3"
type input "2"
type input "9"
type input "2"
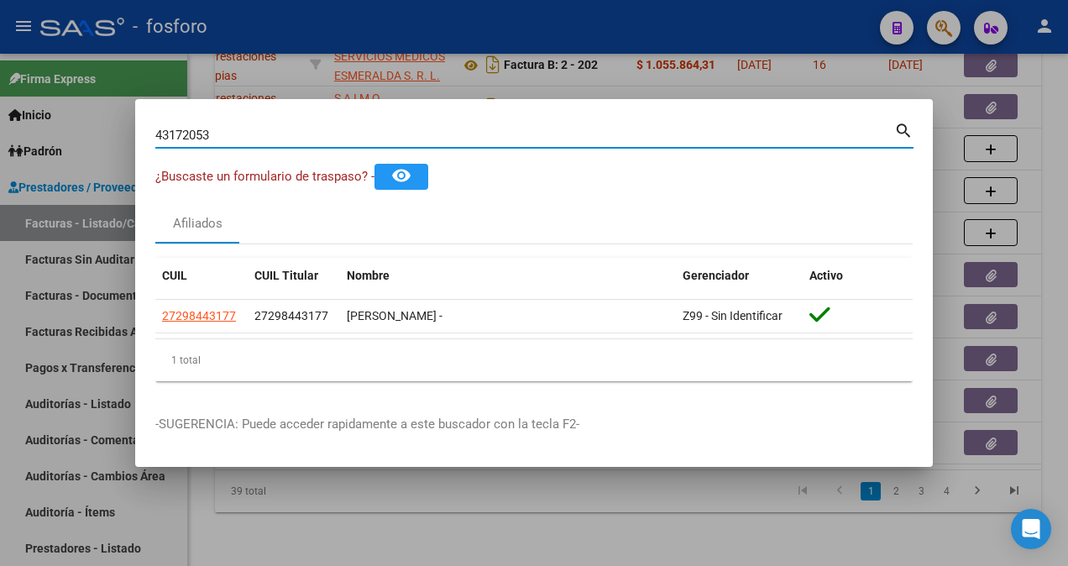
type input "43172053"
click at [411, 513] on div at bounding box center [534, 283] width 1068 height 566
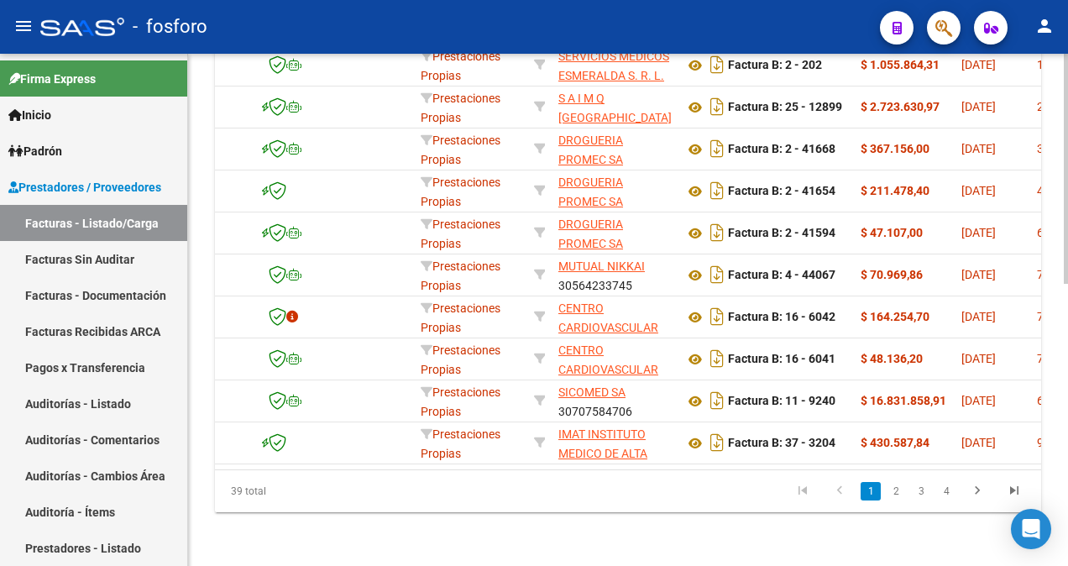
scroll to position [0, 0]
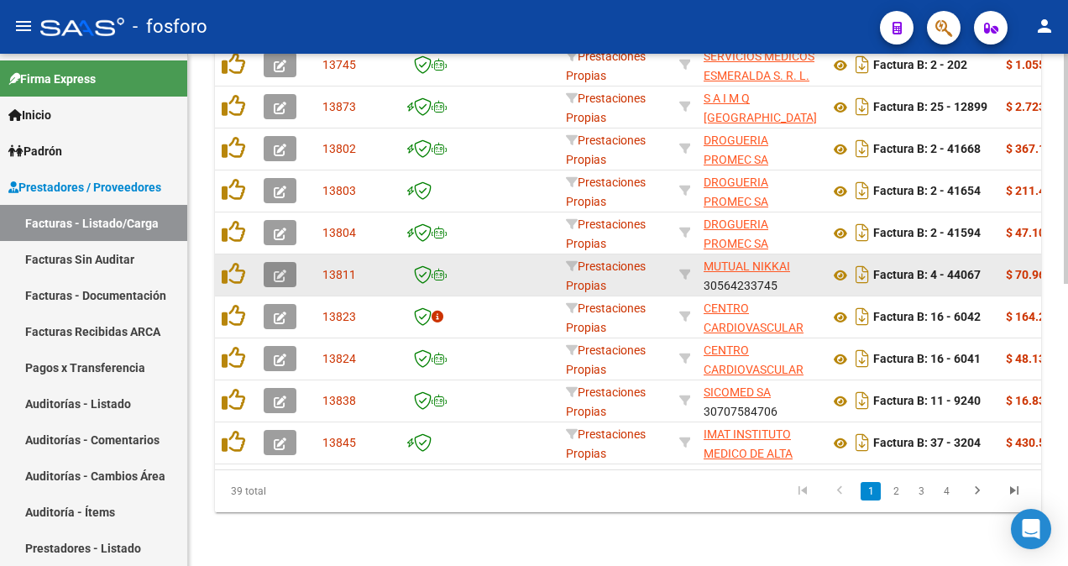
click at [284, 269] on icon "button" at bounding box center [280, 275] width 13 height 13
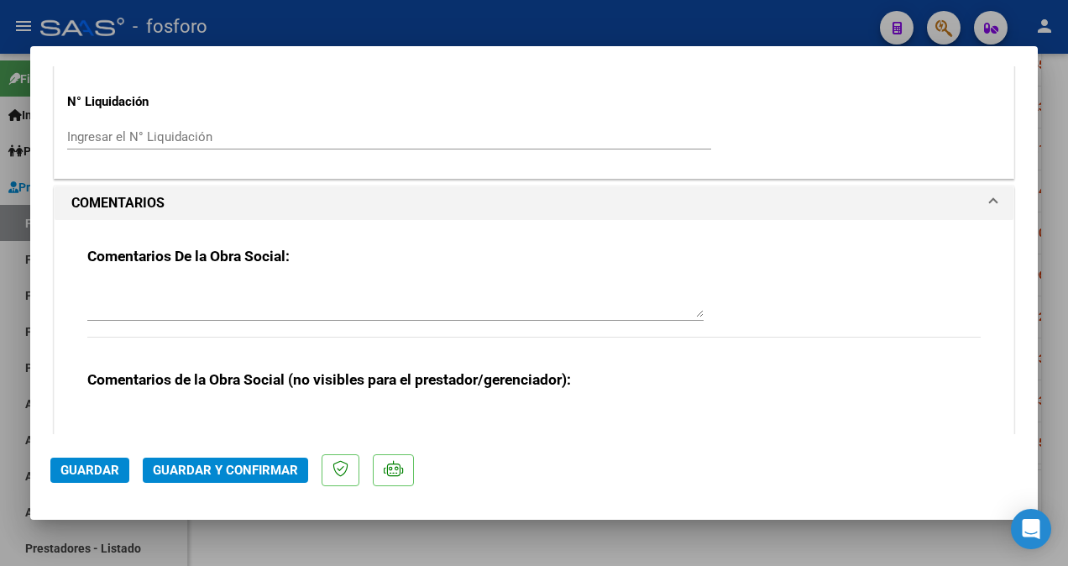
scroll to position [1091, 0]
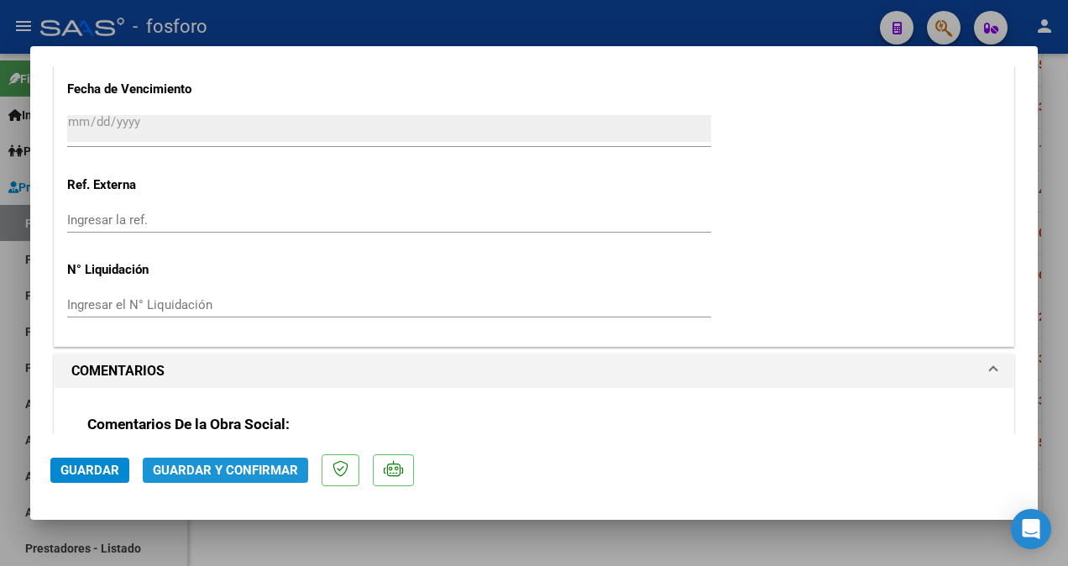
click at [252, 471] on span "Guardar y Confirmar" at bounding box center [225, 470] width 145 height 15
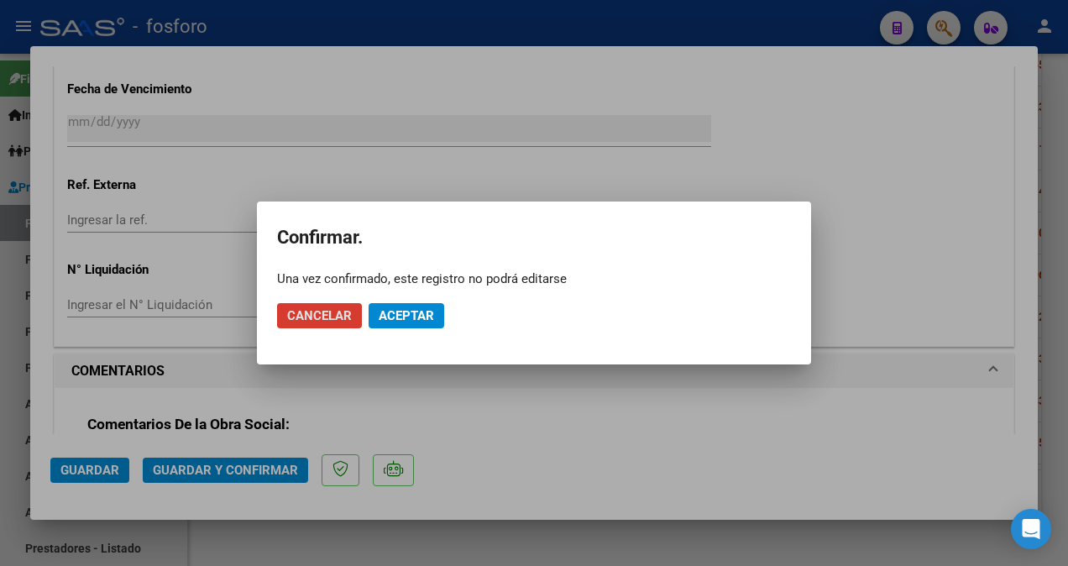
click at [399, 311] on span "Aceptar" at bounding box center [406, 315] width 55 height 15
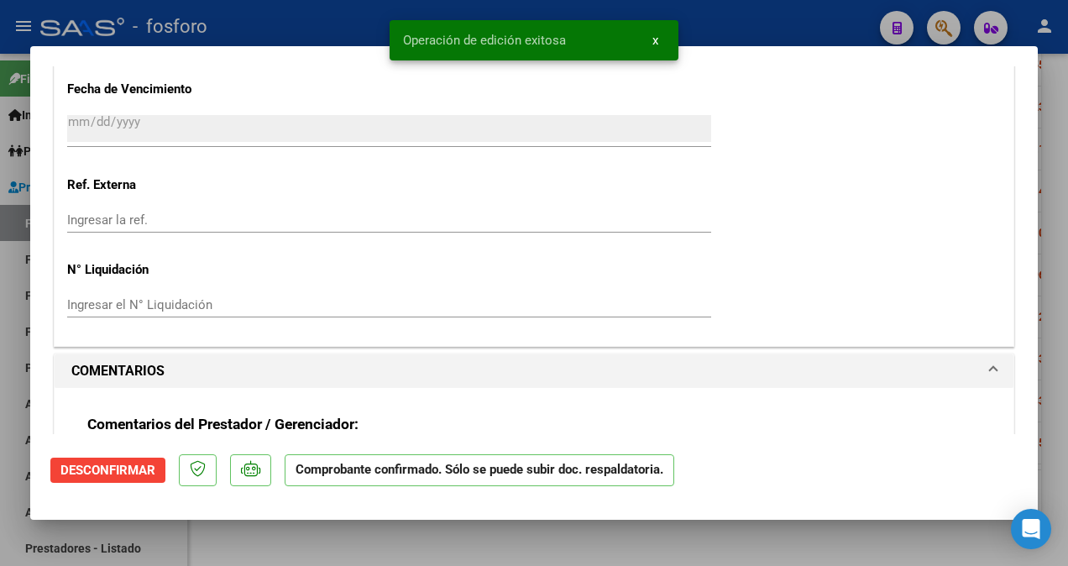
click at [8, 301] on div at bounding box center [534, 283] width 1068 height 566
type input "$ 0,00"
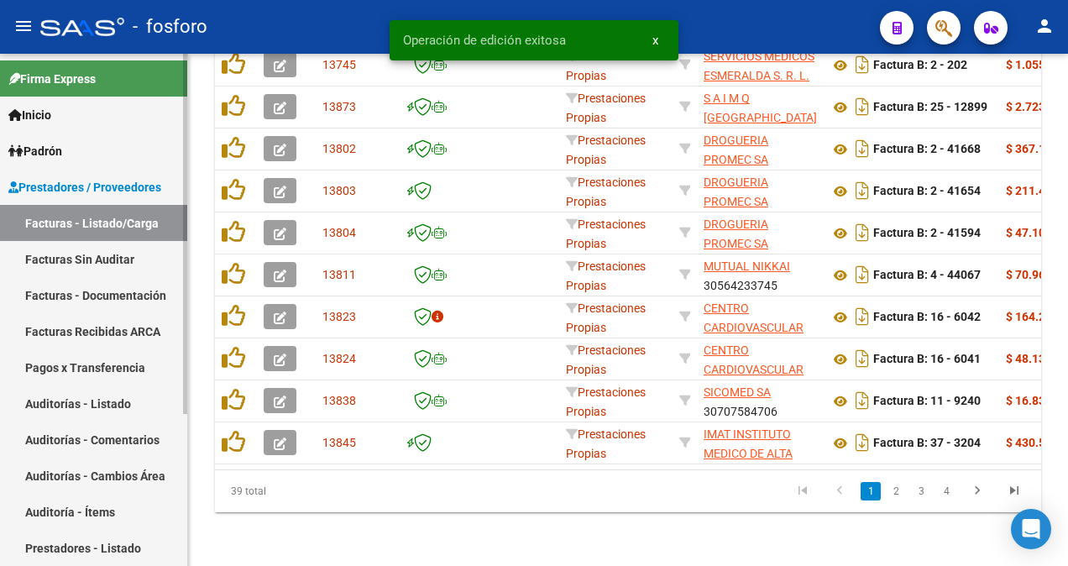
scroll to position [626, 0]
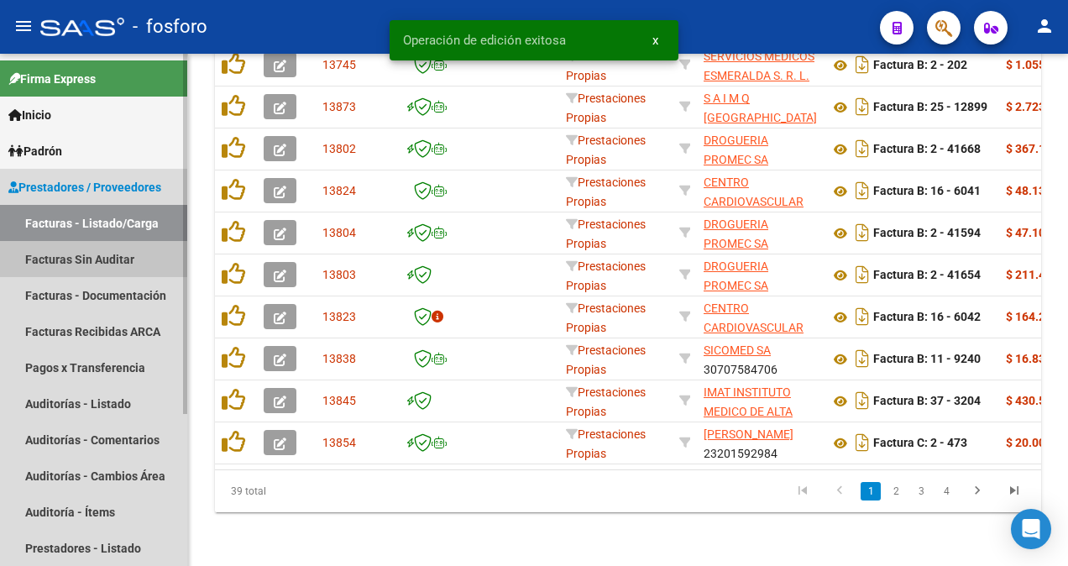
click at [33, 247] on link "Facturas Sin Auditar" at bounding box center [93, 259] width 187 height 36
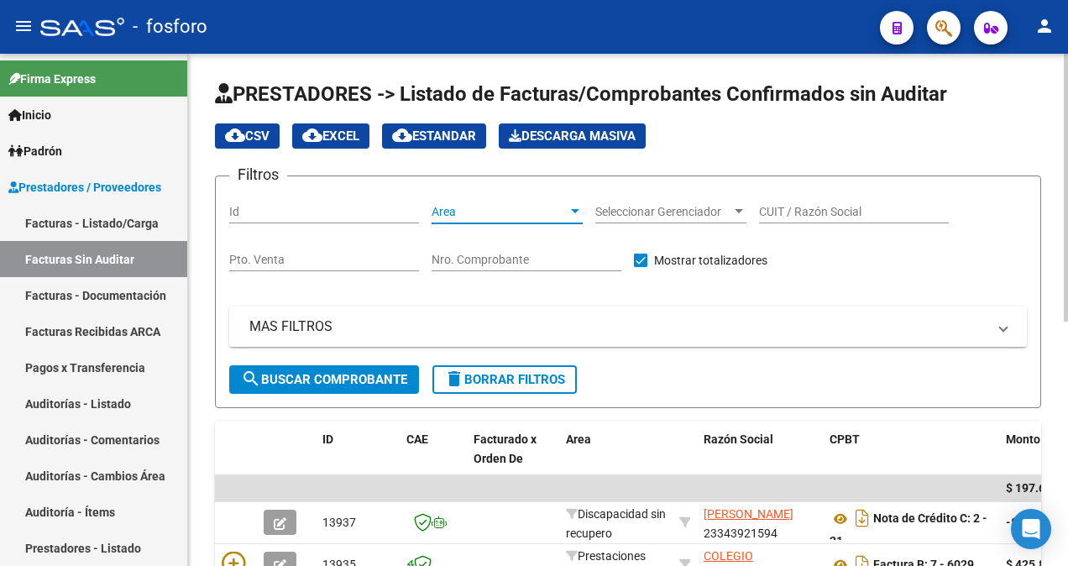
click at [574, 215] on div at bounding box center [575, 211] width 15 height 13
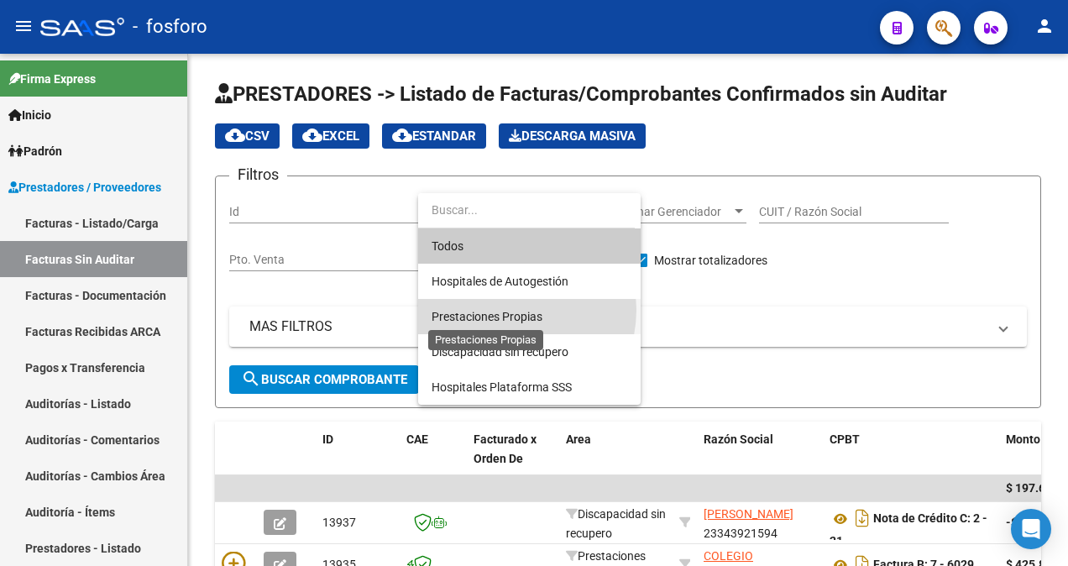
click at [505, 310] on span "Prestaciones Propias" at bounding box center [487, 316] width 111 height 13
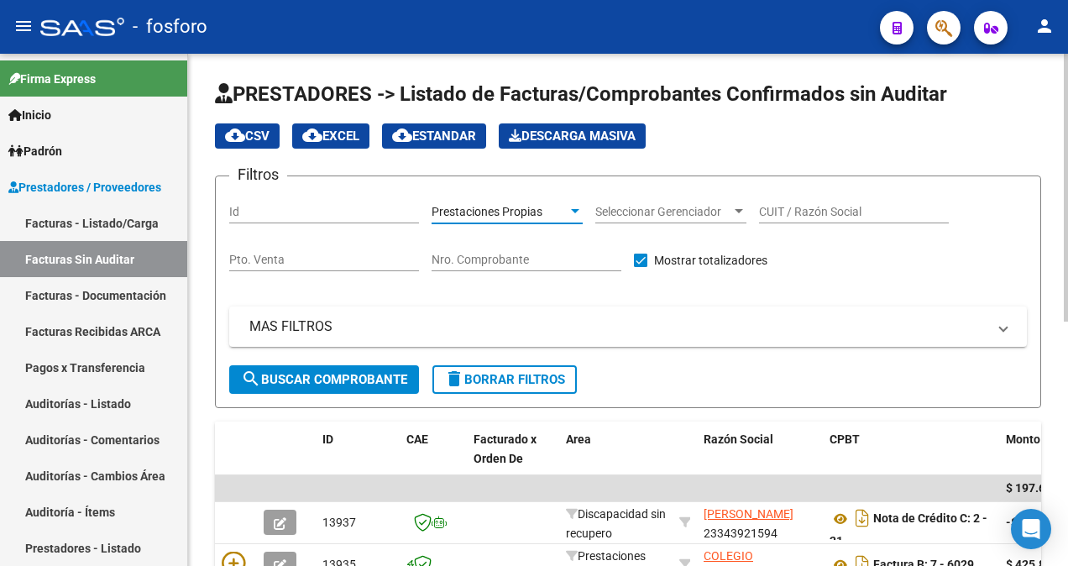
click at [339, 378] on span "search Buscar Comprobante" at bounding box center [324, 379] width 166 height 15
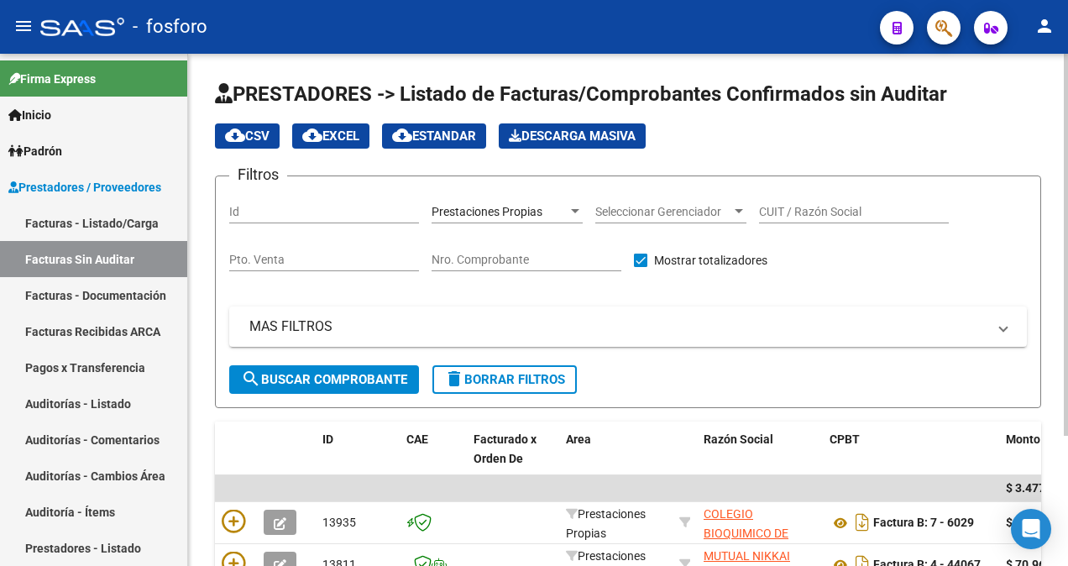
scroll to position [168, 0]
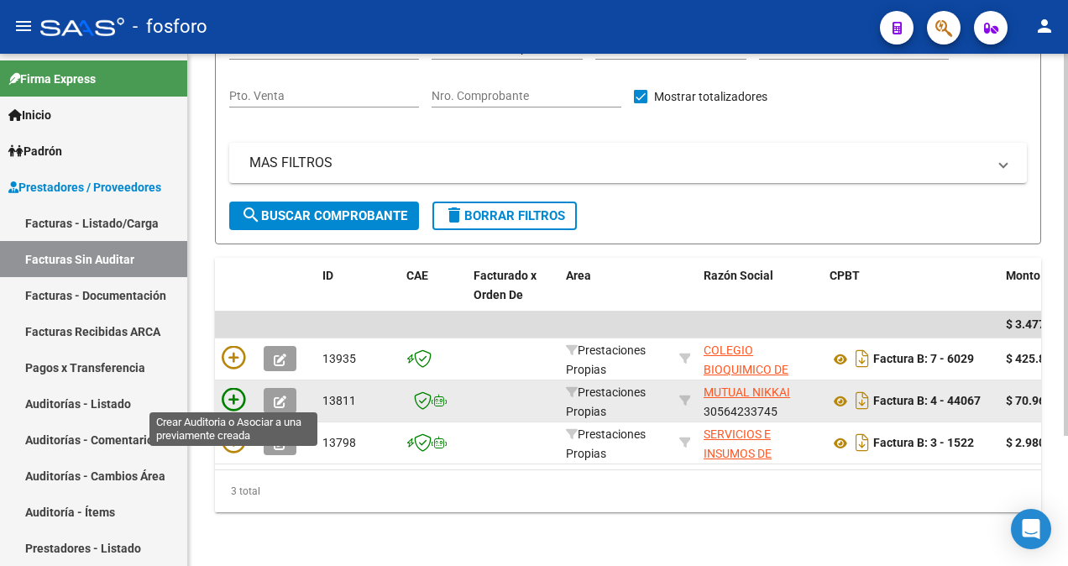
click at [237, 389] on icon at bounding box center [234, 400] width 24 height 24
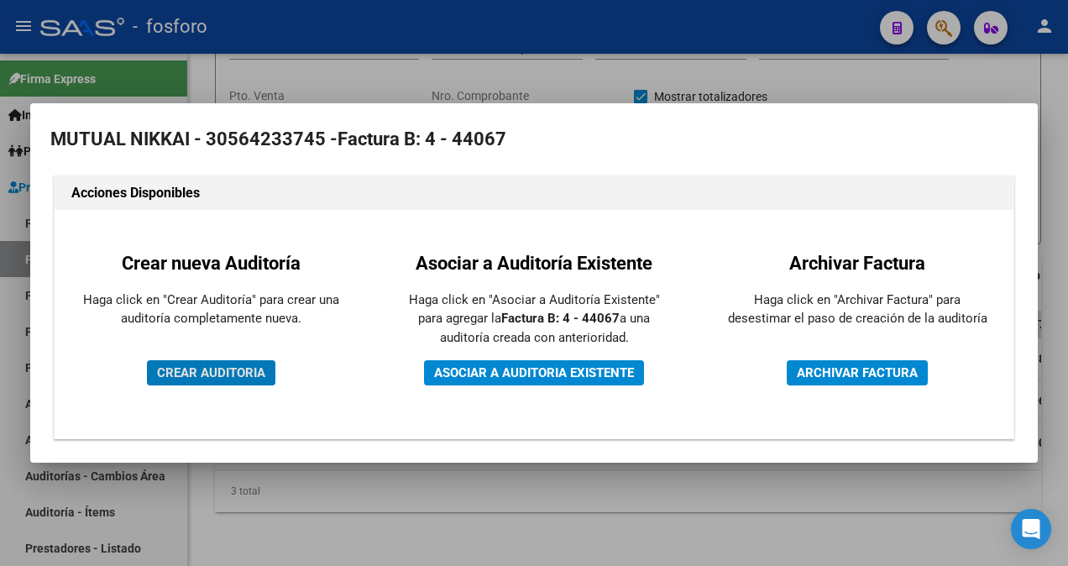
click at [239, 379] on button "CREAR AUDITORIA" at bounding box center [211, 372] width 128 height 25
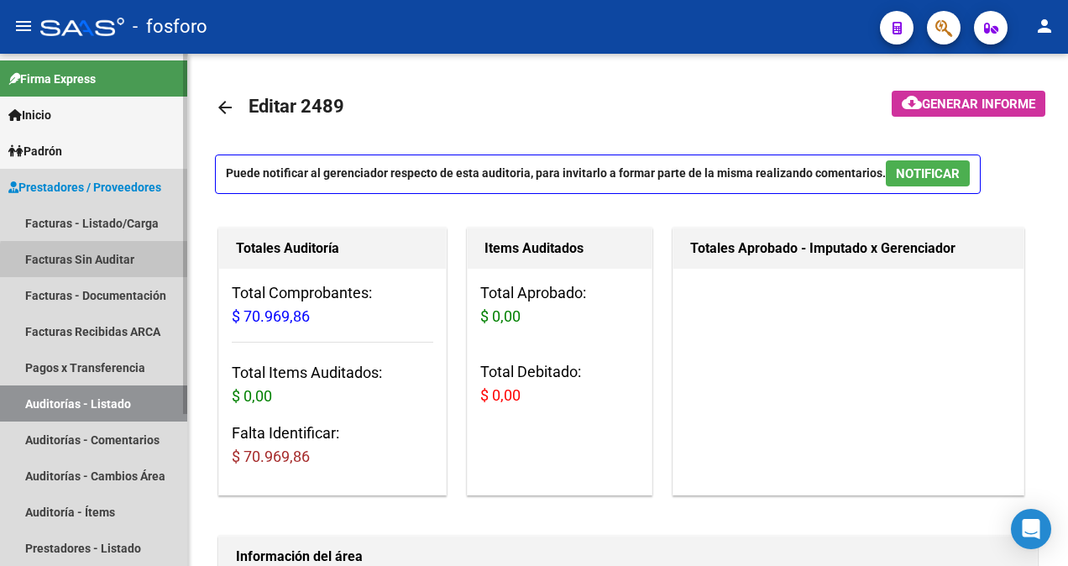
click at [128, 264] on link "Facturas Sin Auditar" at bounding box center [93, 259] width 187 height 36
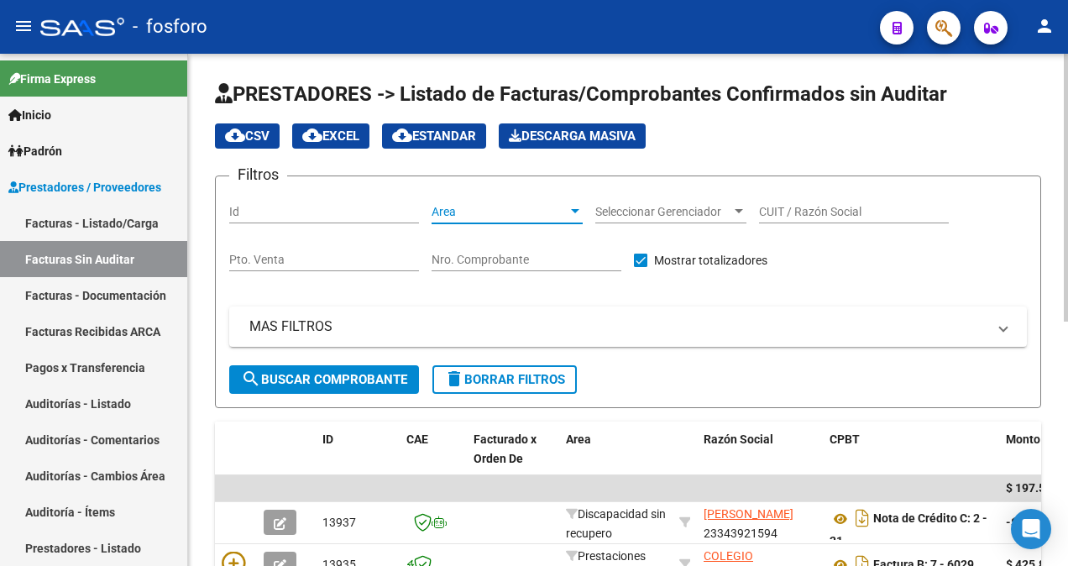
click at [578, 212] on div at bounding box center [575, 211] width 8 height 4
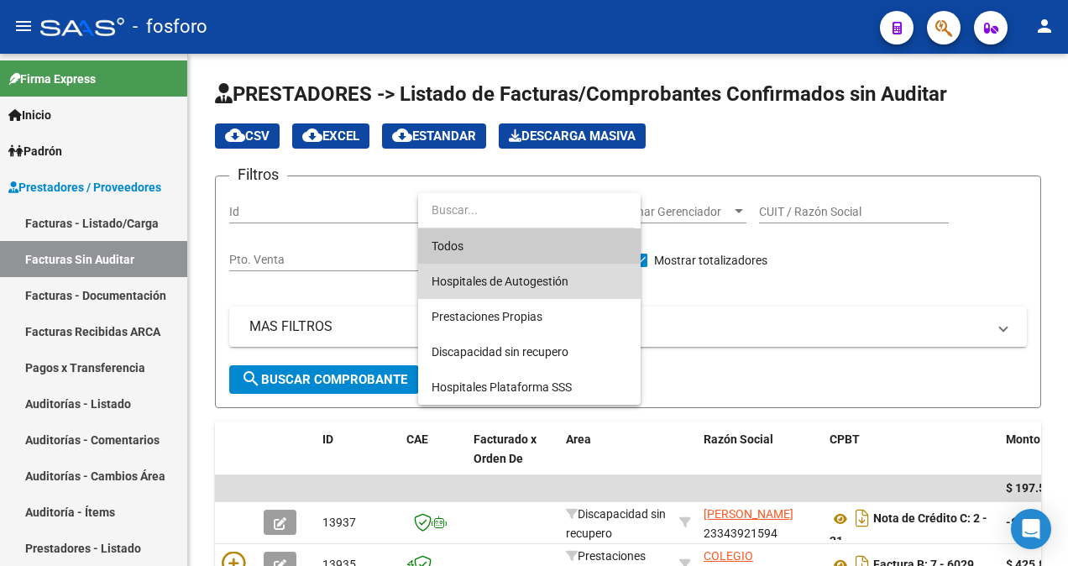
click at [539, 266] on span "Hospitales de Autogestión" at bounding box center [530, 281] width 196 height 35
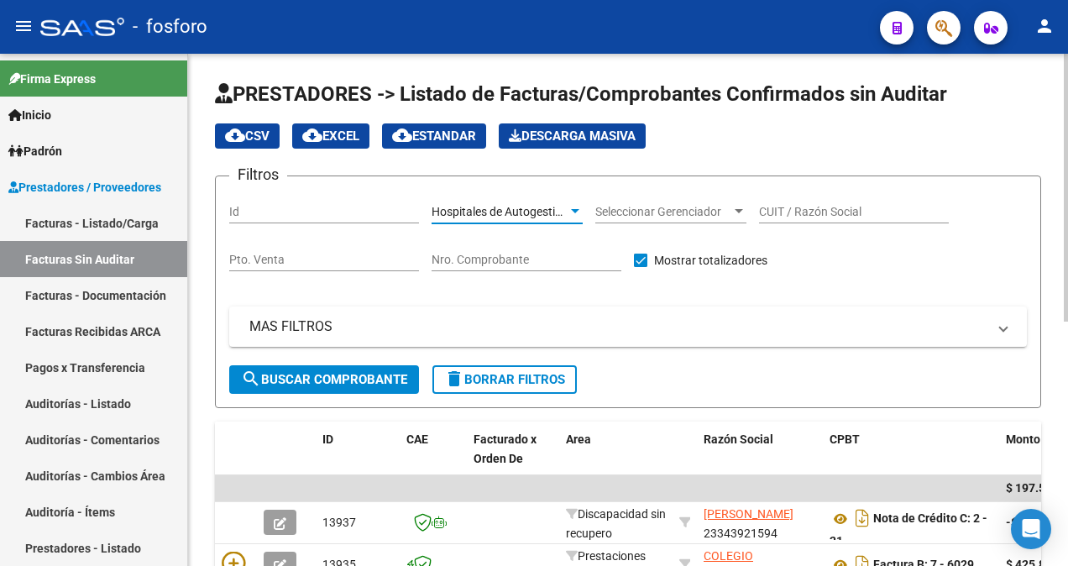
click at [576, 210] on div at bounding box center [575, 211] width 8 height 4
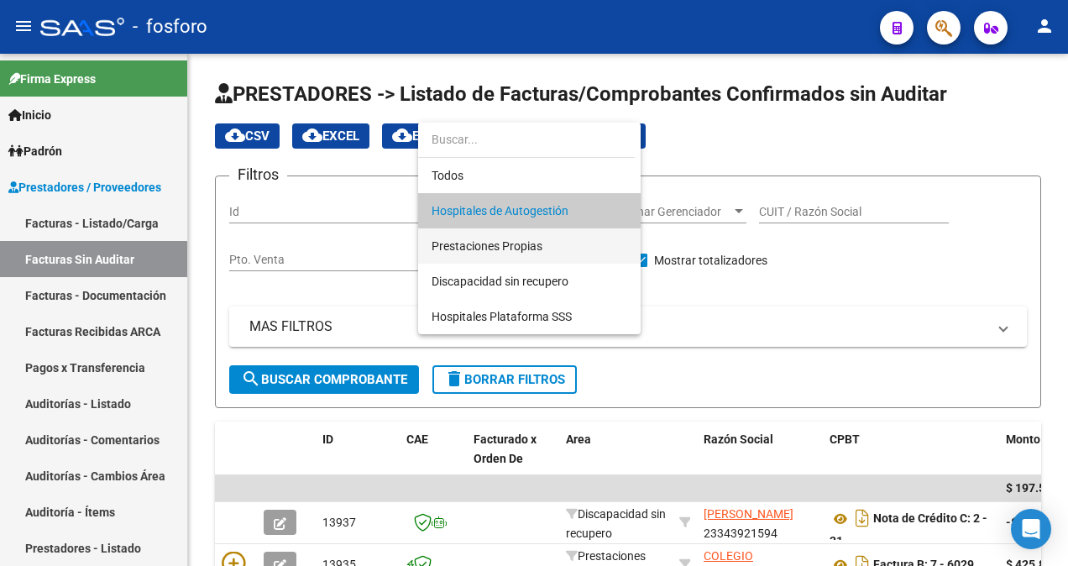
click at [559, 240] on span "Prestaciones Propias" at bounding box center [530, 245] width 196 height 35
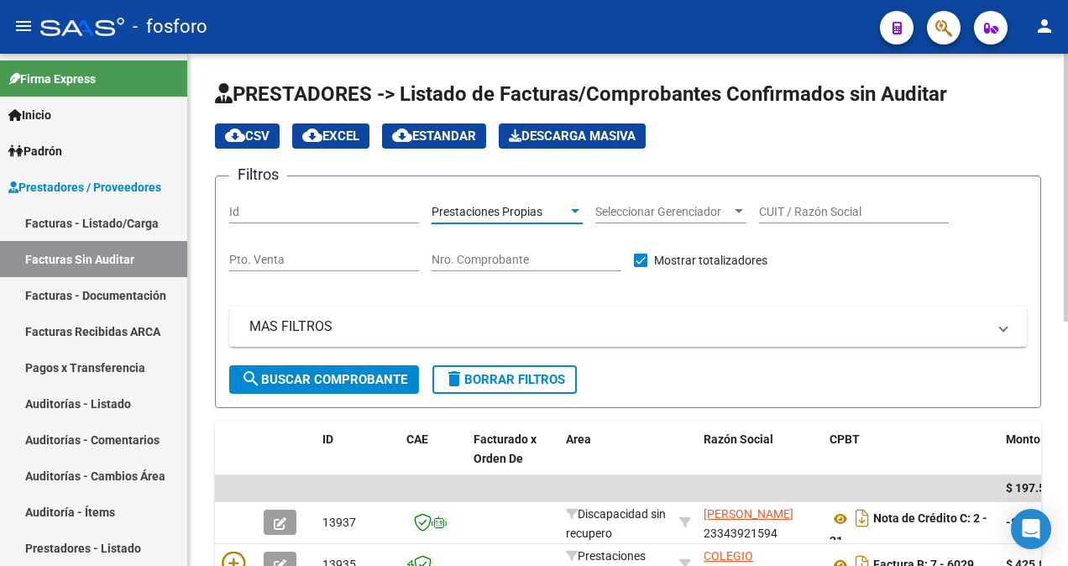
click at [374, 370] on button "search Buscar Comprobante" at bounding box center [324, 379] width 190 height 29
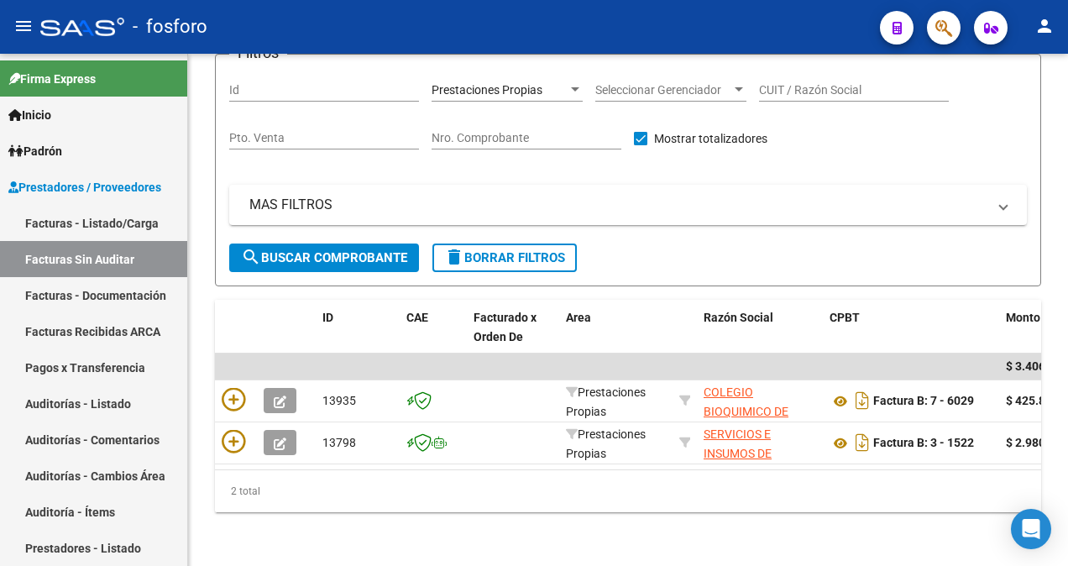
scroll to position [133, 0]
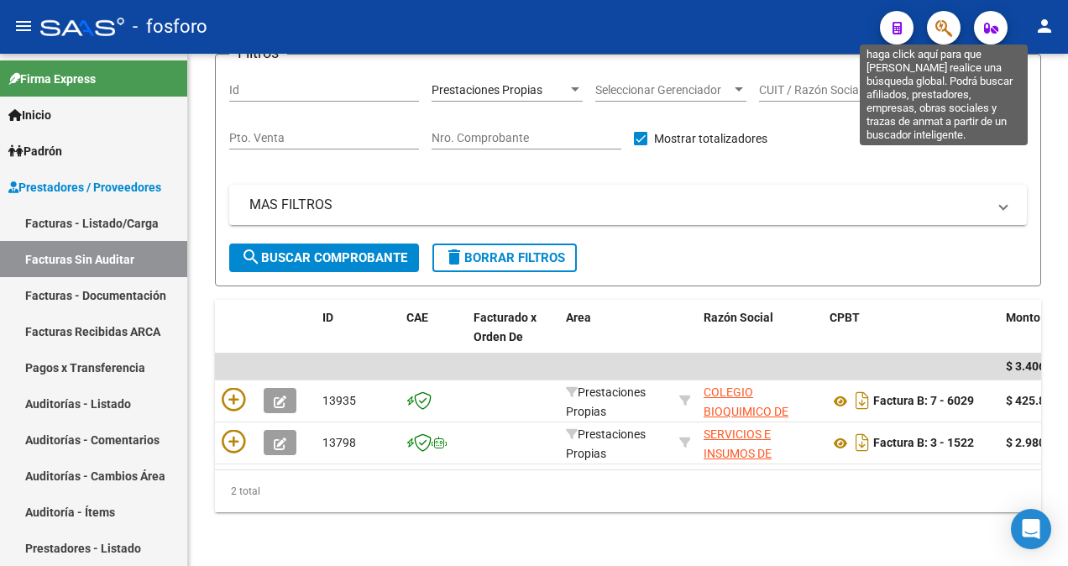
click at [944, 29] on icon "button" at bounding box center [943, 27] width 17 height 19
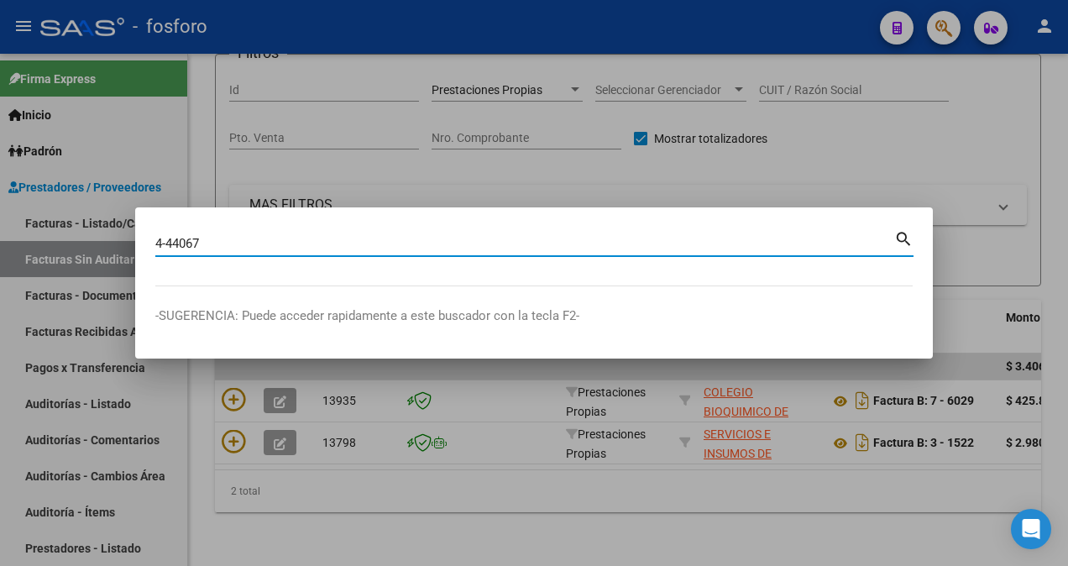
type input "4-44067"
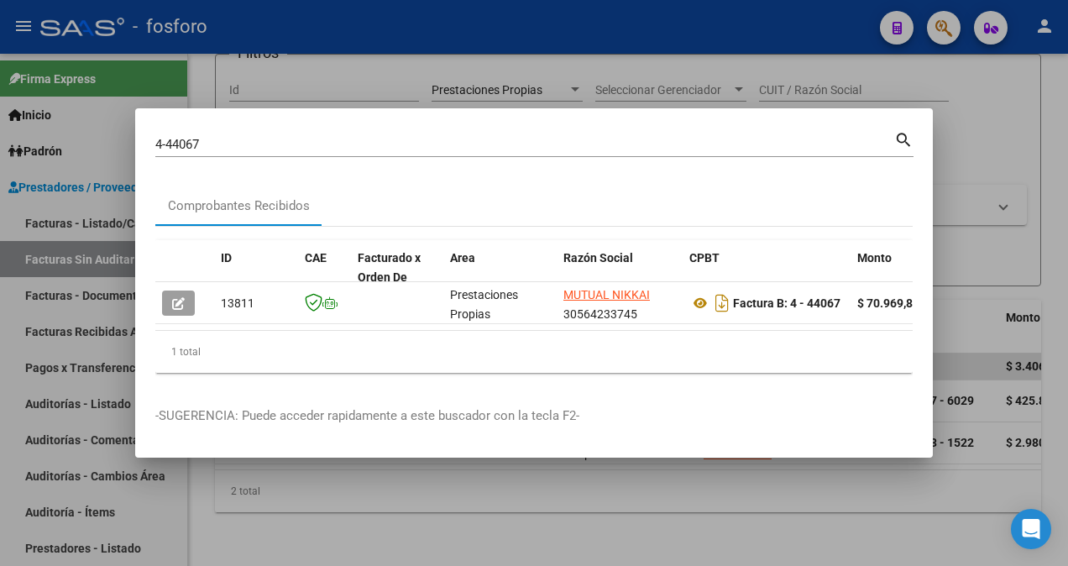
click at [901, 322] on datatable-body "13811 Prestaciones Propias MUTUAL NIKKAI 30564233745 Factura B: 4 - 44067 $ 70.…" at bounding box center [533, 306] width 757 height 48
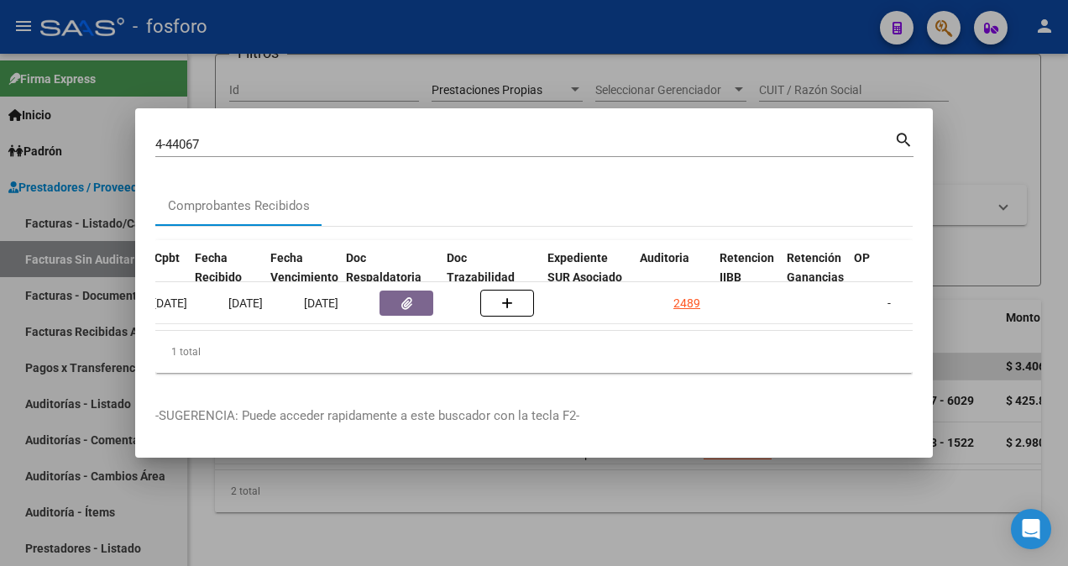
scroll to position [0, 839]
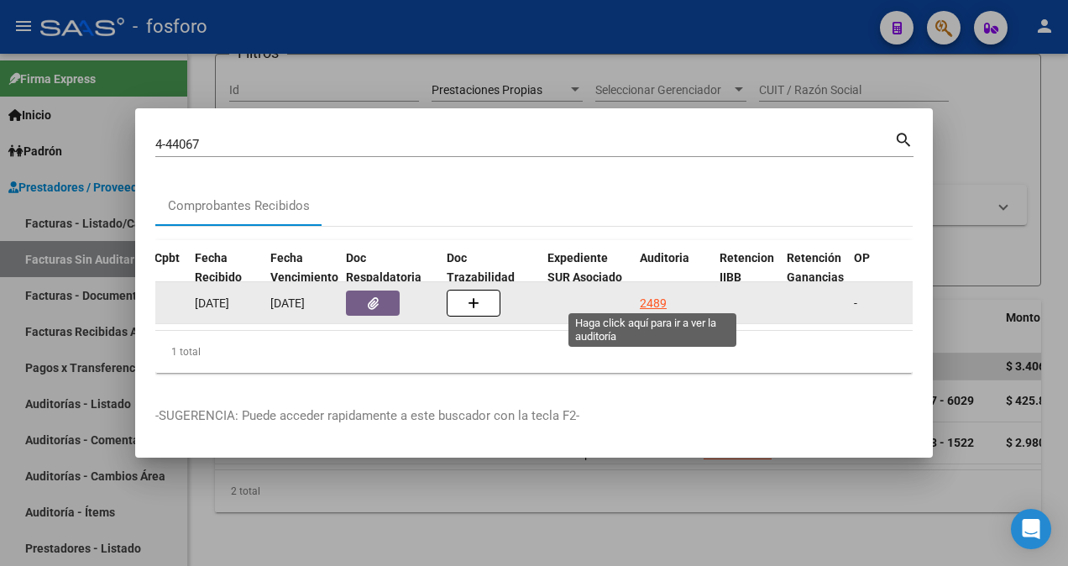
click at [641, 296] on div "2489" at bounding box center [653, 303] width 27 height 19
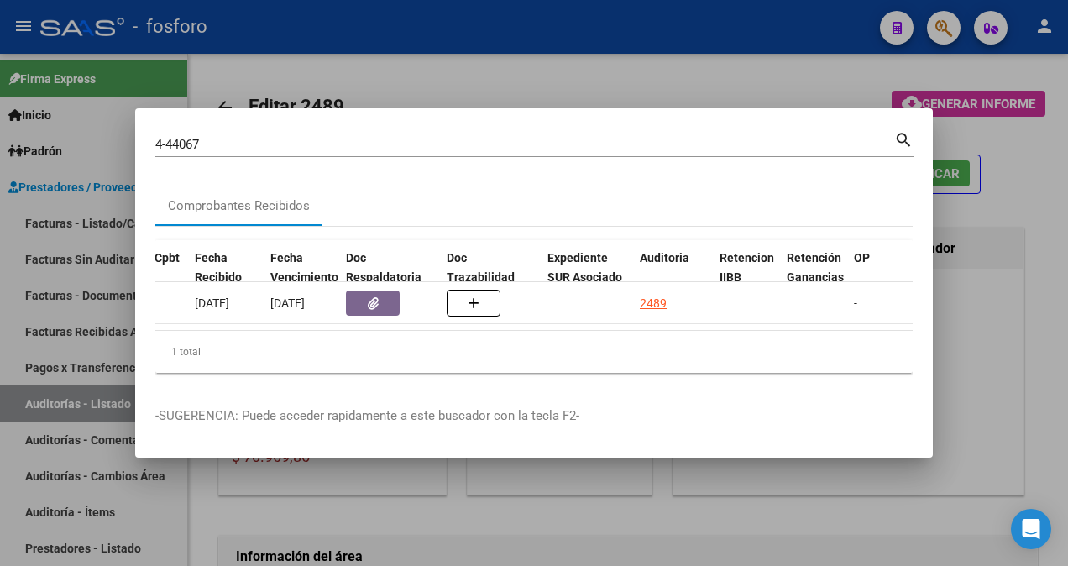
click at [442, 517] on div at bounding box center [534, 283] width 1068 height 566
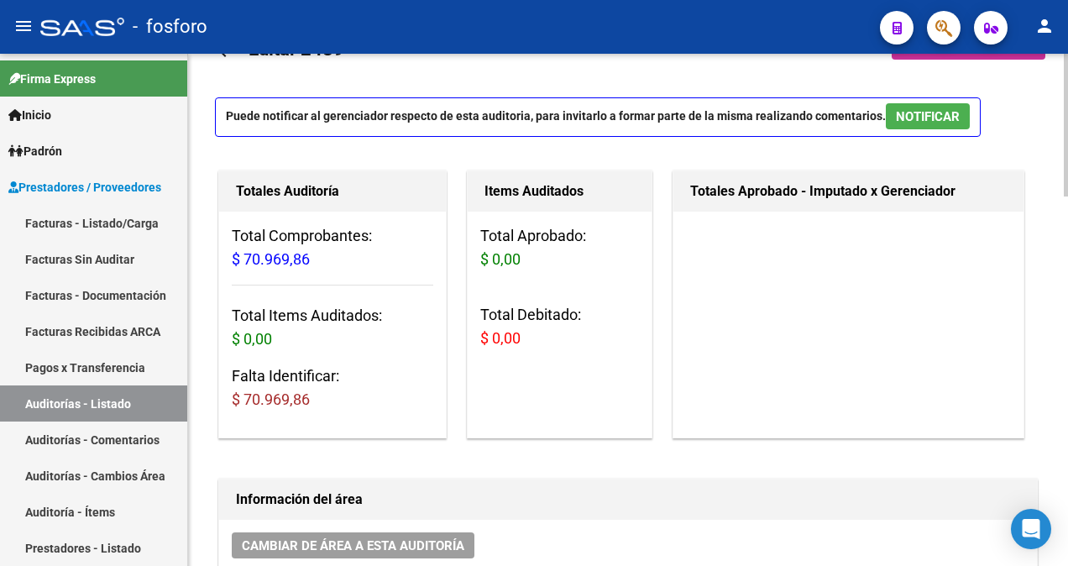
scroll to position [336, 0]
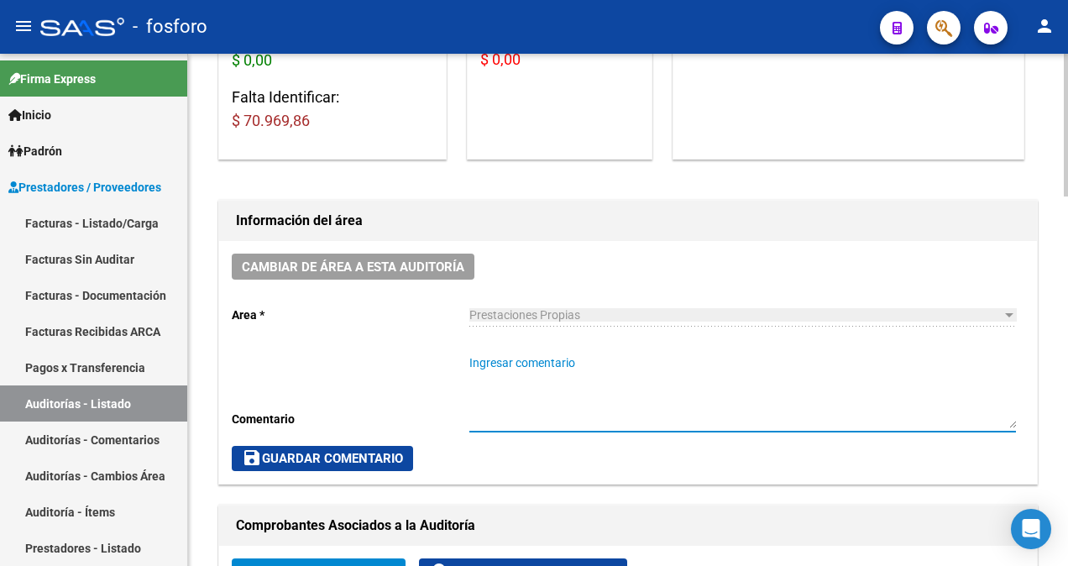
click at [484, 354] on textarea "Ingresar comentario" at bounding box center [742, 391] width 547 height 74
type textarea "f"
type textarea "FC.0004-44067"
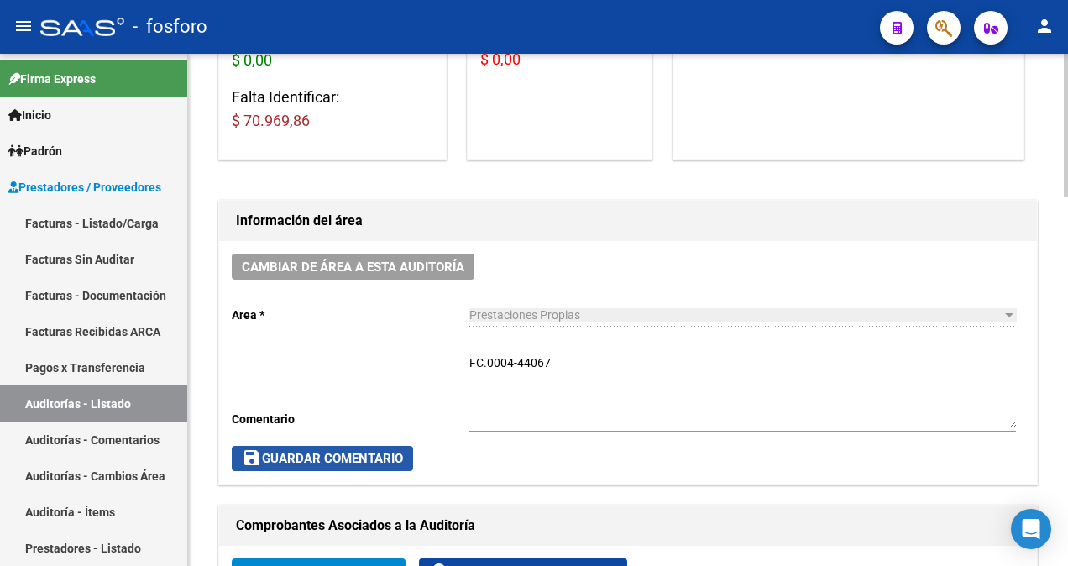
click at [390, 459] on span "save Guardar Comentario" at bounding box center [322, 458] width 161 height 15
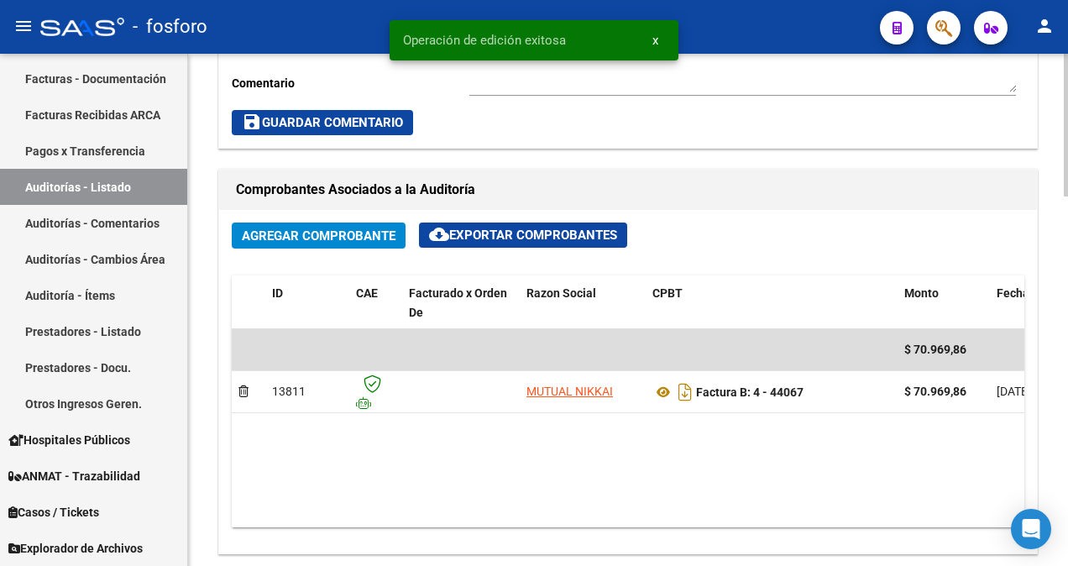
scroll to position [923, 0]
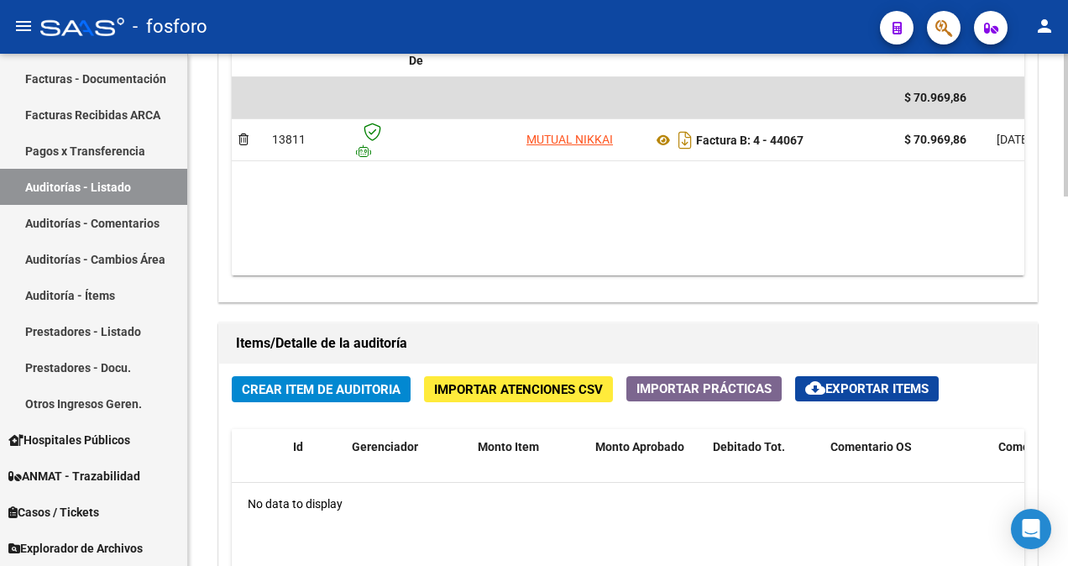
click at [285, 391] on span "Crear Item de Auditoria" at bounding box center [321, 389] width 159 height 15
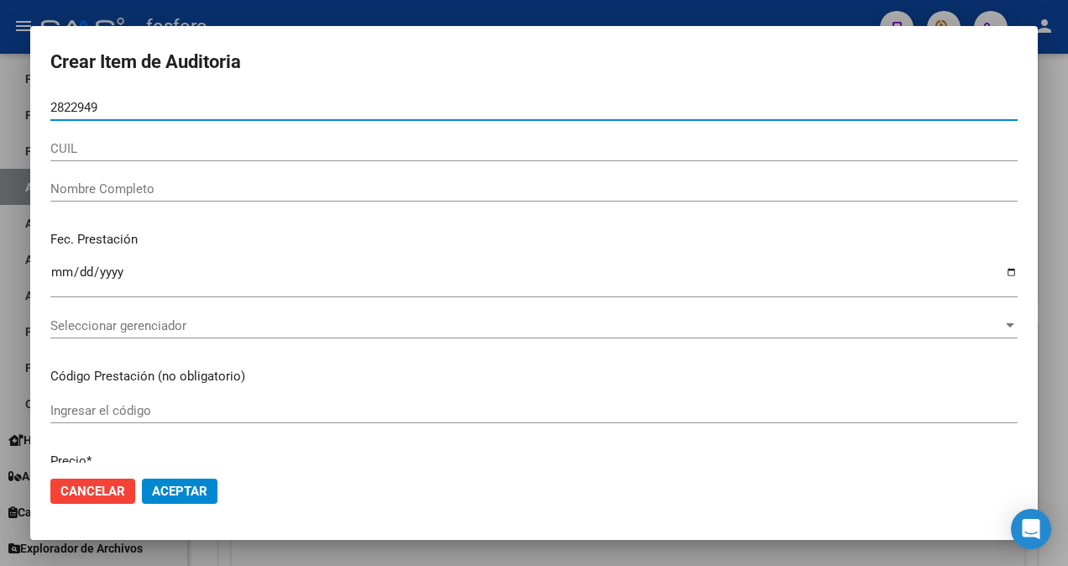
type input "28229490"
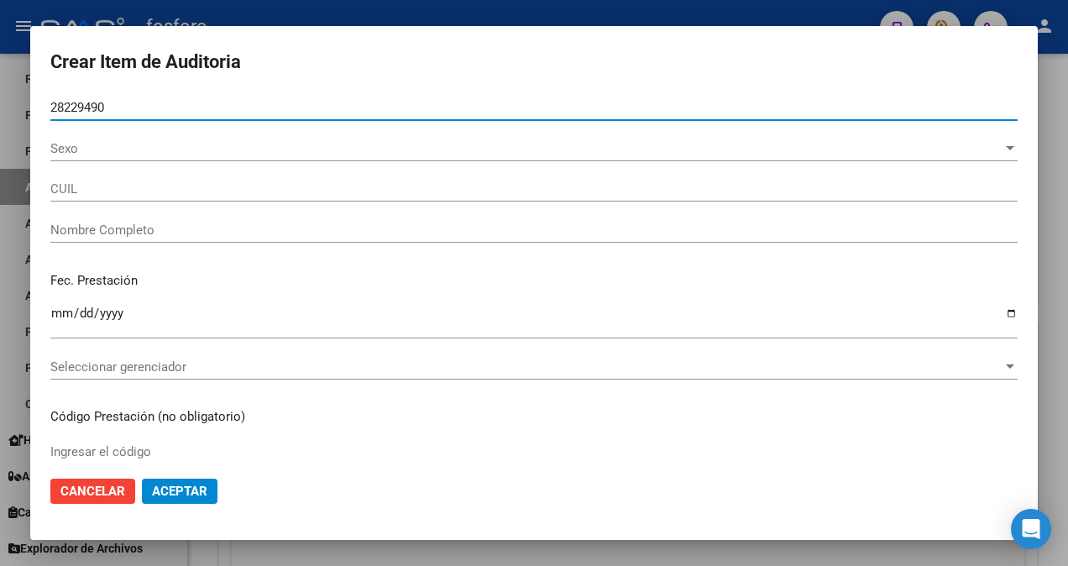
type input "27282294902"
type input "[PERSON_NAME] -"
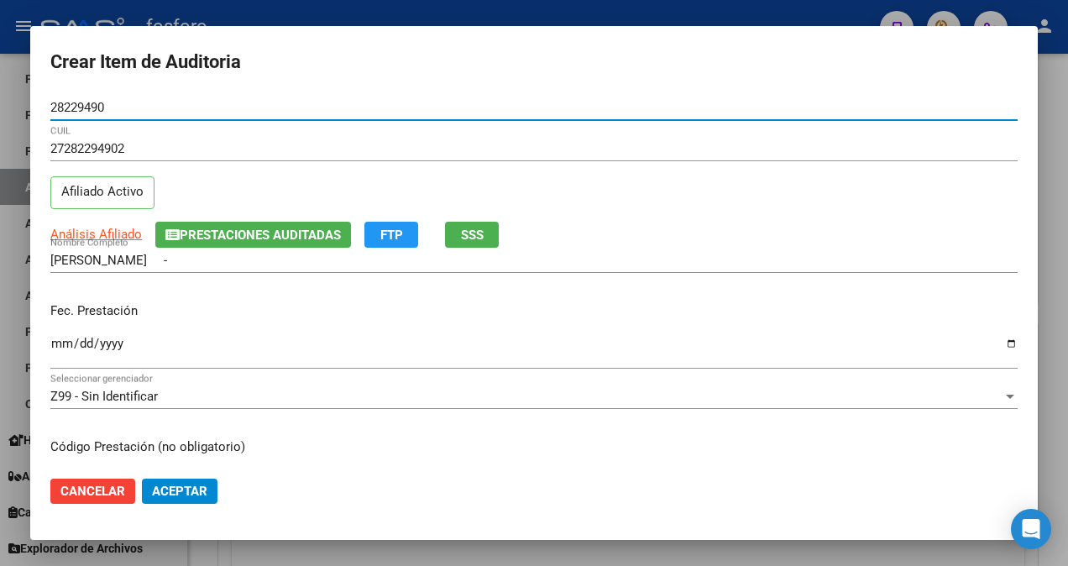
type input "28229490"
click at [60, 341] on input "Ingresar la fecha" at bounding box center [533, 350] width 967 height 27
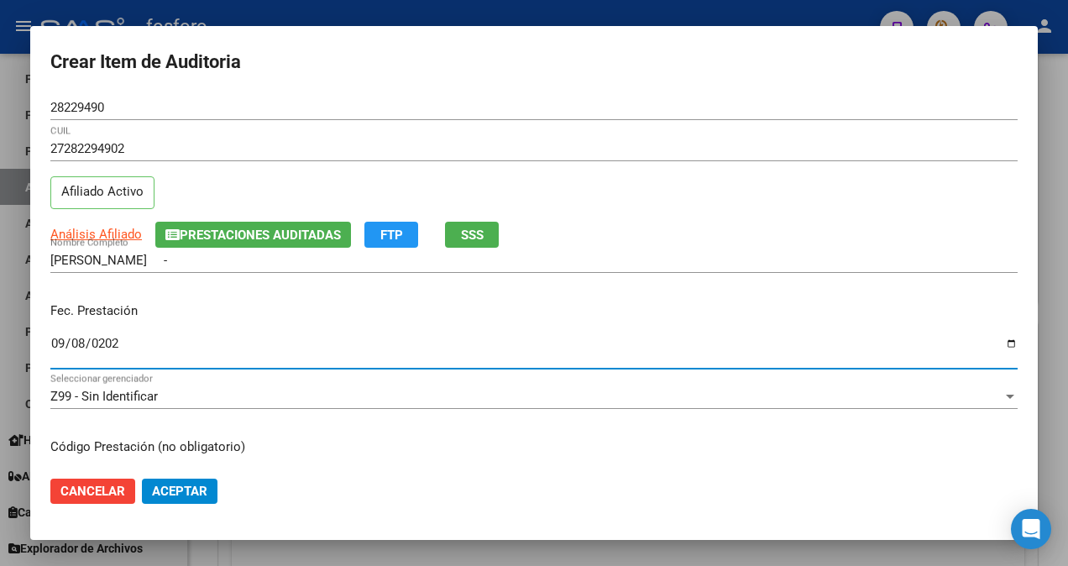
type input "[DATE]"
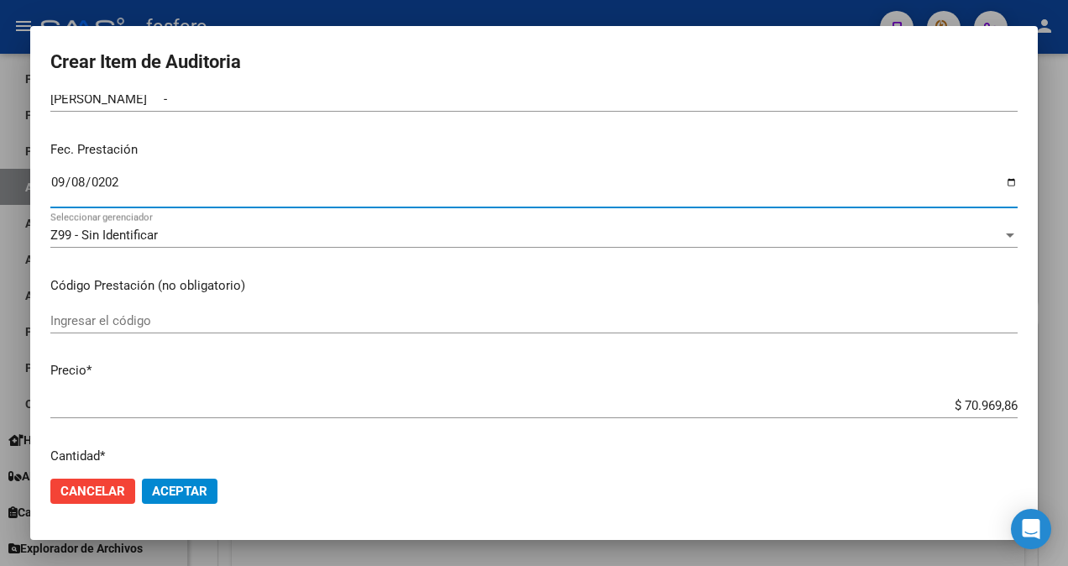
scroll to position [168, 0]
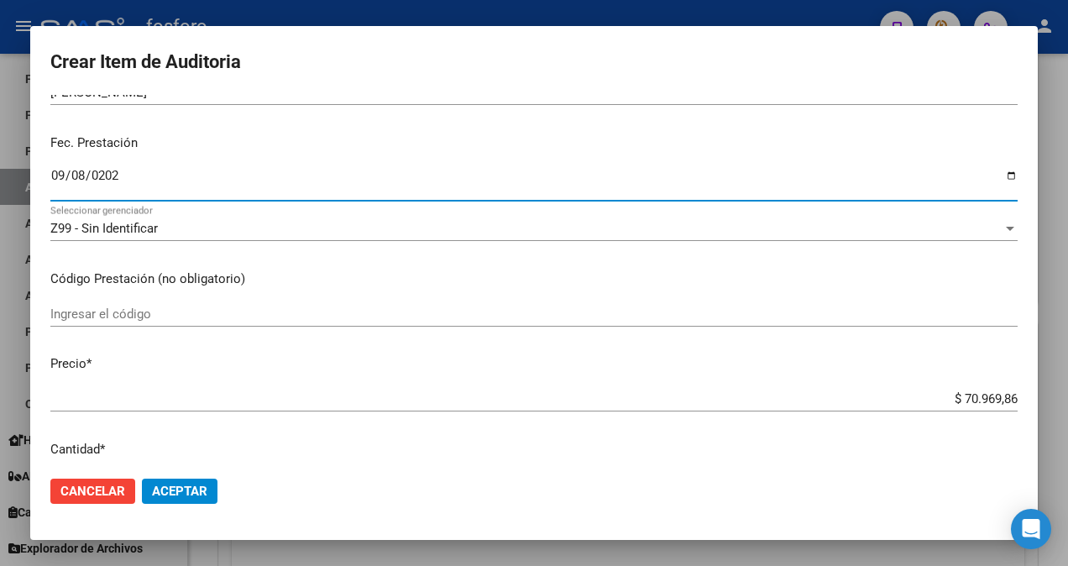
drag, startPoint x: 213, startPoint y: 301, endPoint x: 189, endPoint y: 314, distance: 27.8
click at [212, 301] on div "Ingresar el código" at bounding box center [533, 313] width 967 height 25
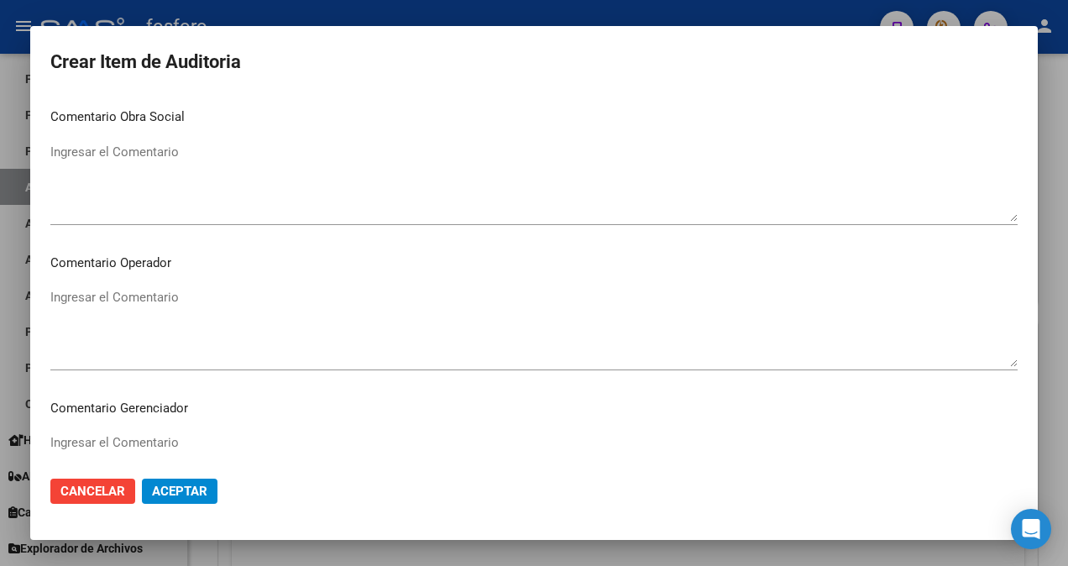
scroll to position [756, 0]
type input "420101/ECG TV- DEMAS AFILIADOS Y CODIGOS EN DETALLE ADJUNTO."
click at [165, 298] on textarea "Ingresar el Comentario" at bounding box center [533, 326] width 967 height 79
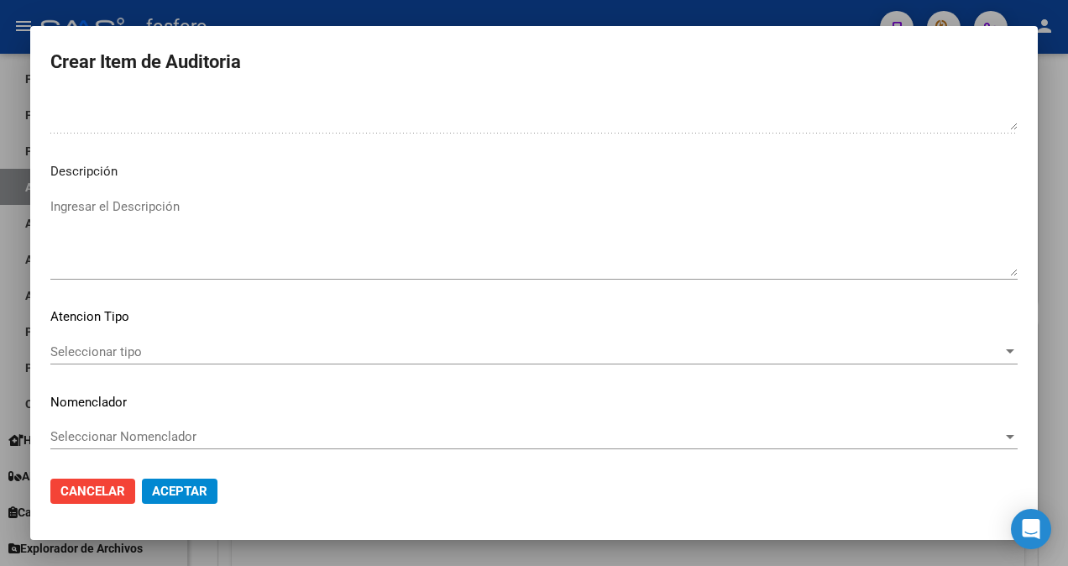
scroll to position [1138, 0]
type textarea "SIN DEBITOS"
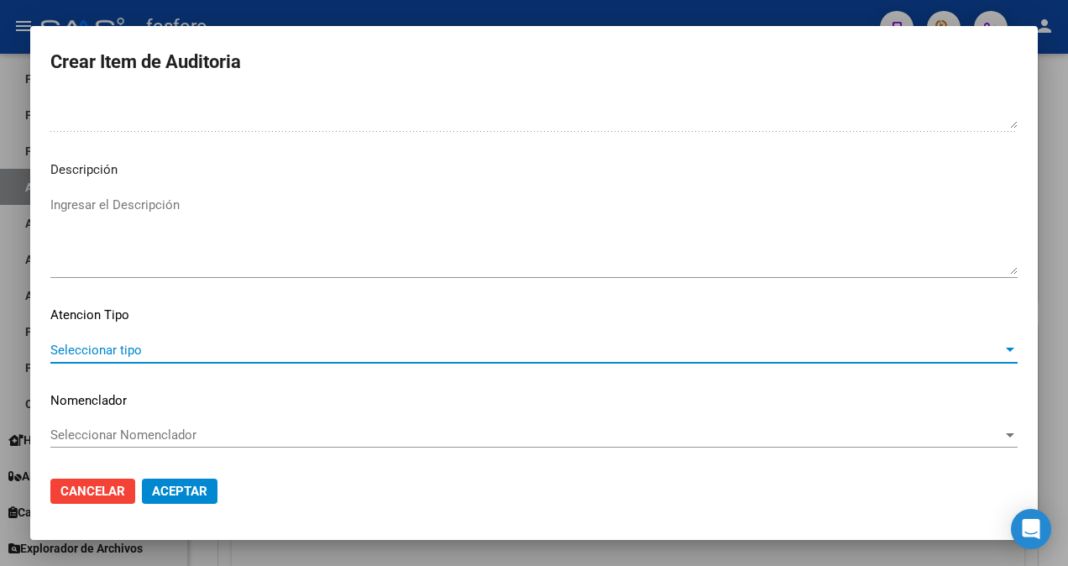
click at [127, 356] on span "Seleccionar tipo" at bounding box center [526, 350] width 952 height 15
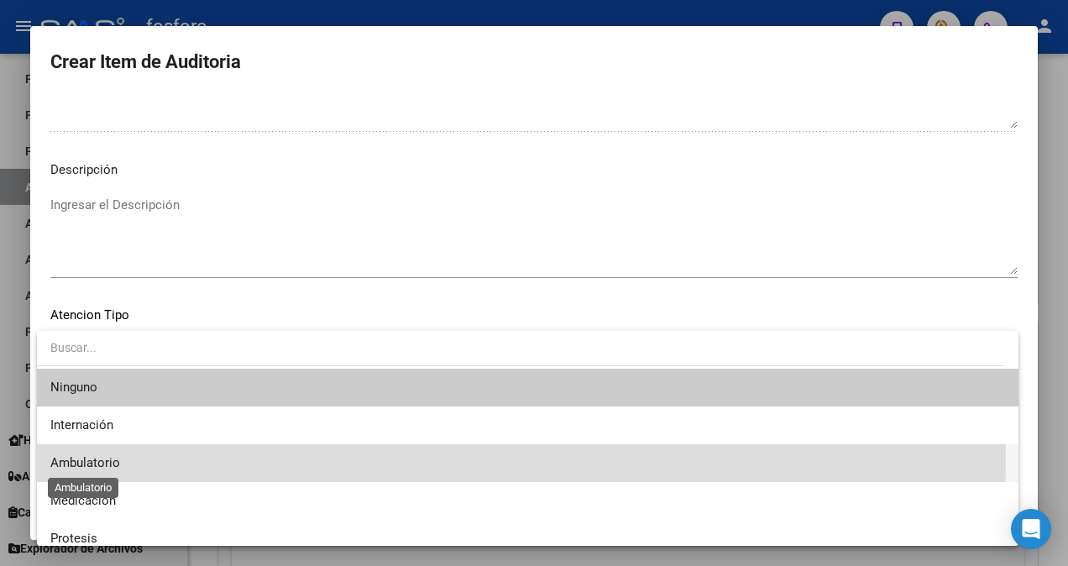
click at [118, 461] on span "Ambulatorio" at bounding box center [85, 462] width 70 height 15
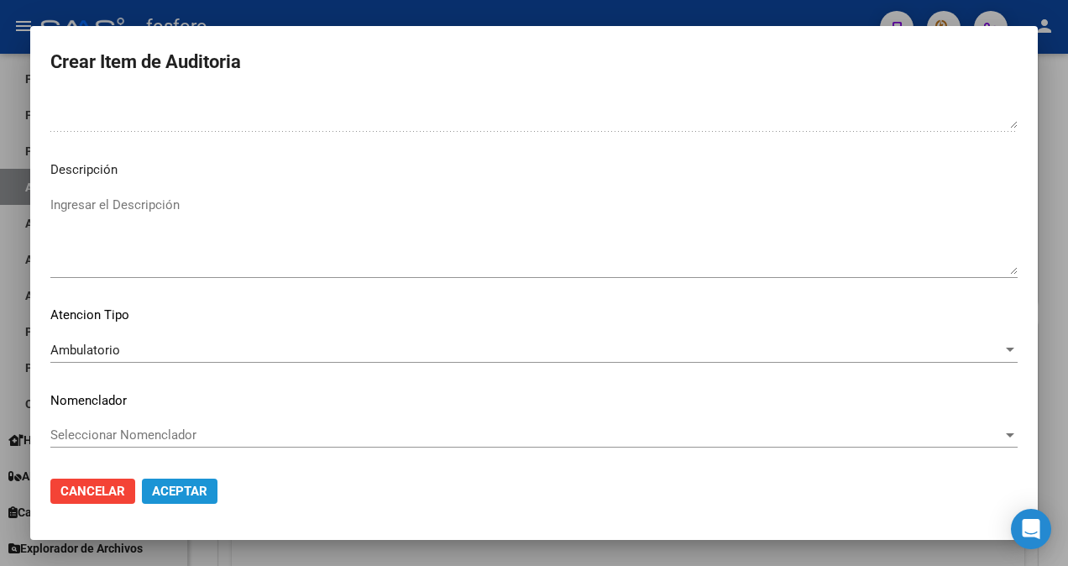
click at [149, 479] on button "Aceptar" at bounding box center [180, 491] width 76 height 25
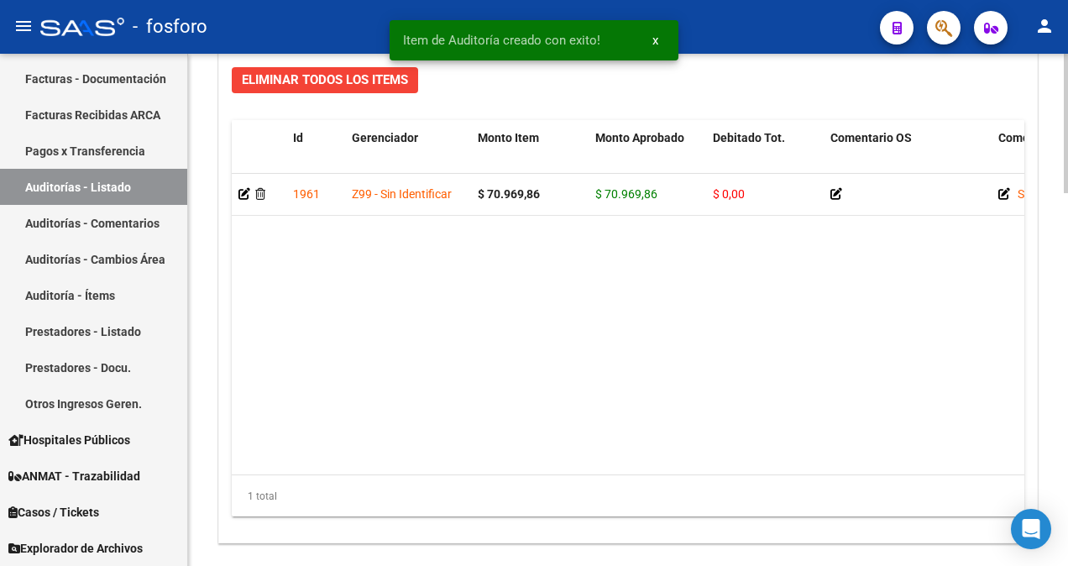
scroll to position [1367, 0]
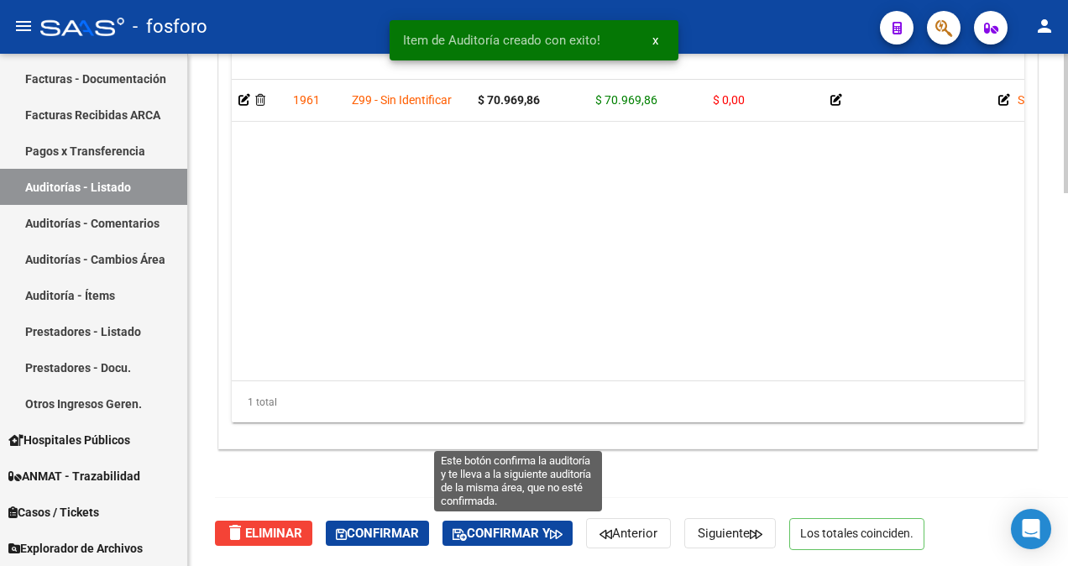
click at [538, 526] on span "Confirmar y" at bounding box center [508, 533] width 110 height 15
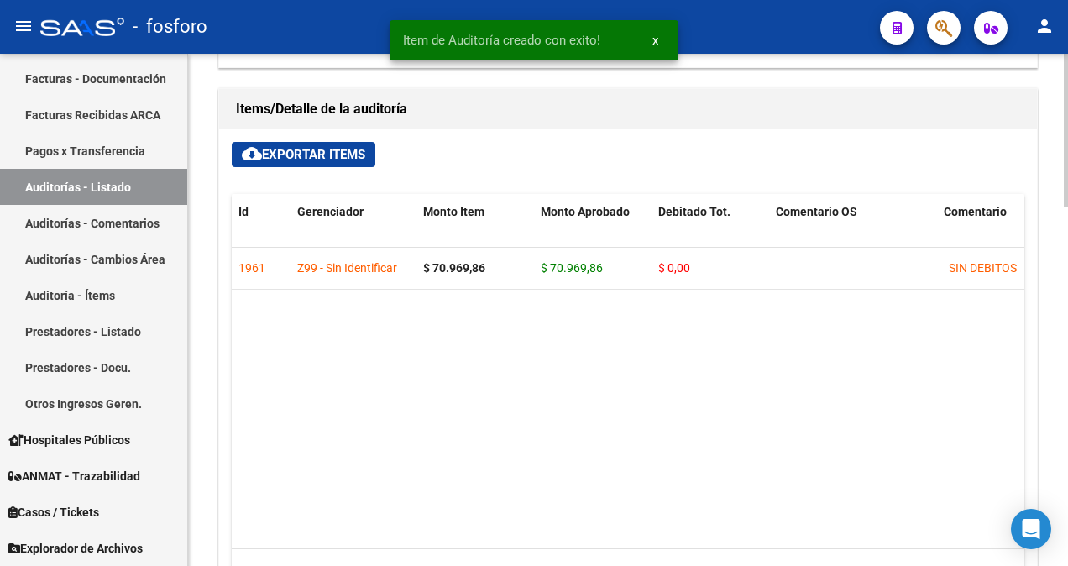
type input "202510"
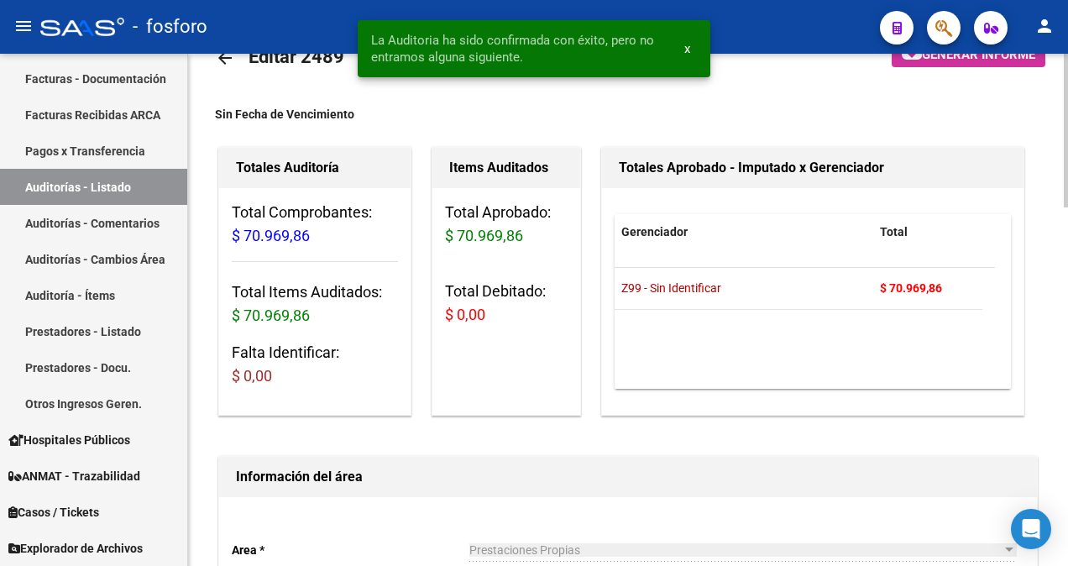
scroll to position [0, 0]
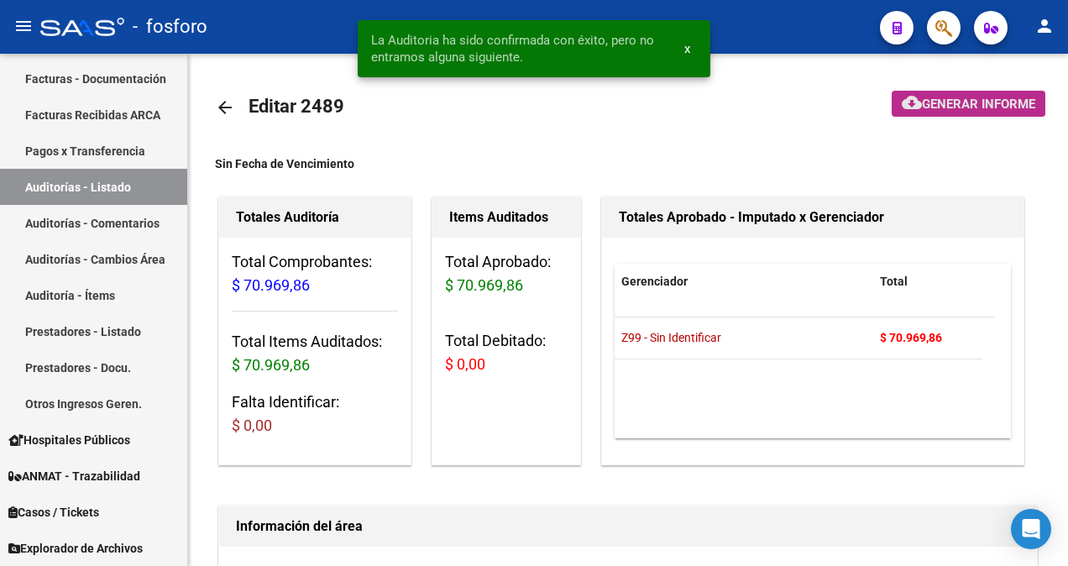
click at [905, 99] on mat-icon "cloud_download" at bounding box center [912, 102] width 20 height 20
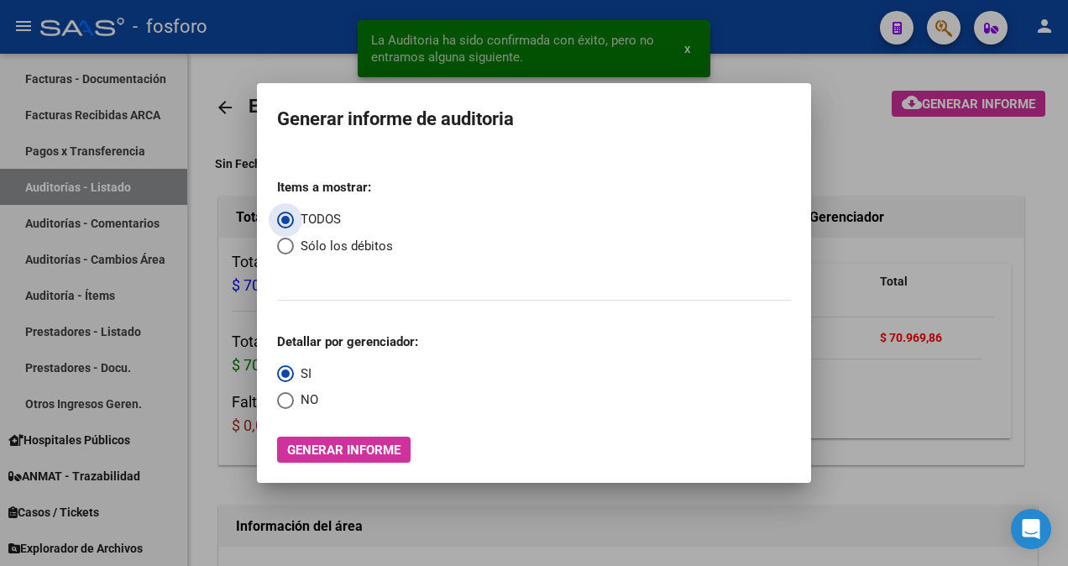
click at [361, 437] on button "Generar informe" at bounding box center [343, 450] width 133 height 26
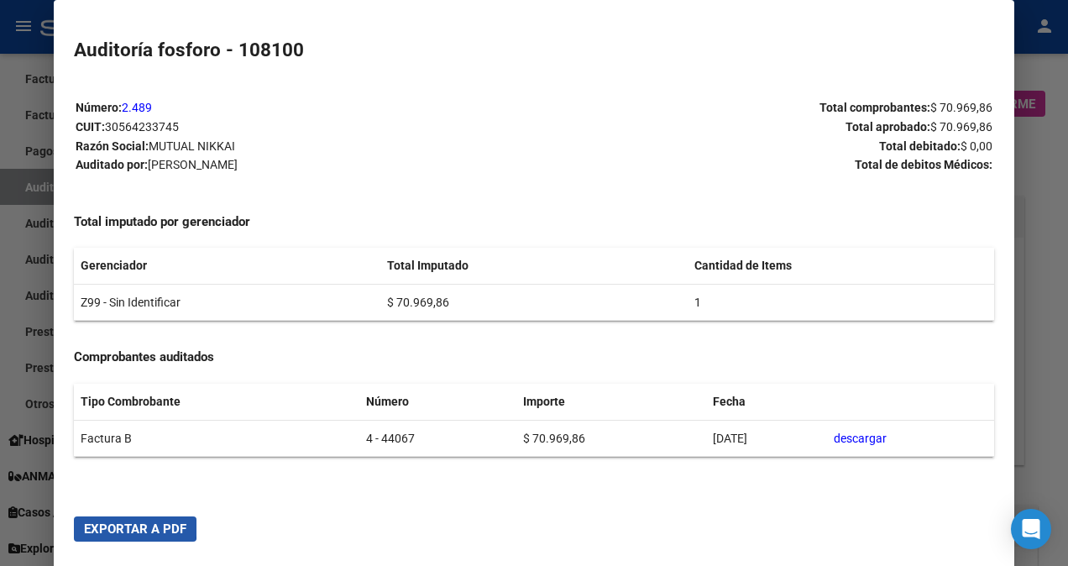
click at [128, 521] on button "Exportar a PDF" at bounding box center [135, 528] width 123 height 25
click at [29, 442] on div at bounding box center [534, 283] width 1068 height 566
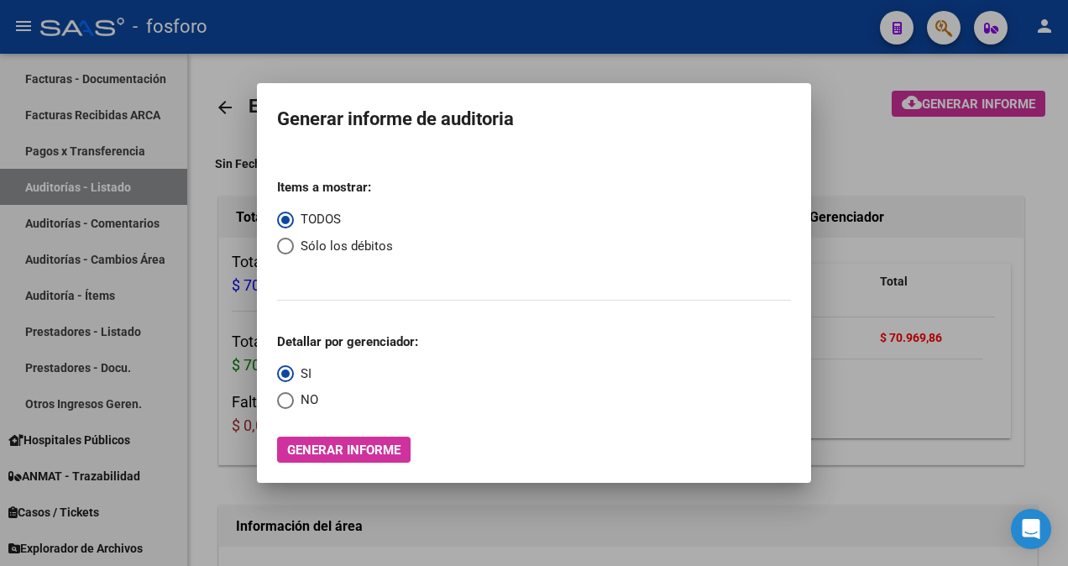
click at [153, 155] on div at bounding box center [534, 283] width 1068 height 566
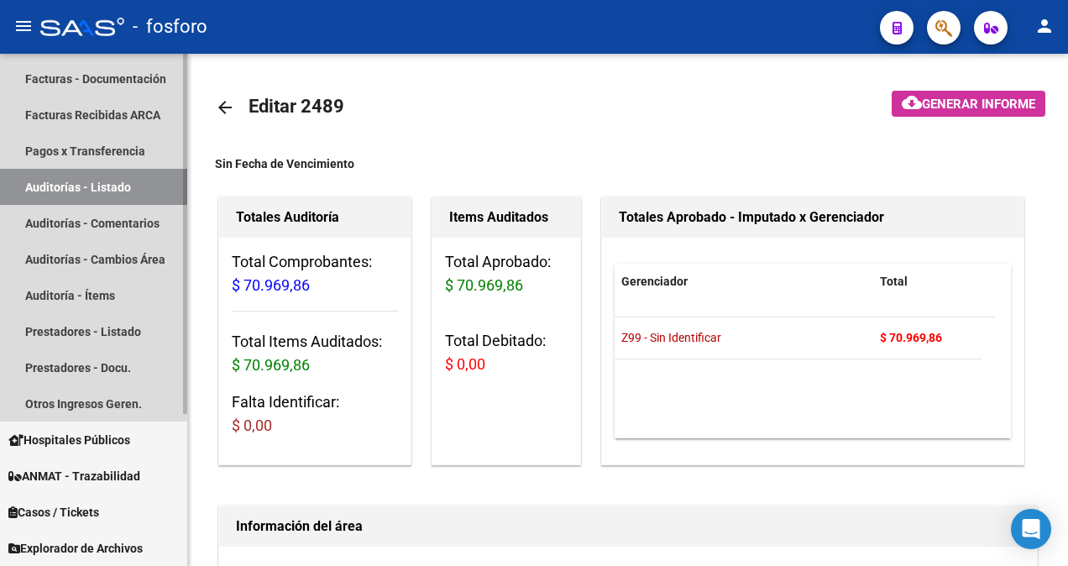
click at [151, 189] on link "Auditorías - Listado" at bounding box center [93, 187] width 187 height 36
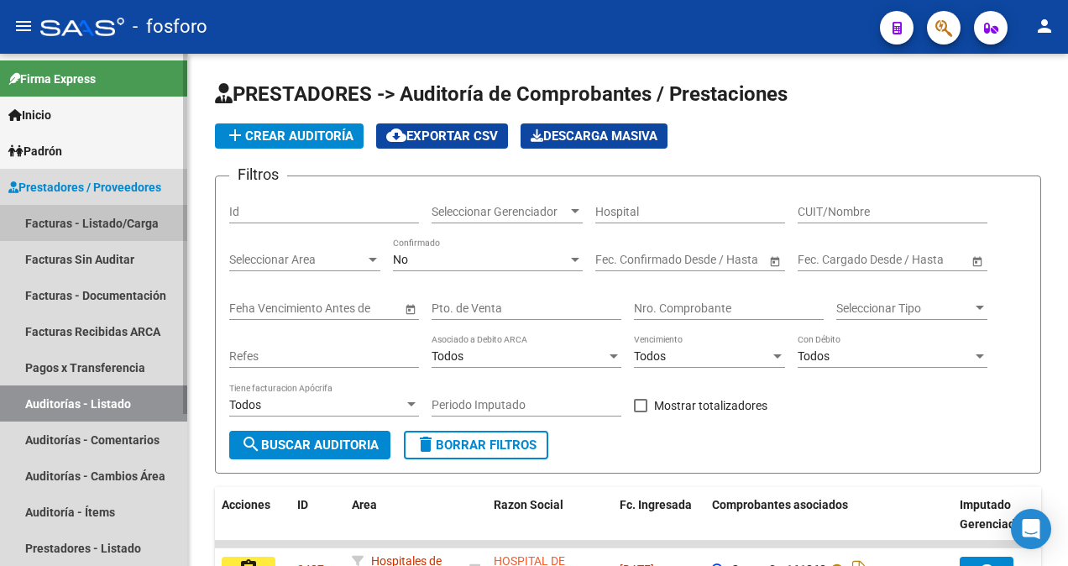
click at [129, 225] on link "Facturas - Listado/Carga" at bounding box center [93, 223] width 187 height 36
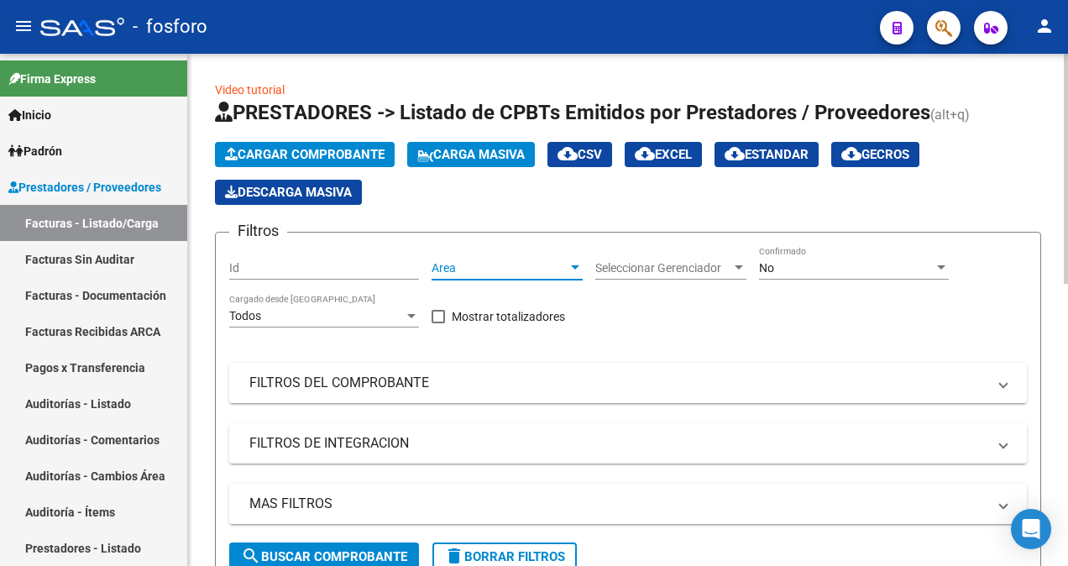
click at [575, 265] on div at bounding box center [575, 267] width 8 height 4
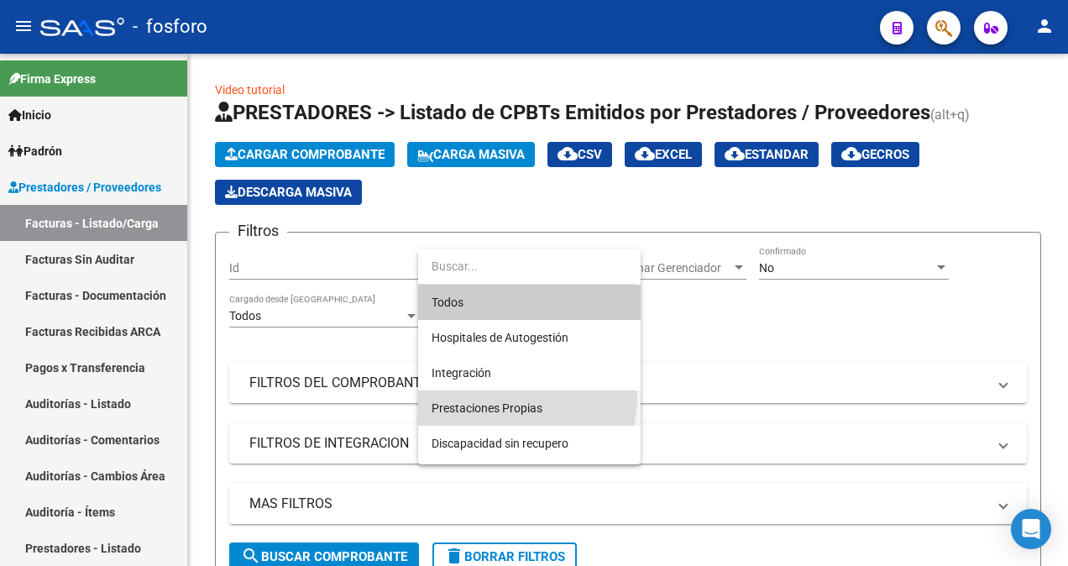
click at [500, 396] on span "Prestaciones Propias" at bounding box center [530, 407] width 196 height 35
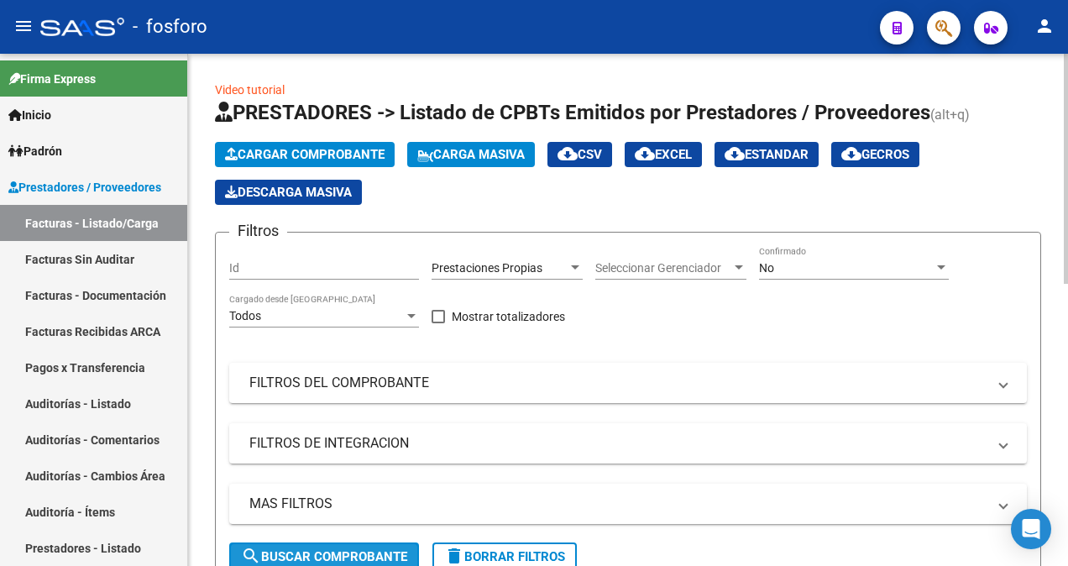
drag, startPoint x: 330, startPoint y: 546, endPoint x: 463, endPoint y: 532, distance: 134.2
click at [330, 547] on button "search Buscar Comprobante" at bounding box center [324, 556] width 190 height 29
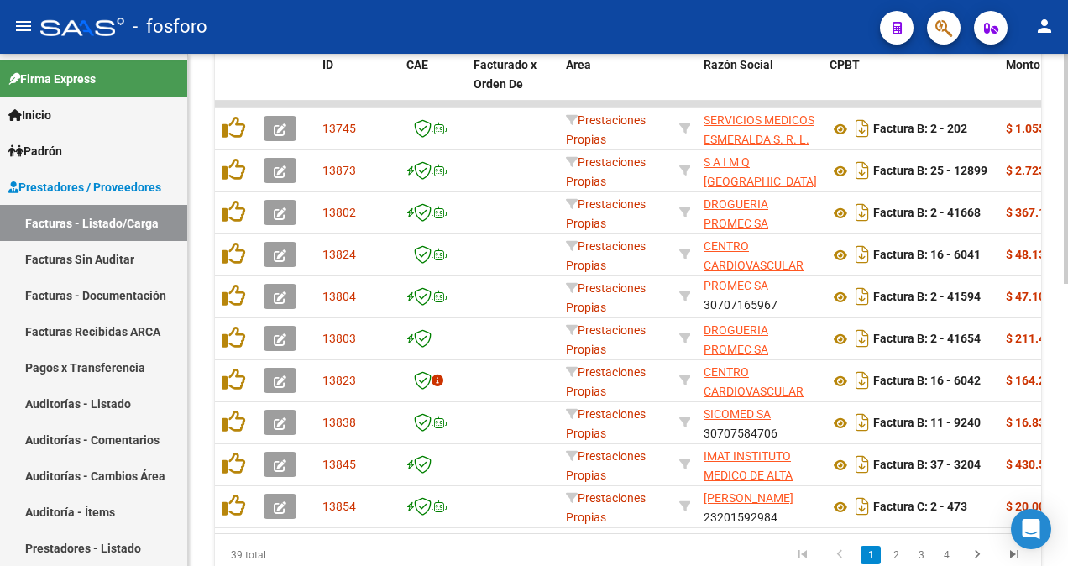
scroll to position [626, 0]
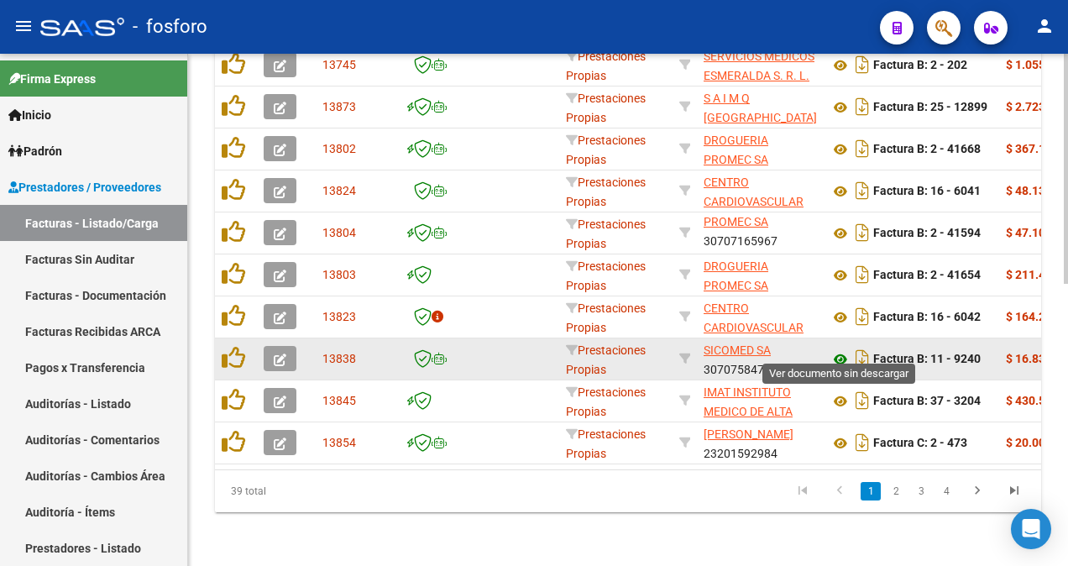
click at [838, 349] on icon at bounding box center [840, 359] width 22 height 20
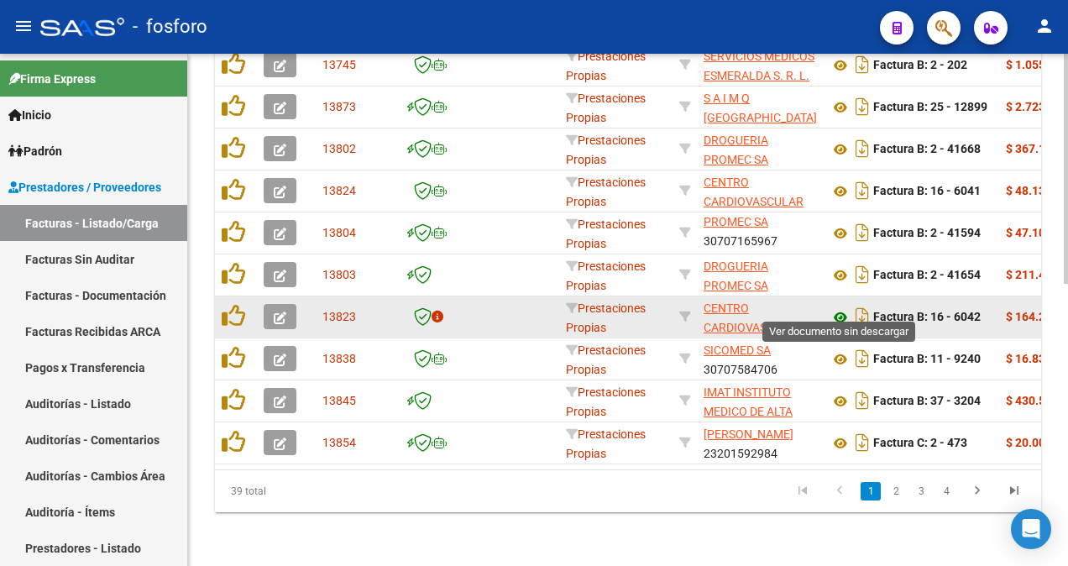
click at [839, 307] on icon at bounding box center [840, 317] width 22 height 20
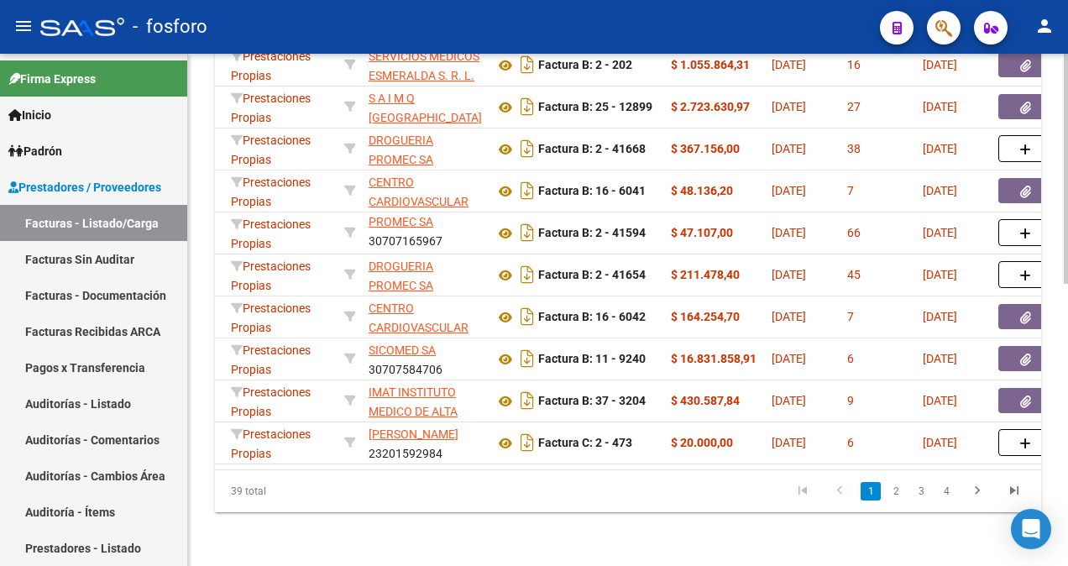
scroll to position [0, 447]
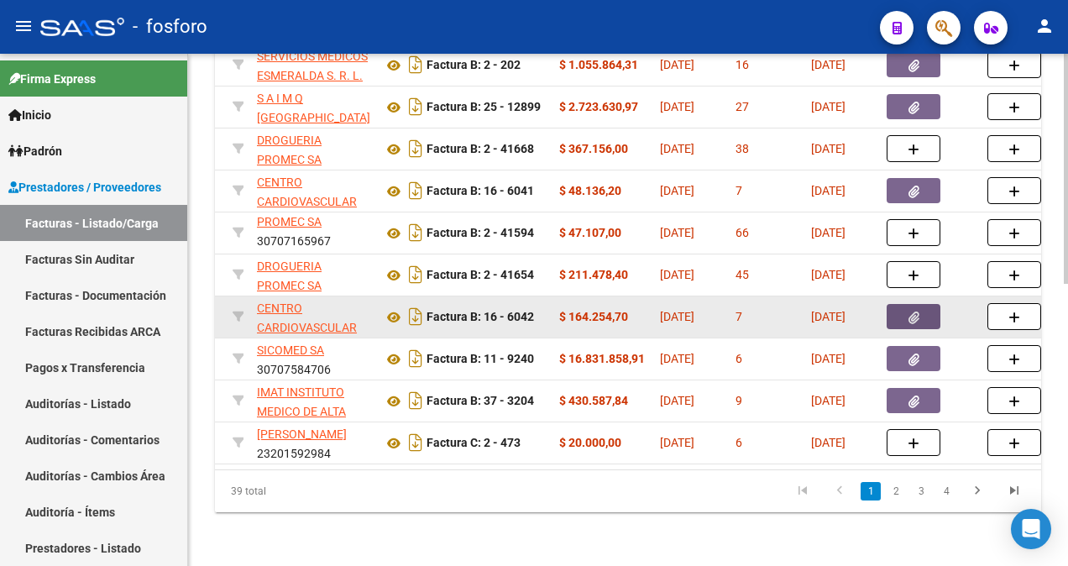
click at [899, 307] on button "button" at bounding box center [914, 316] width 54 height 25
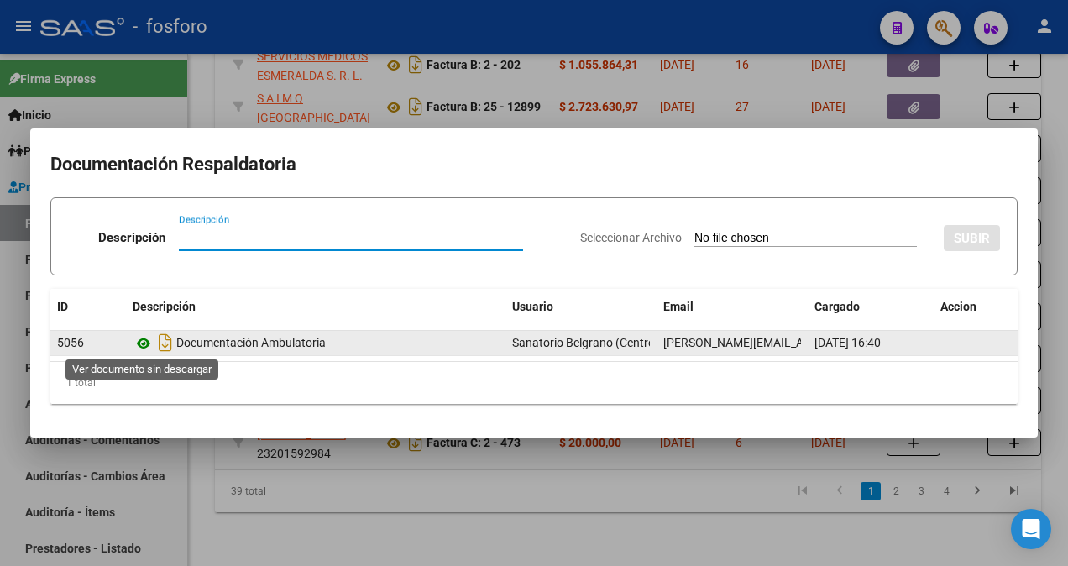
click at [143, 341] on icon at bounding box center [144, 343] width 22 height 20
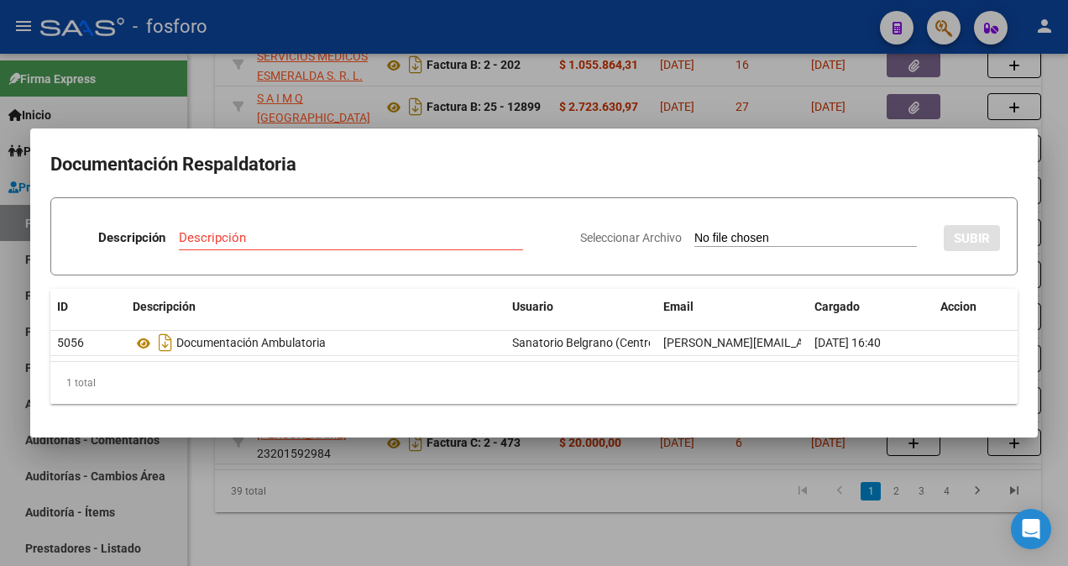
click at [379, 102] on div at bounding box center [534, 283] width 1068 height 566
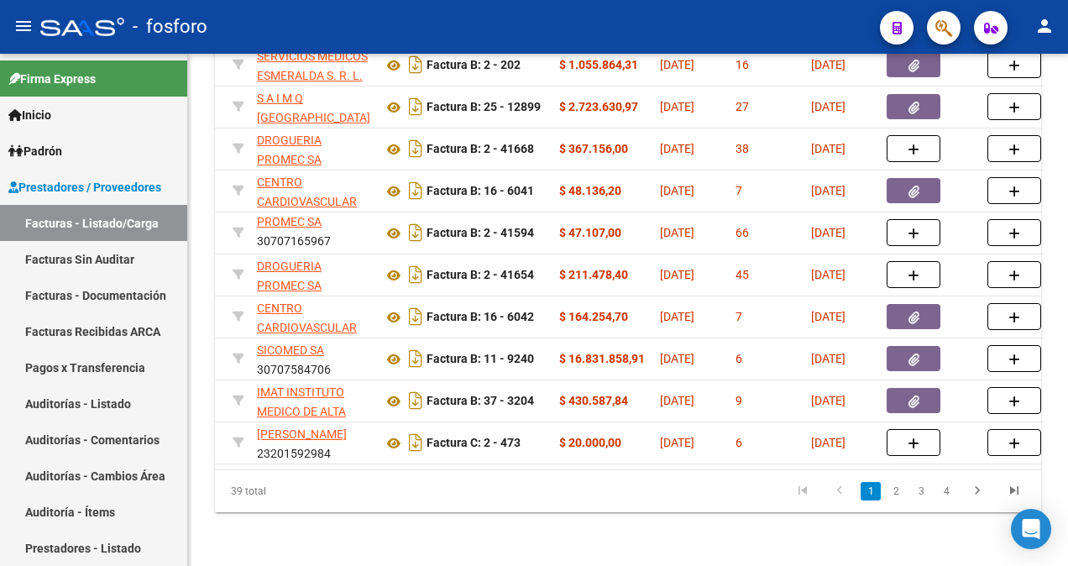
click at [944, 39] on span "button" at bounding box center [943, 28] width 17 height 34
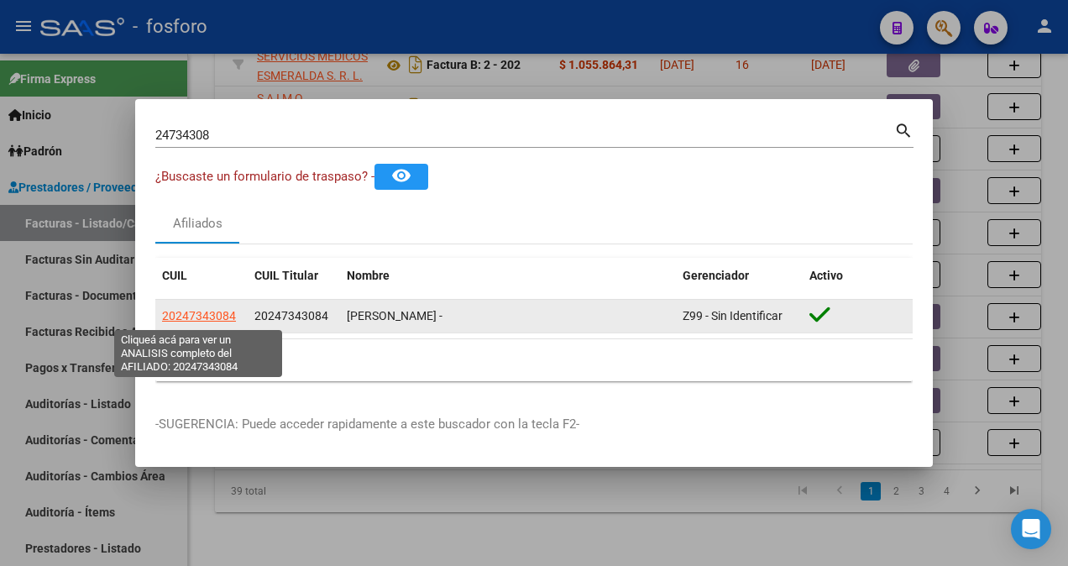
click at [217, 316] on span "20247343084" at bounding box center [199, 315] width 74 height 13
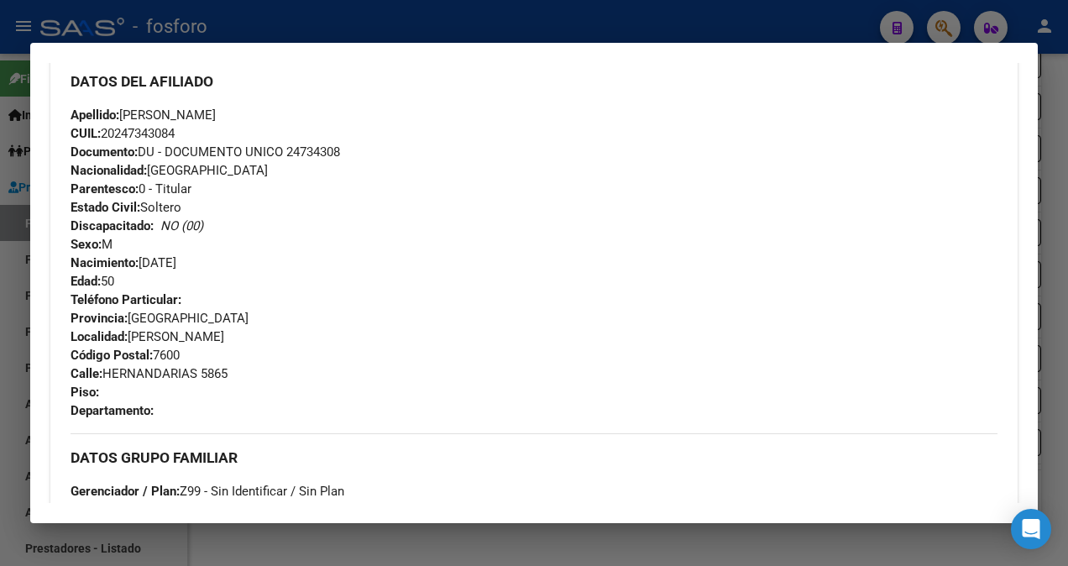
scroll to position [654, 0]
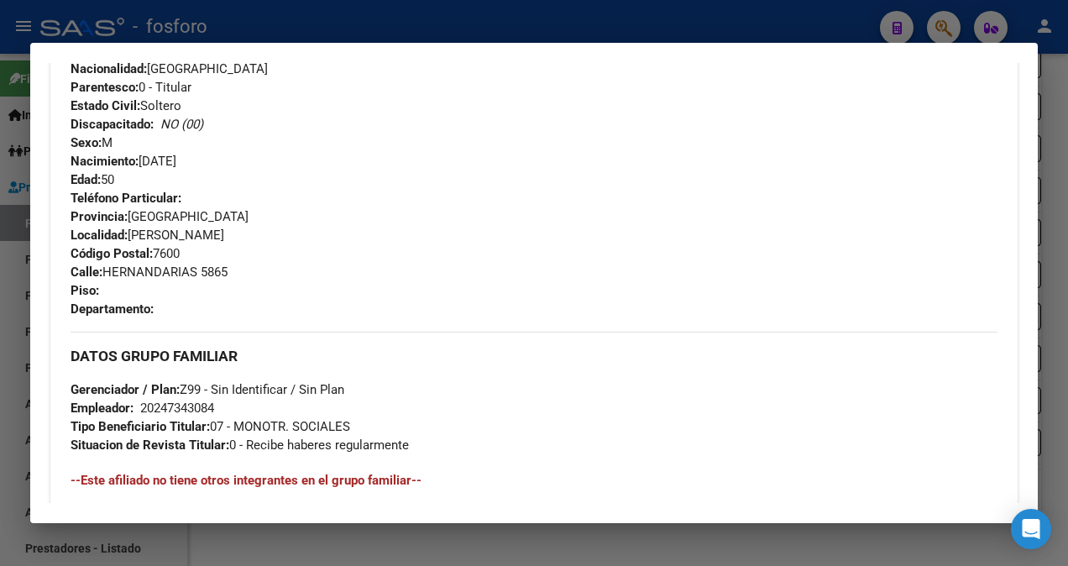
click at [2, 133] on div at bounding box center [534, 283] width 1068 height 566
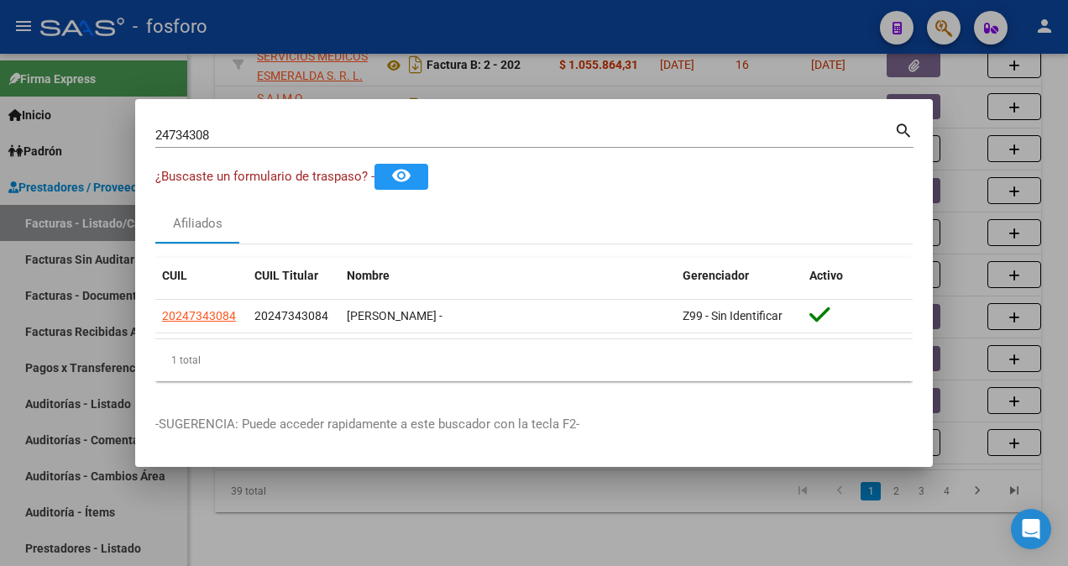
click at [245, 144] on div "24734308 Buscar (apellido, dni, [PERSON_NAME], [PERSON_NAME], cuit, obra social)" at bounding box center [524, 135] width 739 height 25
type input "24699942"
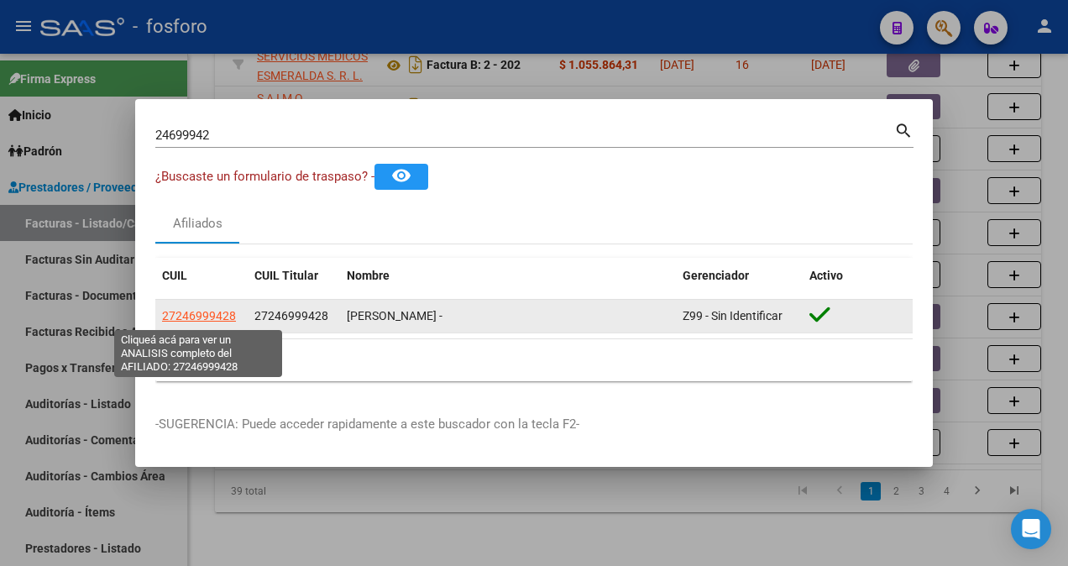
click at [209, 321] on span "27246999428" at bounding box center [199, 315] width 74 height 13
type textarea "27246999428"
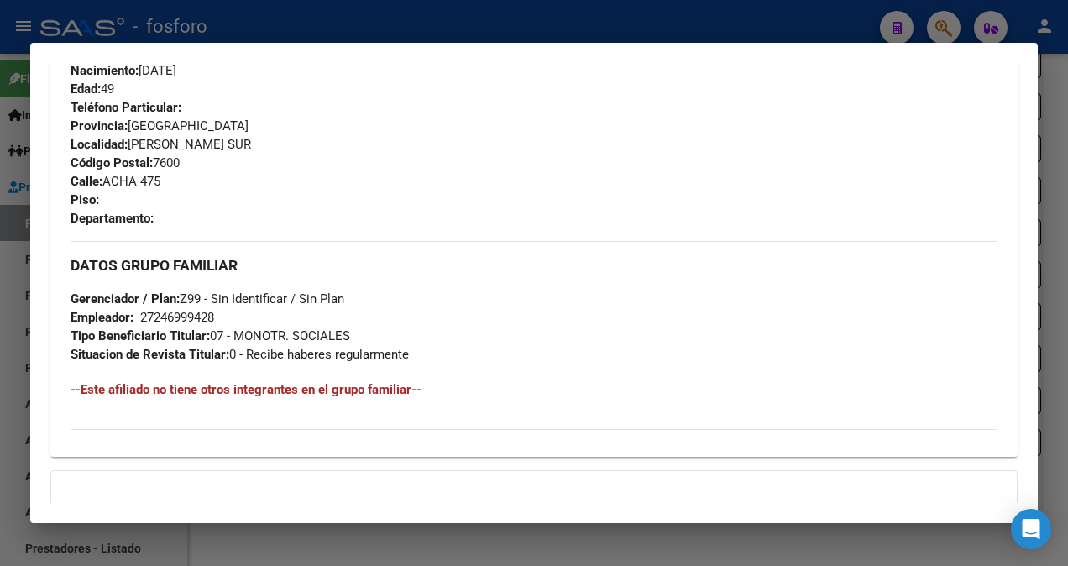
scroll to position [756, 0]
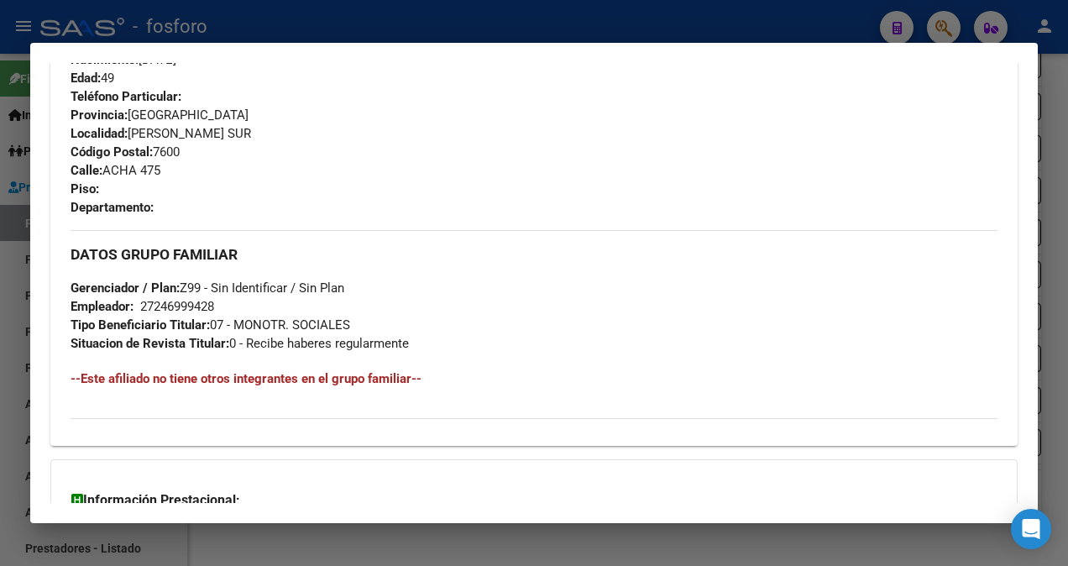
click at [13, 308] on div at bounding box center [534, 283] width 1068 height 566
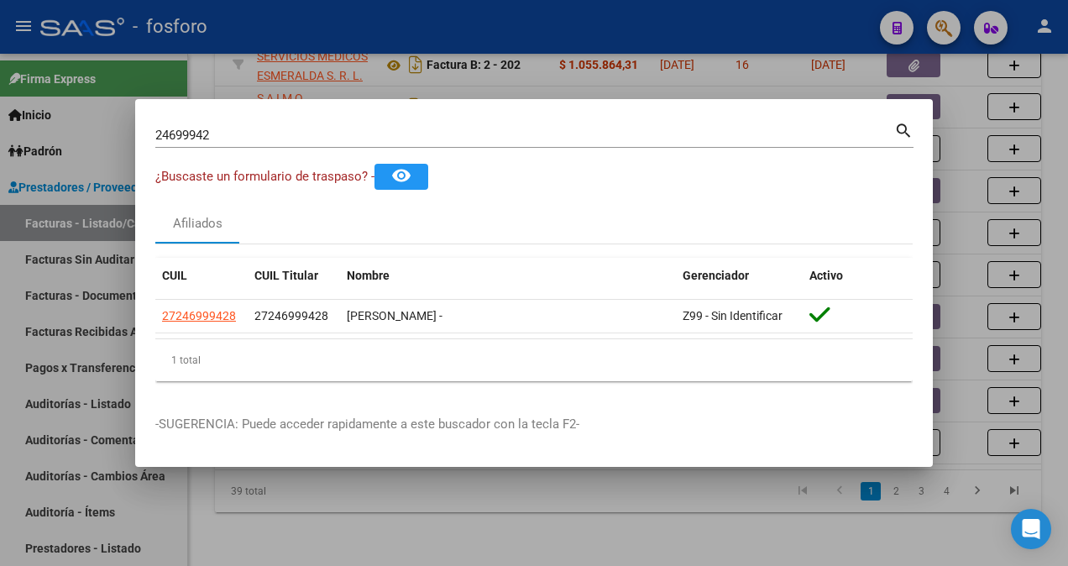
click at [250, 128] on input "24699942" at bounding box center [524, 135] width 739 height 15
type input "22723353"
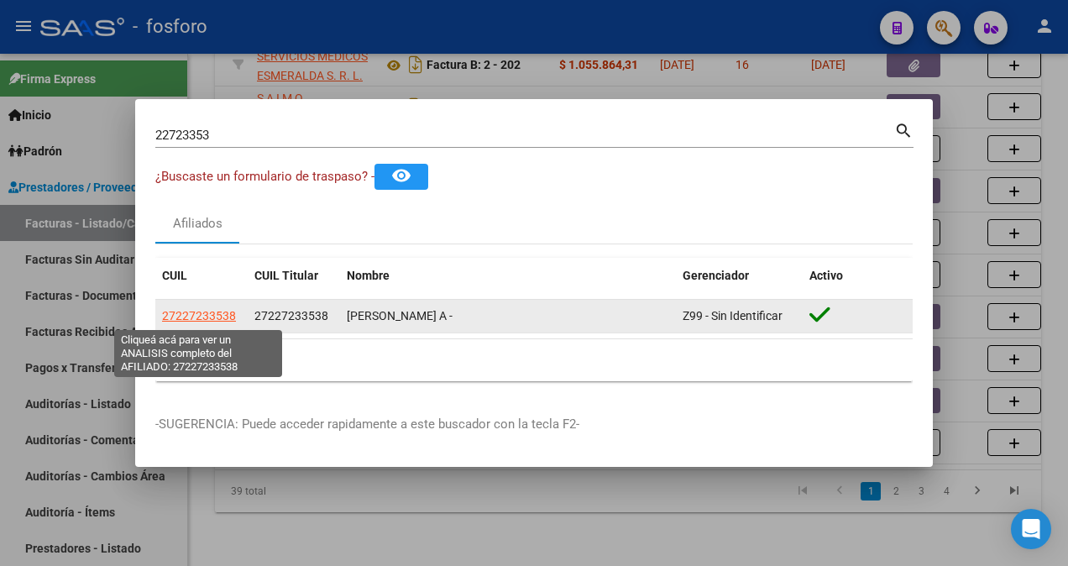
click at [197, 313] on span "27227233538" at bounding box center [199, 315] width 74 height 13
type textarea "27227233538"
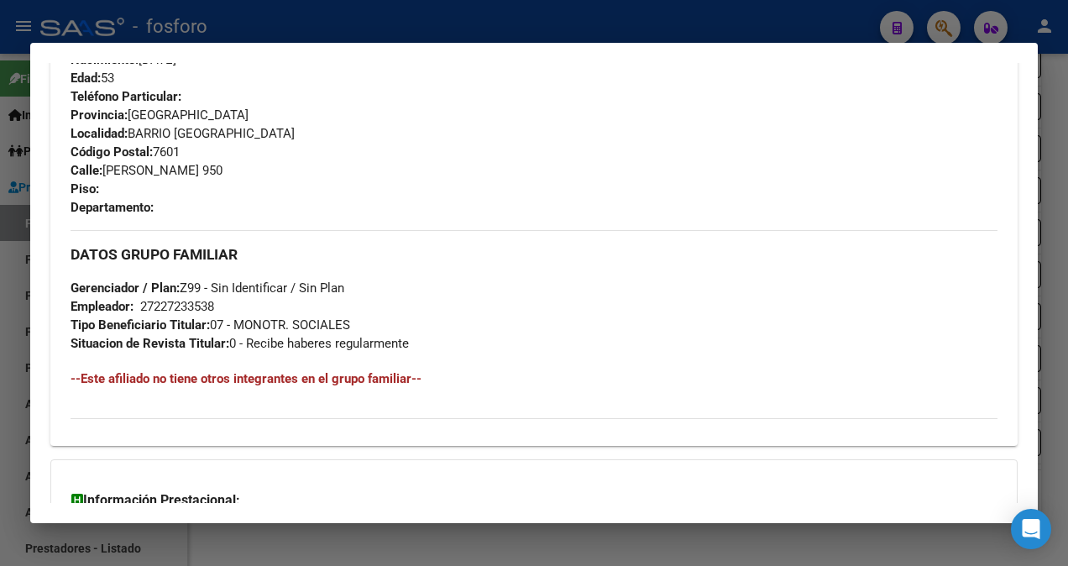
click at [4, 331] on div at bounding box center [534, 283] width 1068 height 566
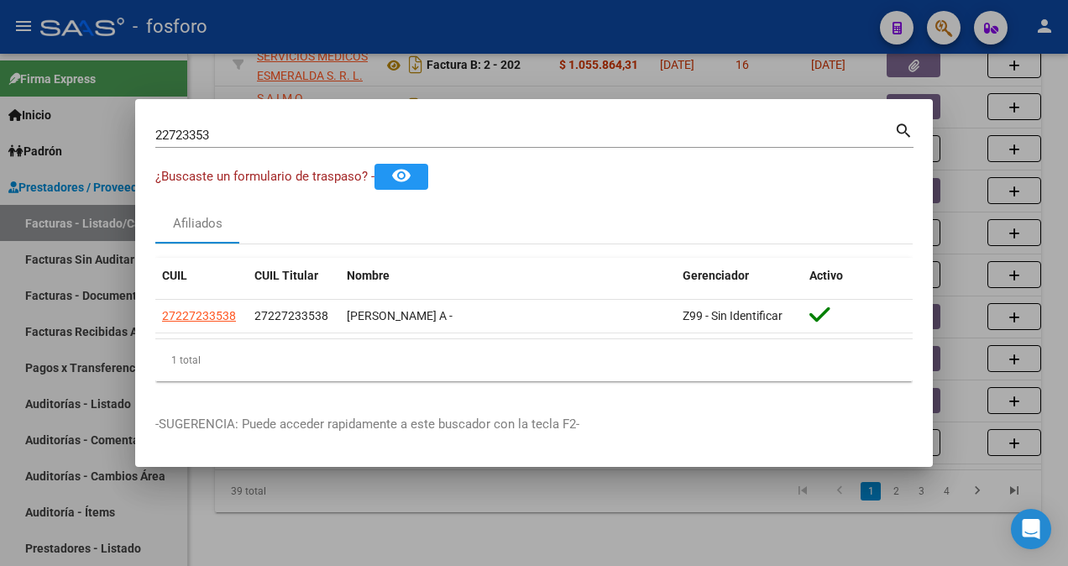
click at [401, 483] on div at bounding box center [534, 283] width 1068 height 566
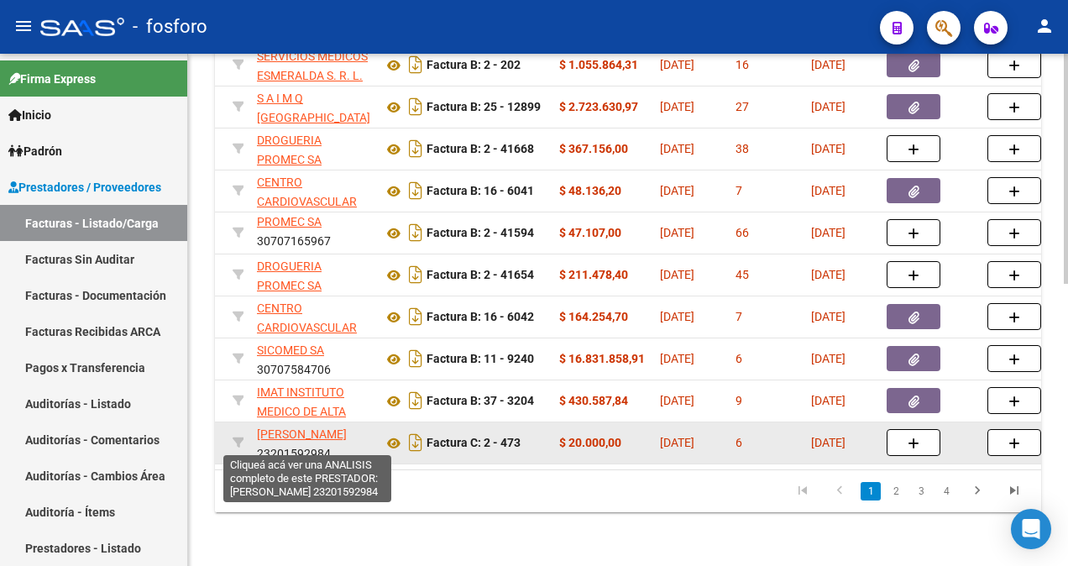
click at [927, 11] on button "button" at bounding box center [944, 28] width 34 height 34
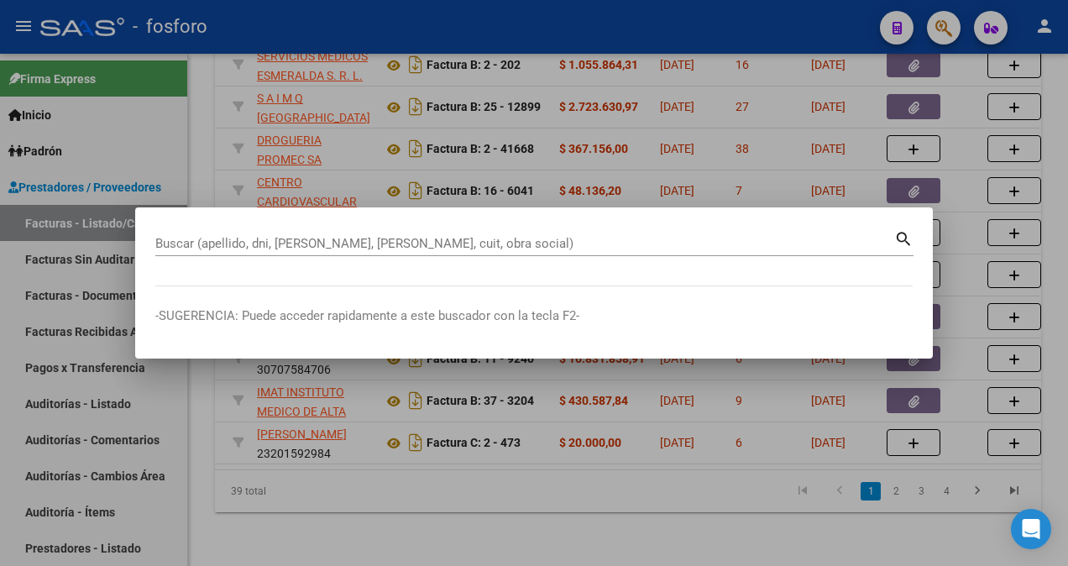
click at [767, 199] on div at bounding box center [534, 283] width 1068 height 566
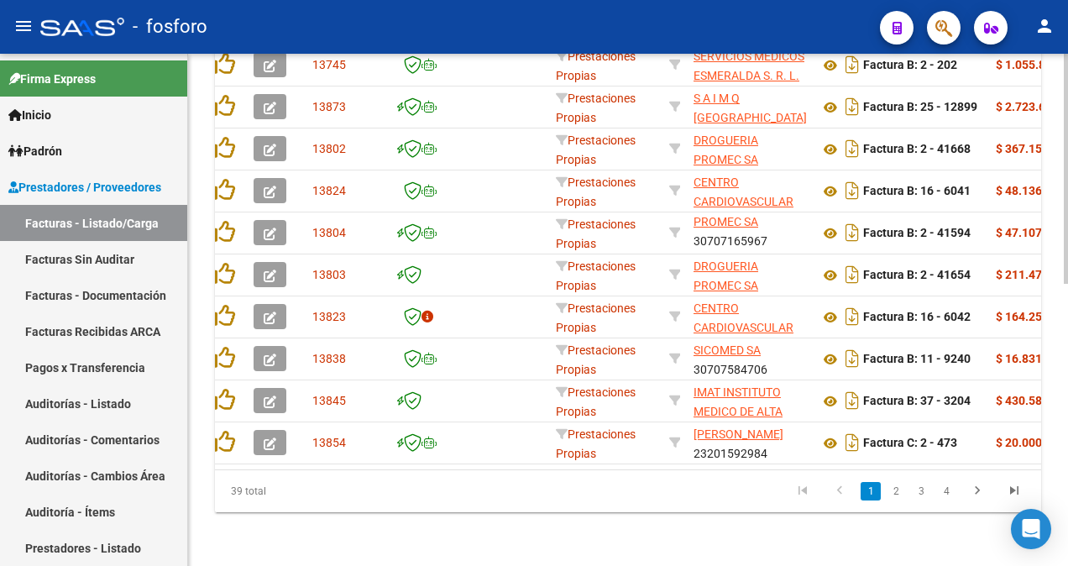
scroll to position [0, 0]
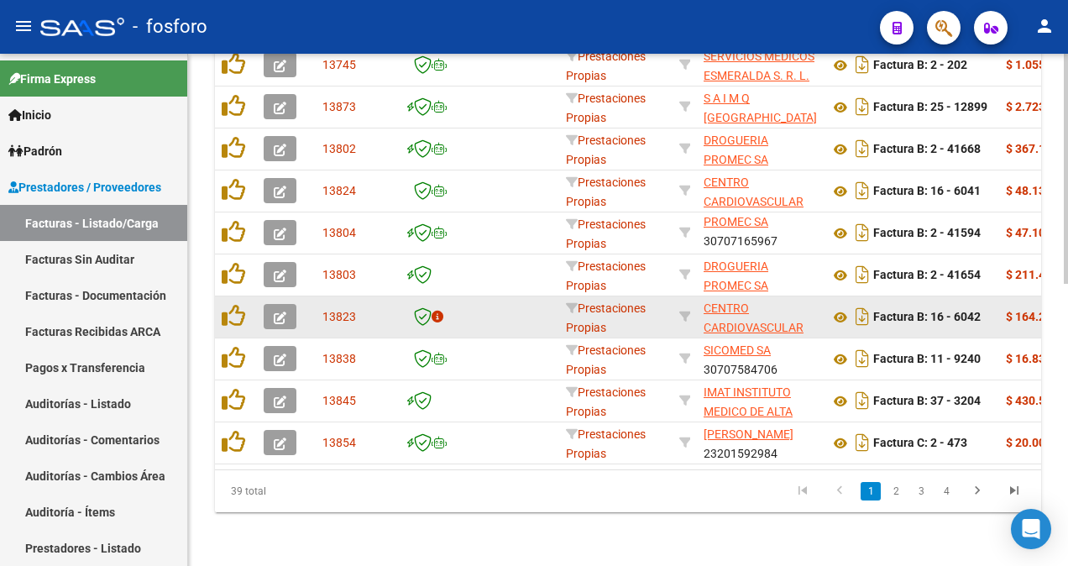
click at [277, 311] on icon "button" at bounding box center [280, 317] width 13 height 13
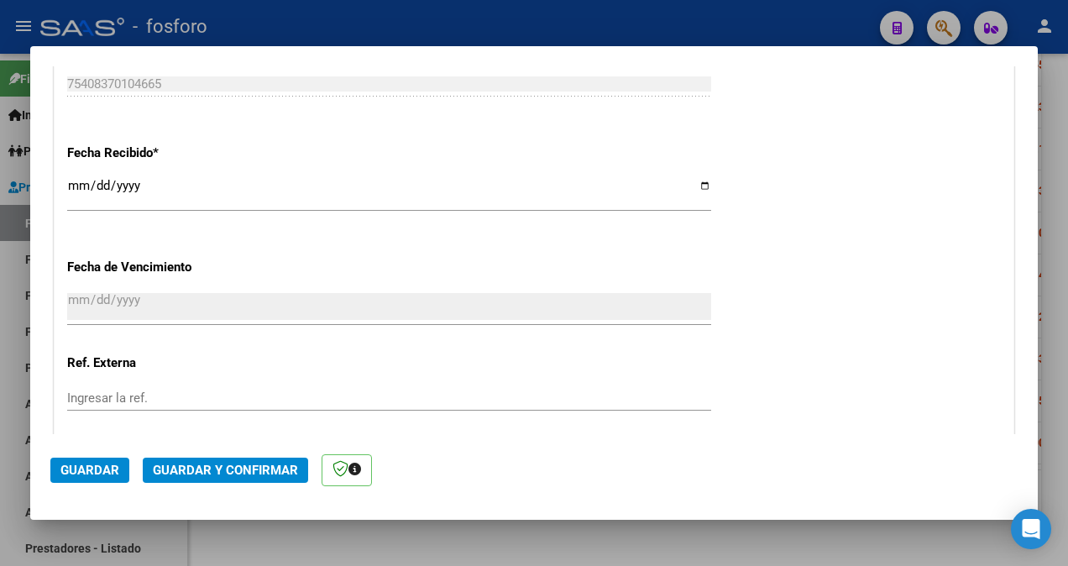
scroll to position [1007, 0]
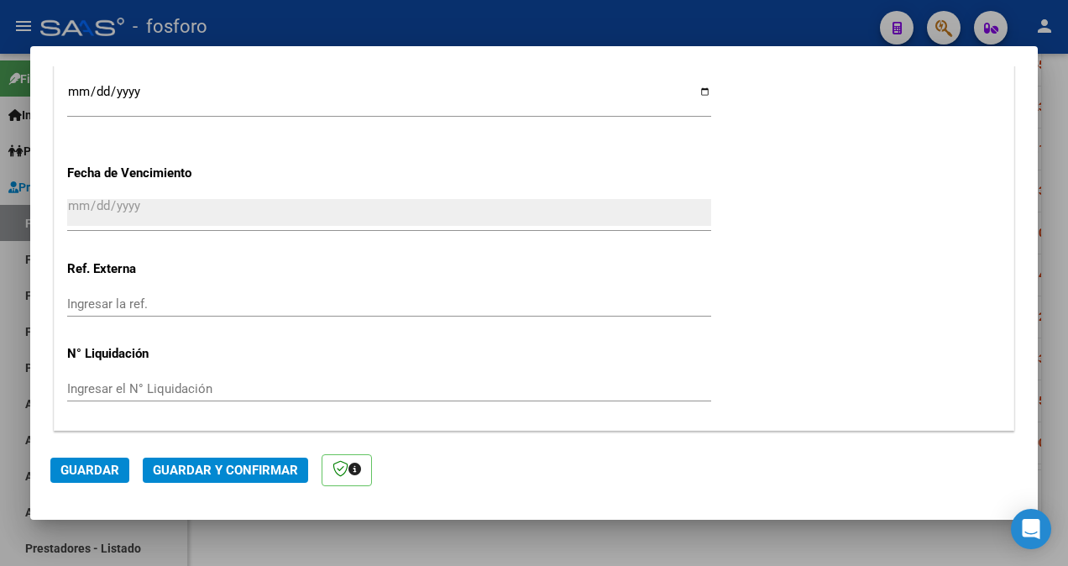
click at [262, 479] on button "Guardar y Confirmar" at bounding box center [225, 470] width 165 height 25
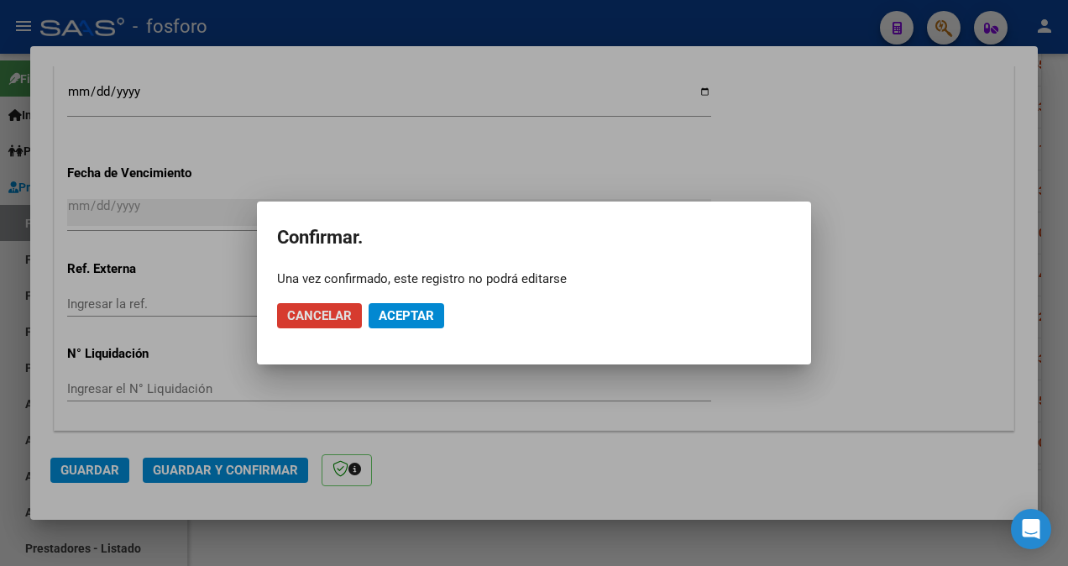
click at [407, 316] on span "Aceptar" at bounding box center [406, 315] width 55 height 15
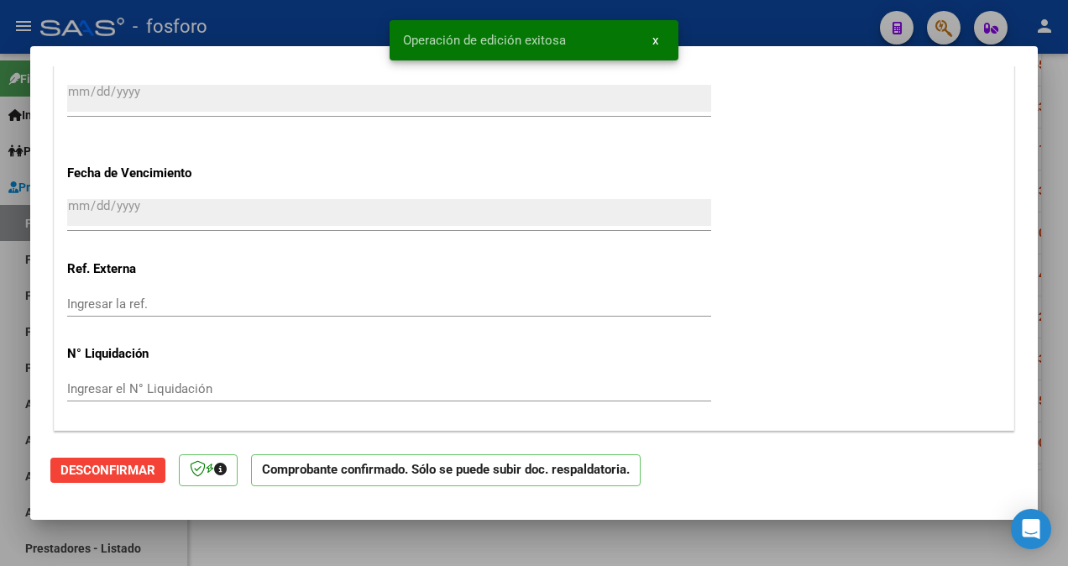
click at [17, 348] on div at bounding box center [534, 283] width 1068 height 566
type input "$ 0,00"
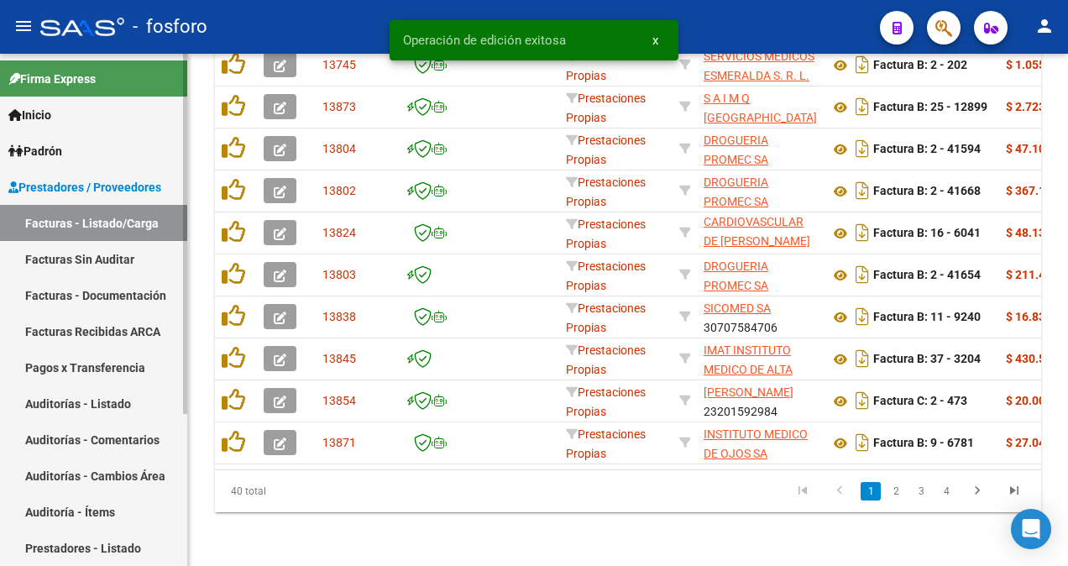
scroll to position [626, 0]
click at [122, 262] on link "Facturas Sin Auditar" at bounding box center [93, 259] width 187 height 36
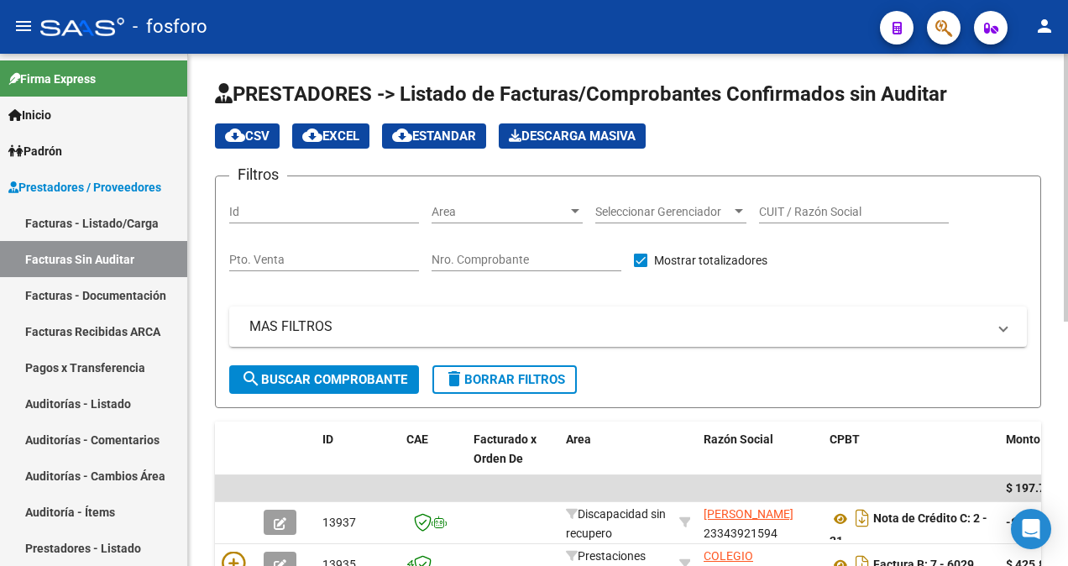
click at [576, 212] on div at bounding box center [575, 211] width 8 height 4
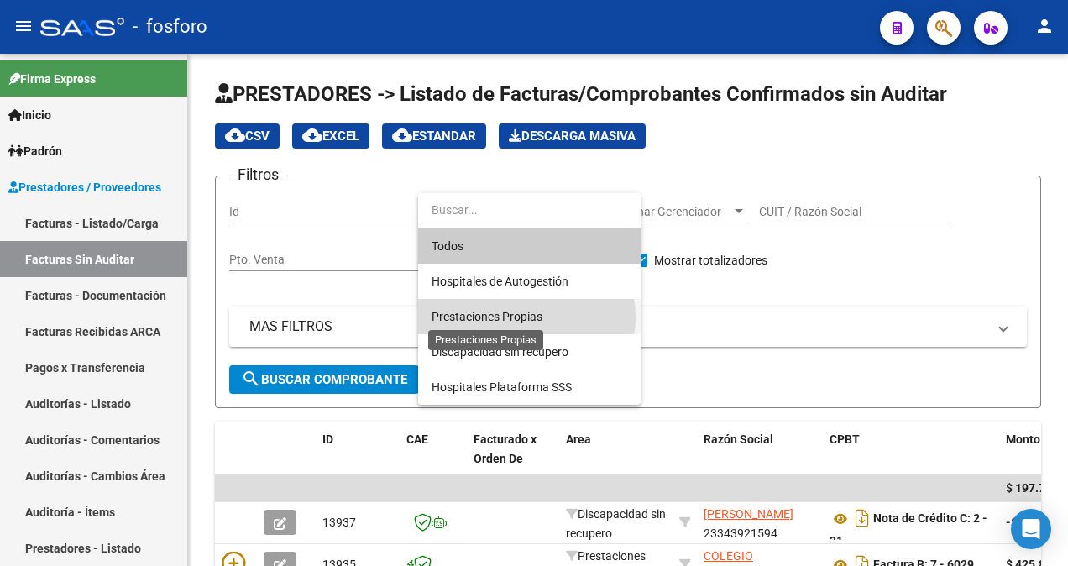
click at [521, 317] on span "Prestaciones Propias" at bounding box center [487, 316] width 111 height 13
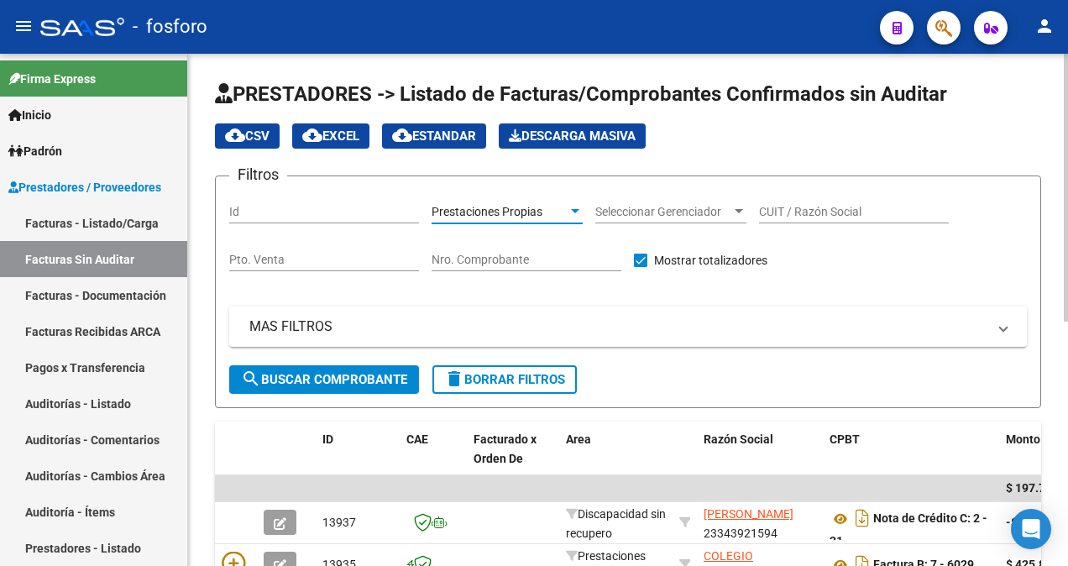
click at [386, 385] on span "search Buscar Comprobante" at bounding box center [324, 379] width 166 height 15
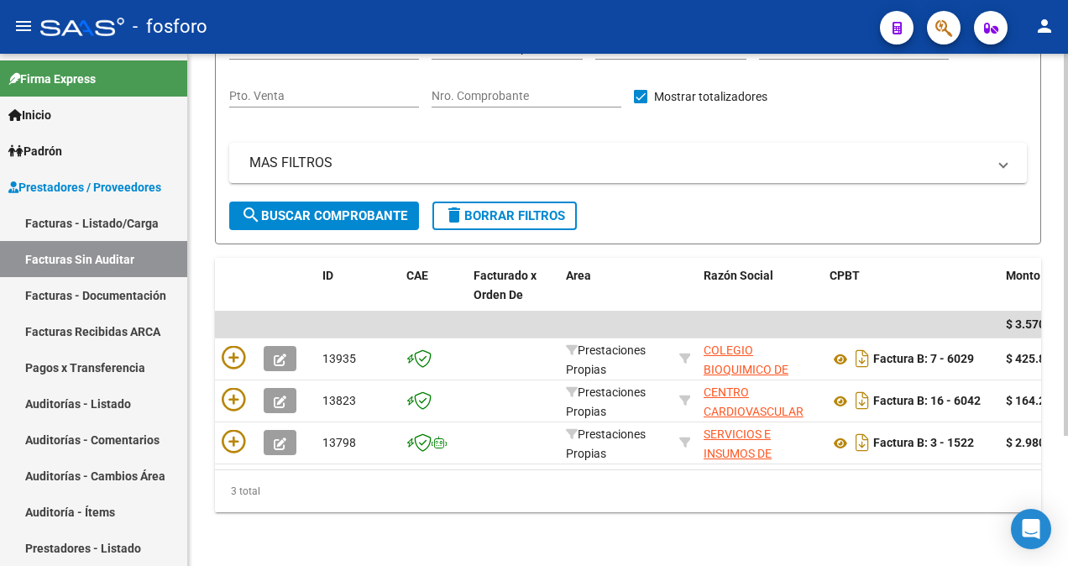
scroll to position [175, 0]
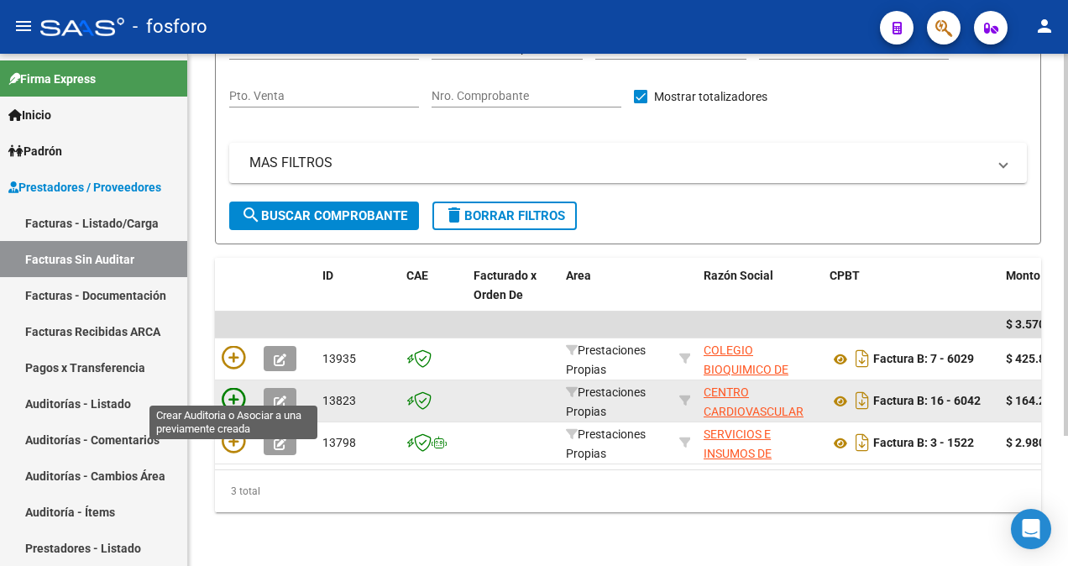
click at [236, 392] on icon at bounding box center [234, 400] width 24 height 24
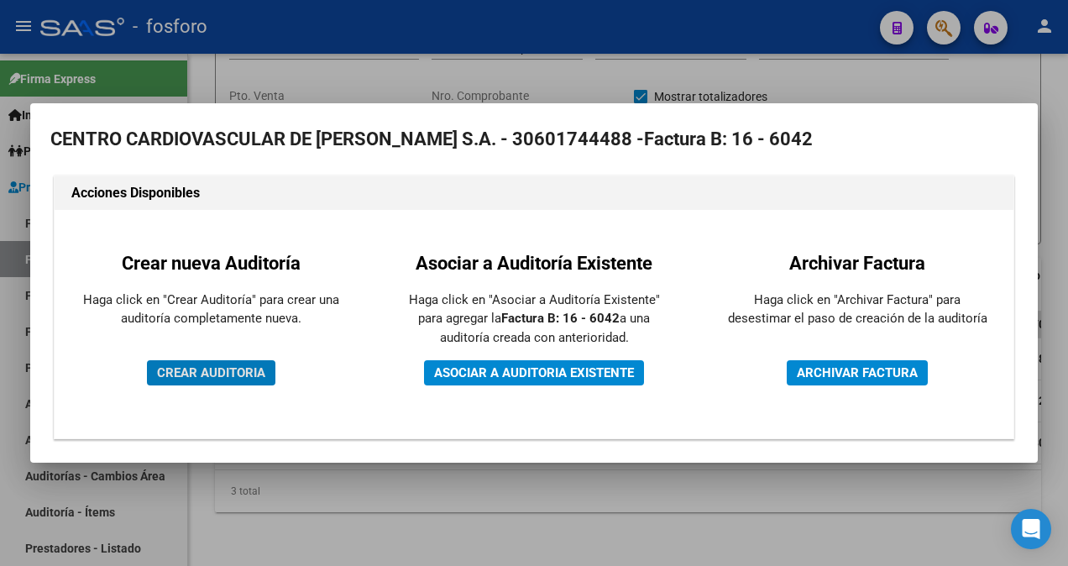
click at [232, 374] on span "CREAR AUDITORIA" at bounding box center [211, 372] width 108 height 15
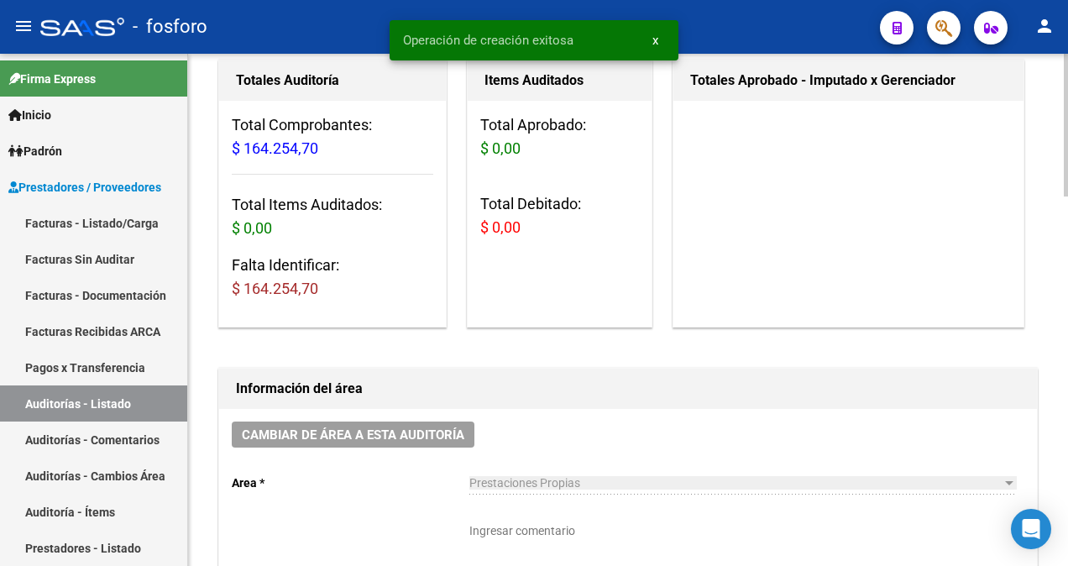
scroll to position [420, 0]
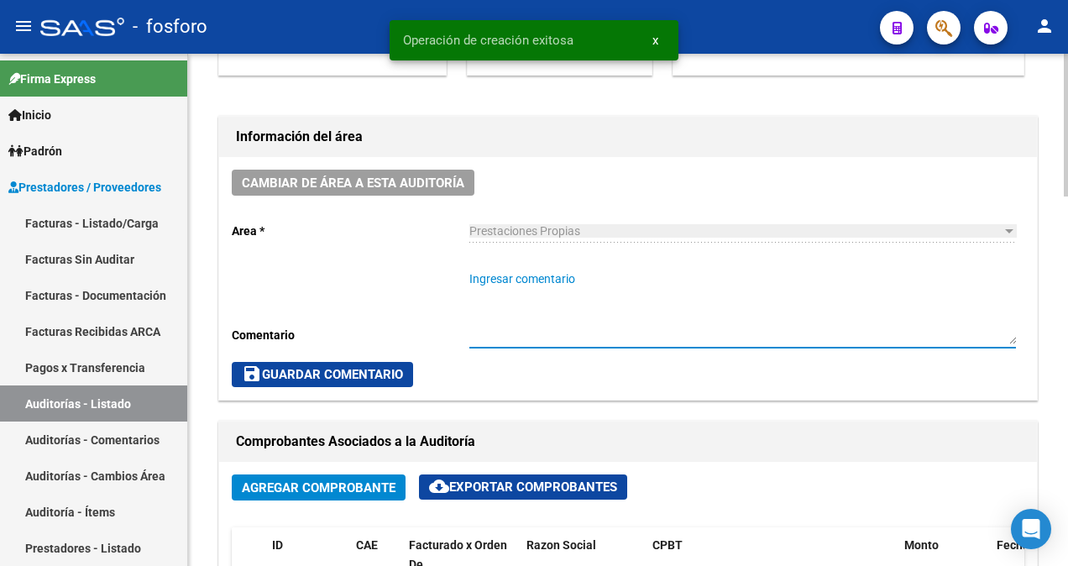
click at [565, 282] on textarea "Ingresar comentario" at bounding box center [742, 307] width 547 height 74
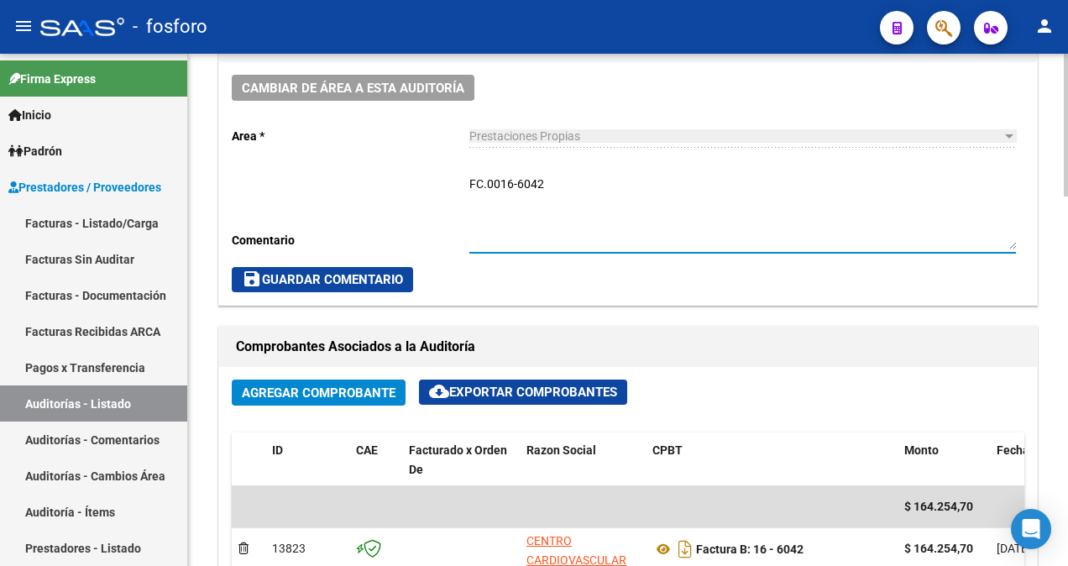
scroll to position [672, 0]
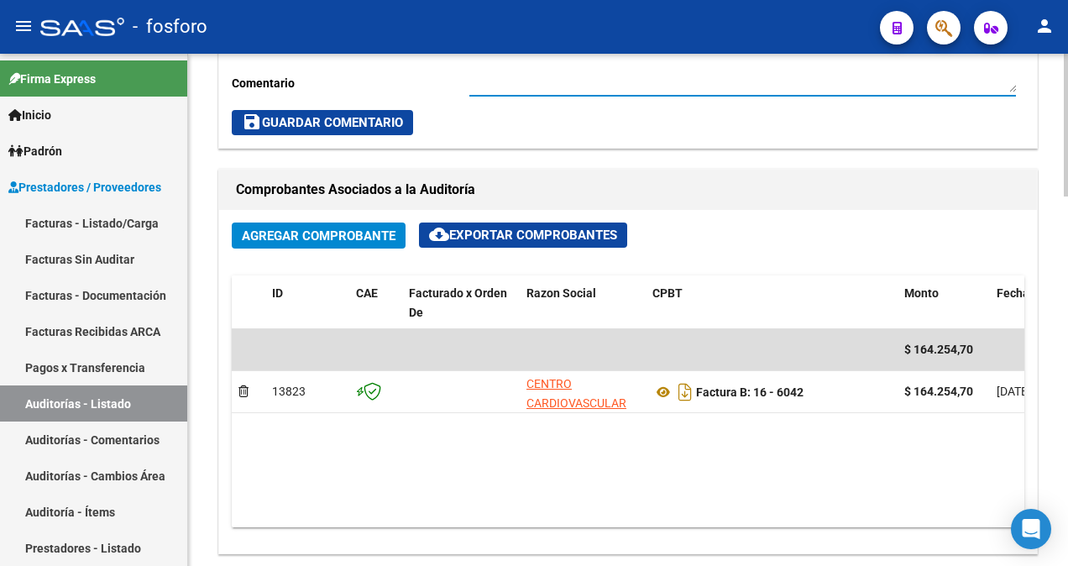
type textarea "FC.0016-6042"
click at [314, 126] on span "save Guardar Comentario" at bounding box center [322, 122] width 161 height 15
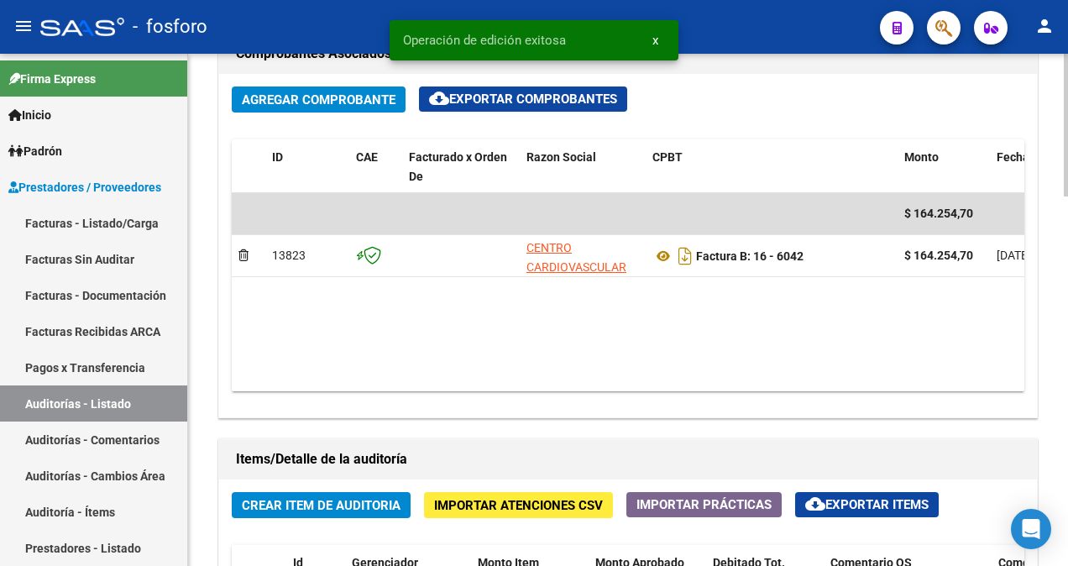
scroll to position [923, 0]
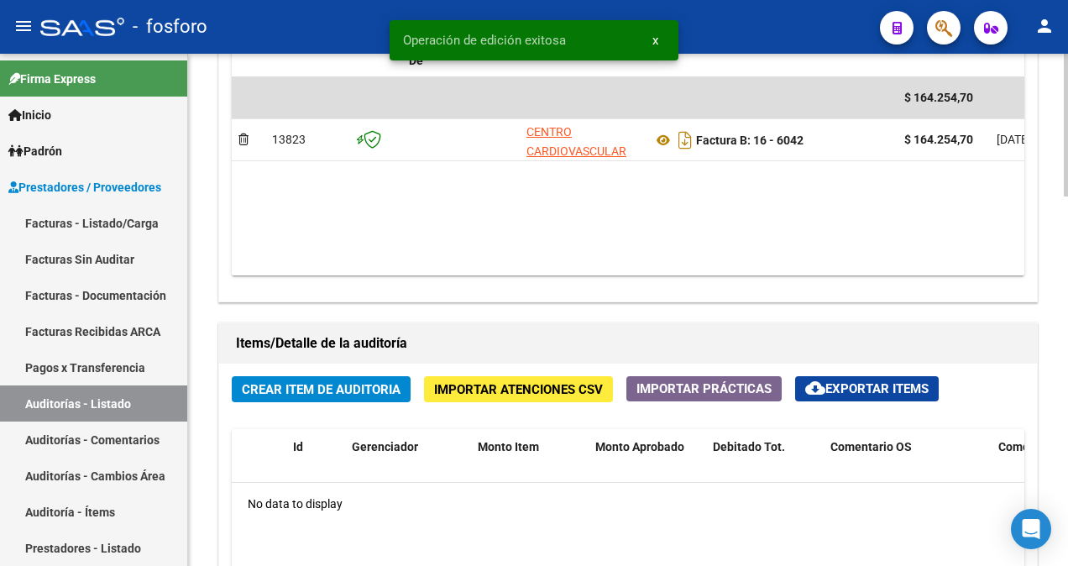
click at [295, 396] on button "Crear Item de Auditoria" at bounding box center [321, 389] width 179 height 26
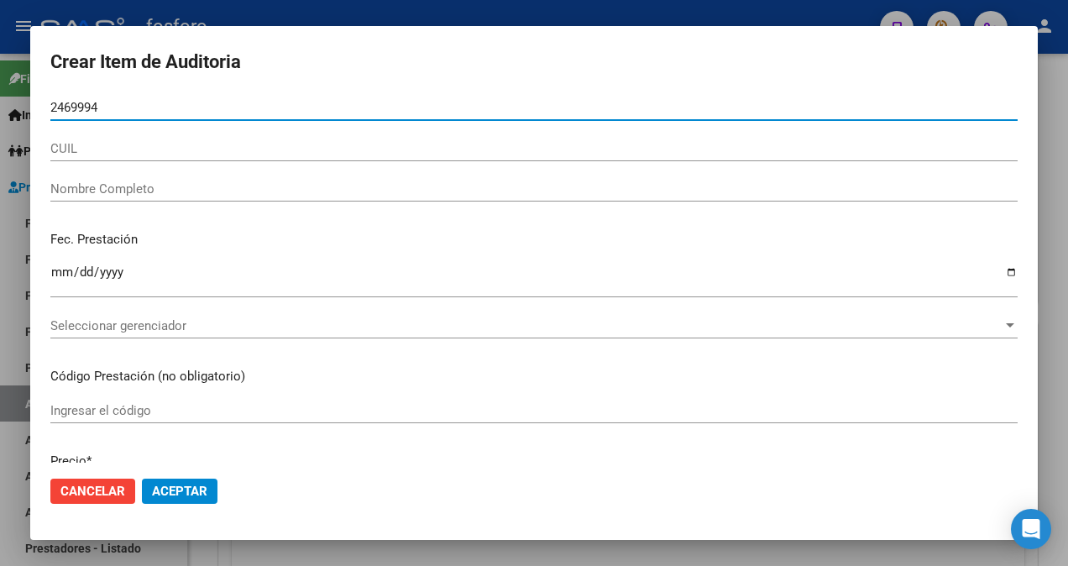
type input "24699942"
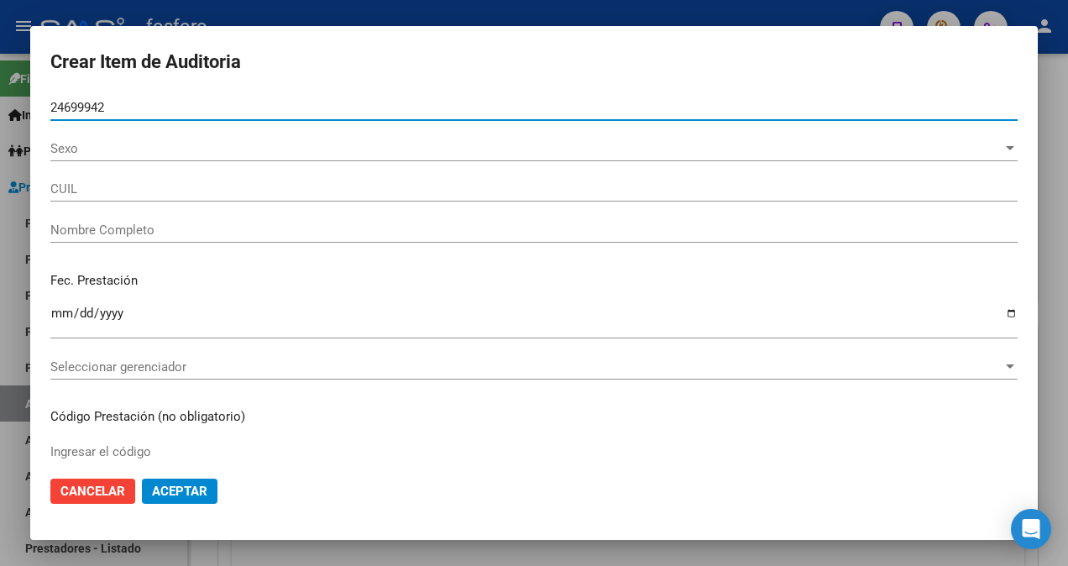
type input "27246999428"
type input "[PERSON_NAME] -"
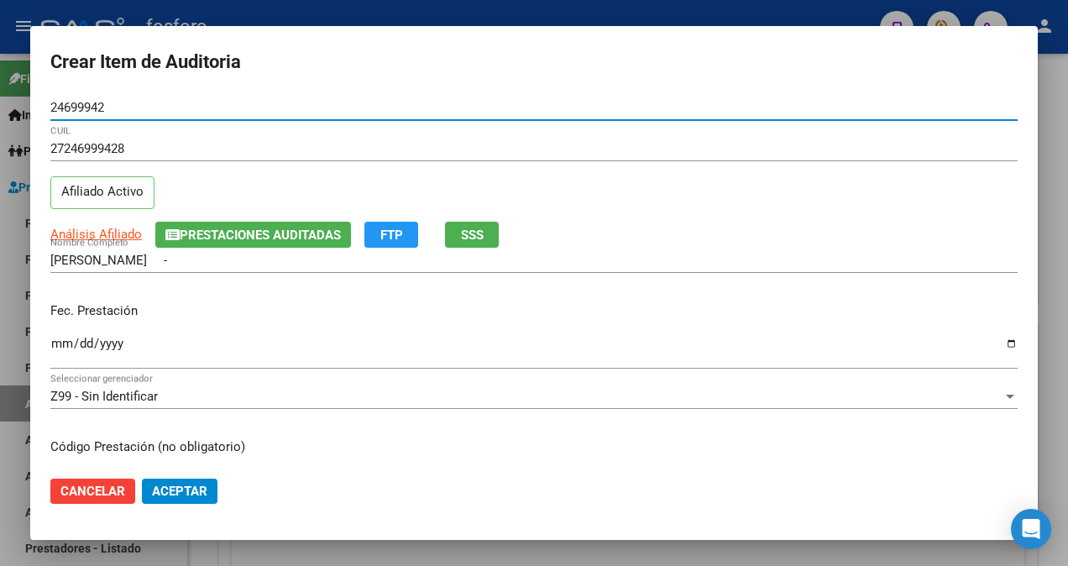
type input "24699942"
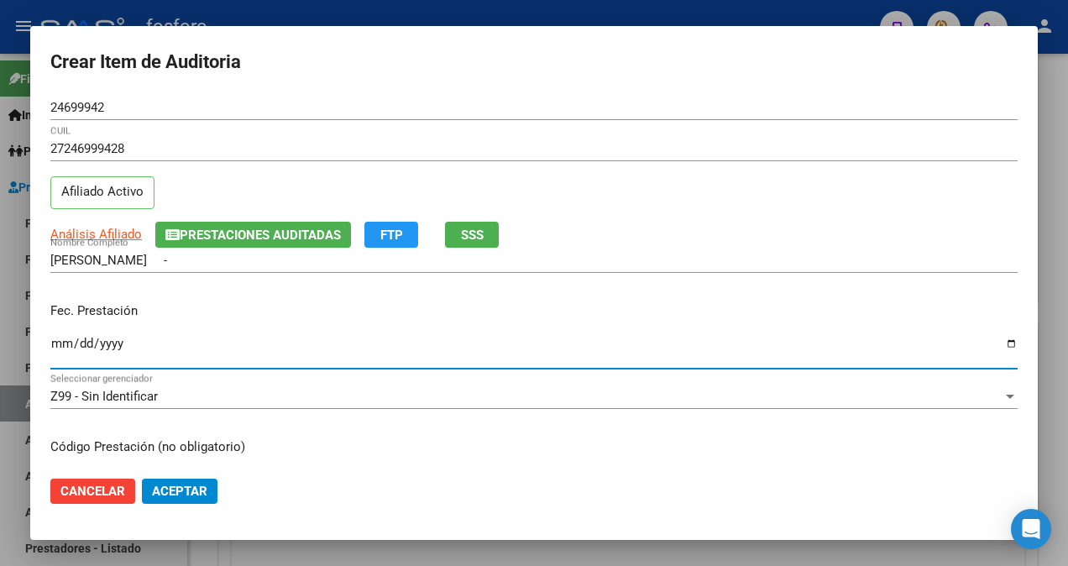
click at [61, 343] on input "Ingresar la fecha" at bounding box center [533, 350] width 967 height 27
type input "[DATE]"
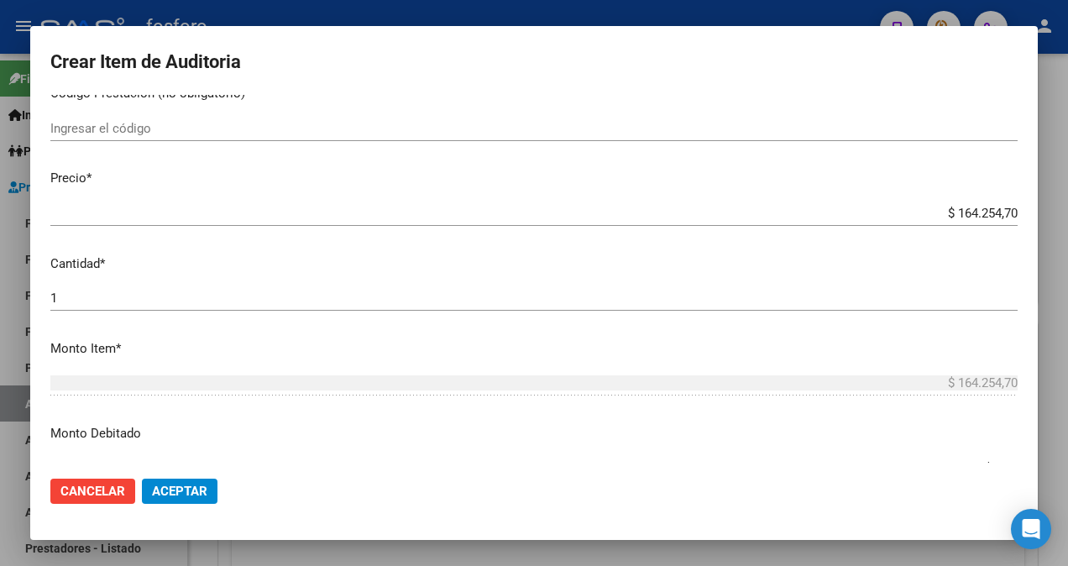
scroll to position [252, 0]
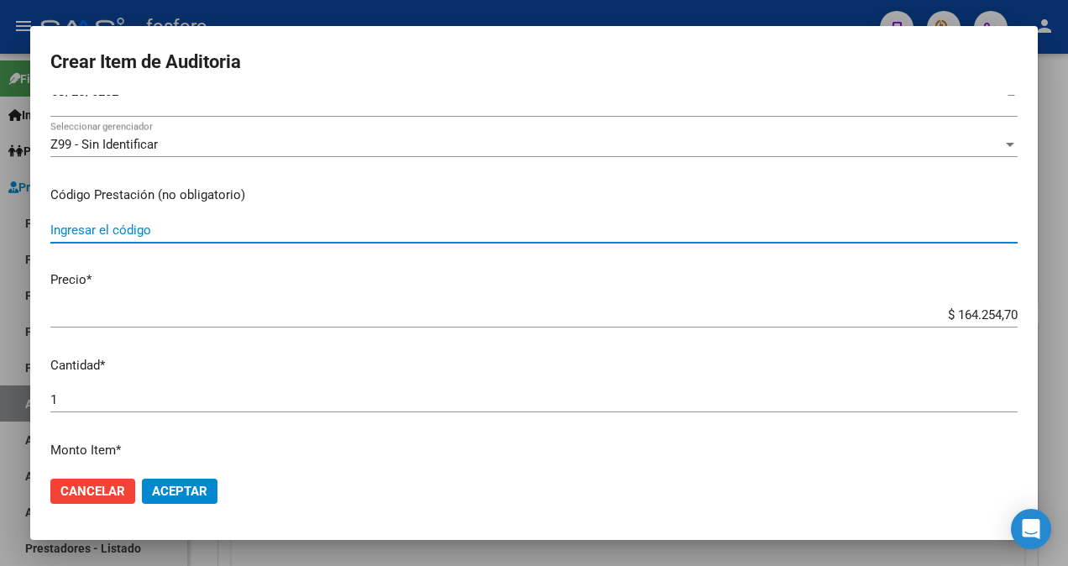
click at [170, 229] on input "Ingresar el código" at bounding box center [533, 229] width 967 height 15
click at [262, 227] on input "LABORATORIO / DEMAS AFILIADOS YCODIGOS EN DETALLE ADJUNTO." at bounding box center [533, 229] width 967 height 15
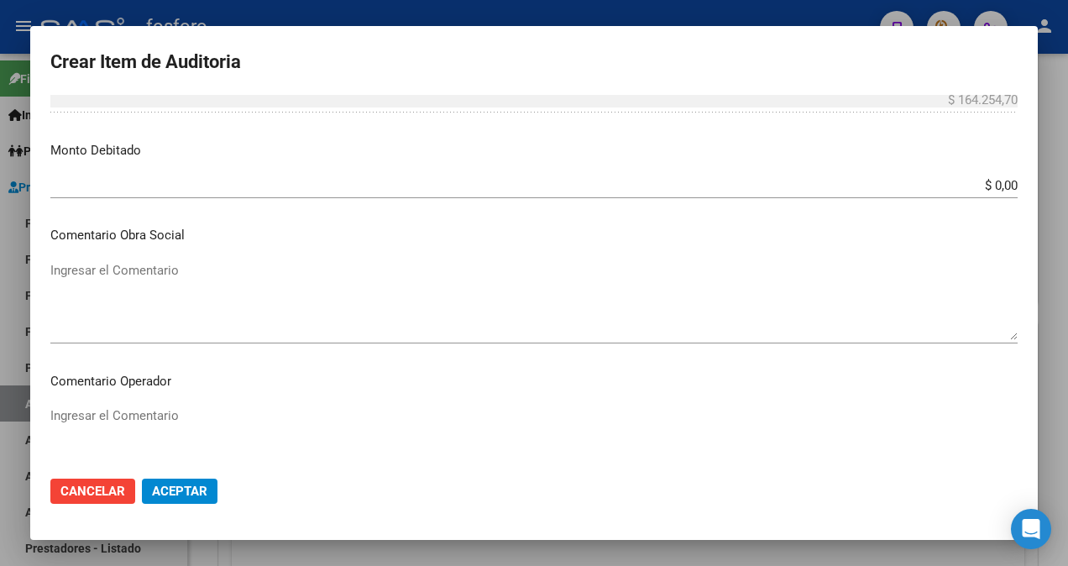
scroll to position [672, 0]
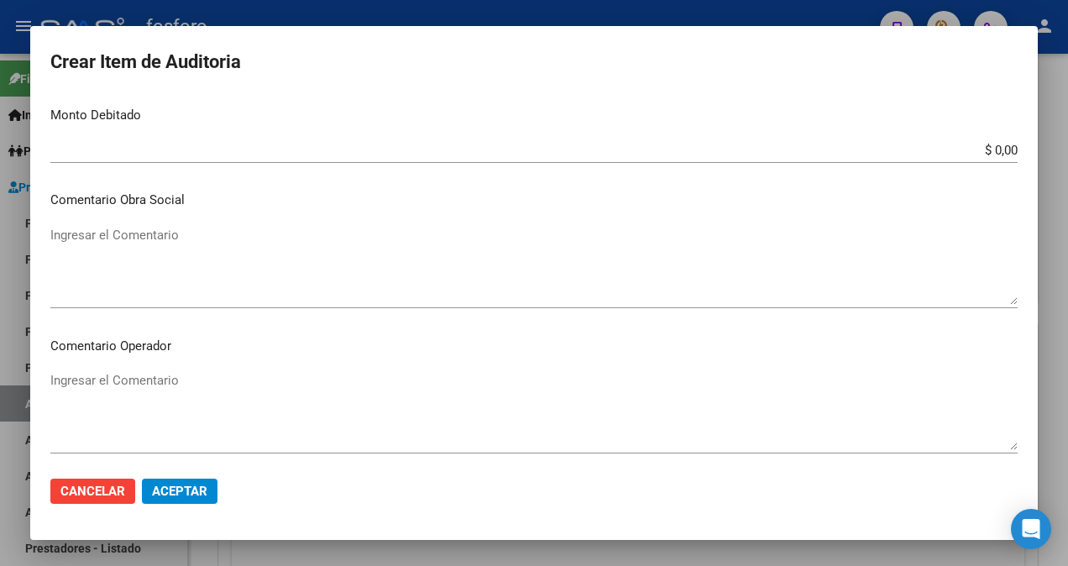
type input "LABORATORIO / DEMAS AFILIADOS Y CODIGOS EN DETALLE ADJUNTO."
click at [1006, 149] on app-form-text-field "Monto Debitado $ 0,00 Ingresar el monto" at bounding box center [540, 132] width 981 height 52
click at [1004, 144] on input "$ 0,00" at bounding box center [533, 150] width 967 height 15
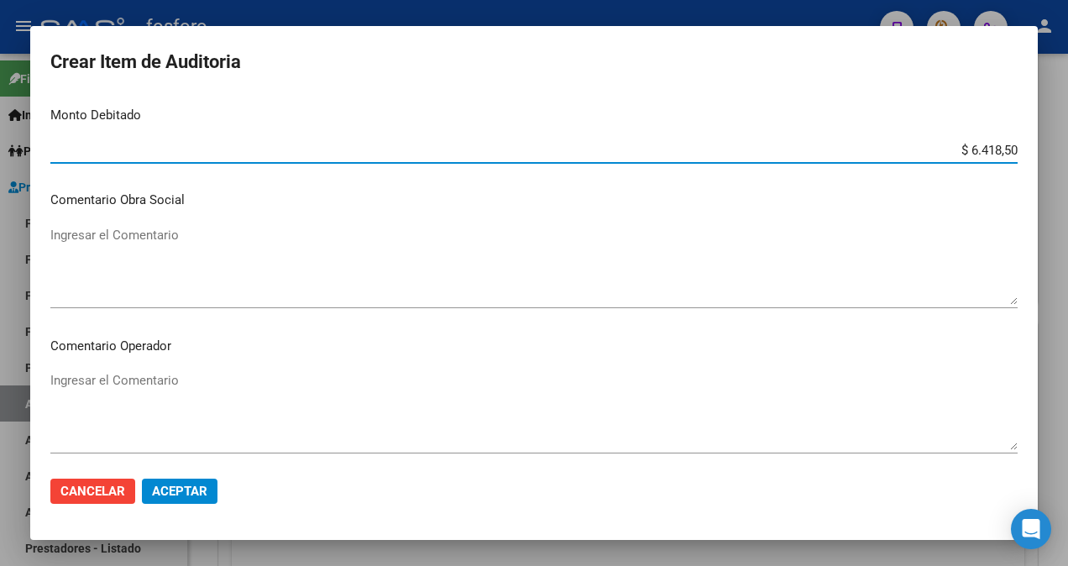
type input "$ 64.185,00"
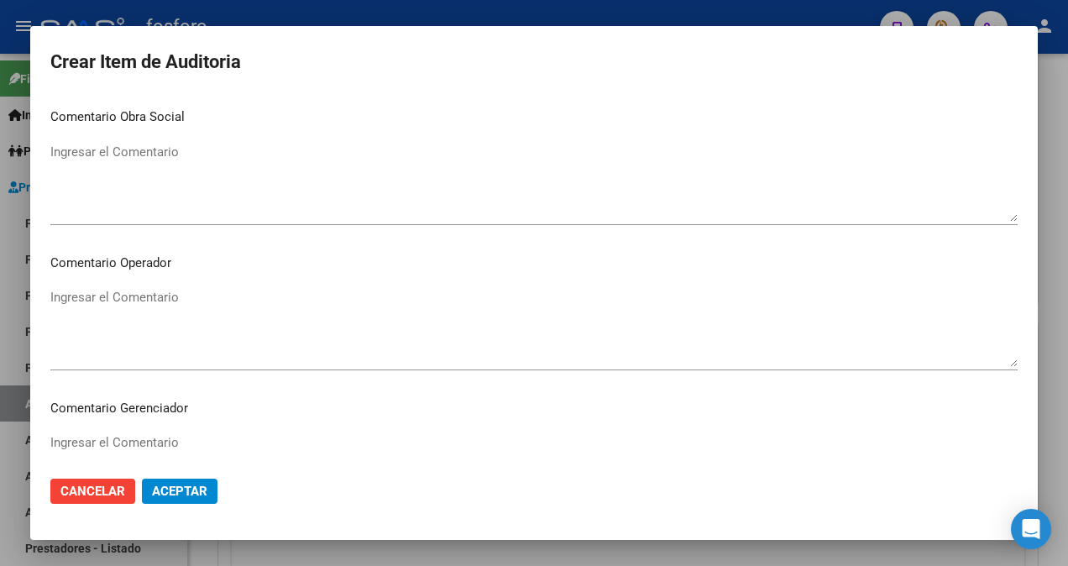
scroll to position [756, 0]
click at [146, 164] on textarea "Ingresar el Comentario" at bounding box center [533, 181] width 967 height 79
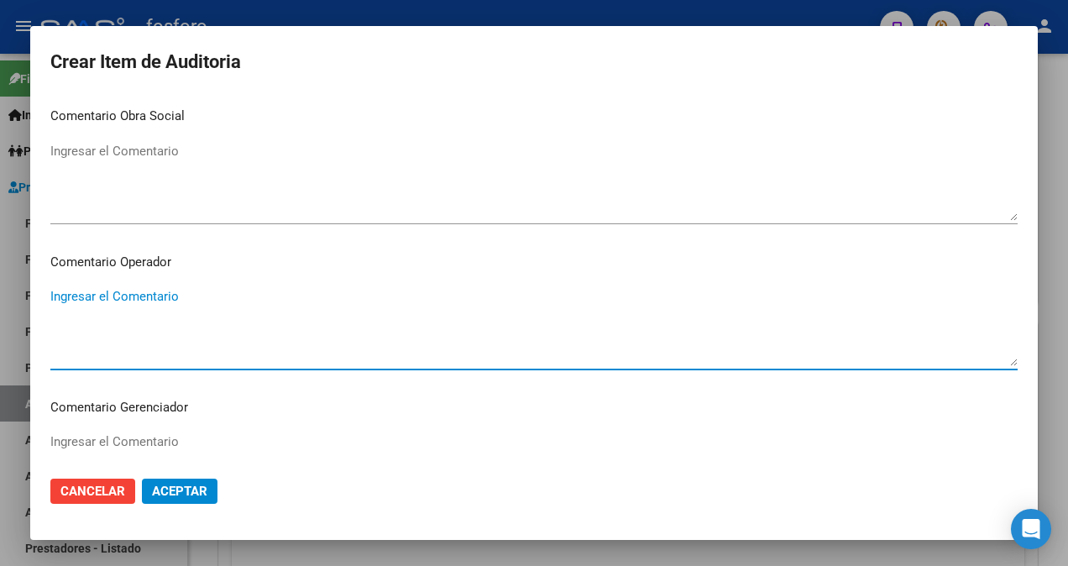
click at [61, 292] on textarea "Ingresar el Comentario" at bounding box center [533, 326] width 967 height 79
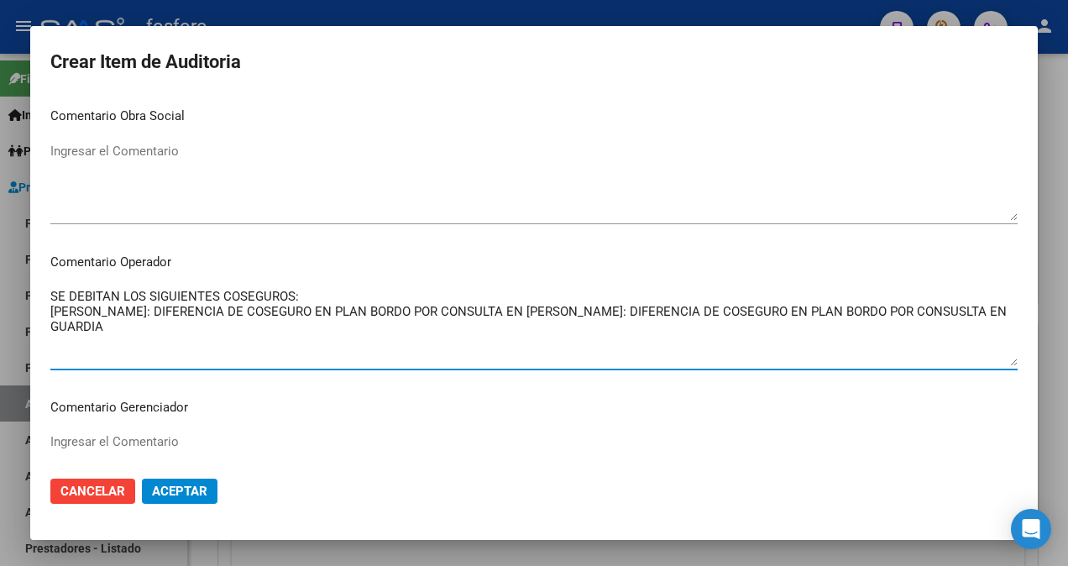
click at [524, 331] on textarea "SE DEBITAN LOS SIGUIENTES COSEGUROS: [PERSON_NAME]: DIFERENCIA DE COSEGURO EN P…" at bounding box center [533, 326] width 967 height 79
click at [673, 328] on textarea "SE DEBITAN LOS SIGUIENTES COSEGUROS: [PERSON_NAME]: DIFERENCIA DE COSEGURO EN P…" at bounding box center [533, 326] width 967 height 79
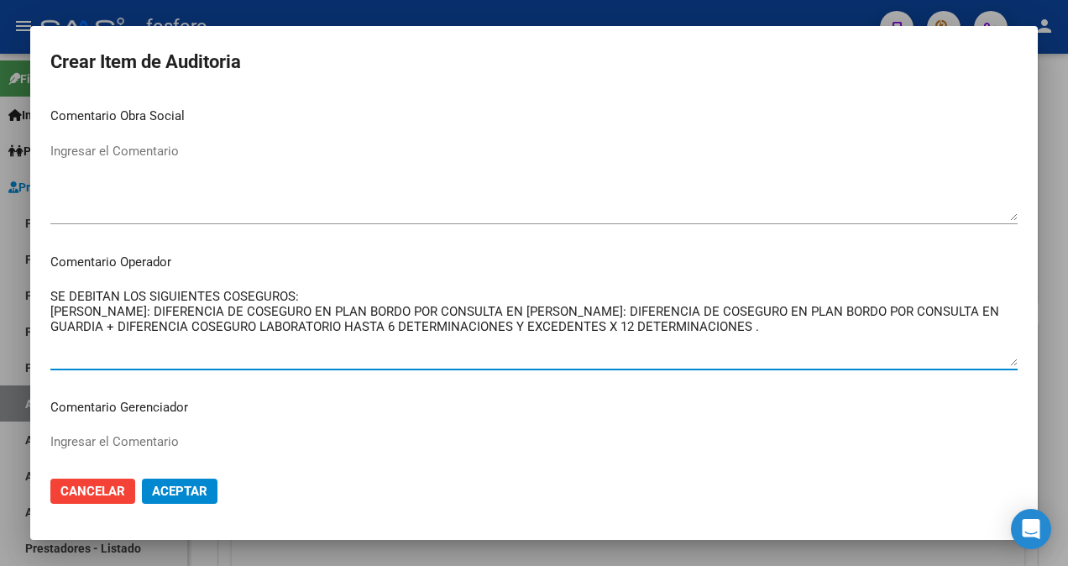
drag, startPoint x: 353, startPoint y: 326, endPoint x: 446, endPoint y: 327, distance: 93.2
click at [446, 327] on textarea "SE DEBITAN LOS SIGUIENTES COSEGUROS: [PERSON_NAME]: DIFERENCIA DE COSEGURO EN P…" at bounding box center [533, 326] width 967 height 79
paste textarea "EN PLAN BORDO"
click at [270, 342] on textarea "SE DEBITAN LOS SIGUIENTES COSEGUROS: [PERSON_NAME]: DIFERENCIA DE COSEGURO EN P…" at bounding box center [533, 326] width 967 height 79
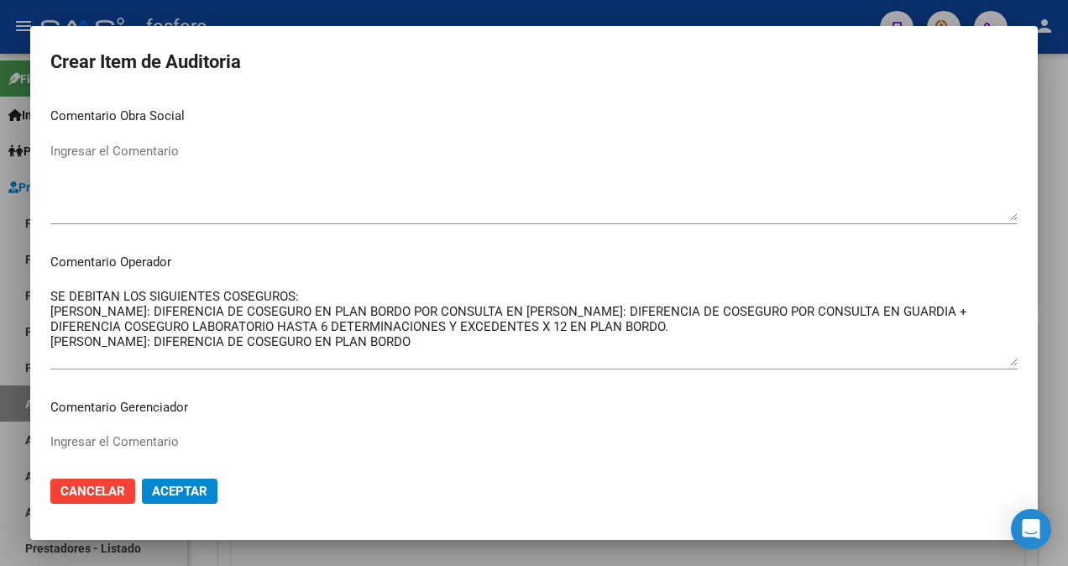
click at [442, 361] on textarea "SE DEBITAN LOS SIGUIENTES COSEGUROS: [PERSON_NAME]: DIFERENCIA DE COSEGURO EN P…" at bounding box center [533, 326] width 967 height 79
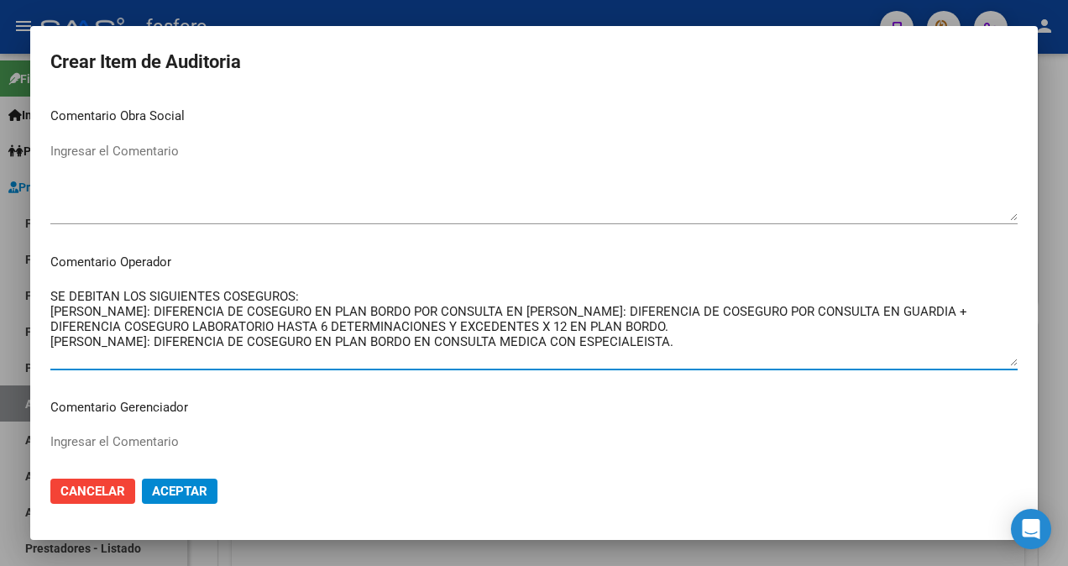
click at [636, 360] on textarea "SE DEBITAN LOS SIGUIENTES COSEGUROS: [PERSON_NAME]: DIFERENCIA DE COSEGURO EN P…" at bounding box center [533, 326] width 967 height 79
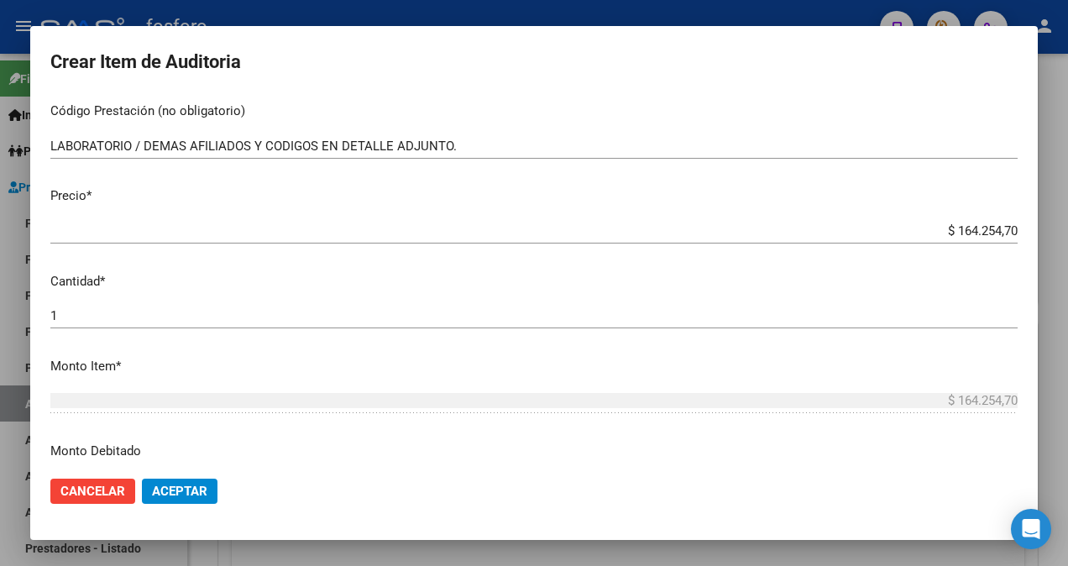
scroll to position [840, 0]
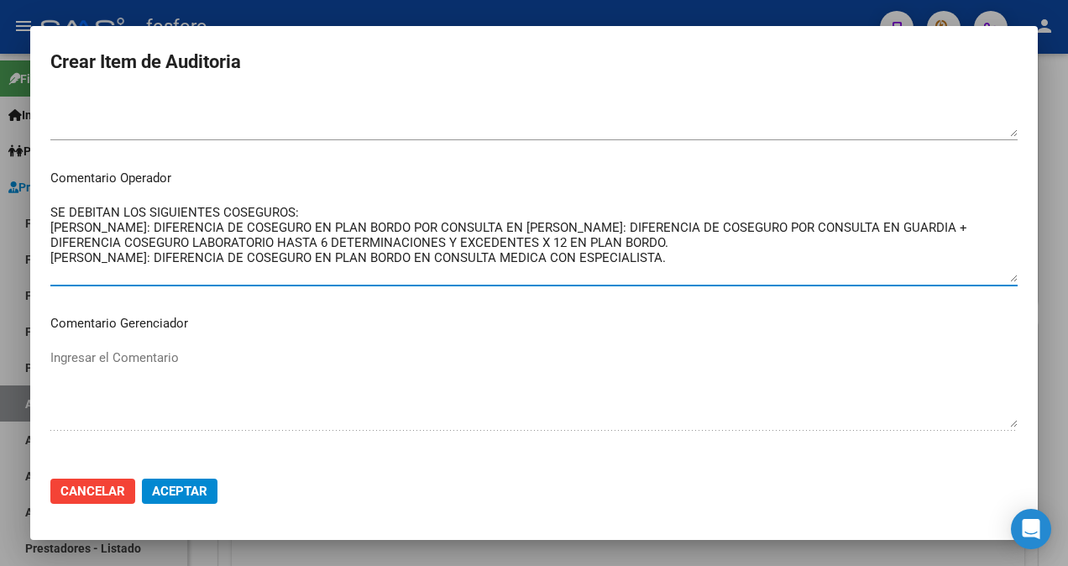
click at [673, 277] on textarea "SE DEBITAN LOS SIGUIENTES COSEGUROS: [PERSON_NAME]: DIFERENCIA DE COSEGURO EN P…" at bounding box center [533, 242] width 967 height 79
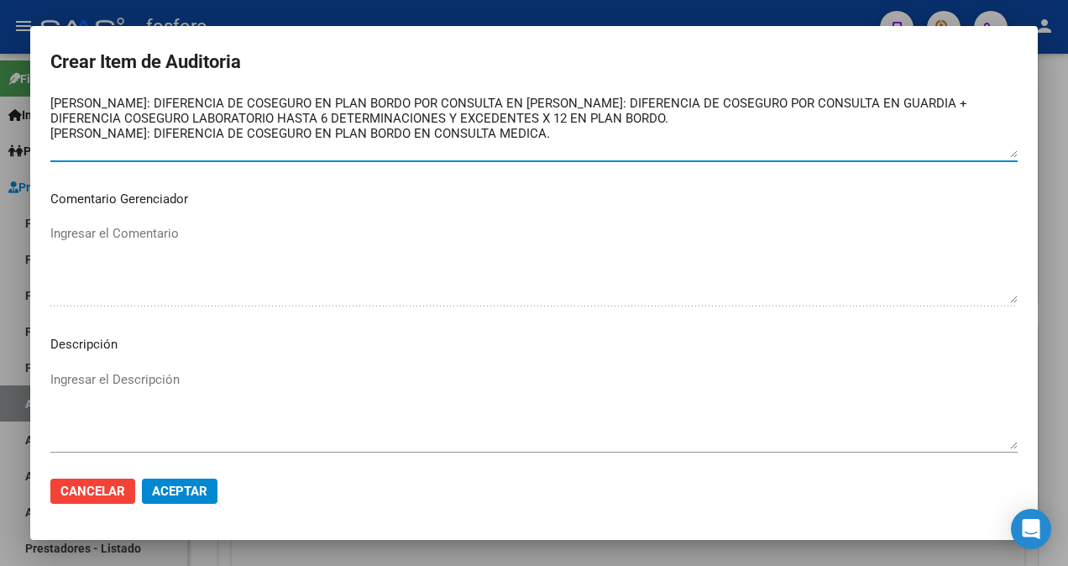
scroll to position [1091, 0]
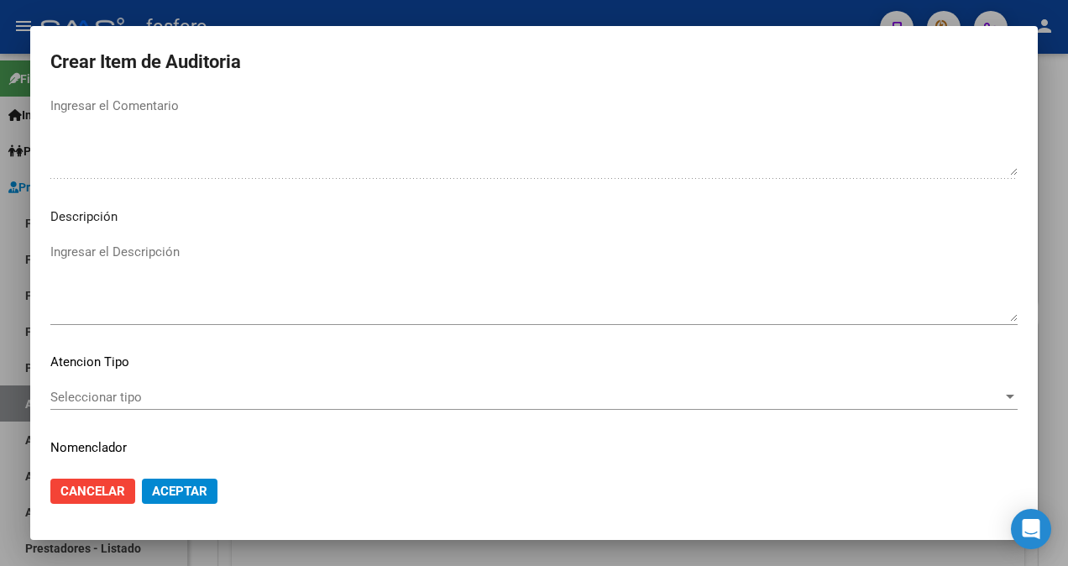
type textarea "SE DEBITAN LOS SIGUIENTES COSEGUROS: [PERSON_NAME]: DIFERENCIA DE COSEGURO EN P…"
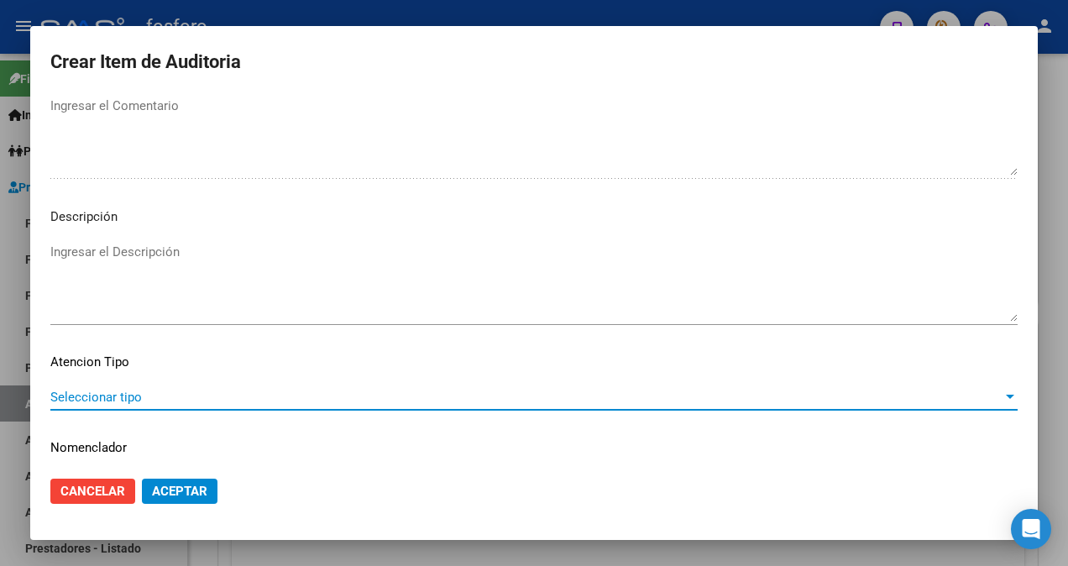
click at [131, 402] on span "Seleccionar tipo" at bounding box center [526, 397] width 952 height 15
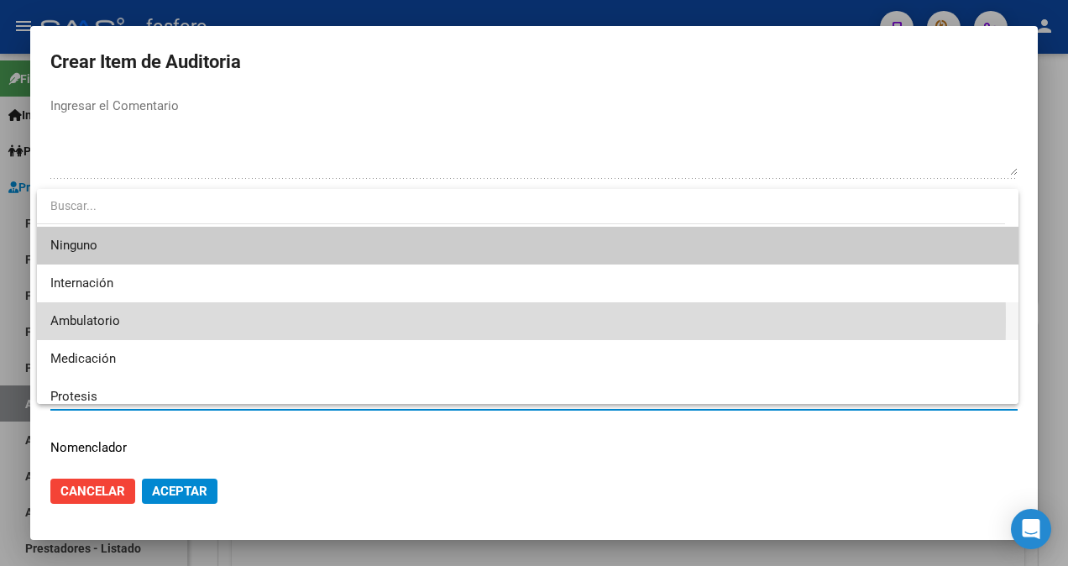
click at [131, 321] on span "Ambulatorio" at bounding box center [527, 321] width 955 height 38
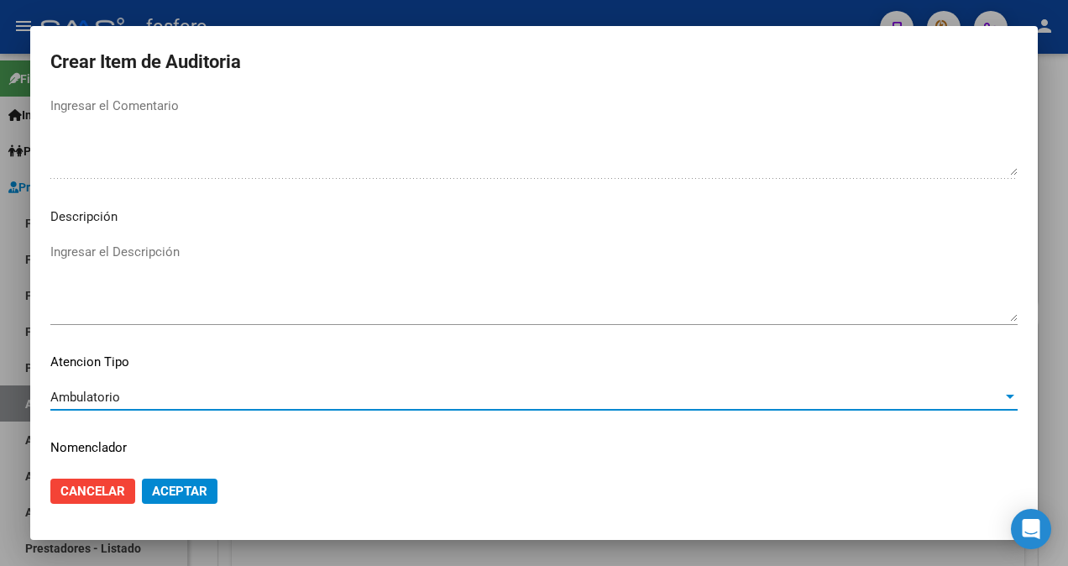
scroll to position [1138, 0]
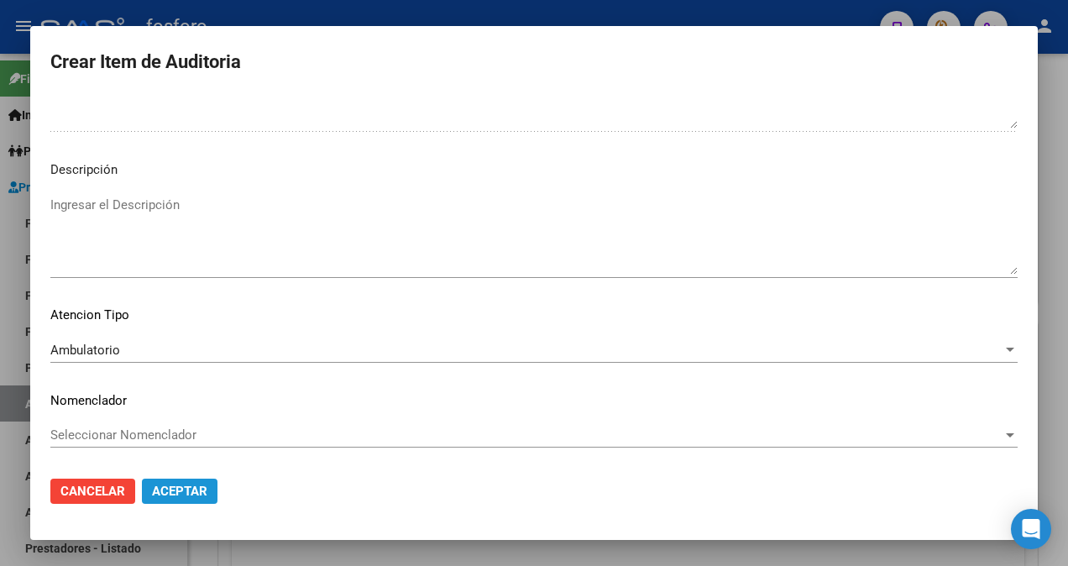
click at [161, 484] on span "Aceptar" at bounding box center [179, 491] width 55 height 15
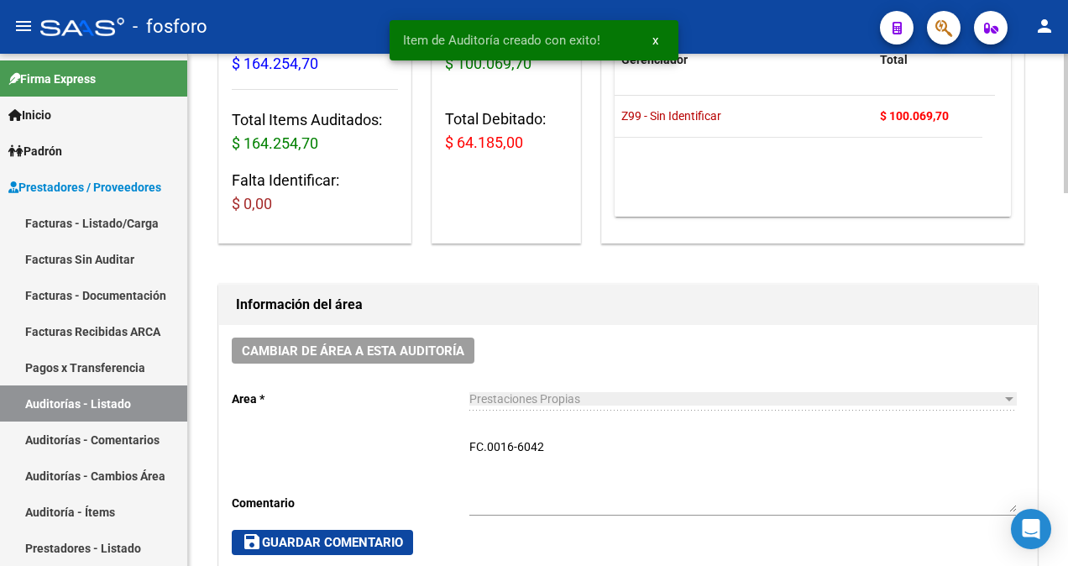
scroll to position [1, 0]
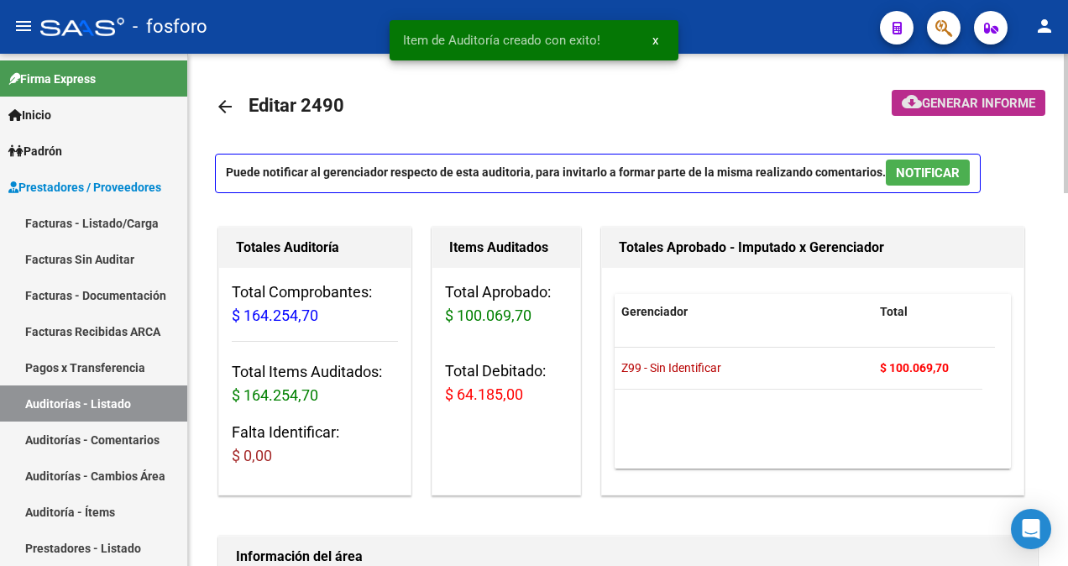
click at [944, 96] on span "Generar informe" at bounding box center [978, 103] width 113 height 15
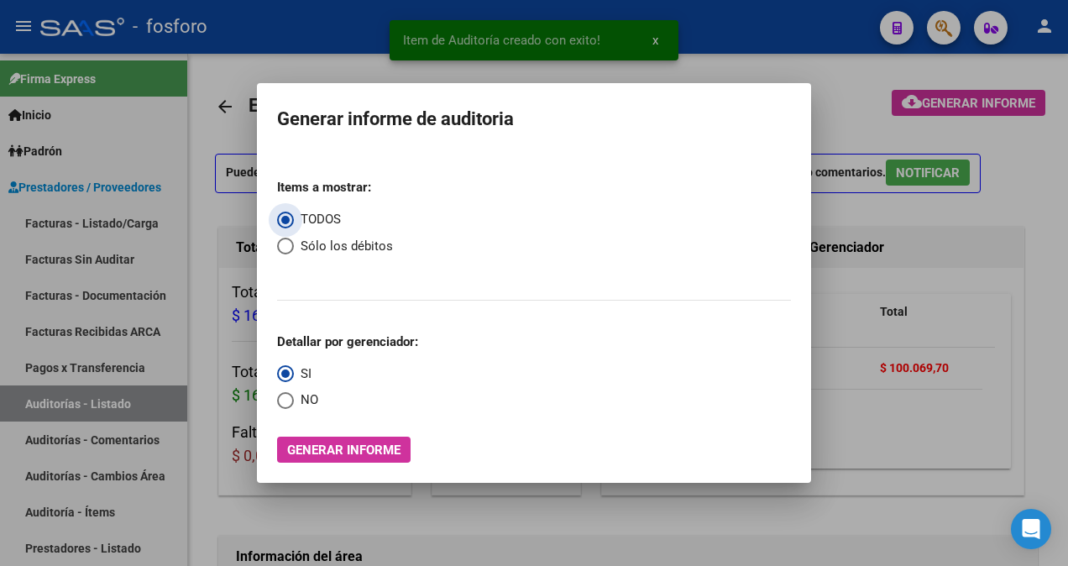
click at [309, 452] on span "Generar informe" at bounding box center [343, 449] width 113 height 15
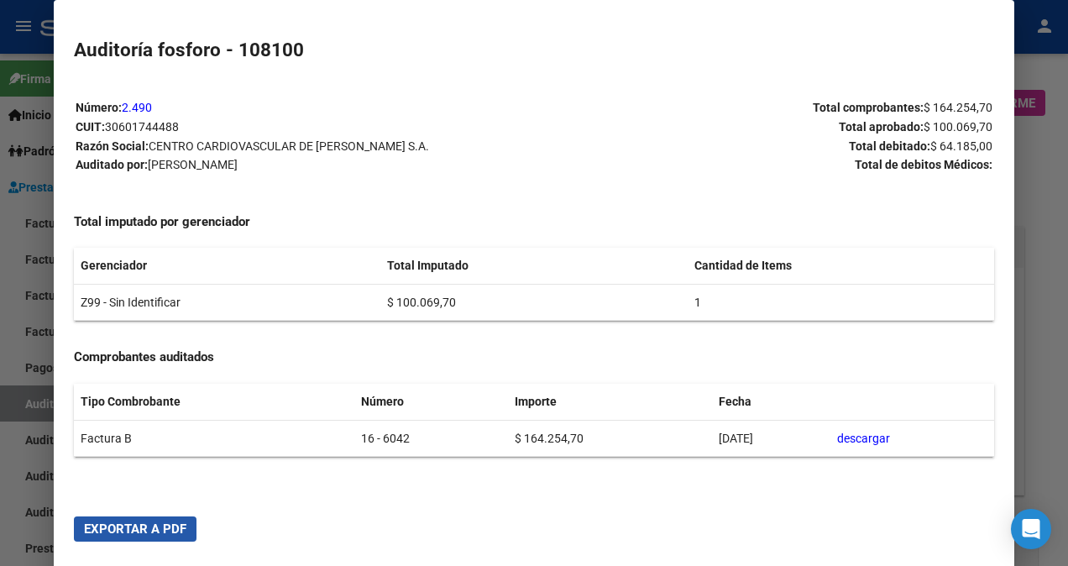
click at [139, 527] on span "Exportar a PDF" at bounding box center [135, 528] width 102 height 15
click at [40, 473] on div at bounding box center [534, 283] width 1068 height 566
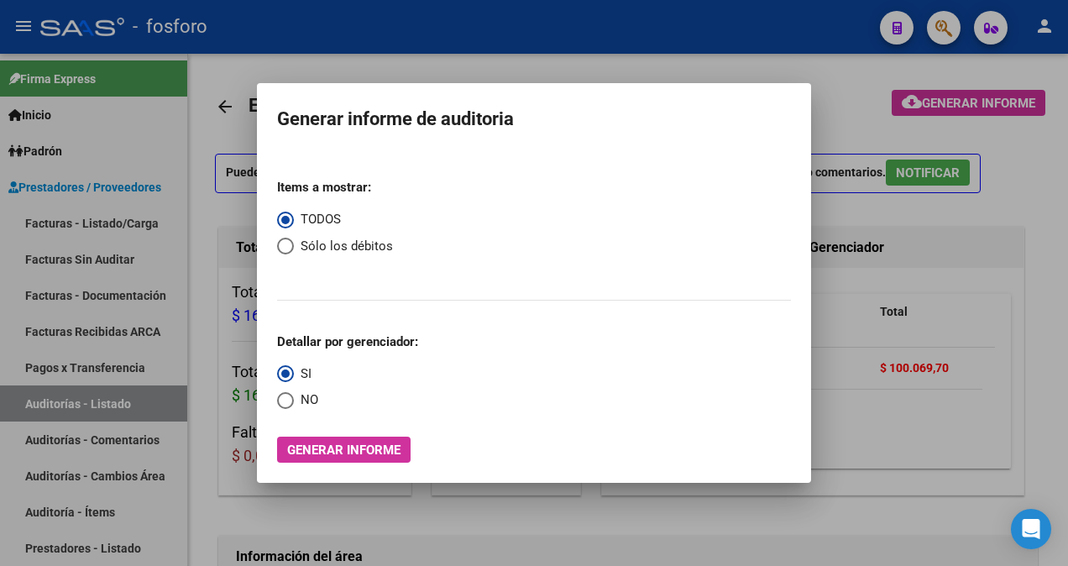
click at [173, 341] on div at bounding box center [534, 283] width 1068 height 566
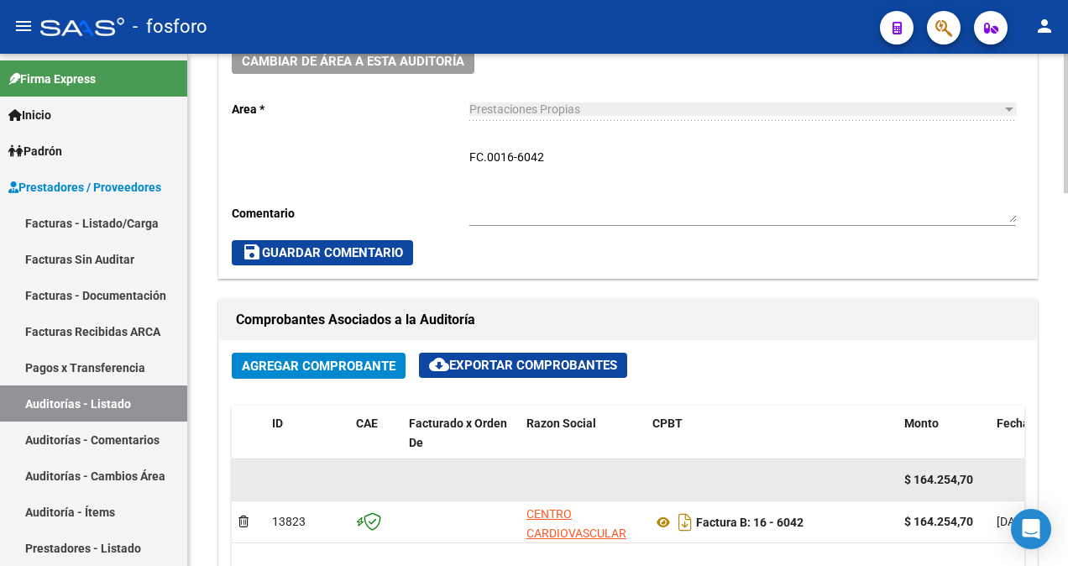
scroll to position [589, 0]
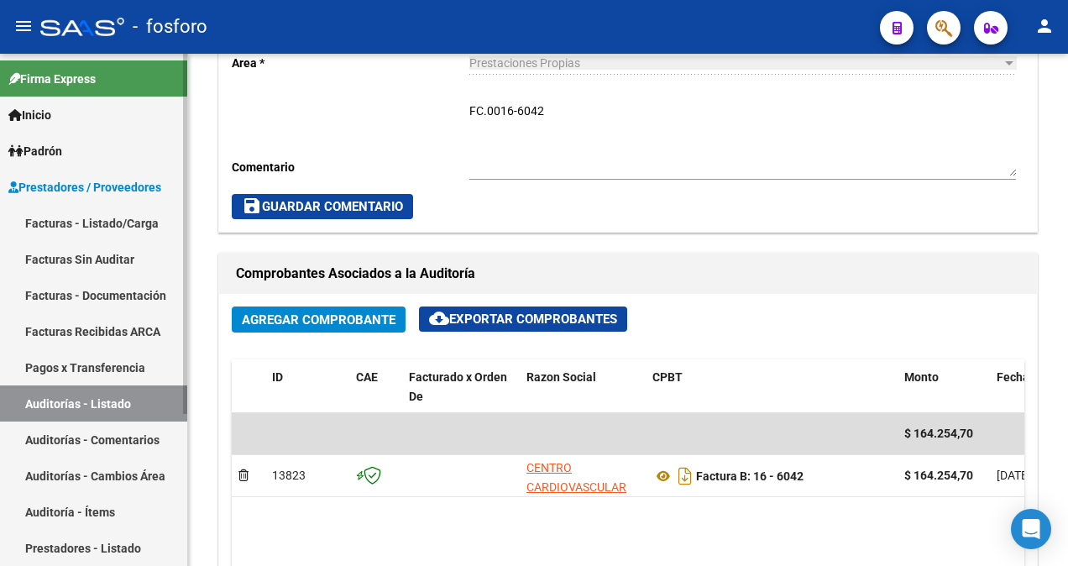
drag, startPoint x: 94, startPoint y: 222, endPoint x: 166, endPoint y: 202, distance: 74.7
click at [96, 222] on link "Facturas - Listado/Carga" at bounding box center [93, 223] width 187 height 36
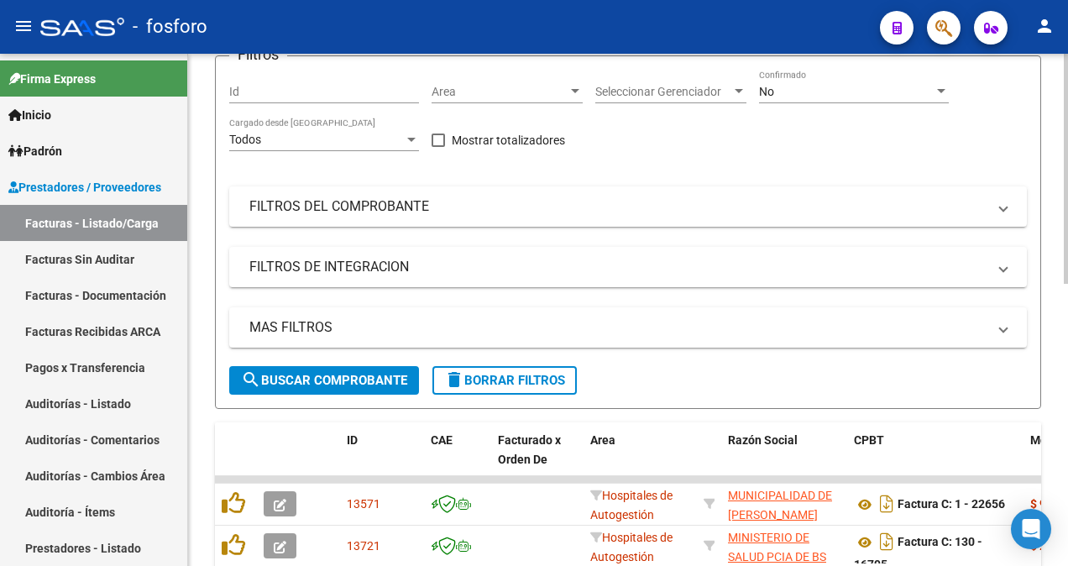
scroll to position [169, 0]
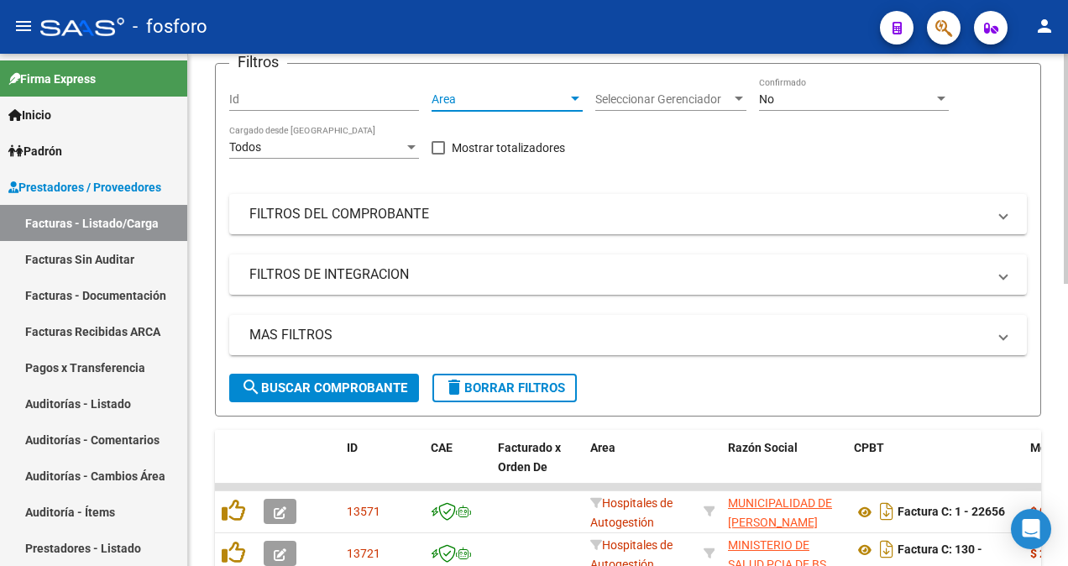
click at [579, 97] on div at bounding box center [575, 98] width 15 height 13
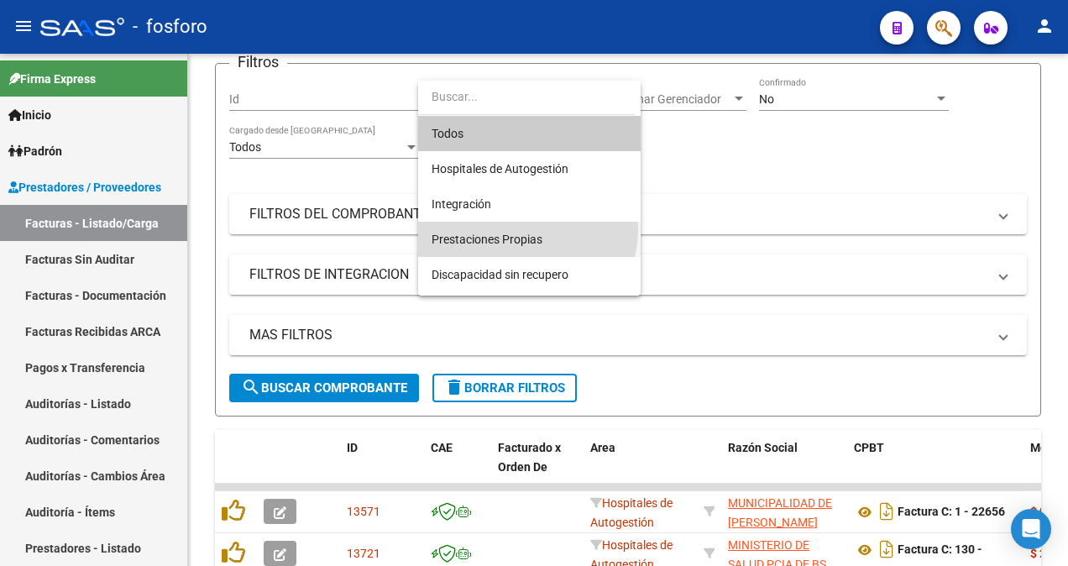
click at [523, 229] on span "Prestaciones Propias" at bounding box center [530, 239] width 196 height 35
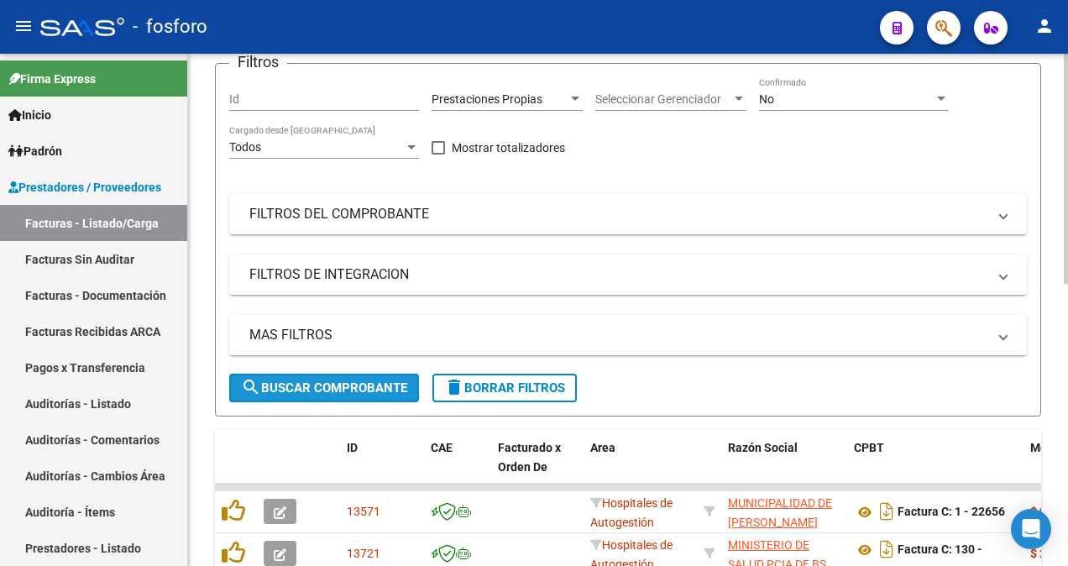
click at [330, 380] on span "search Buscar Comprobante" at bounding box center [324, 387] width 166 height 15
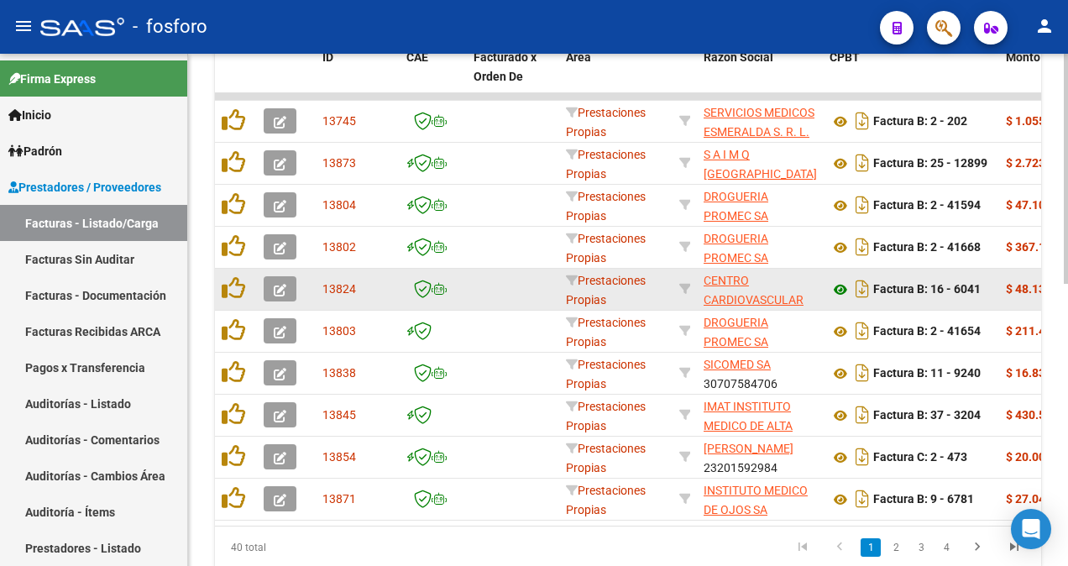
scroll to position [626, 0]
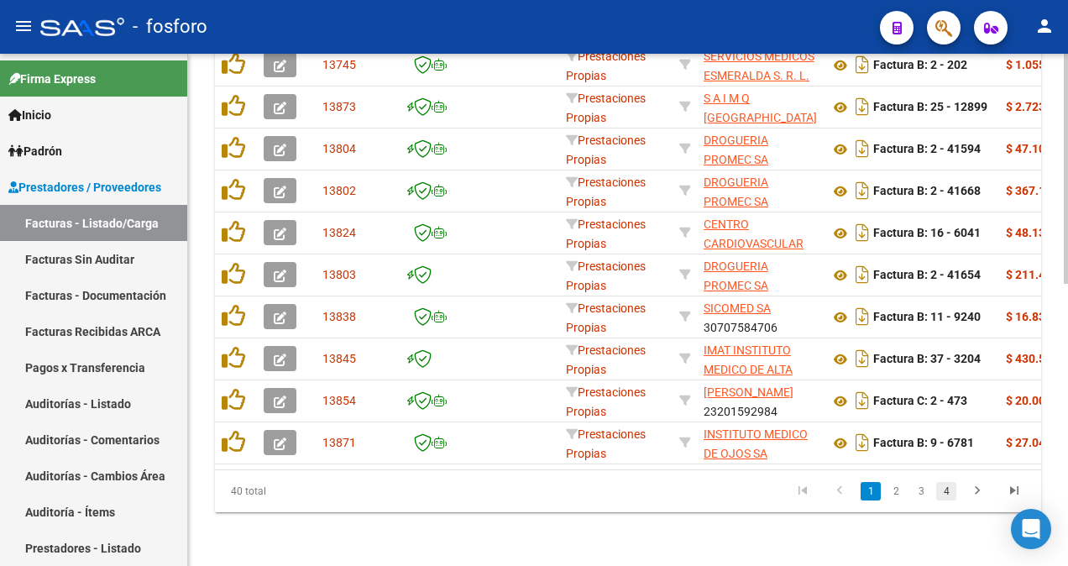
click at [954, 492] on link "4" at bounding box center [946, 491] width 20 height 18
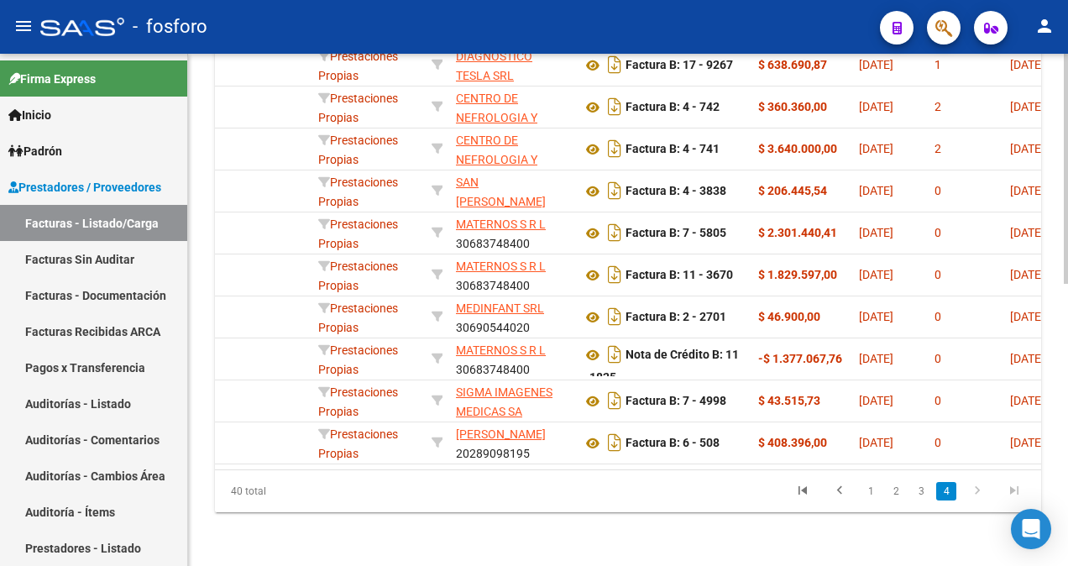
scroll to position [0, 280]
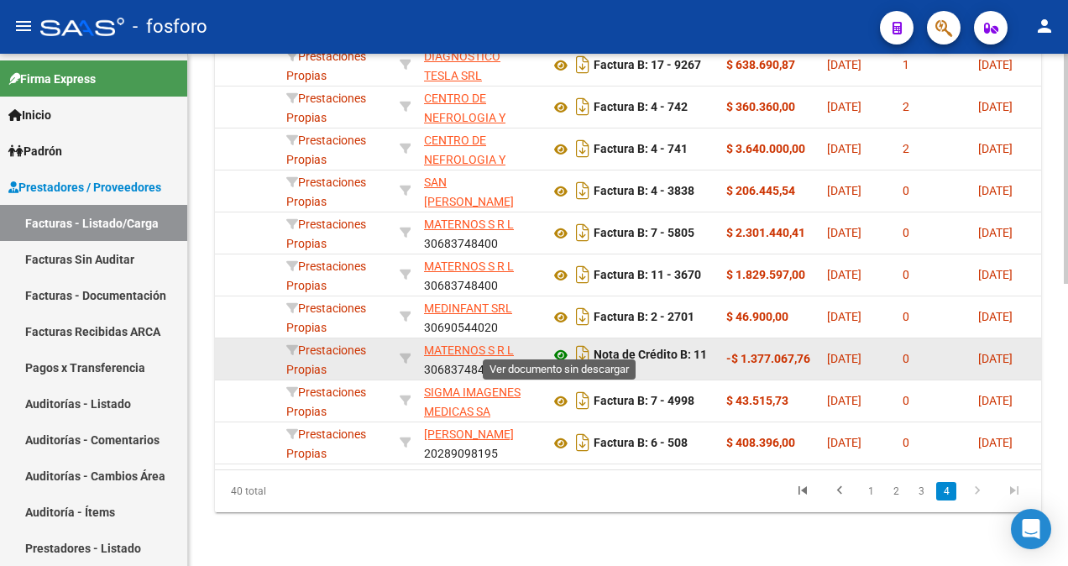
click at [561, 345] on icon at bounding box center [561, 355] width 22 height 20
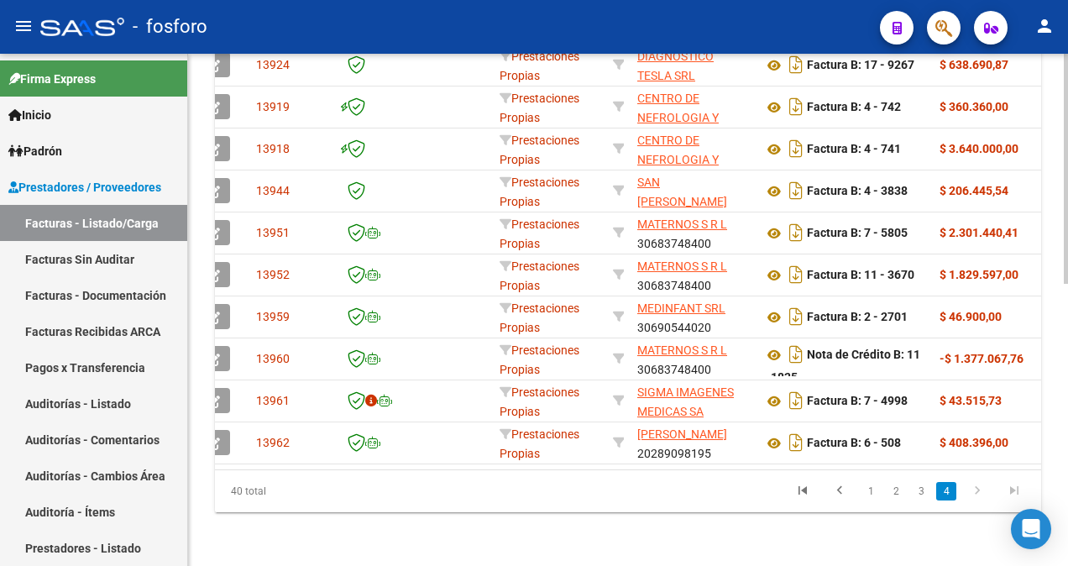
scroll to position [0, 0]
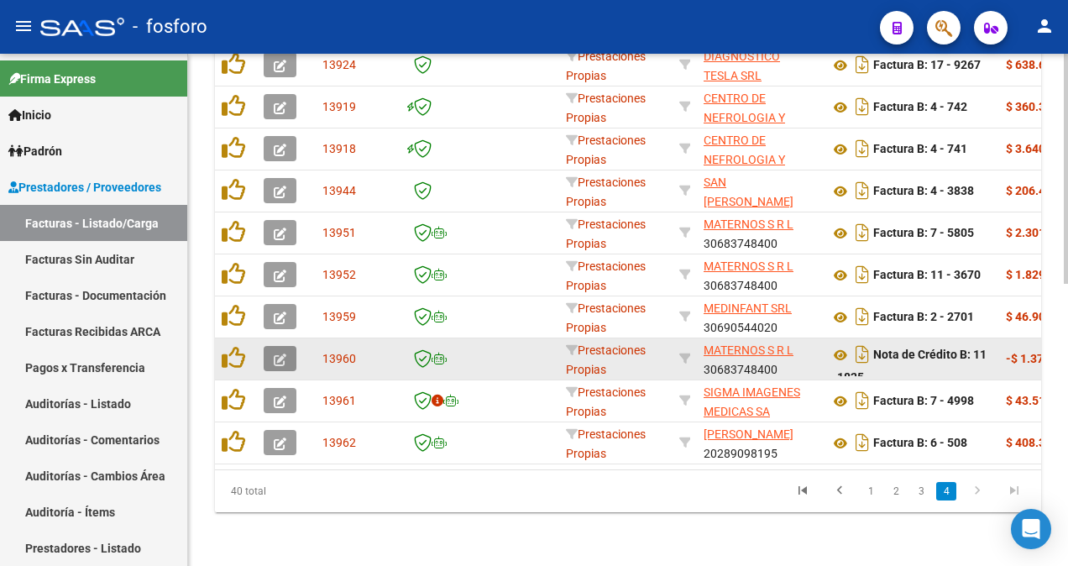
click at [272, 346] on button "button" at bounding box center [280, 358] width 33 height 25
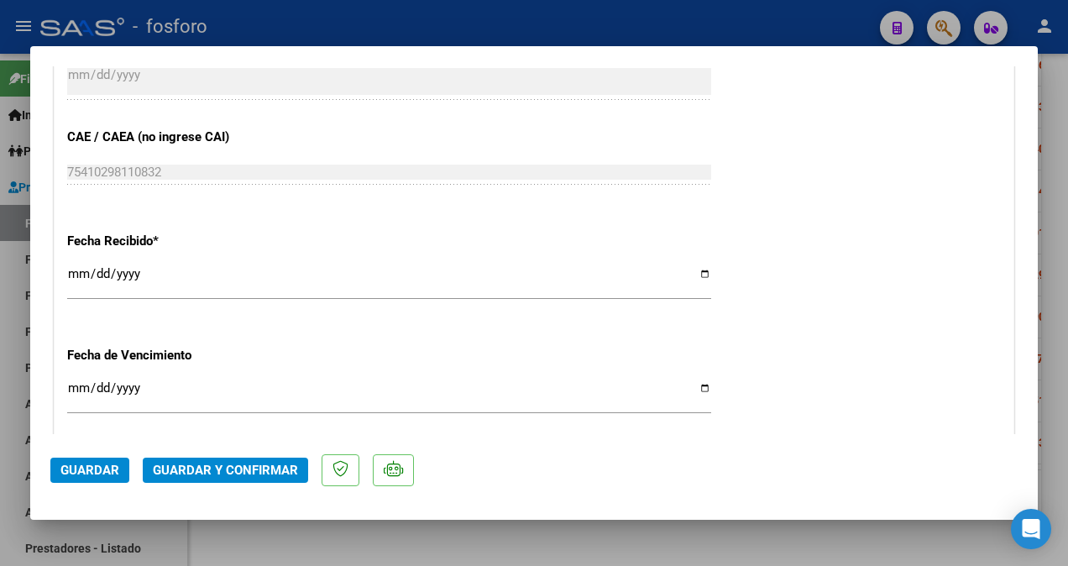
scroll to position [840, 0]
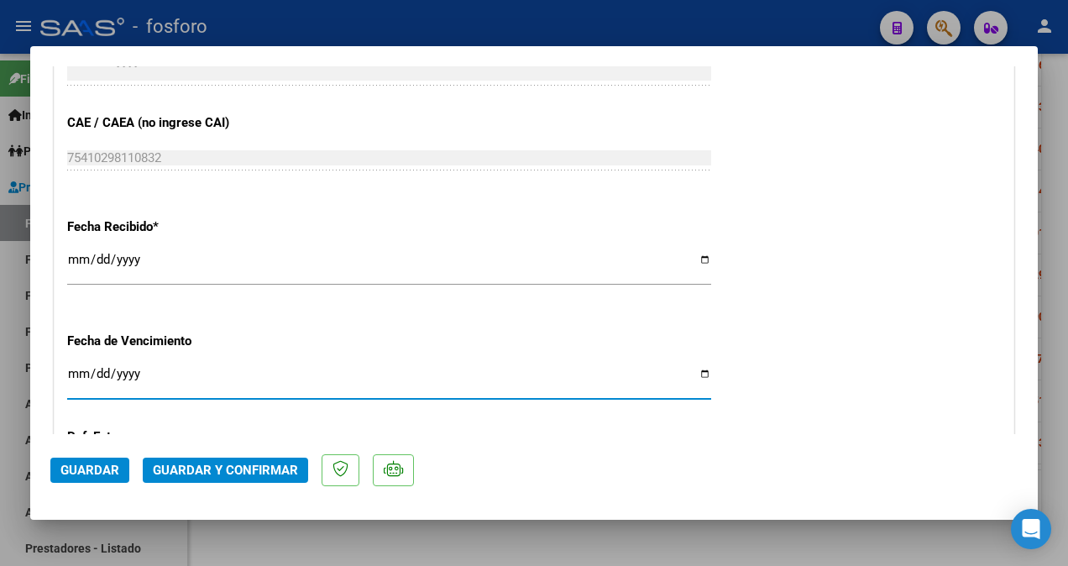
click at [82, 374] on input "Ingresar la fecha" at bounding box center [389, 380] width 644 height 27
type input "[DATE]"
click at [234, 475] on span "Guardar y Confirmar" at bounding box center [225, 470] width 145 height 15
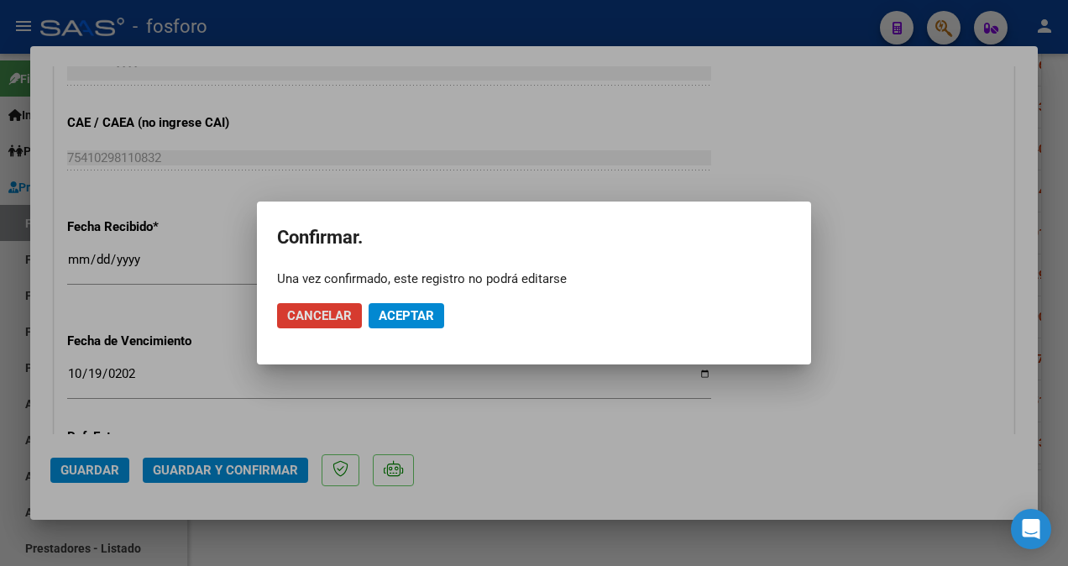
click at [392, 307] on button "Aceptar" at bounding box center [407, 315] width 76 height 25
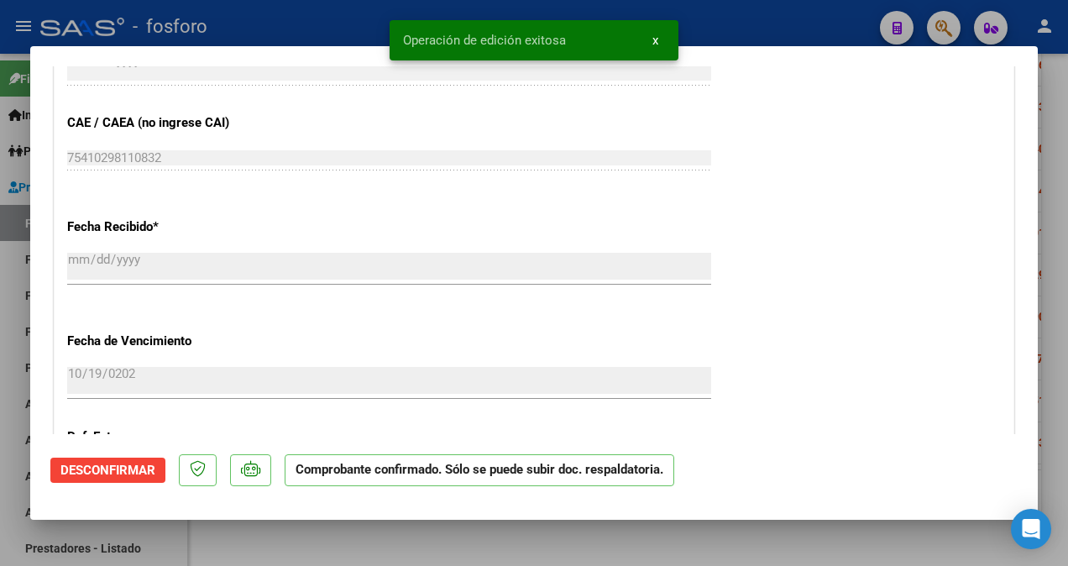
click at [8, 317] on div at bounding box center [534, 283] width 1068 height 566
type input "$ 0,00"
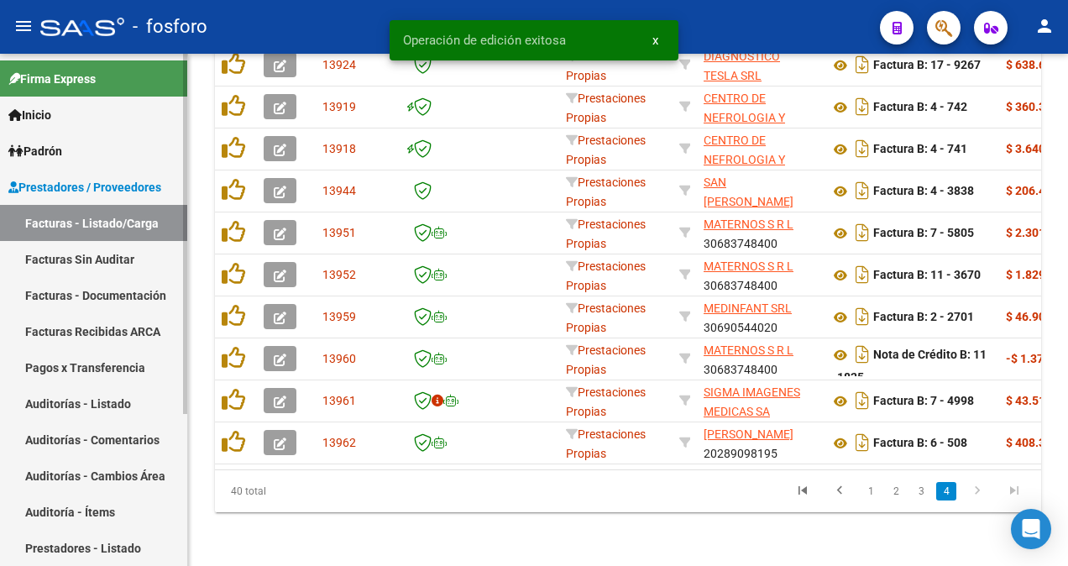
scroll to position [584, 0]
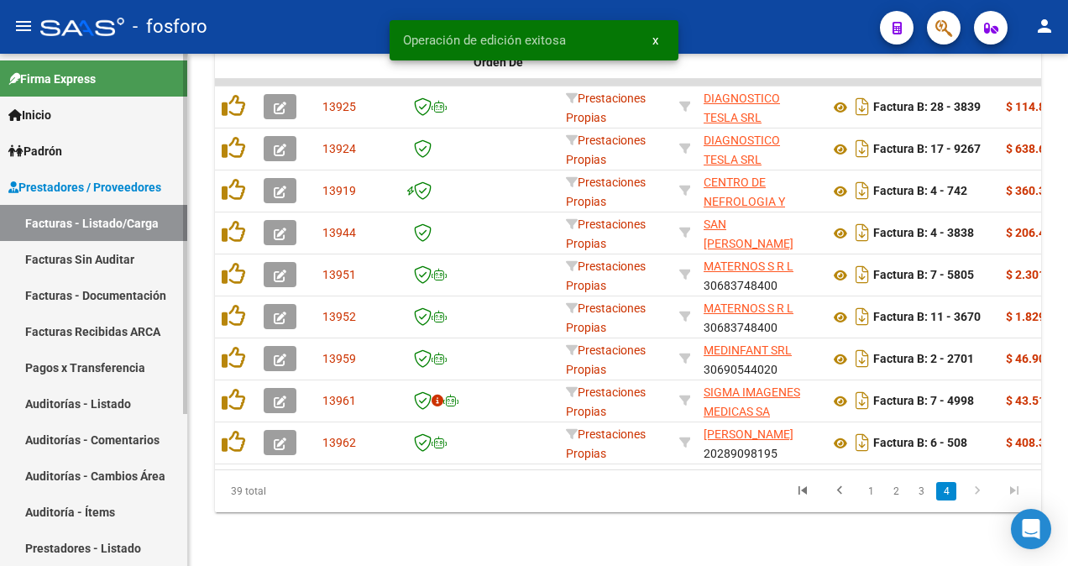
click at [79, 254] on link "Facturas Sin Auditar" at bounding box center [93, 259] width 187 height 36
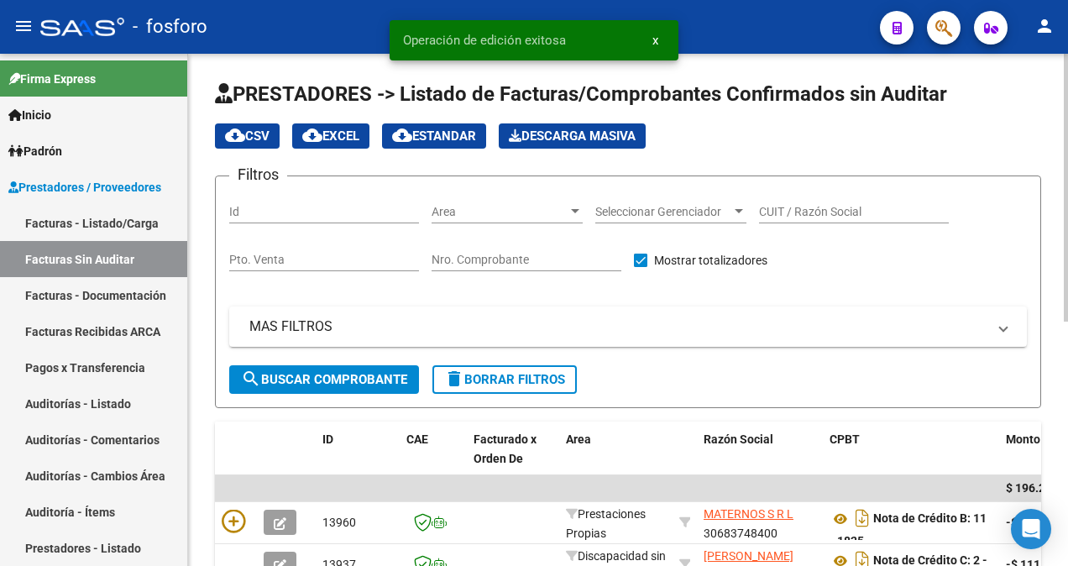
click at [578, 205] on div at bounding box center [575, 211] width 15 height 13
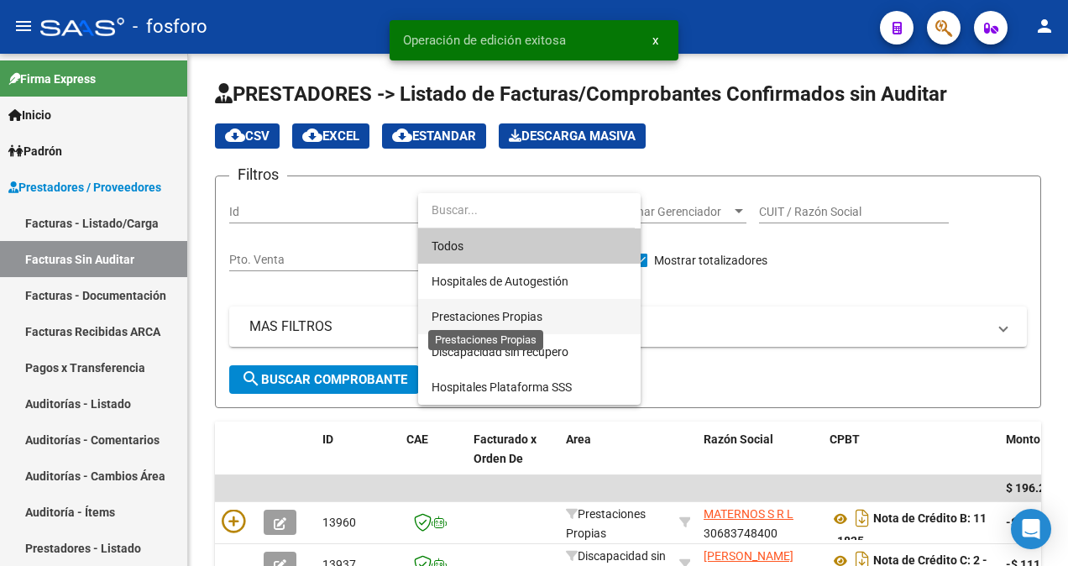
click at [532, 312] on span "Prestaciones Propias" at bounding box center [487, 316] width 111 height 13
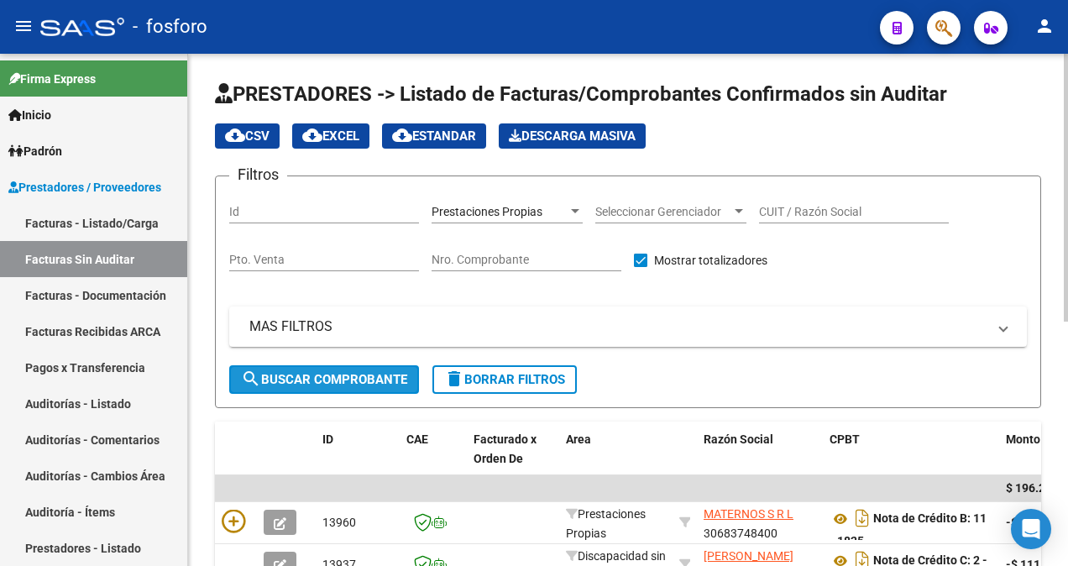
click at [349, 383] on span "search Buscar Comprobante" at bounding box center [324, 379] width 166 height 15
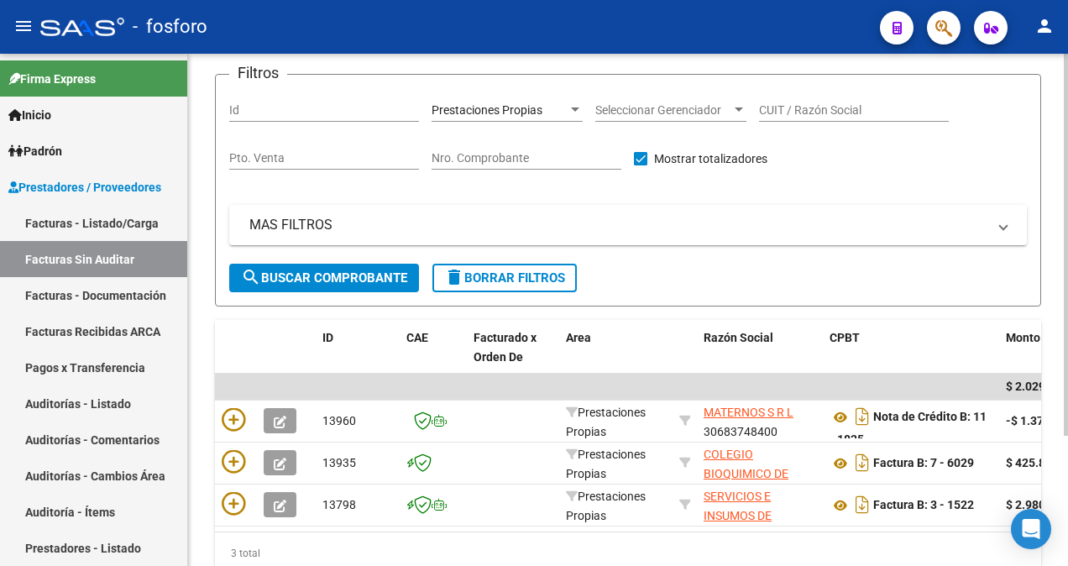
scroll to position [175, 0]
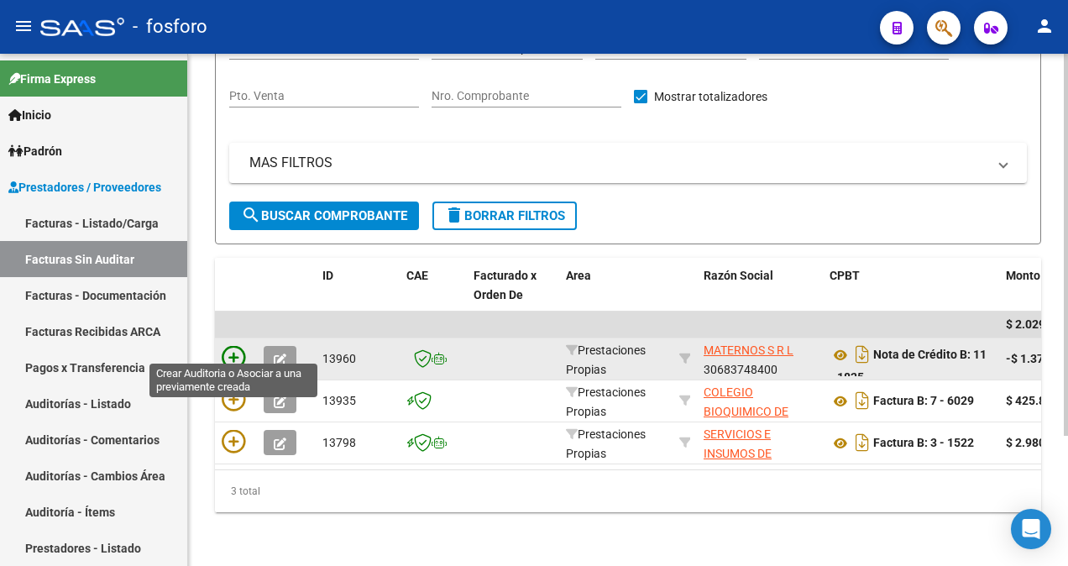
click at [231, 348] on icon at bounding box center [234, 358] width 24 height 24
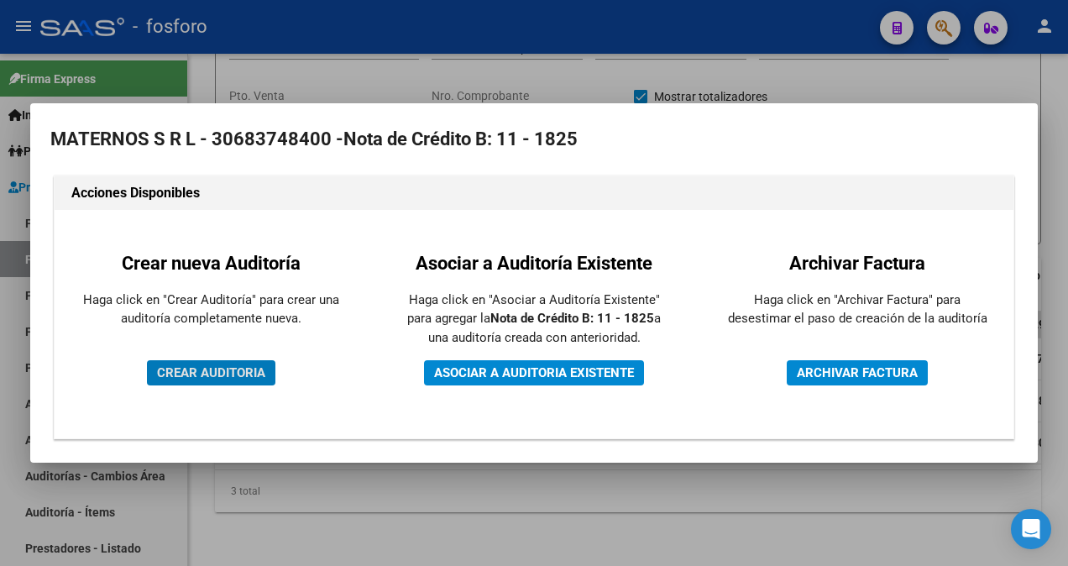
drag, startPoint x: 198, startPoint y: 372, endPoint x: 207, endPoint y: 369, distance: 9.0
click at [200, 372] on span "CREAR AUDITORIA" at bounding box center [211, 372] width 108 height 15
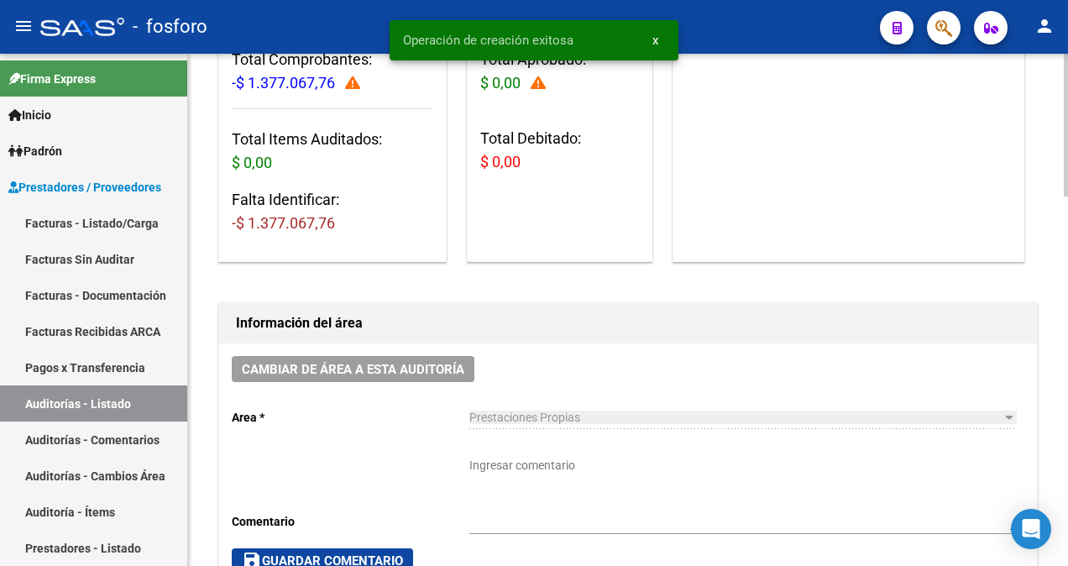
scroll to position [252, 0]
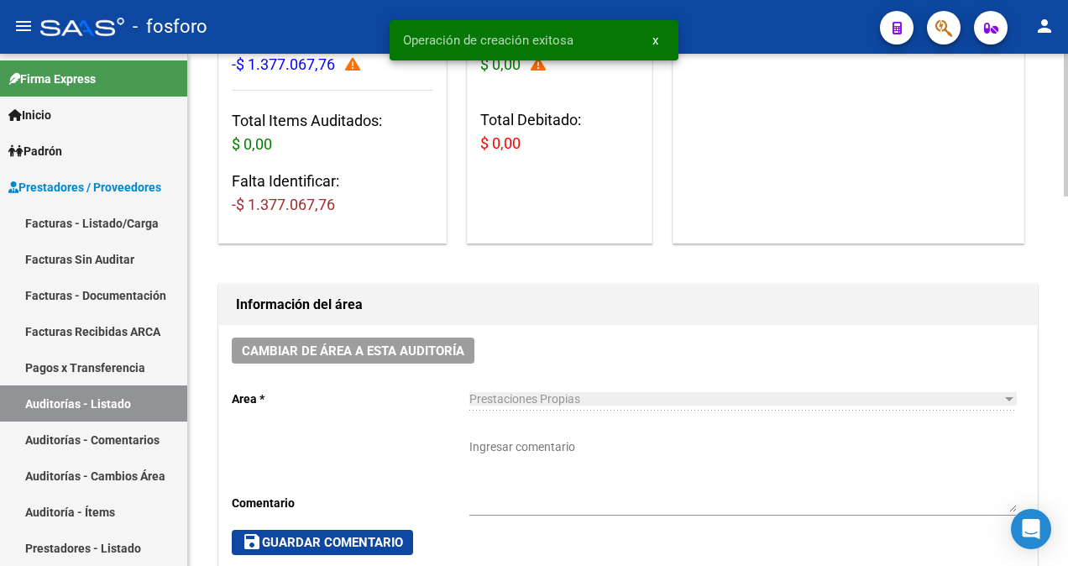
click at [516, 450] on textarea "Ingresar comentario" at bounding box center [742, 475] width 547 height 74
type textarea "c"
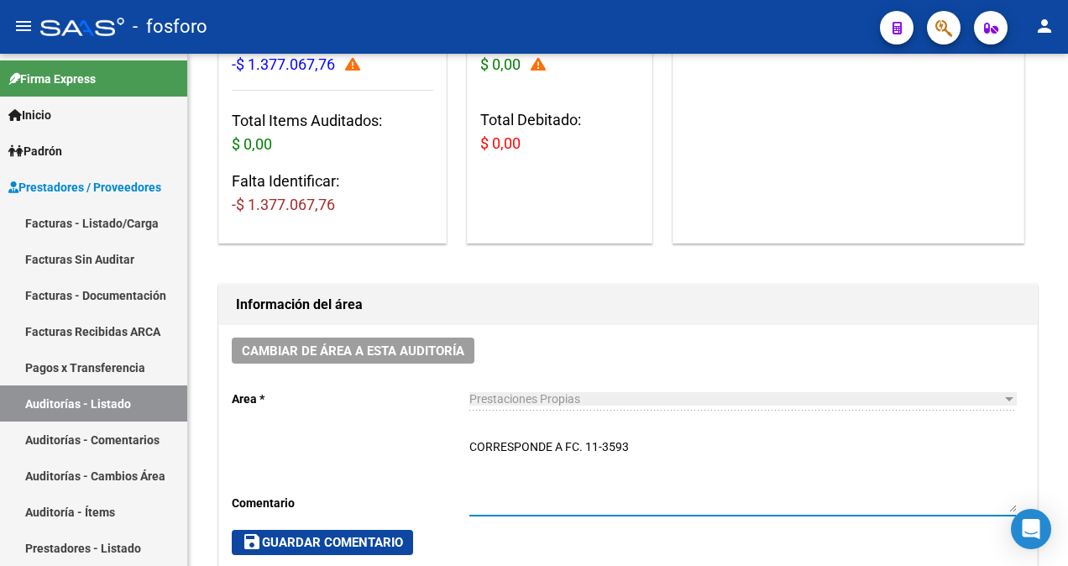
type textarea "CORRESPONDE A FC. 11-3593"
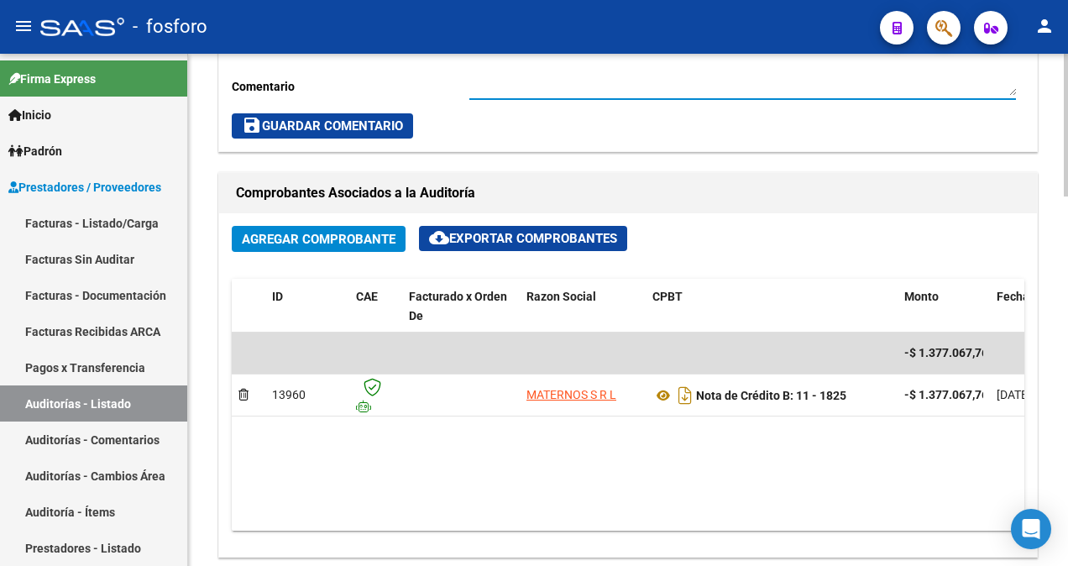
scroll to position [486, 0]
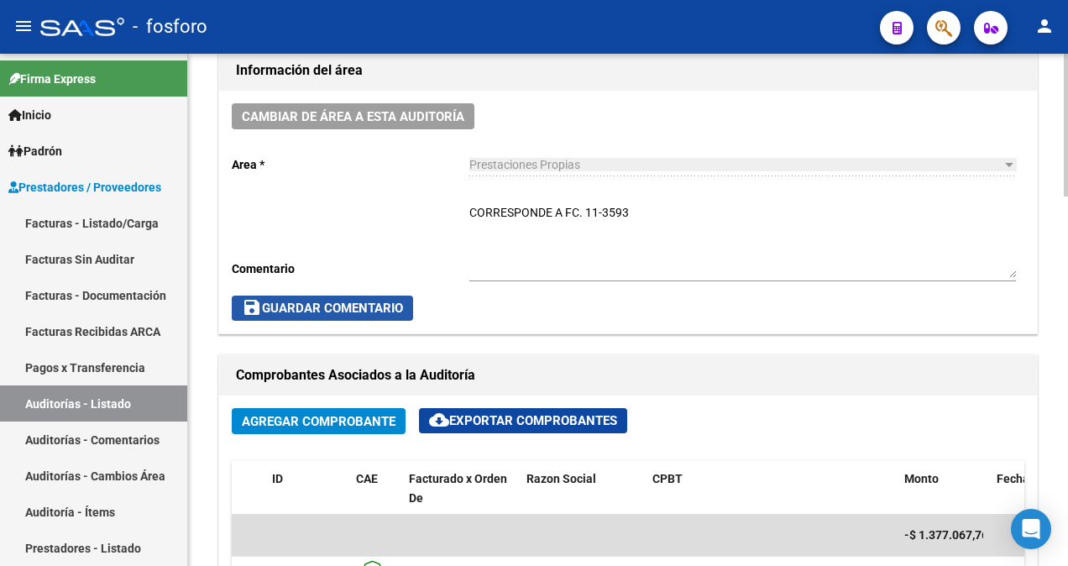
click at [287, 308] on span "save Guardar Comentario" at bounding box center [322, 308] width 161 height 15
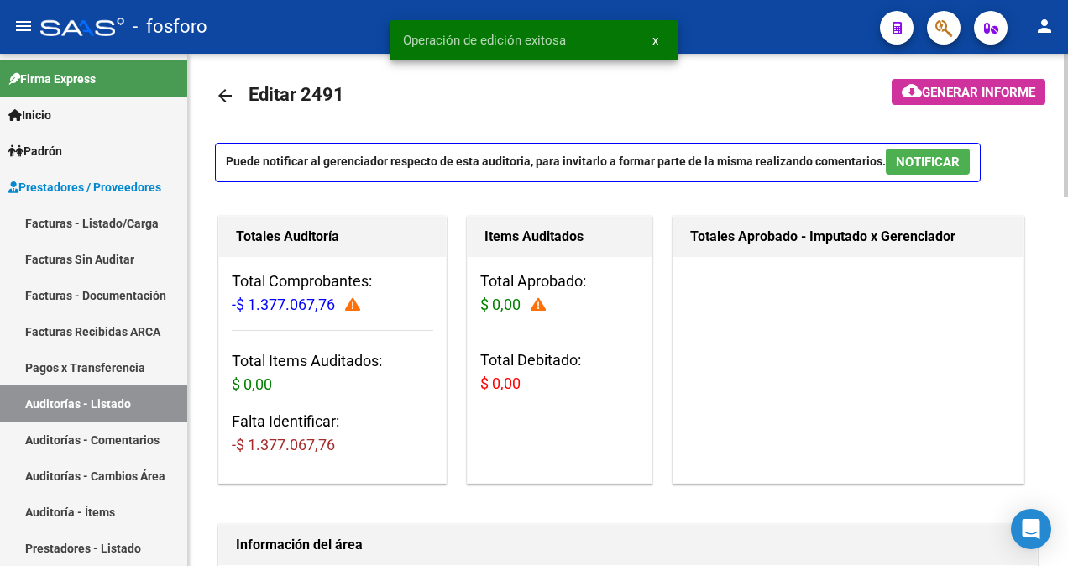
scroll to position [0, 0]
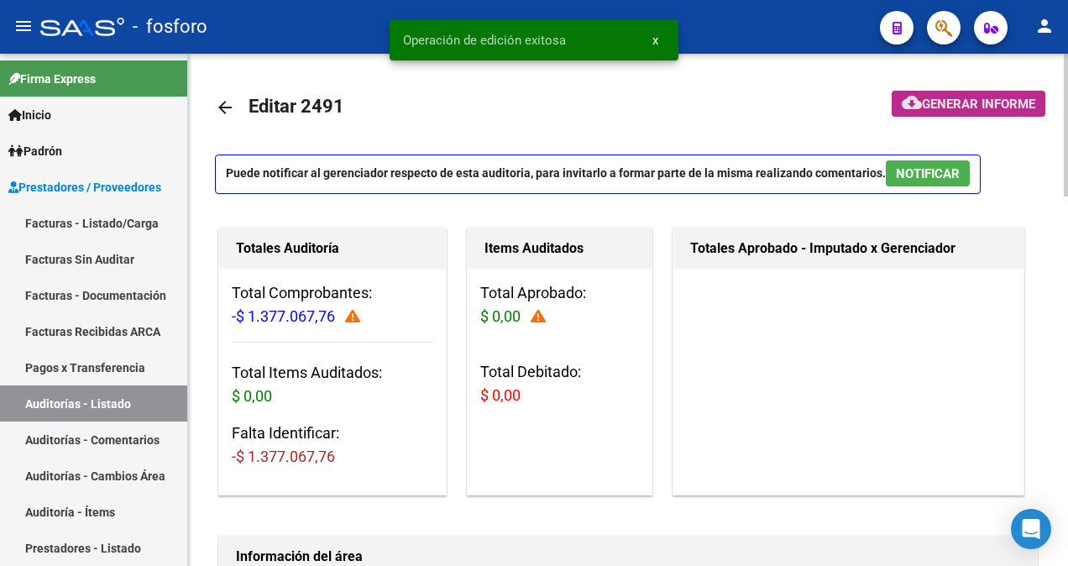
click at [925, 91] on button "cloud_download Generar informe" at bounding box center [969, 104] width 154 height 26
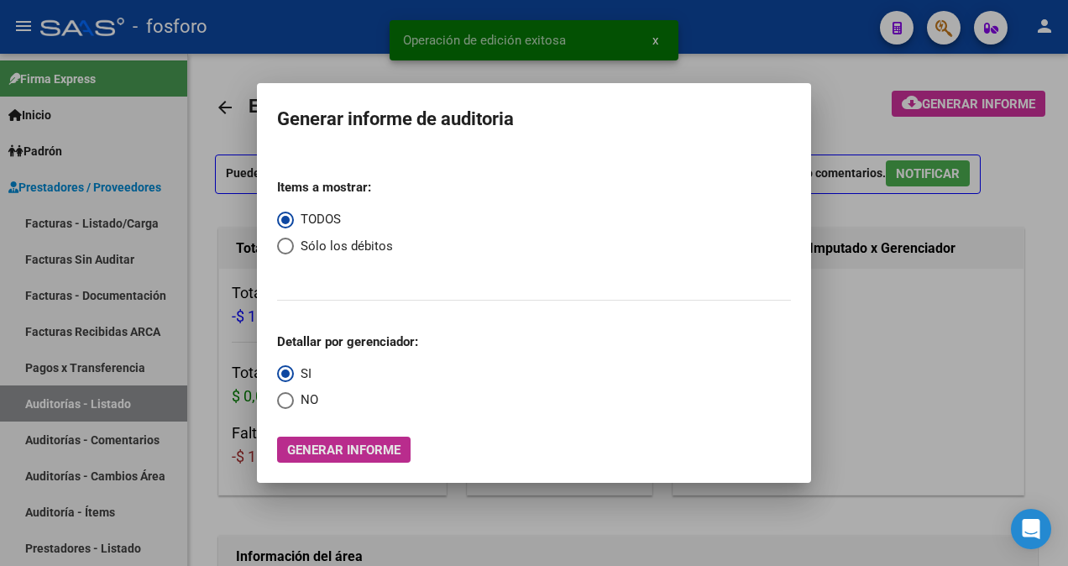
click at [312, 449] on span "Generar informe" at bounding box center [343, 449] width 113 height 15
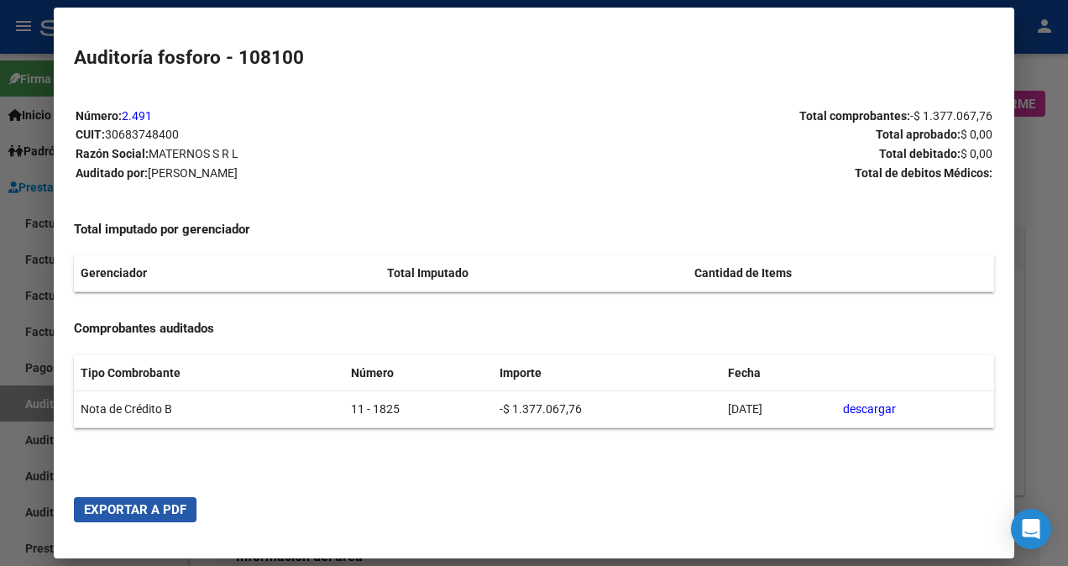
click at [121, 510] on span "Exportar a PDF" at bounding box center [135, 509] width 102 height 15
drag, startPoint x: 22, startPoint y: 489, endPoint x: 139, endPoint y: 434, distance: 129.6
click at [22, 489] on div at bounding box center [534, 283] width 1068 height 566
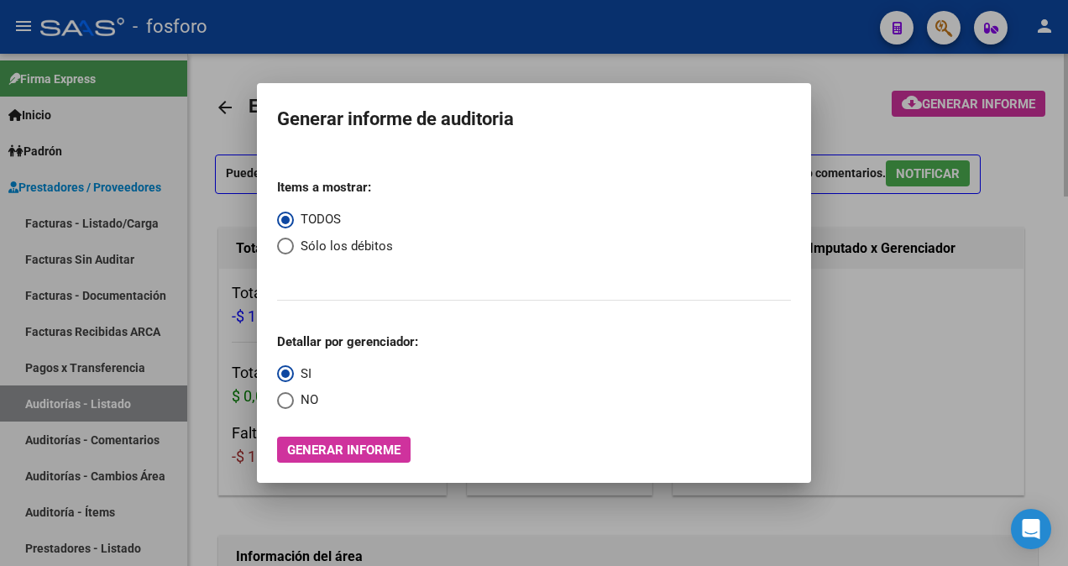
drag, startPoint x: 808, startPoint y: 74, endPoint x: 845, endPoint y: 66, distance: 38.5
click at [809, 74] on div at bounding box center [534, 283] width 1068 height 566
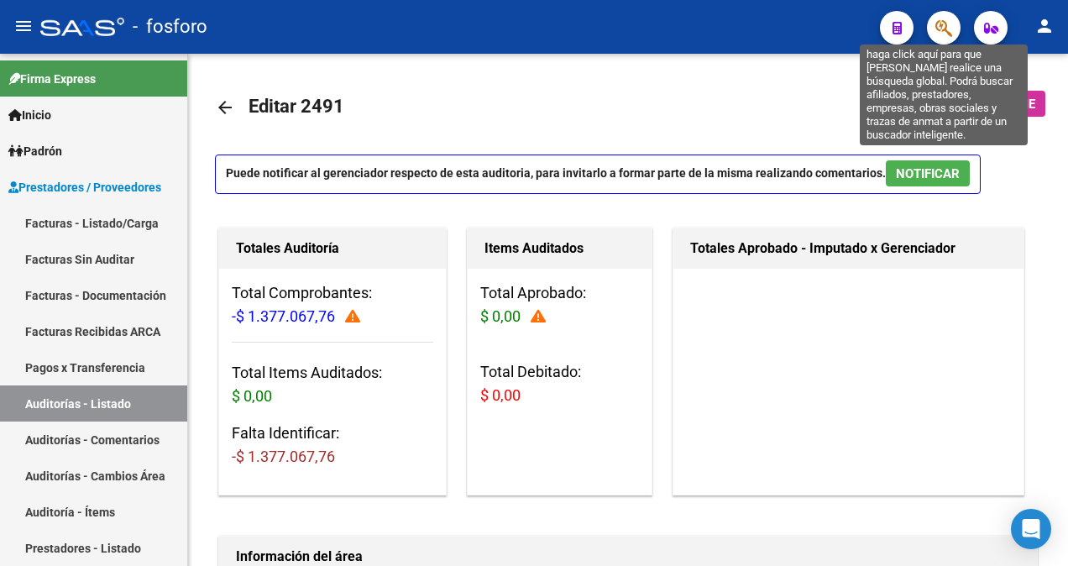
click at [937, 30] on icon "button" at bounding box center [943, 27] width 17 height 19
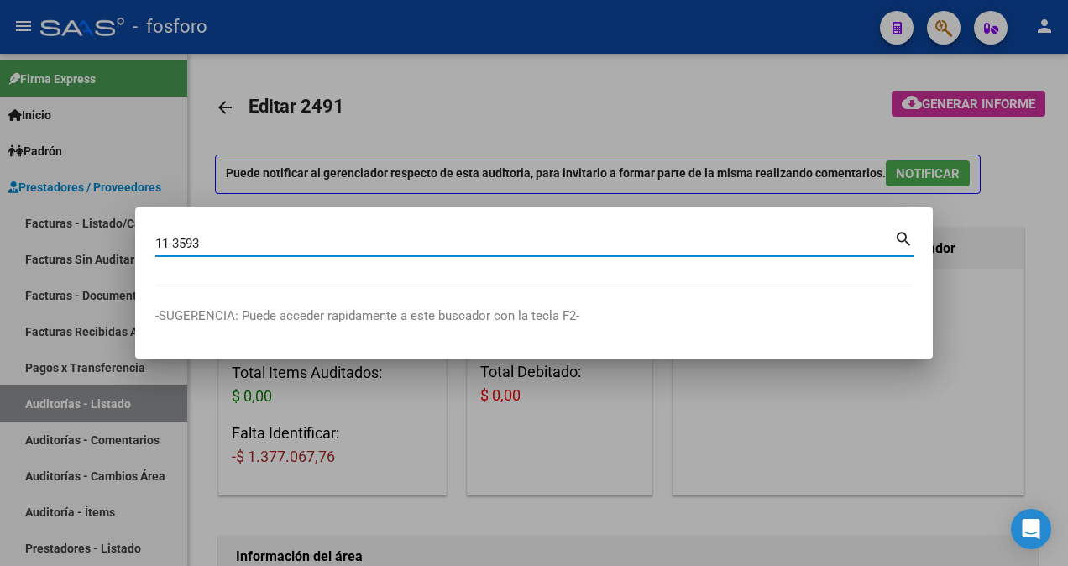
type input "11-3593"
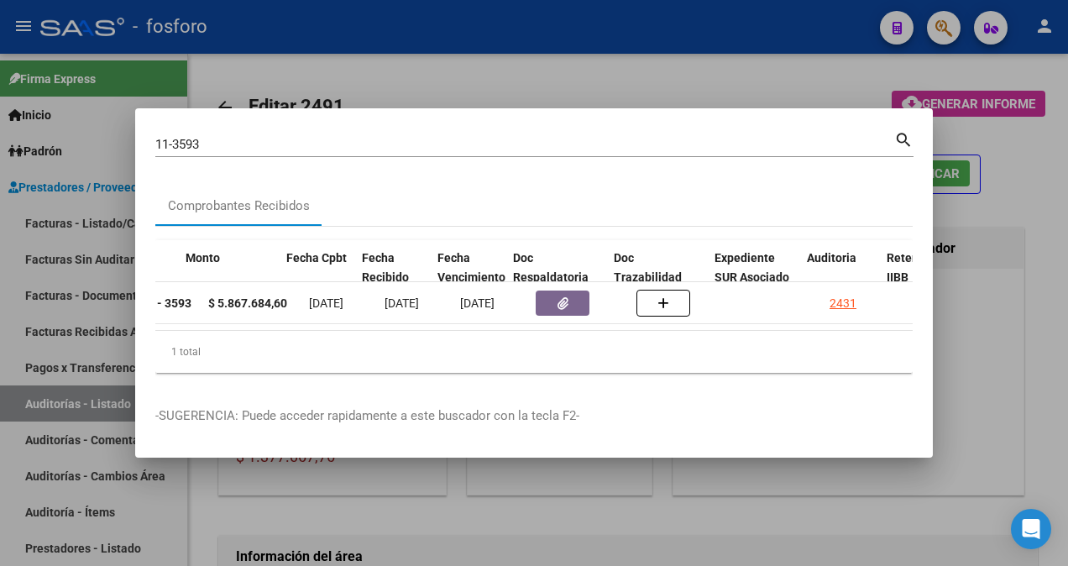
scroll to position [0, 761]
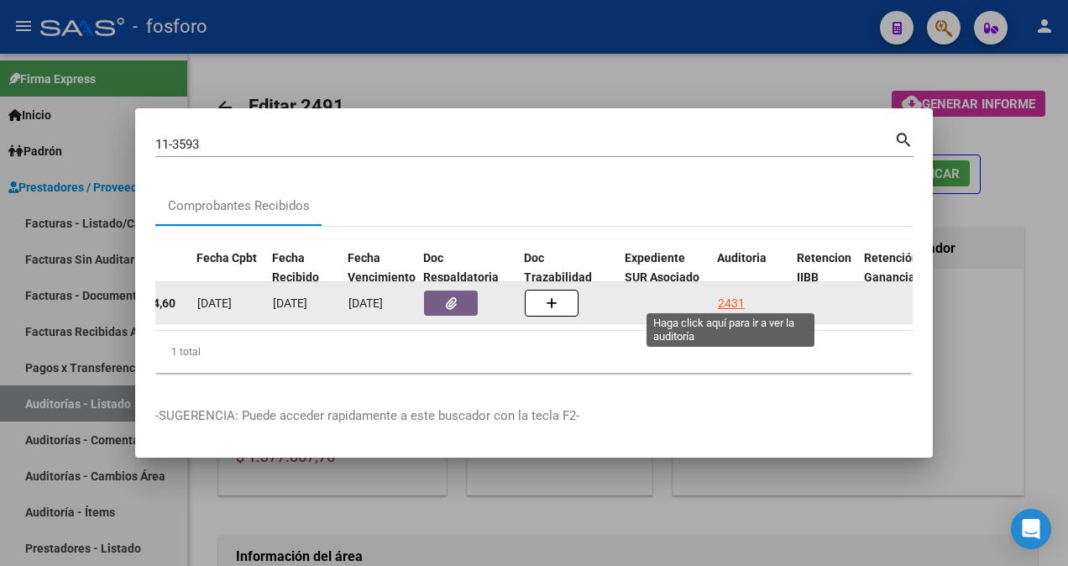
click at [735, 294] on div "2431" at bounding box center [731, 303] width 27 height 19
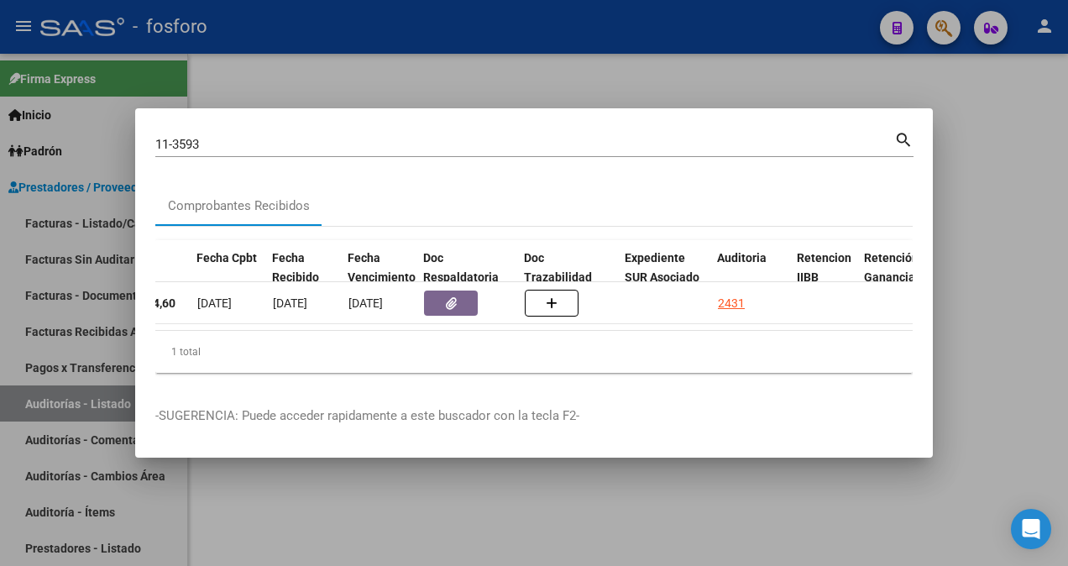
click at [999, 337] on div at bounding box center [534, 283] width 1068 height 566
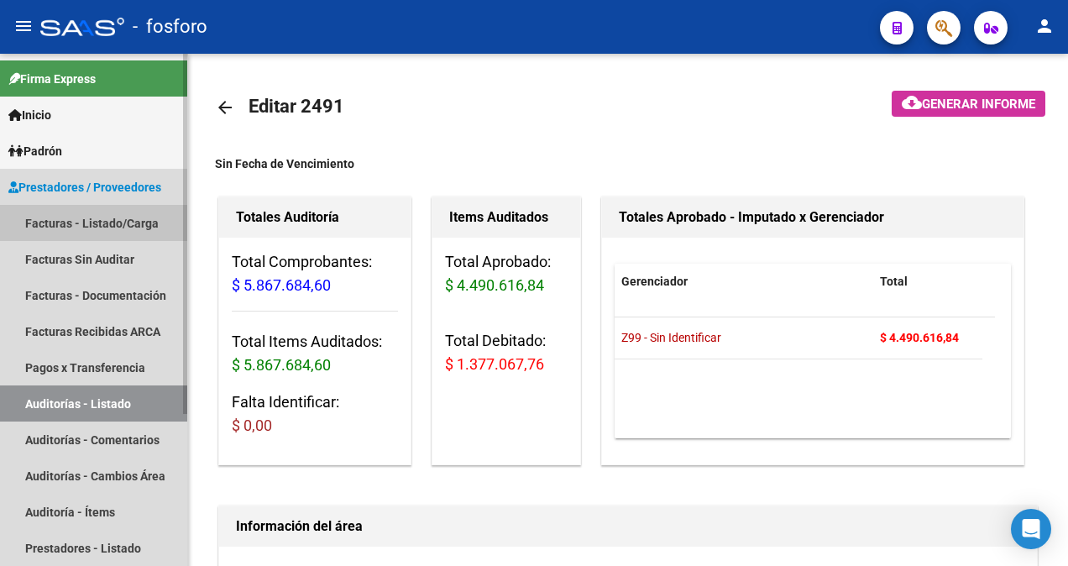
click at [119, 228] on link "Facturas - Listado/Carga" at bounding box center [93, 223] width 187 height 36
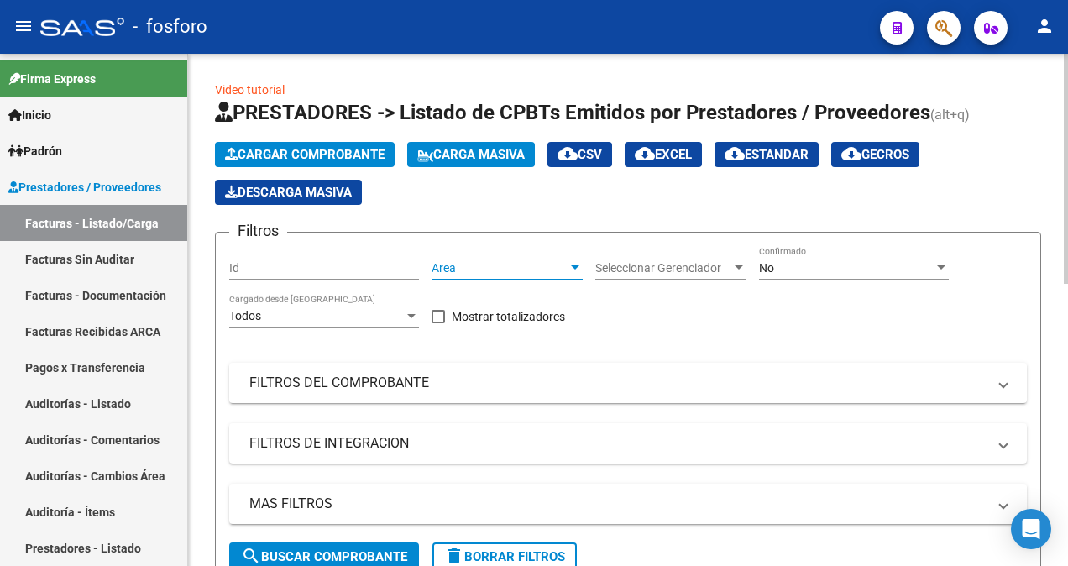
click at [574, 265] on div at bounding box center [575, 267] width 8 height 4
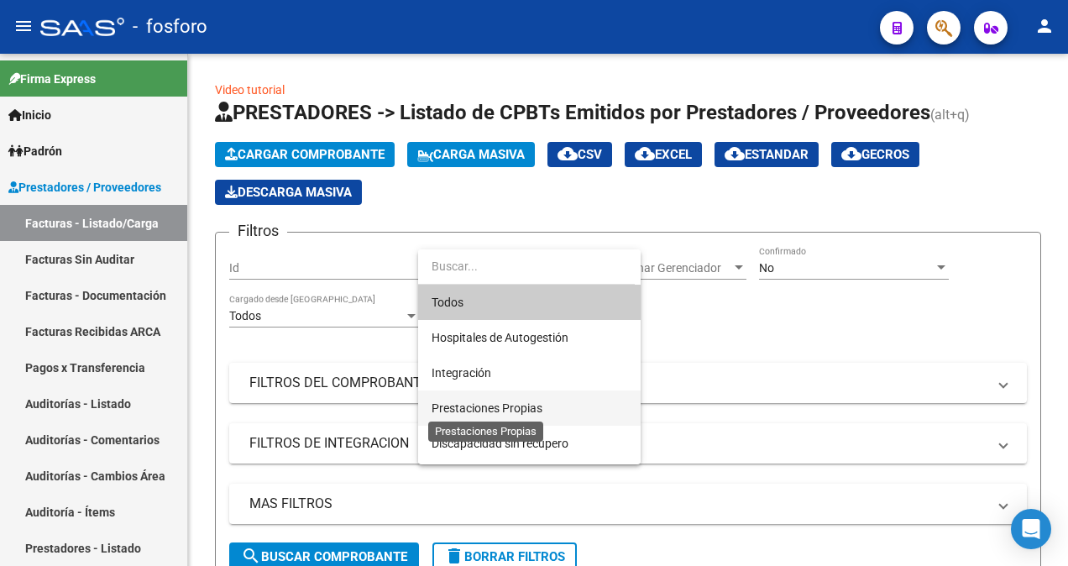
click at [504, 405] on span "Prestaciones Propias" at bounding box center [487, 407] width 111 height 13
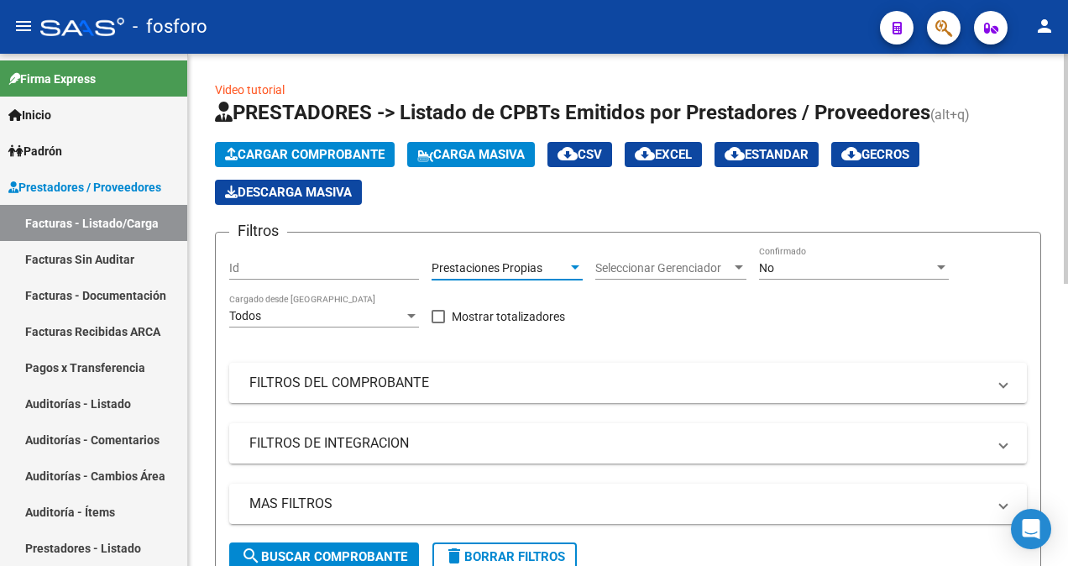
click at [322, 546] on button "search Buscar Comprobante" at bounding box center [324, 556] width 190 height 29
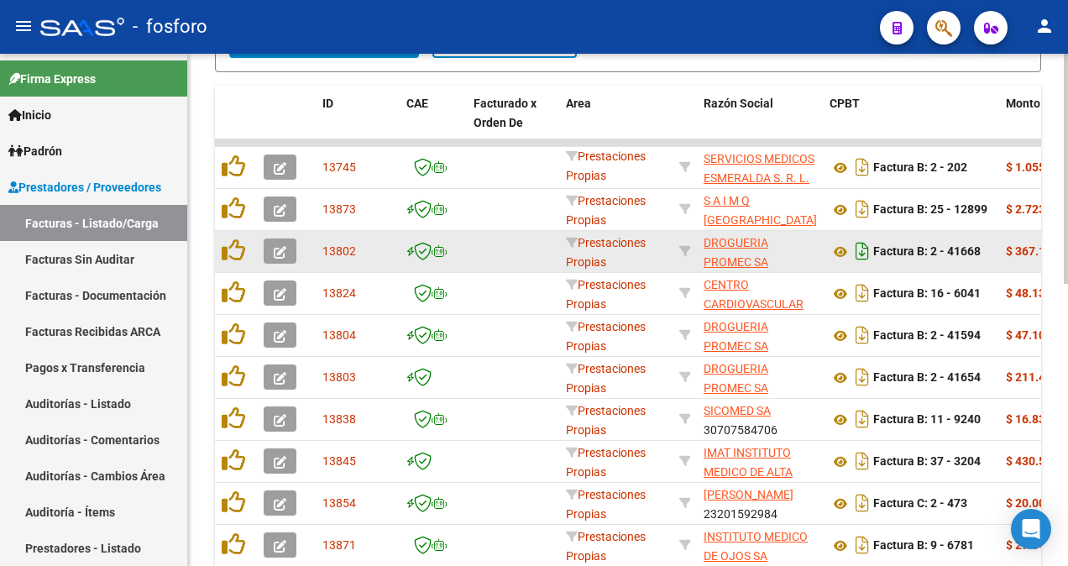
scroll to position [626, 0]
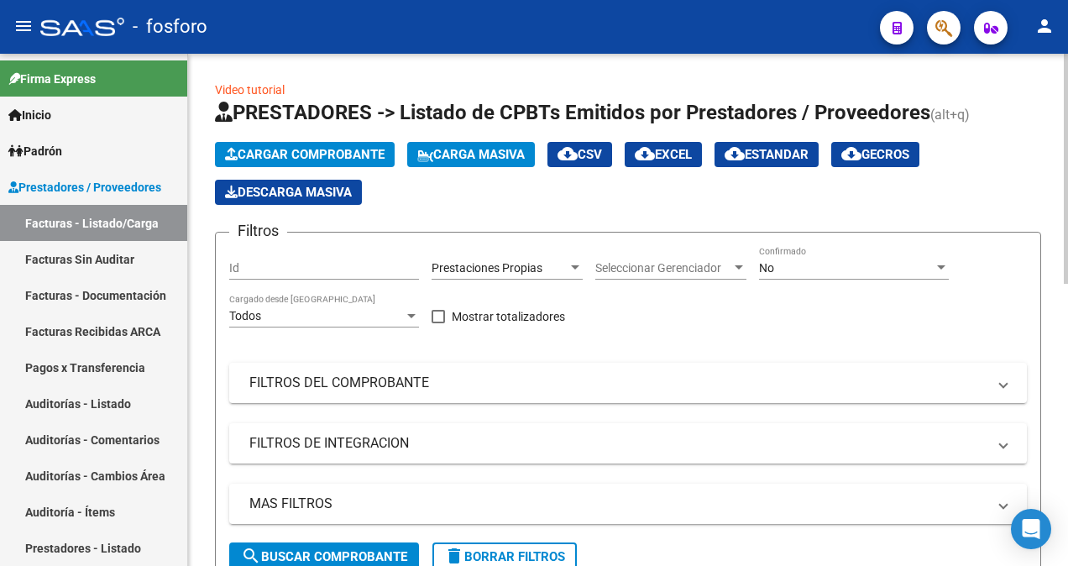
scroll to position [3, 0]
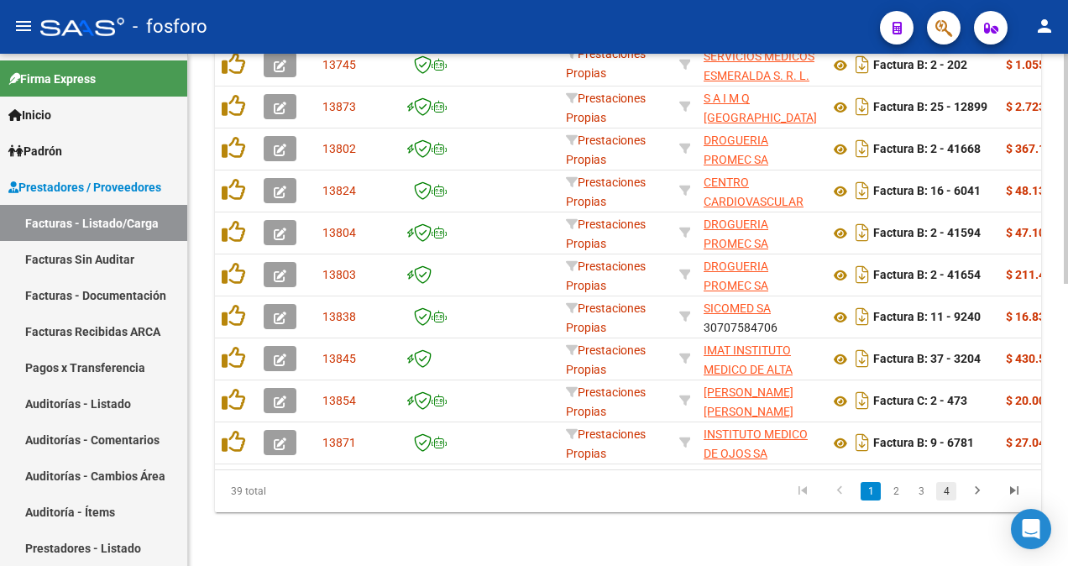
click at [950, 492] on link "4" at bounding box center [946, 491] width 20 height 18
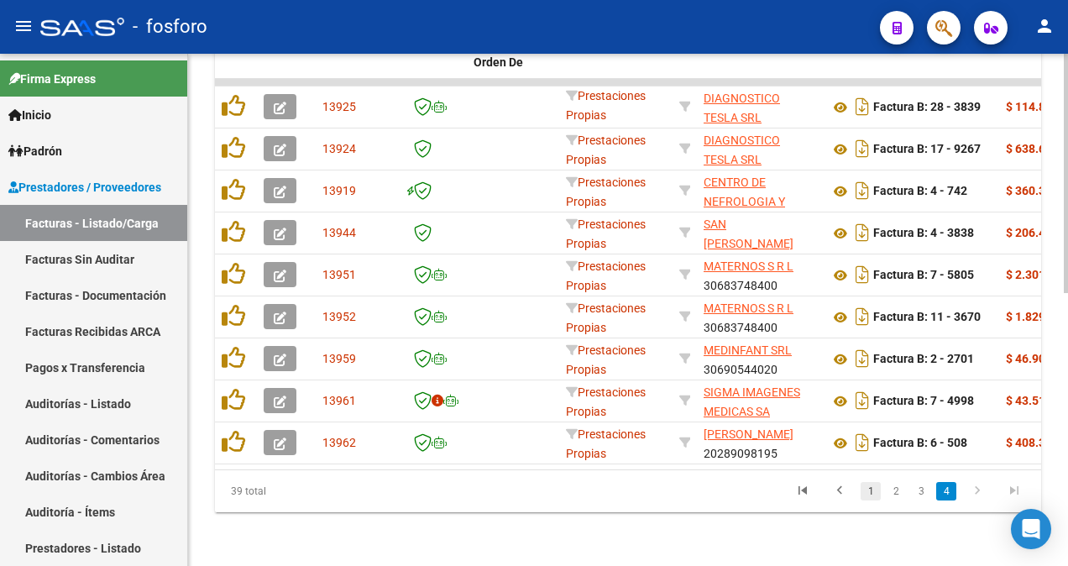
click at [868, 491] on link "1" at bounding box center [871, 491] width 20 height 18
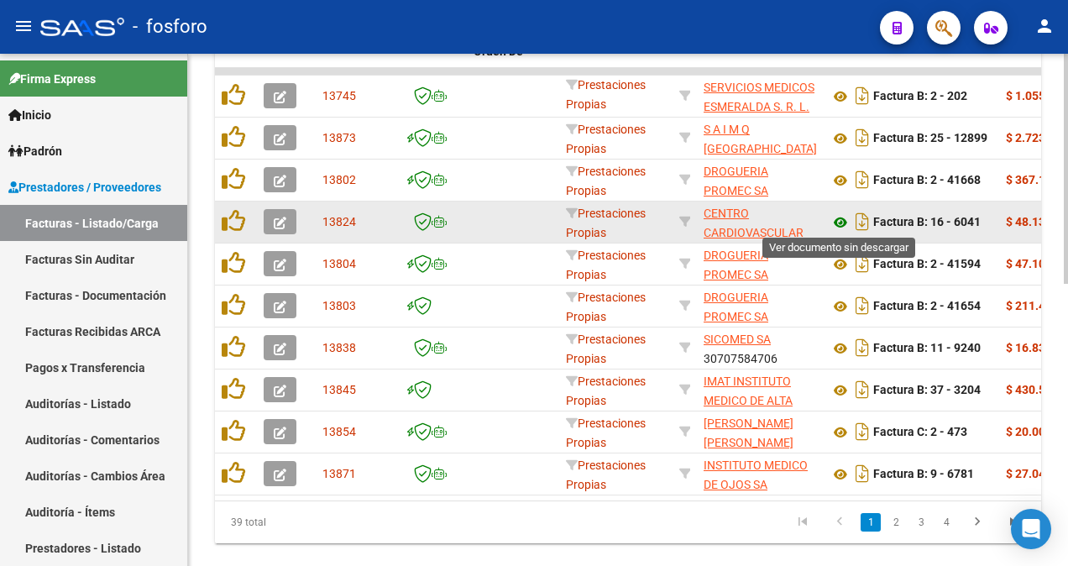
click at [840, 218] on icon at bounding box center [840, 222] width 22 height 20
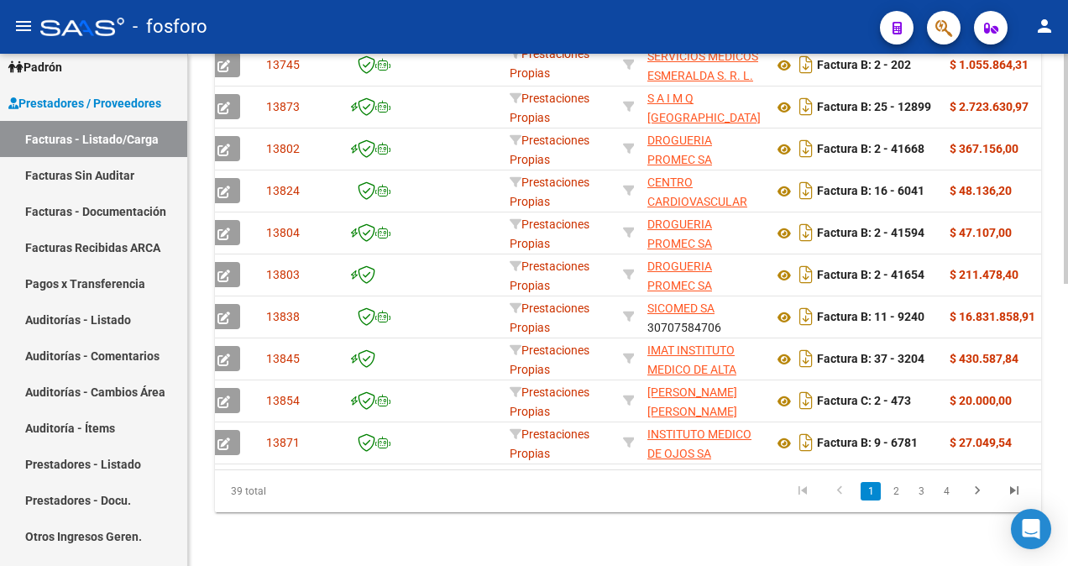
scroll to position [0, 0]
